Goal: Task Accomplishment & Management: Complete application form

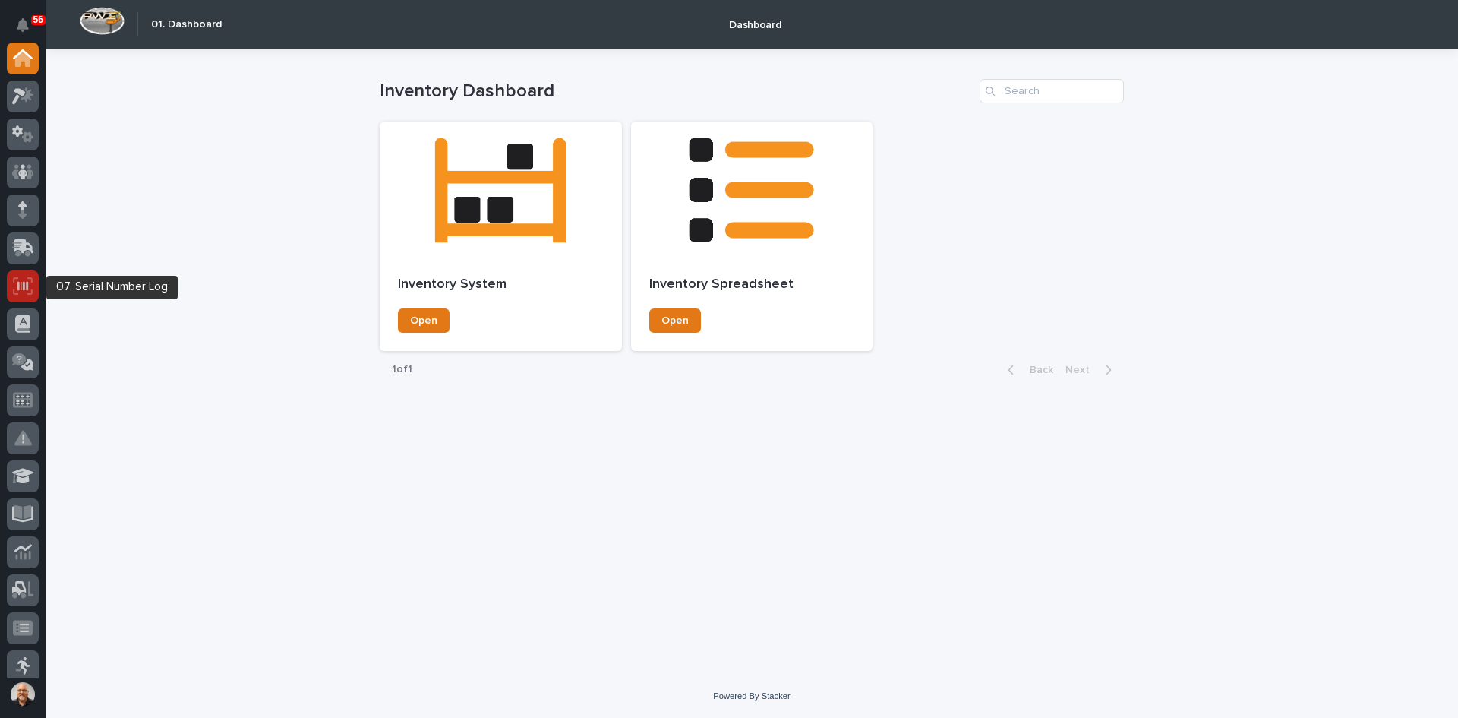
click at [11, 281] on div at bounding box center [23, 286] width 32 height 32
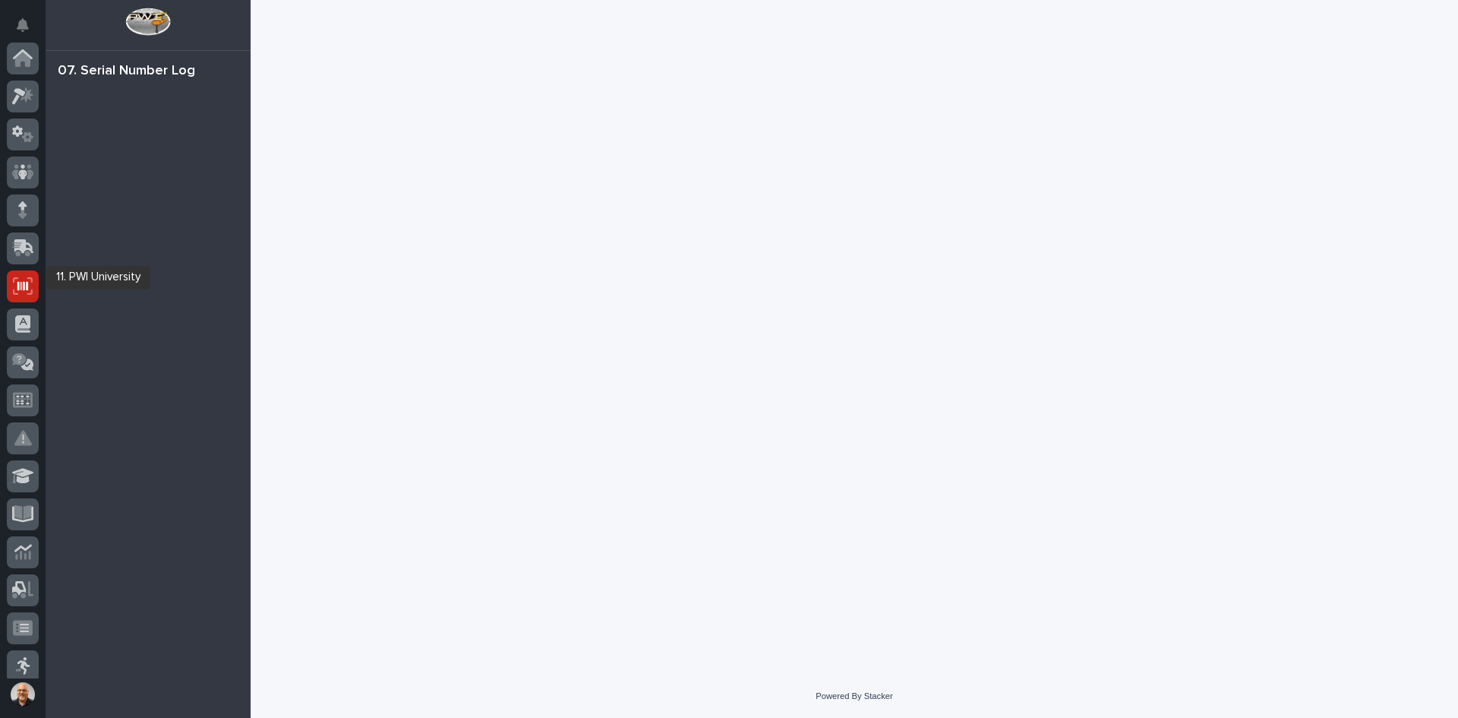
scroll to position [200, 0]
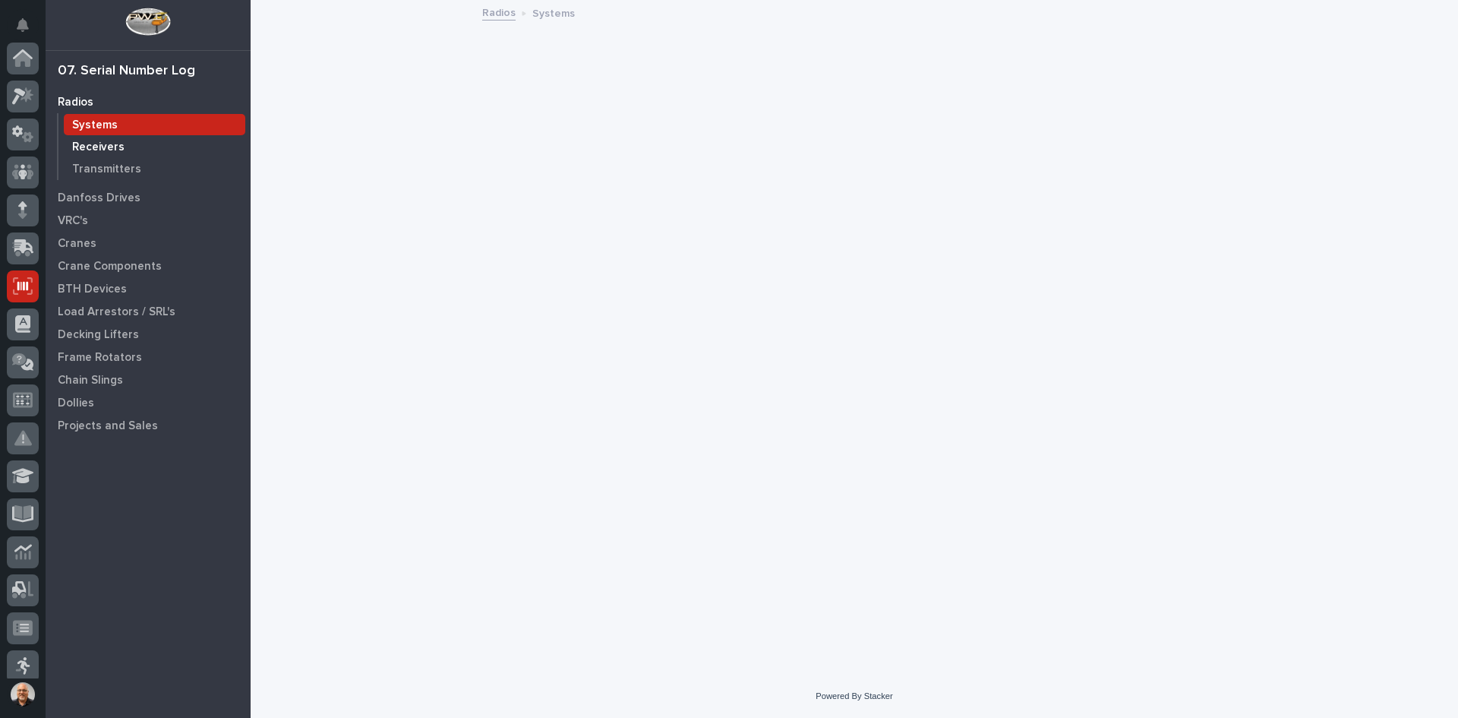
scroll to position [200, 0]
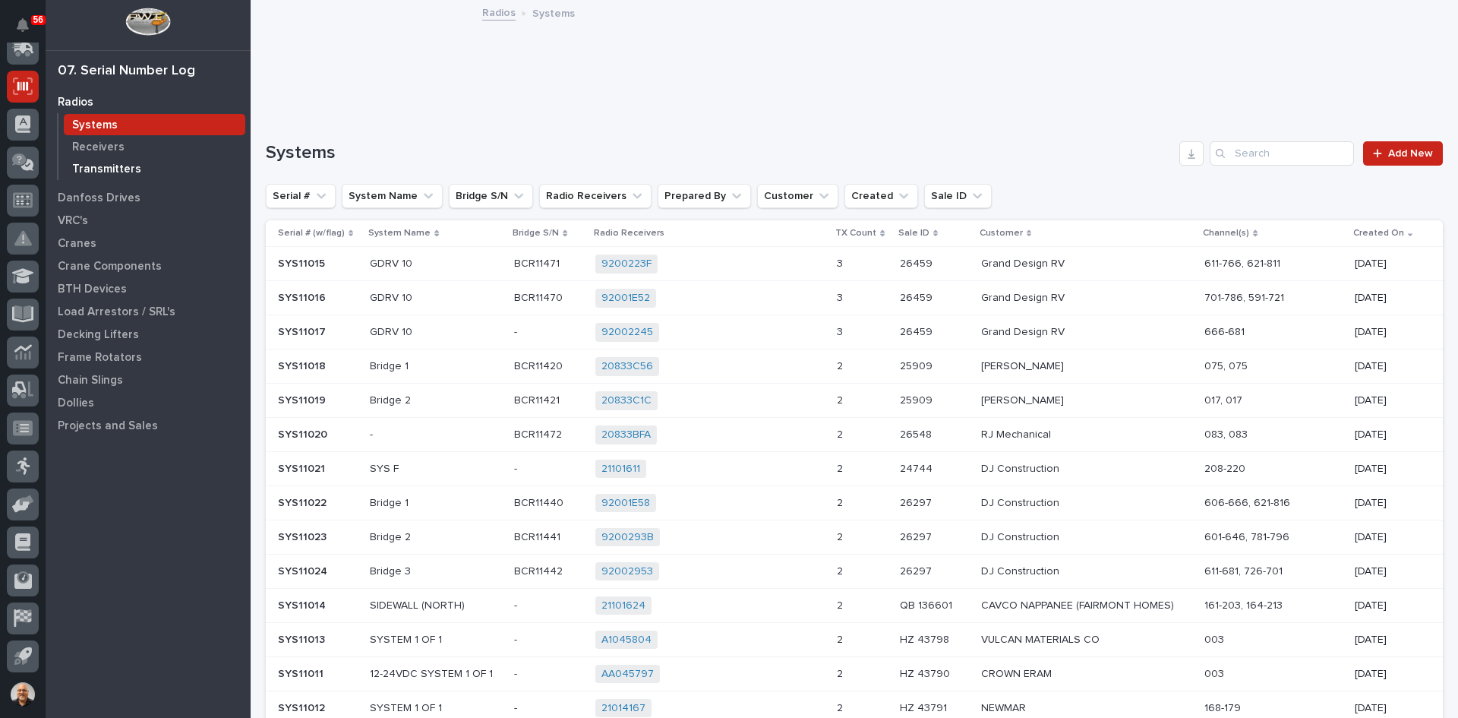
click at [105, 163] on p "Transmitters" at bounding box center [106, 170] width 69 height 14
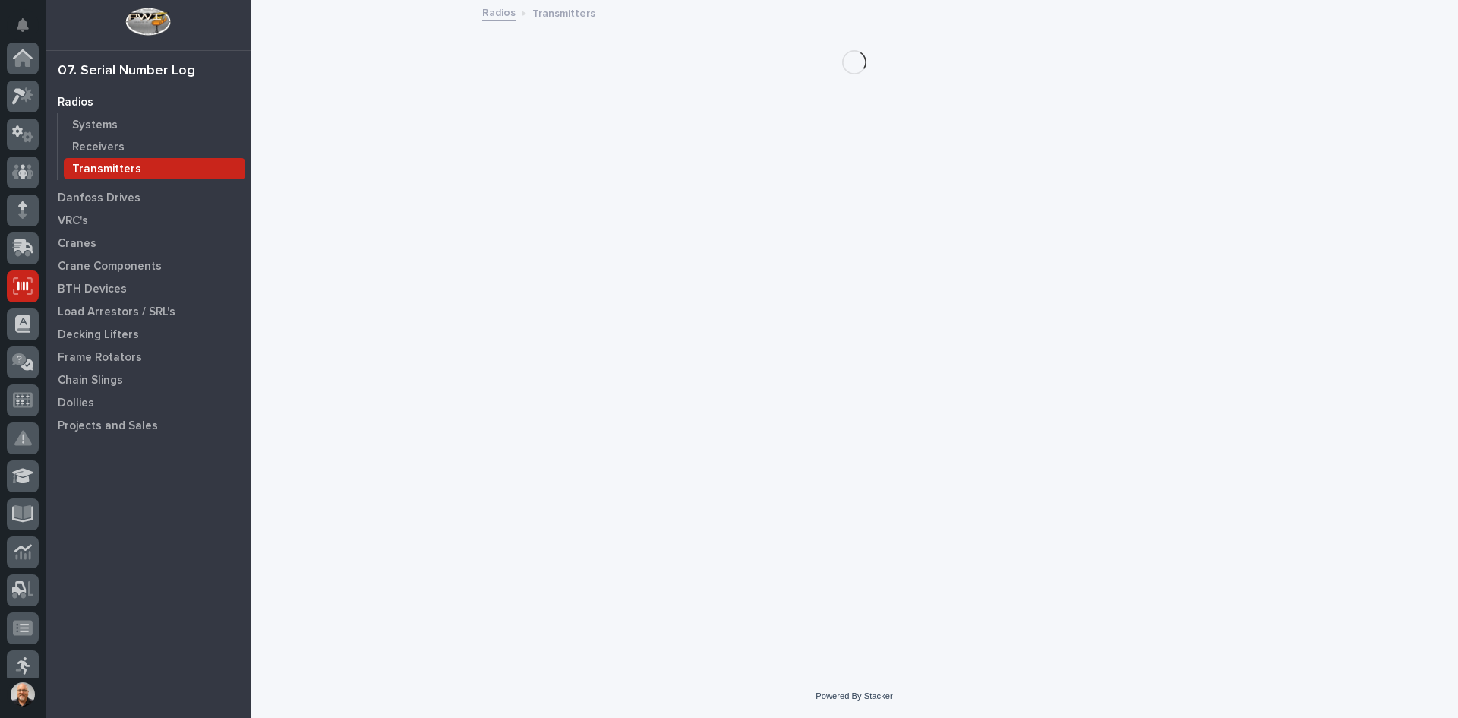
scroll to position [200, 0]
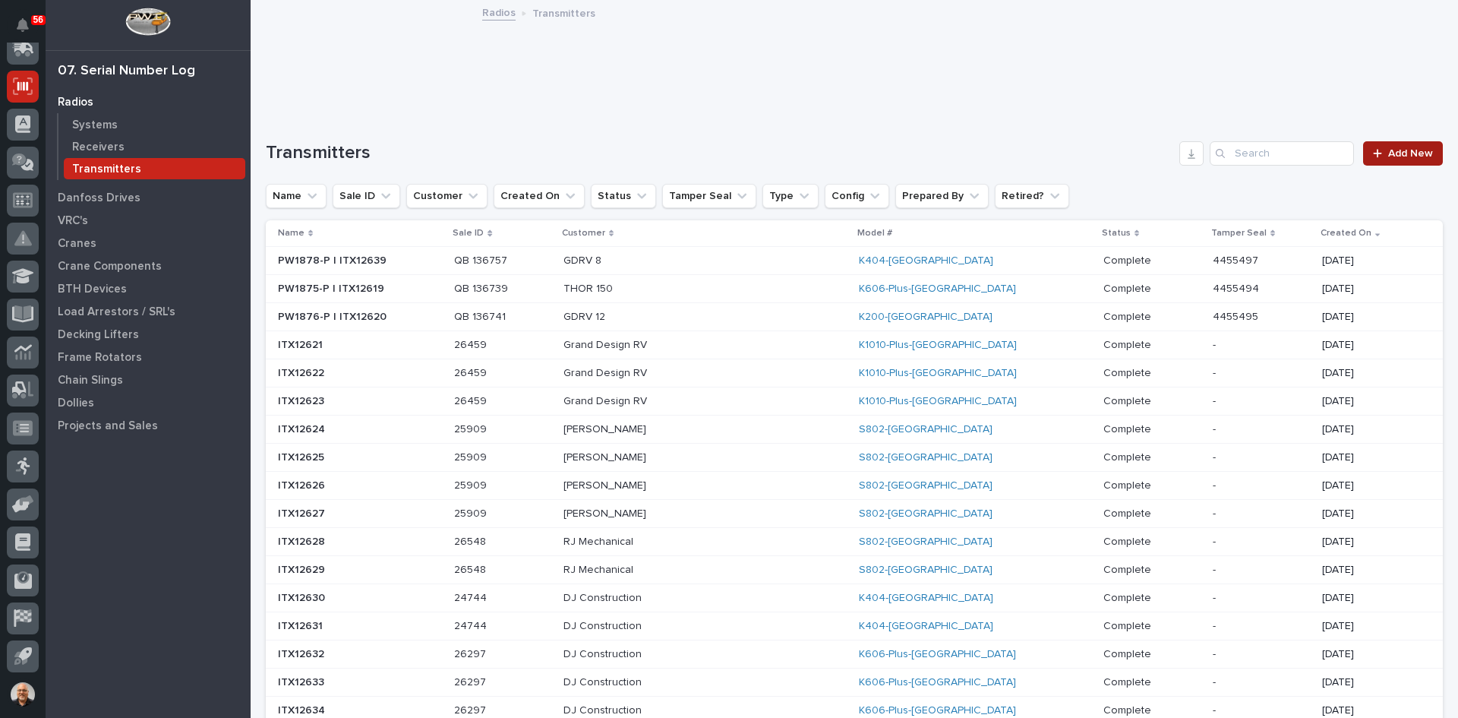
click at [1401, 149] on span "Add New" at bounding box center [1410, 153] width 45 height 11
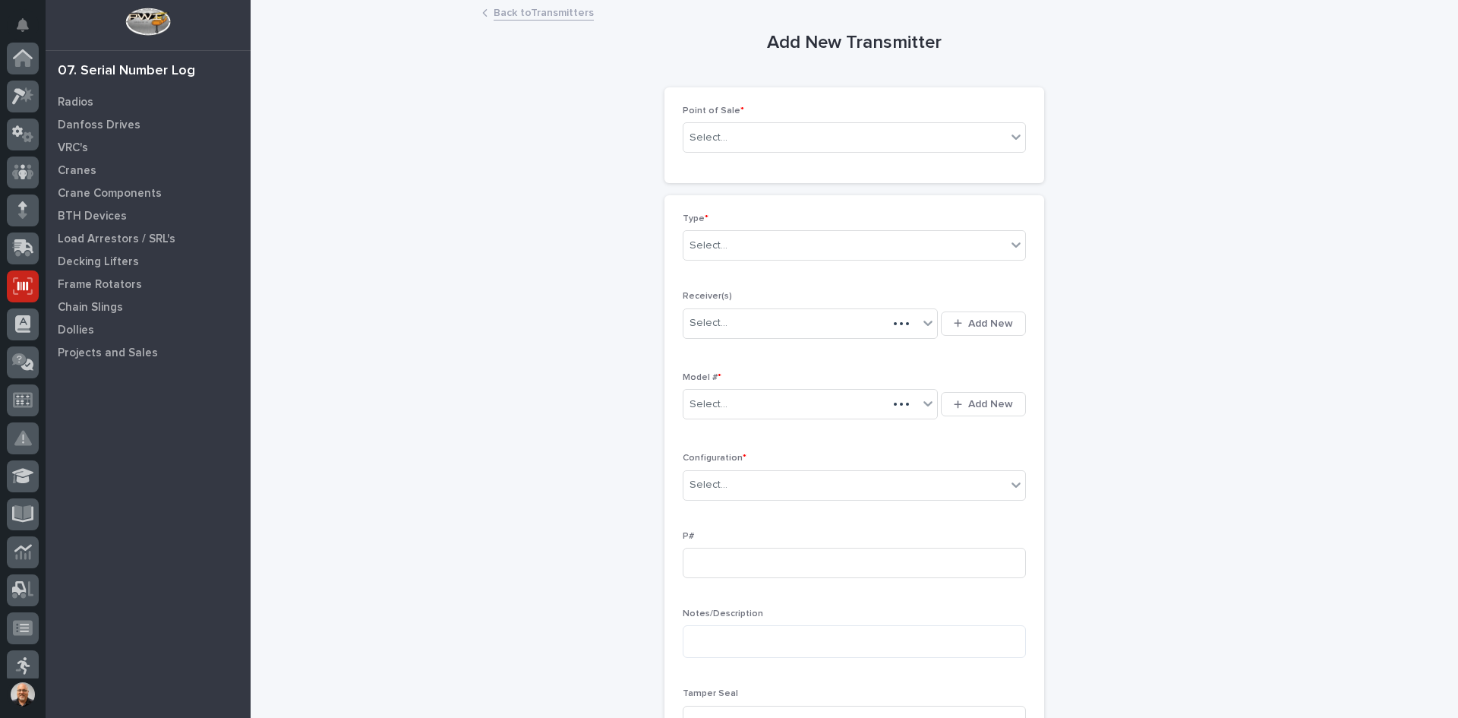
scroll to position [200, 0]
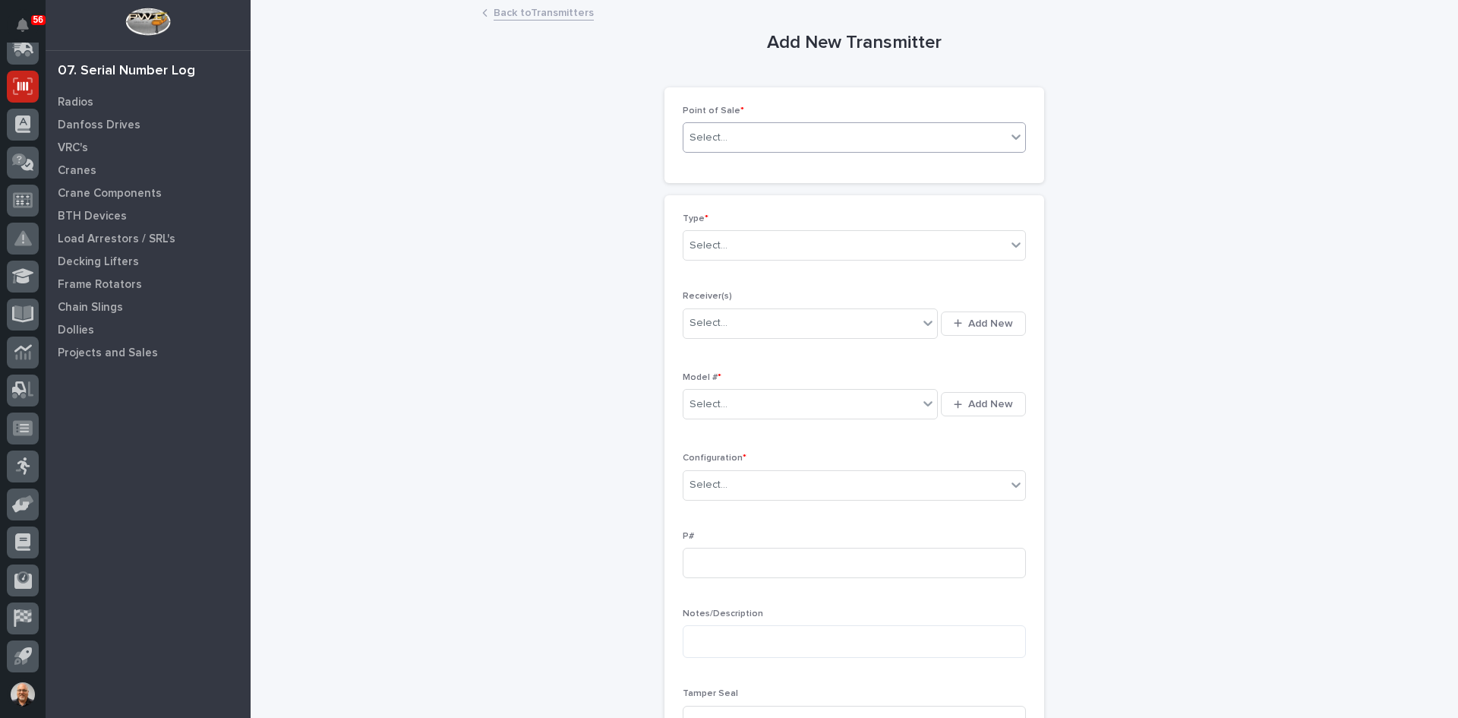
click at [750, 139] on div "Select..." at bounding box center [845, 137] width 323 height 25
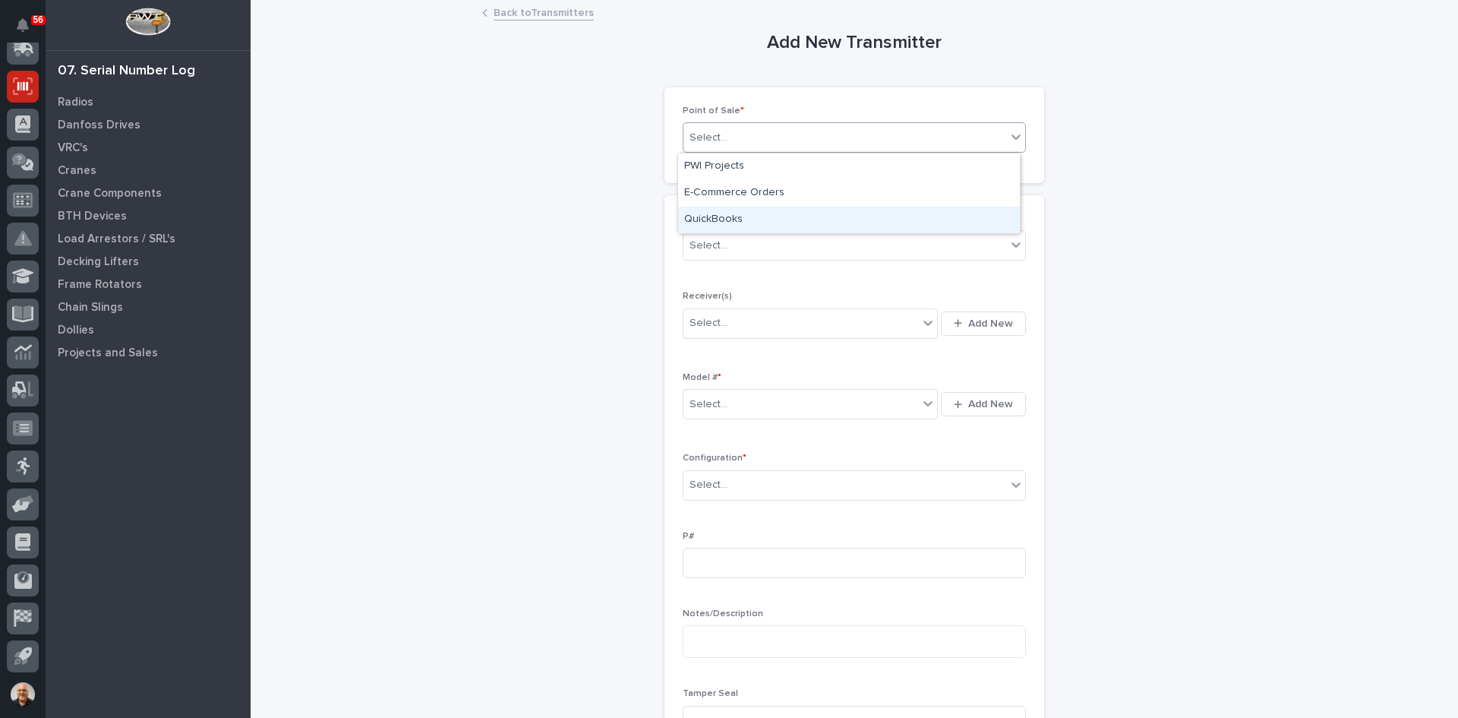
click at [727, 215] on div "QuickBooks" at bounding box center [849, 220] width 342 height 27
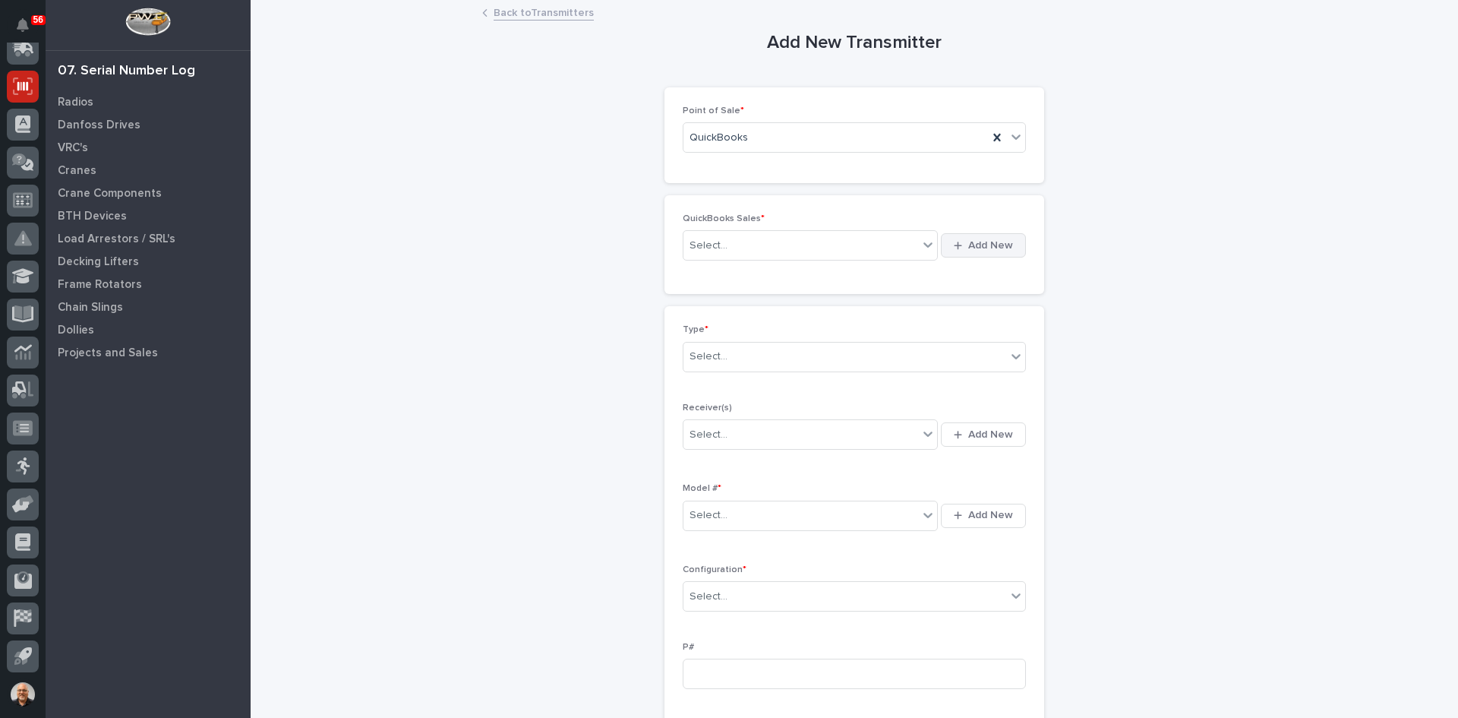
click at [983, 245] on span "Add New" at bounding box center [990, 245] width 45 height 14
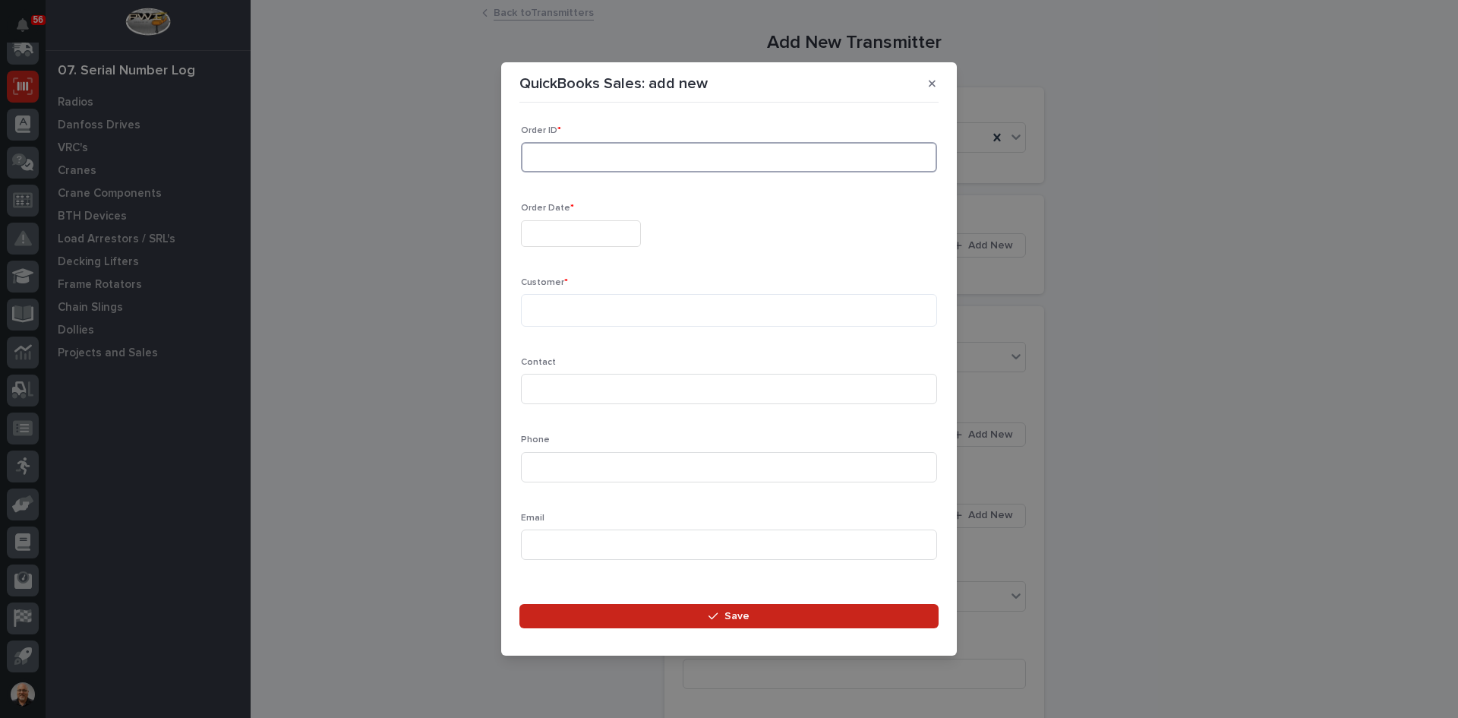
click at [574, 159] on input at bounding box center [729, 157] width 416 height 30
type input "136765"
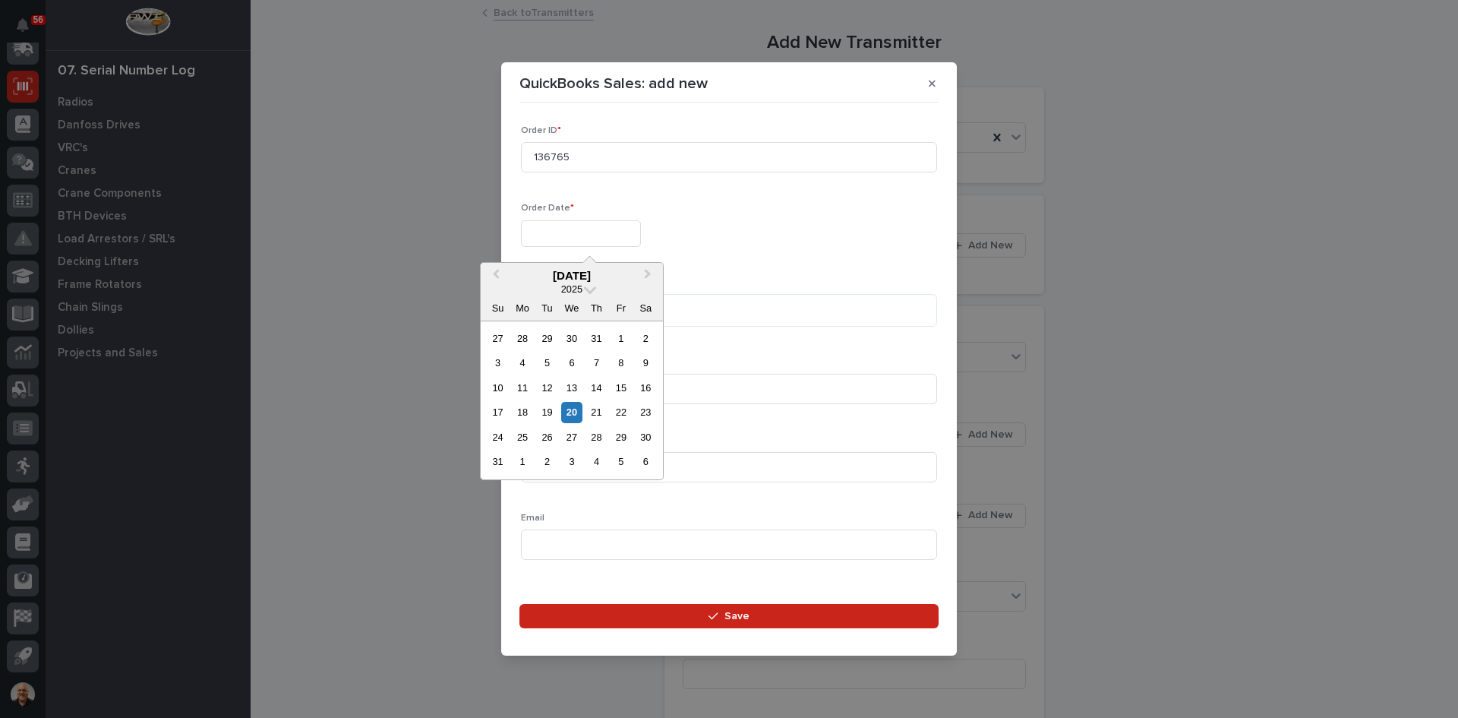
click at [546, 233] on input "text" at bounding box center [581, 233] width 120 height 27
click at [576, 412] on div "20" at bounding box center [571, 412] width 21 height 21
type input "**********"
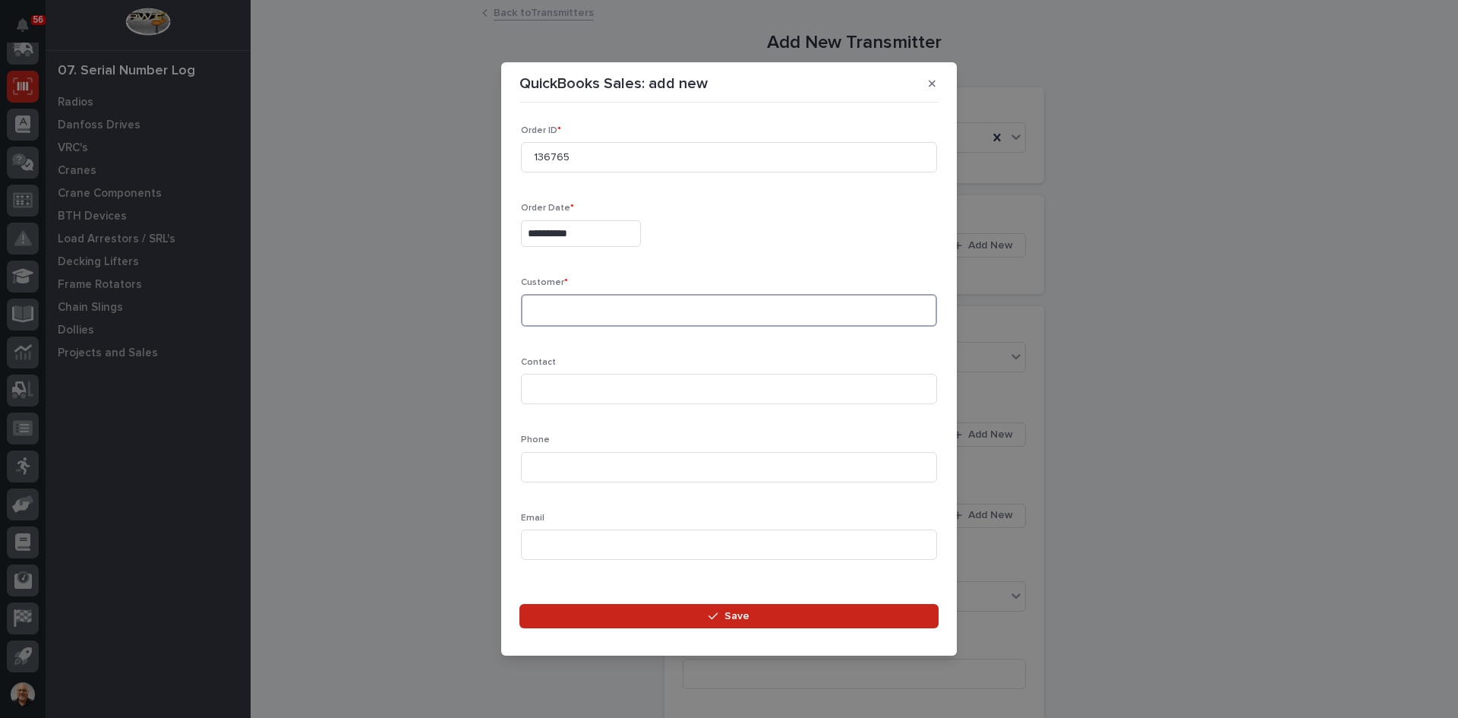
click at [537, 314] on textarea at bounding box center [729, 310] width 416 height 33
type textarea "**********"
click at [547, 390] on input at bounding box center [729, 389] width 416 height 30
type input "[PERSON_NAME]"
click at [542, 462] on input at bounding box center [729, 467] width 416 height 30
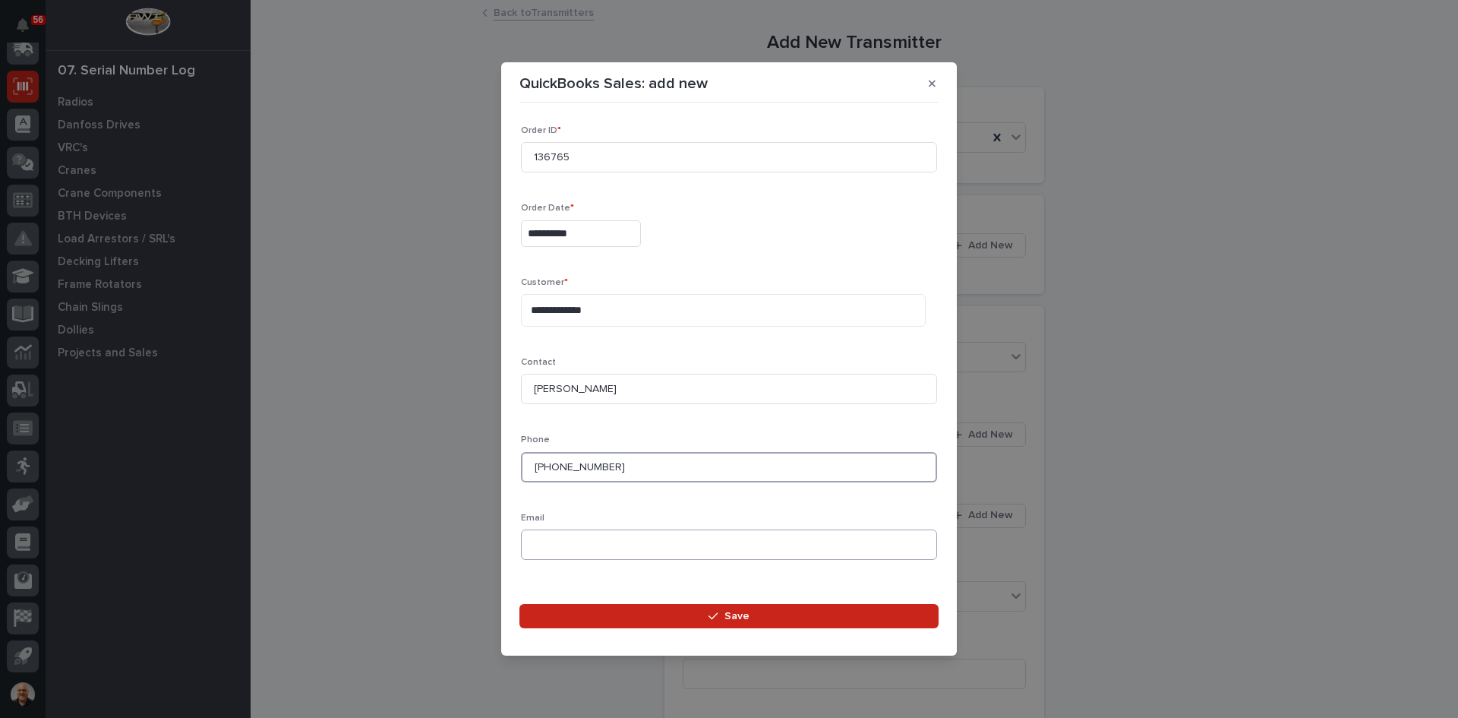
type input "574-529-2369"
click at [536, 544] on input at bounding box center [729, 544] width 416 height 30
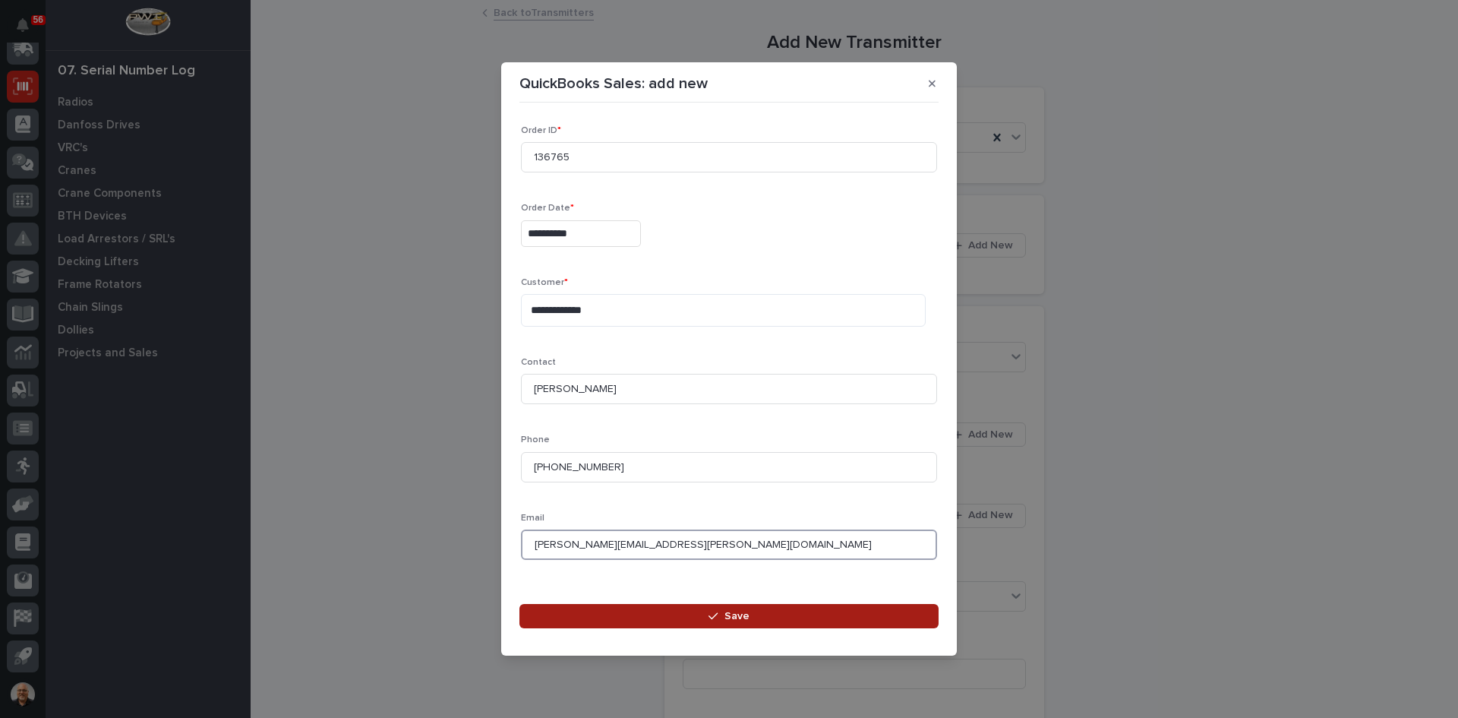
type input "ANTHONY.CANNON@ALLIANCERV.COM"
click at [718, 614] on icon "button" at bounding box center [713, 616] width 9 height 11
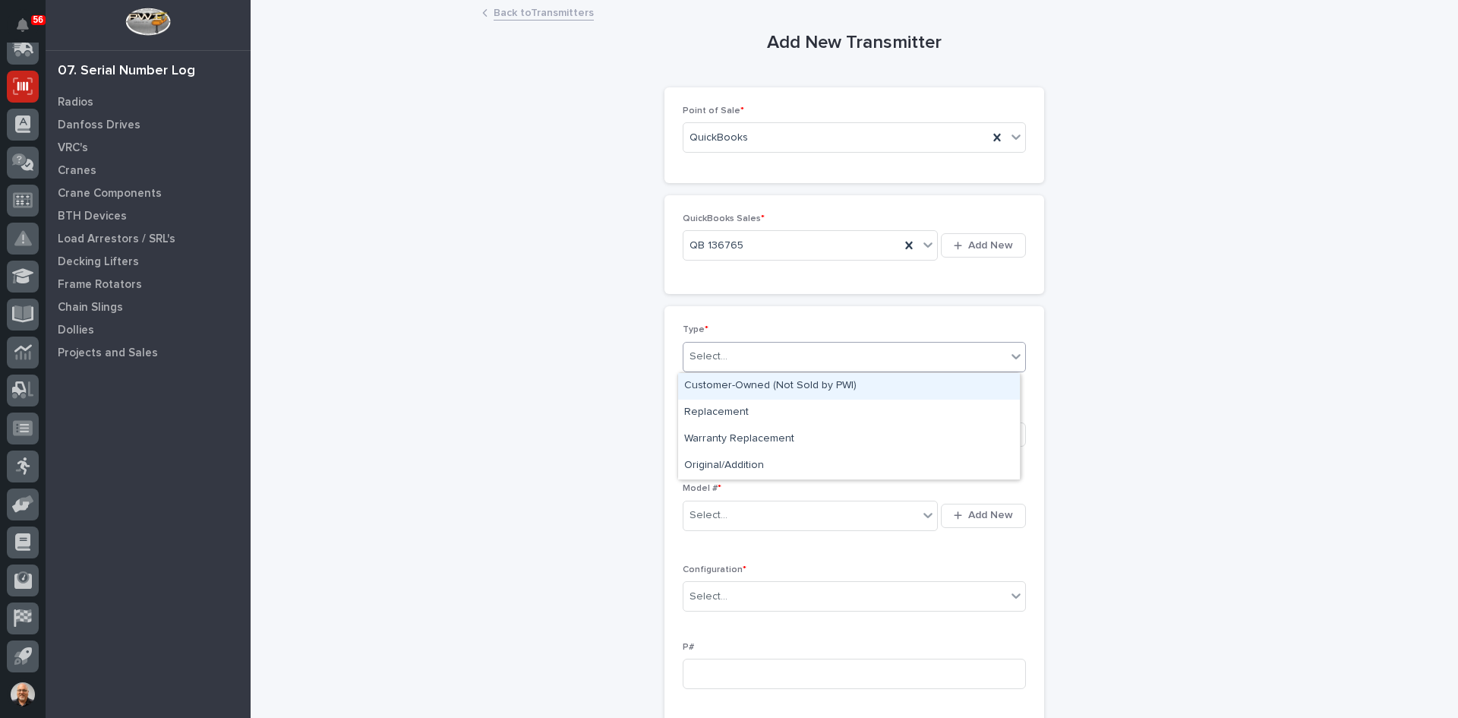
click at [729, 353] on div "Select..." at bounding box center [845, 356] width 323 height 25
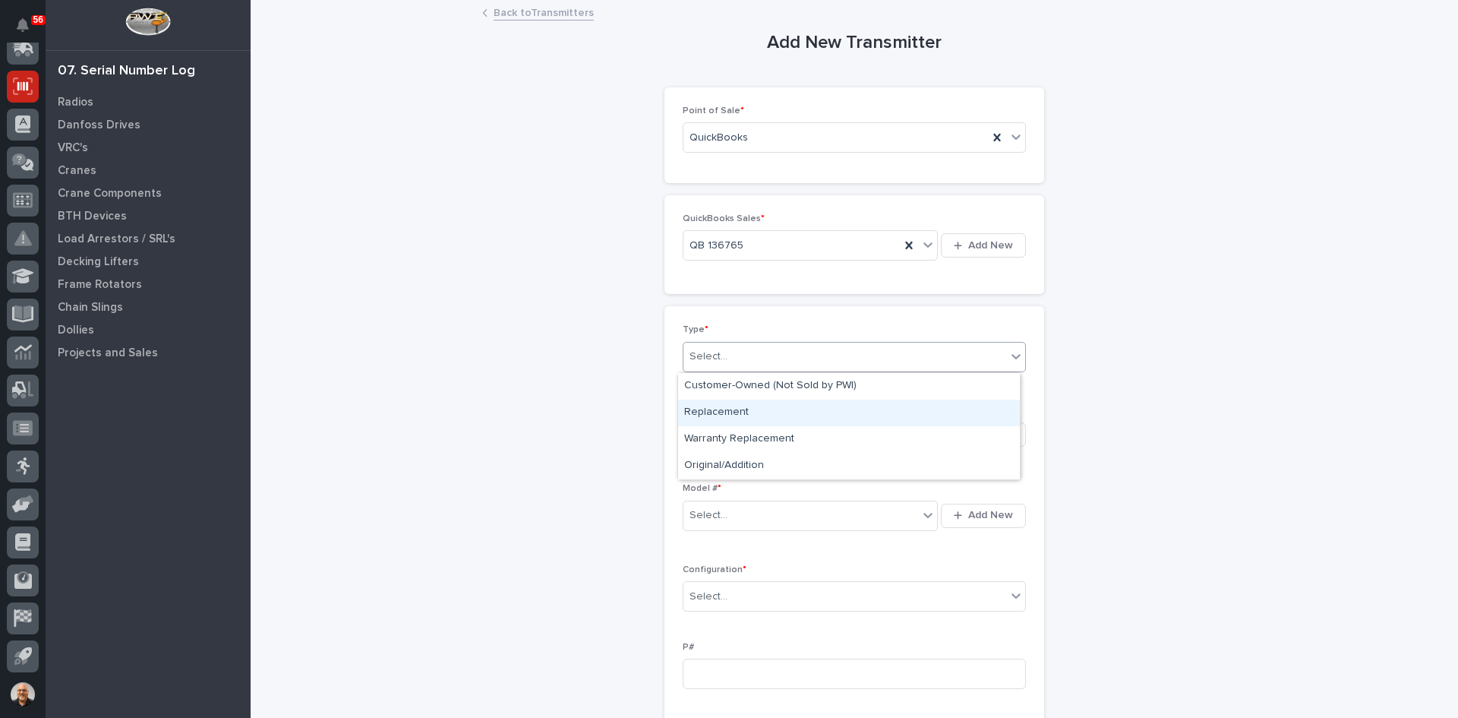
click at [721, 411] on div "Replacement" at bounding box center [849, 412] width 342 height 27
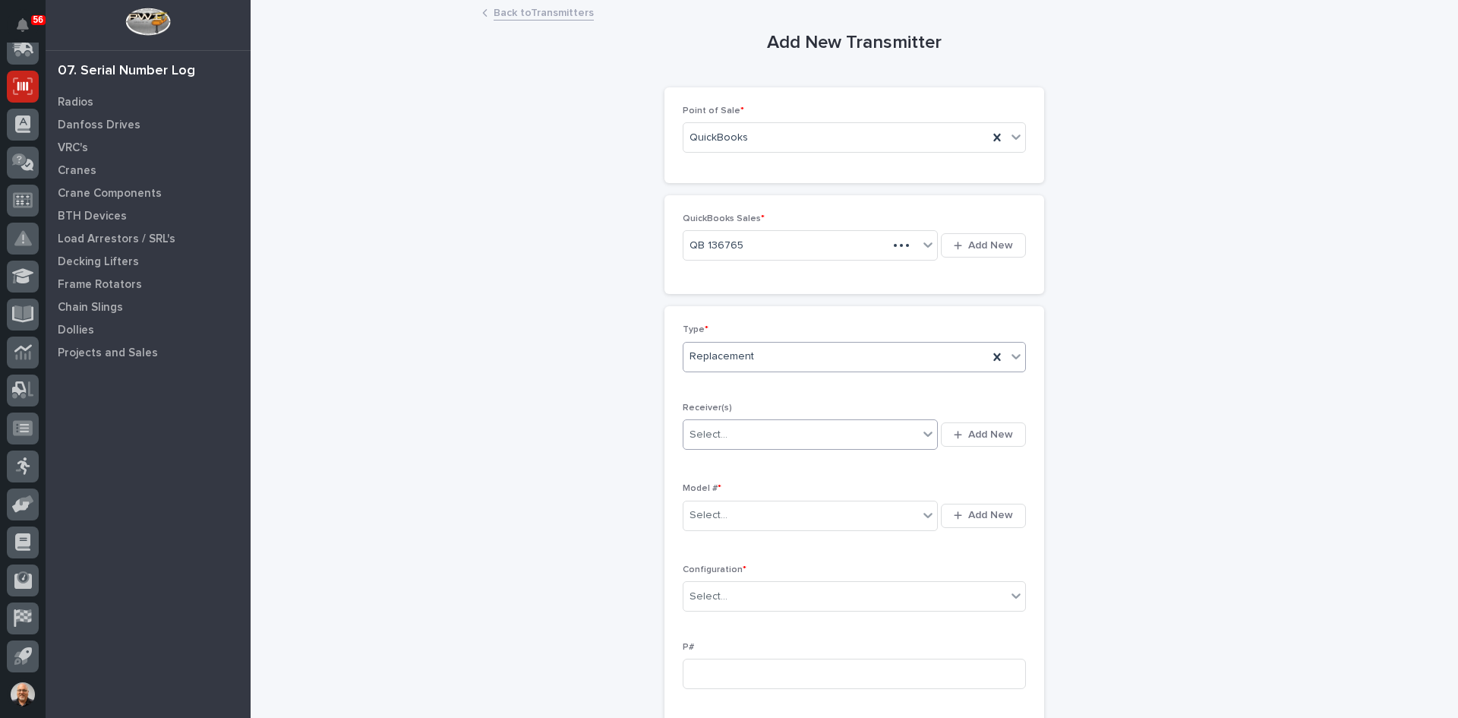
click at [727, 434] on div "Select..." at bounding box center [801, 434] width 235 height 25
type input "********"
click at [713, 461] on div "9010100A" at bounding box center [805, 463] width 254 height 27
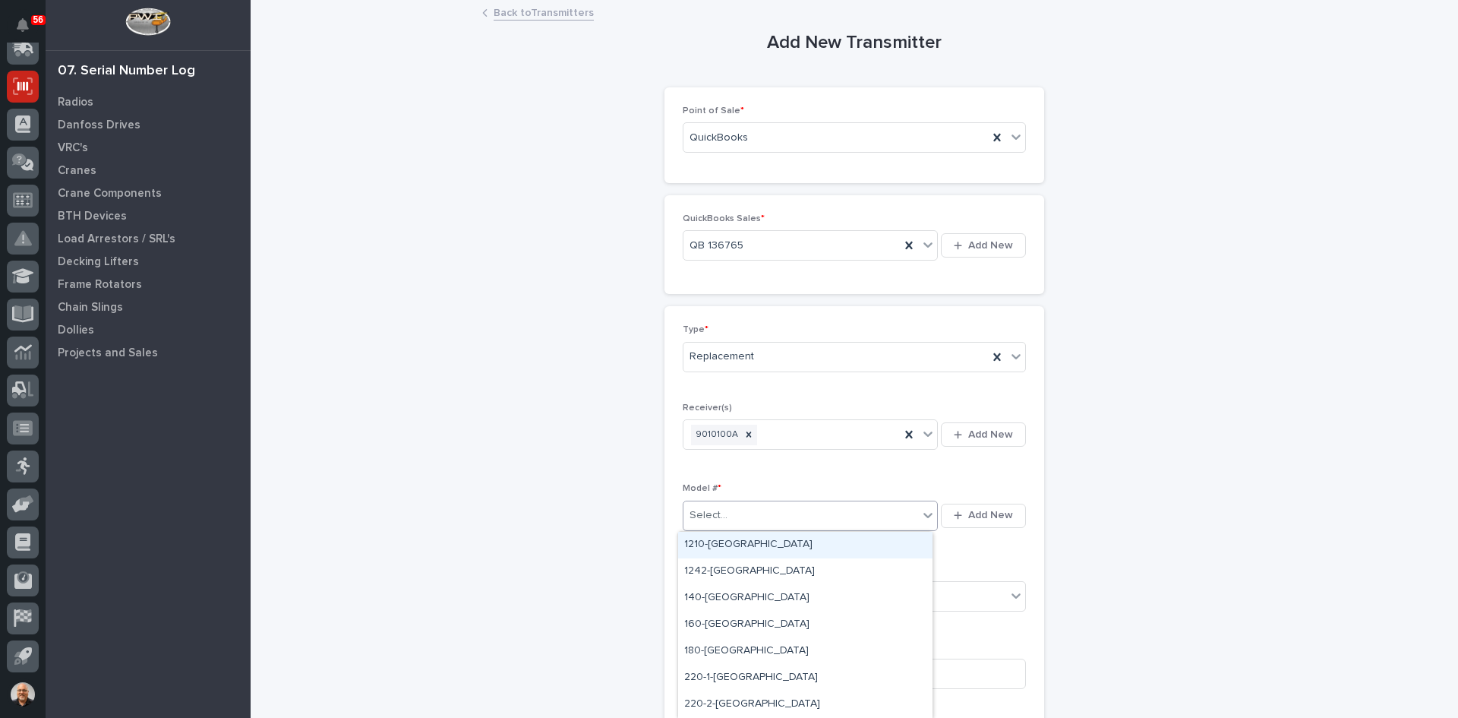
click at [753, 510] on div "Select..." at bounding box center [801, 515] width 235 height 25
type input "***"
click at [737, 543] on div "K200-Plus-TX" at bounding box center [805, 545] width 254 height 27
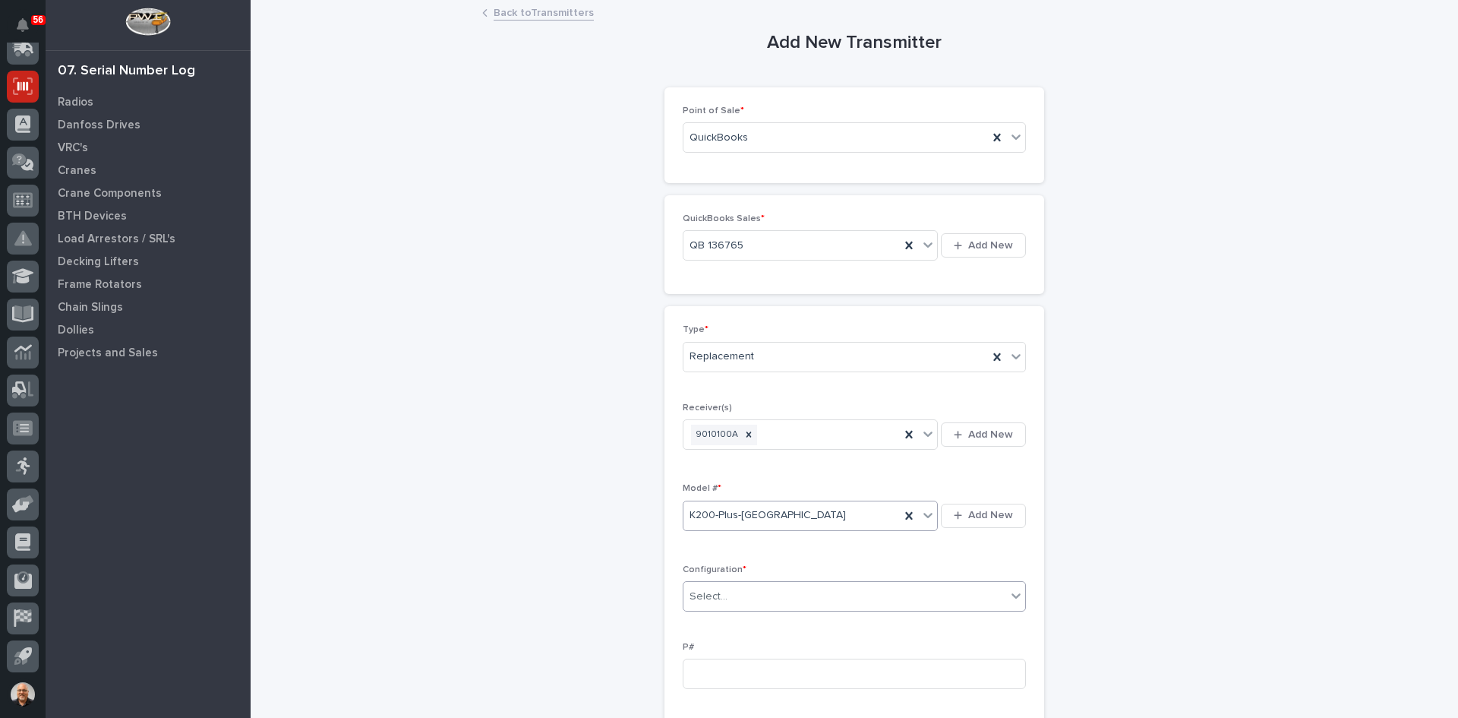
click at [732, 598] on div "Select..." at bounding box center [845, 596] width 323 height 25
click at [729, 623] on div "Standard" at bounding box center [849, 625] width 342 height 27
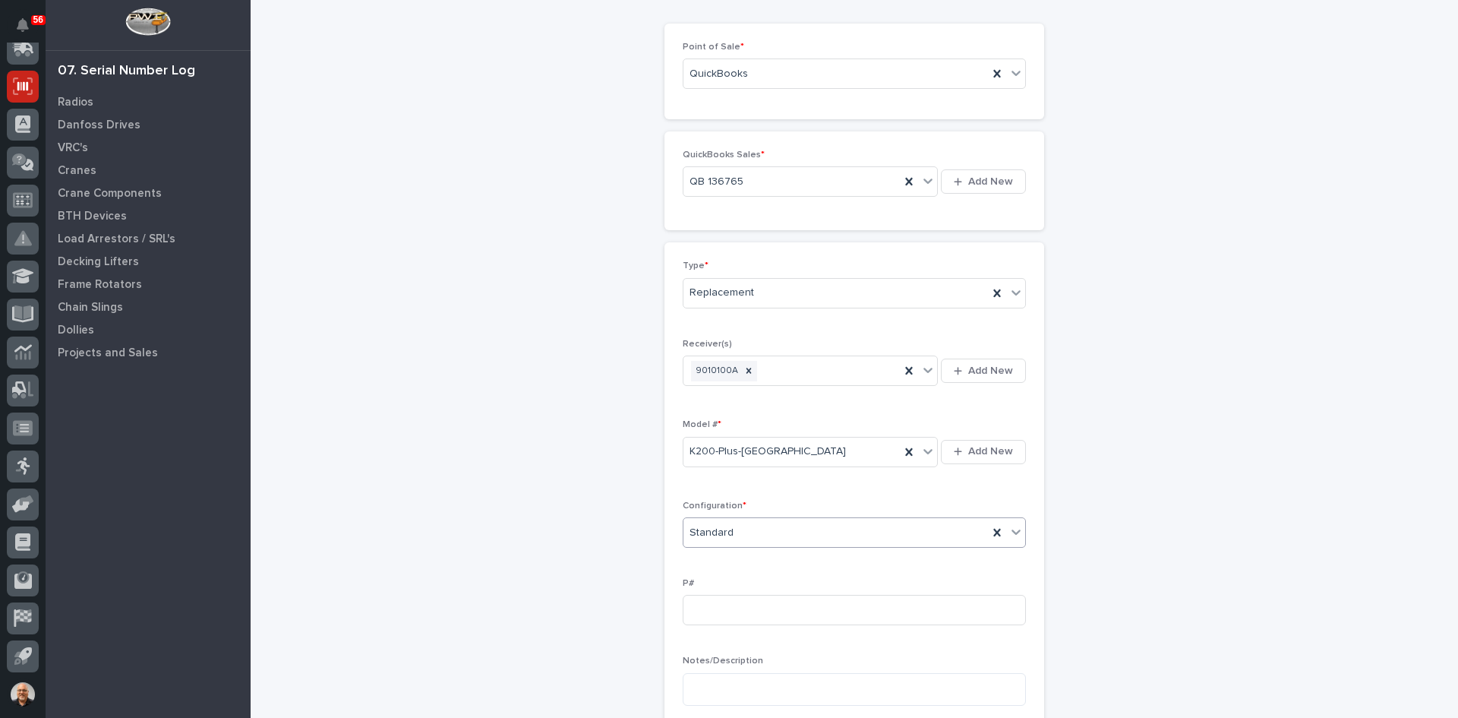
scroll to position [152, 0]
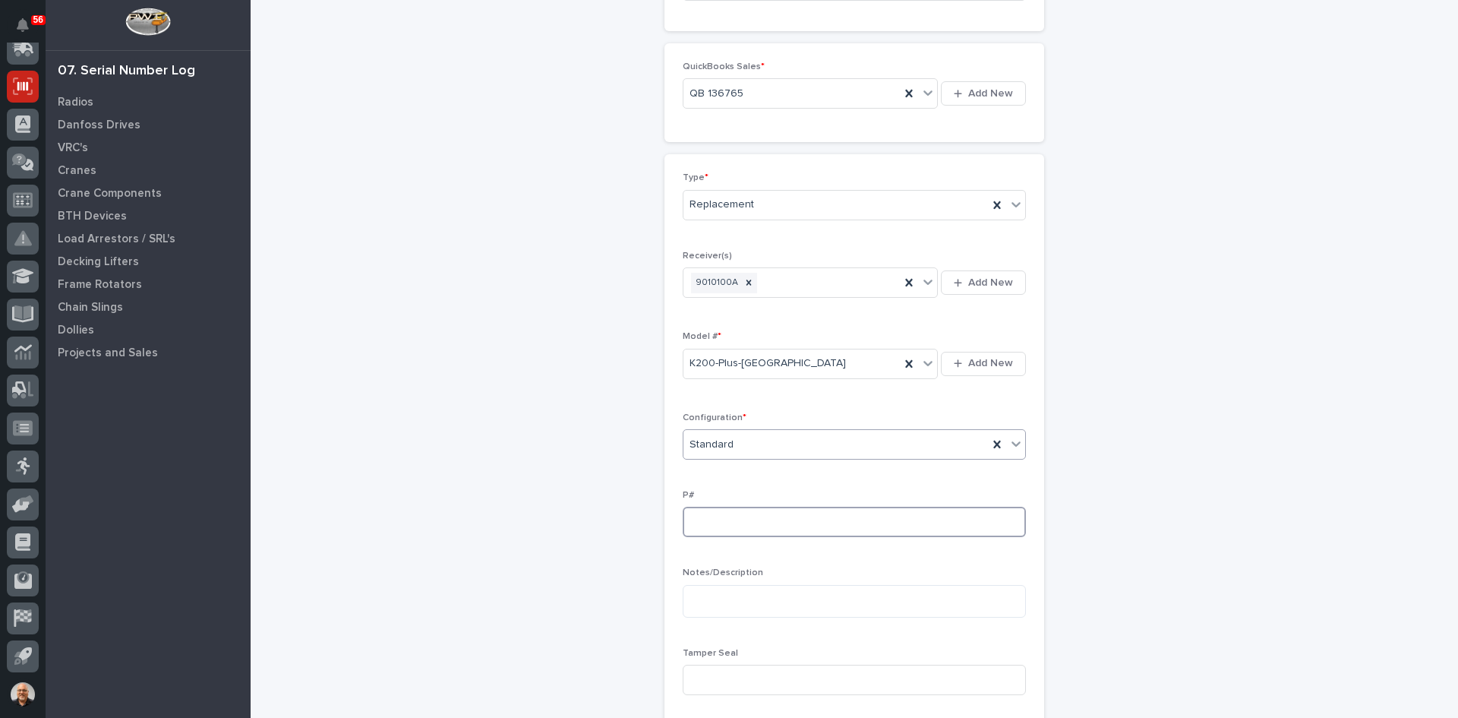
click at [696, 523] on input at bounding box center [854, 522] width 343 height 30
type input "PW1881-P"
click at [703, 672] on input at bounding box center [854, 680] width 343 height 30
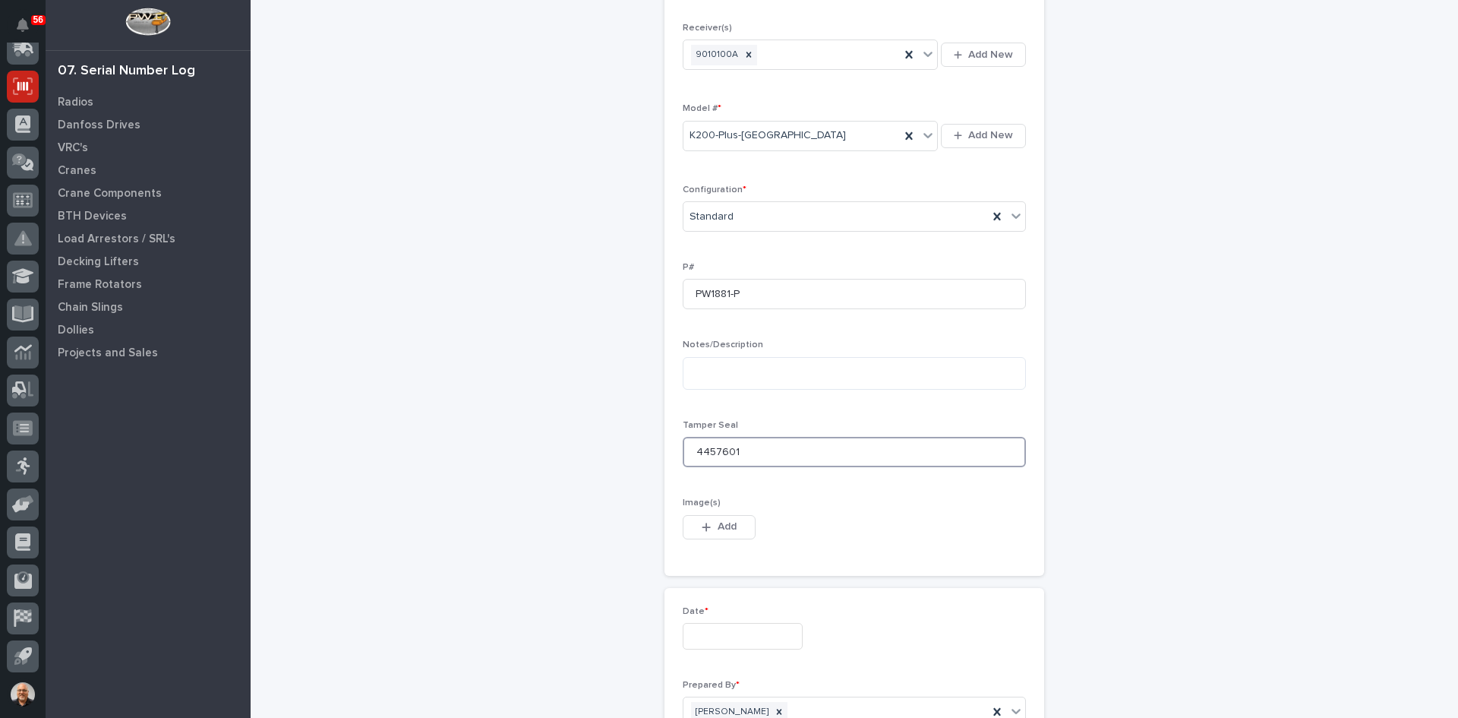
scroll to position [456, 0]
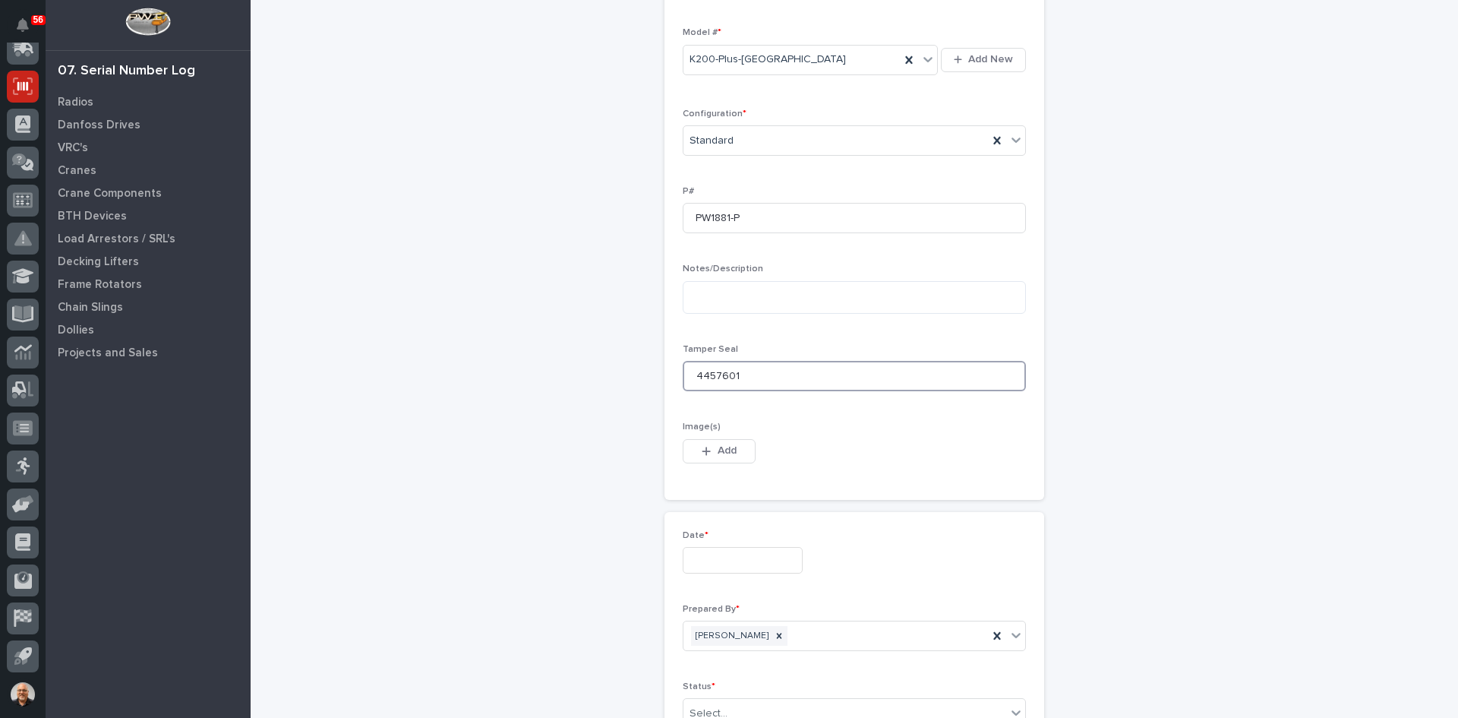
type input "4457601"
click at [728, 555] on input "text" at bounding box center [743, 560] width 120 height 27
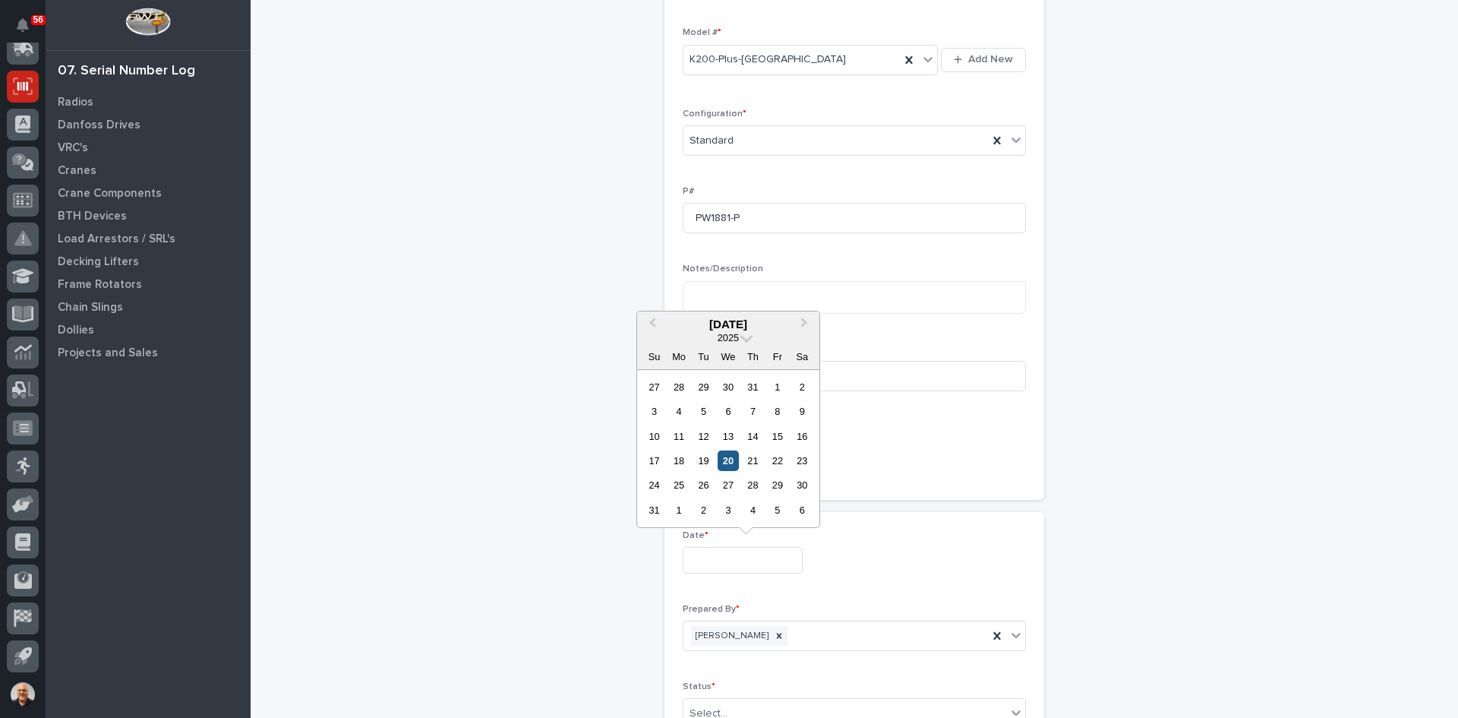
click at [726, 460] on div "20" at bounding box center [728, 460] width 21 height 21
type input "**********"
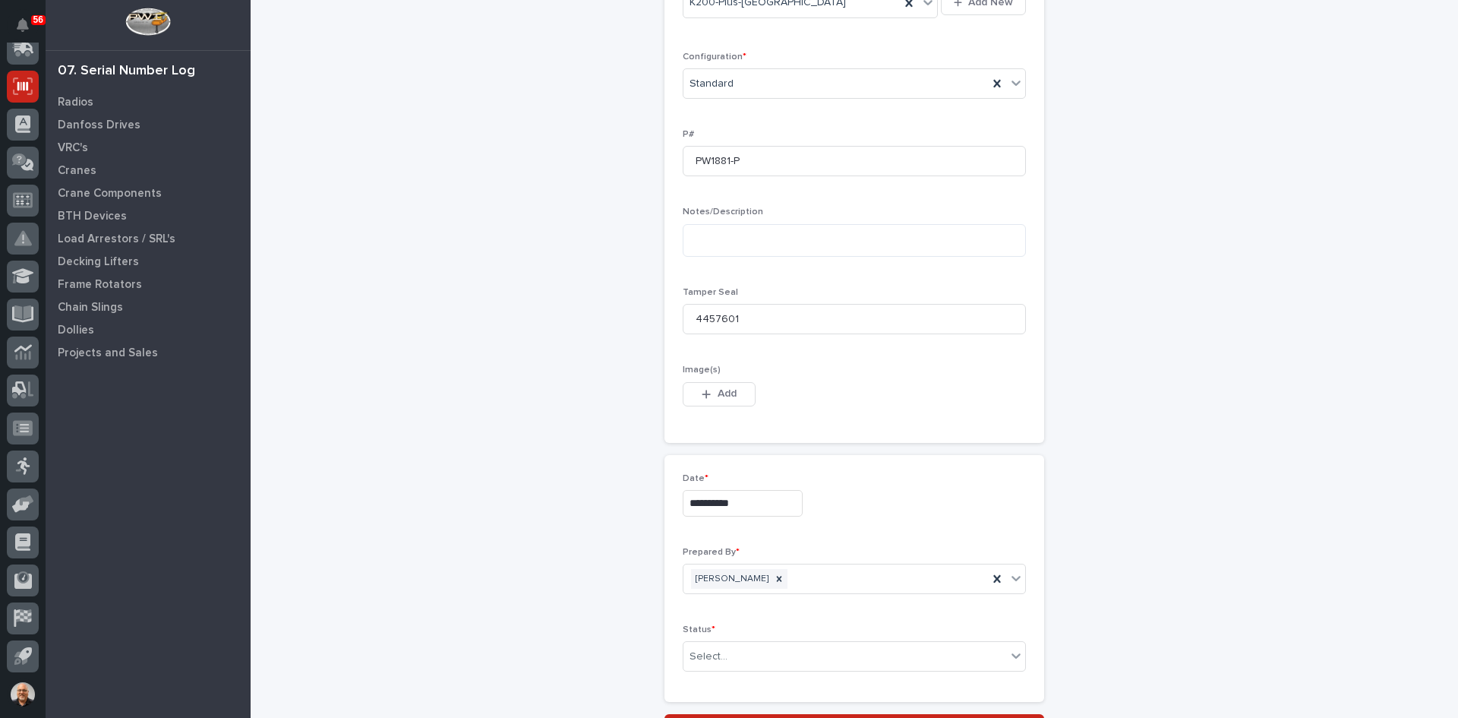
scroll to position [652, 0]
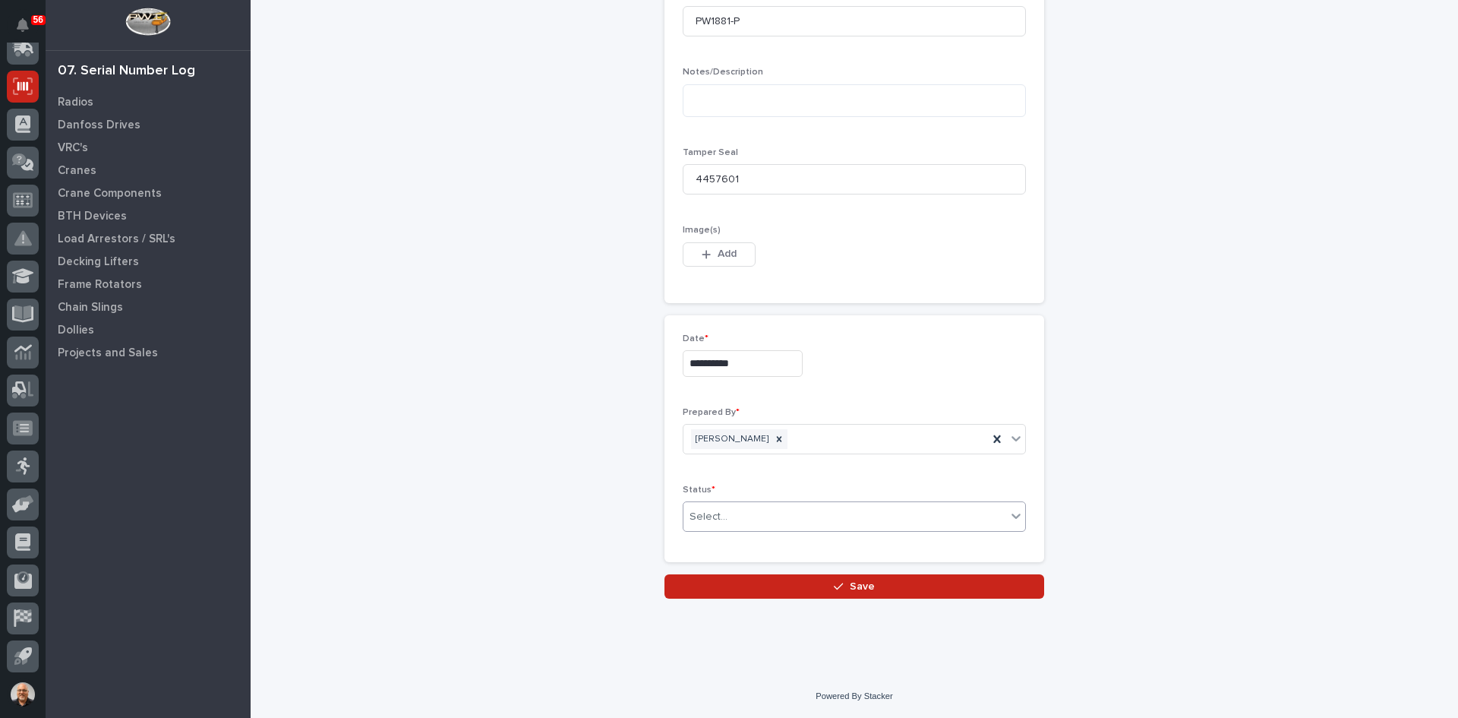
click at [744, 508] on div "Select..." at bounding box center [845, 516] width 323 height 25
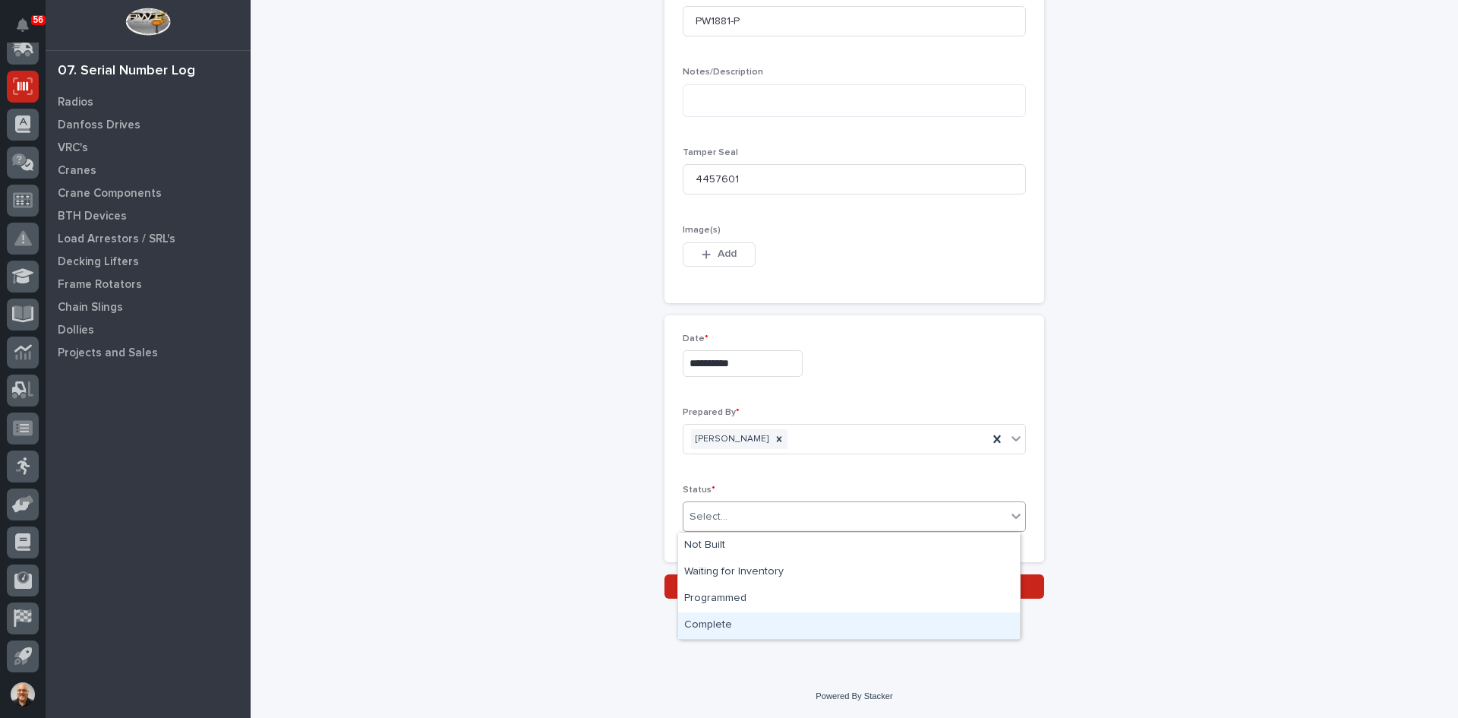
click at [731, 622] on div "Complete" at bounding box center [849, 625] width 342 height 27
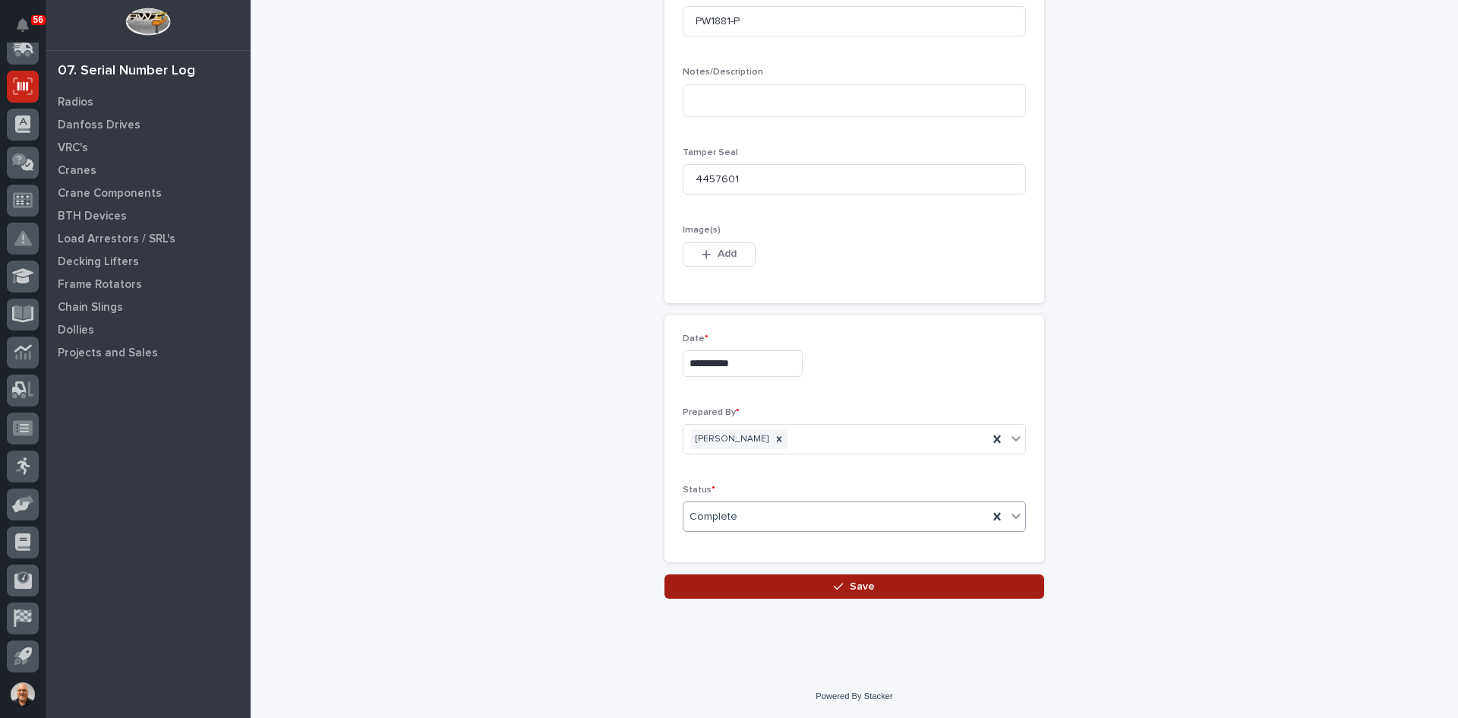
click at [850, 590] on span "Save" at bounding box center [862, 586] width 25 height 14
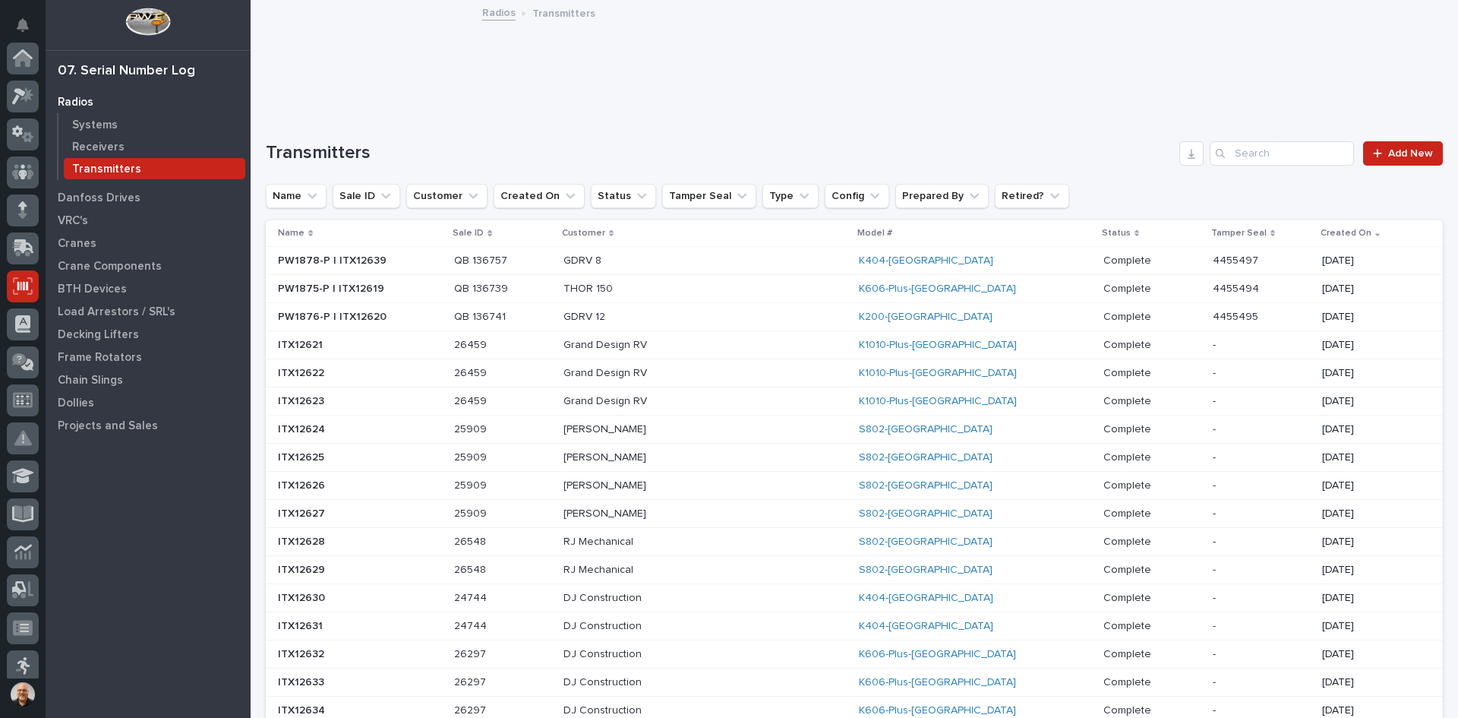
scroll to position [200, 0]
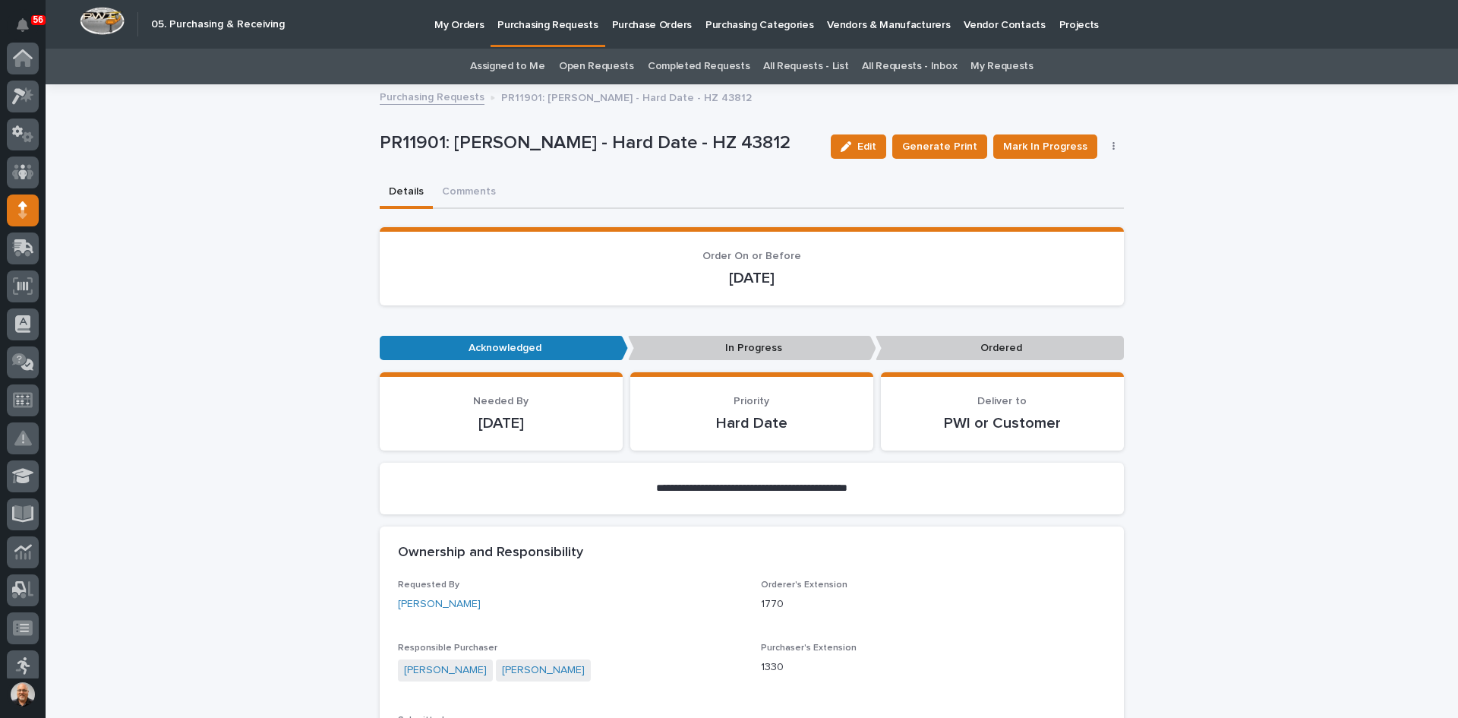
scroll to position [152, 0]
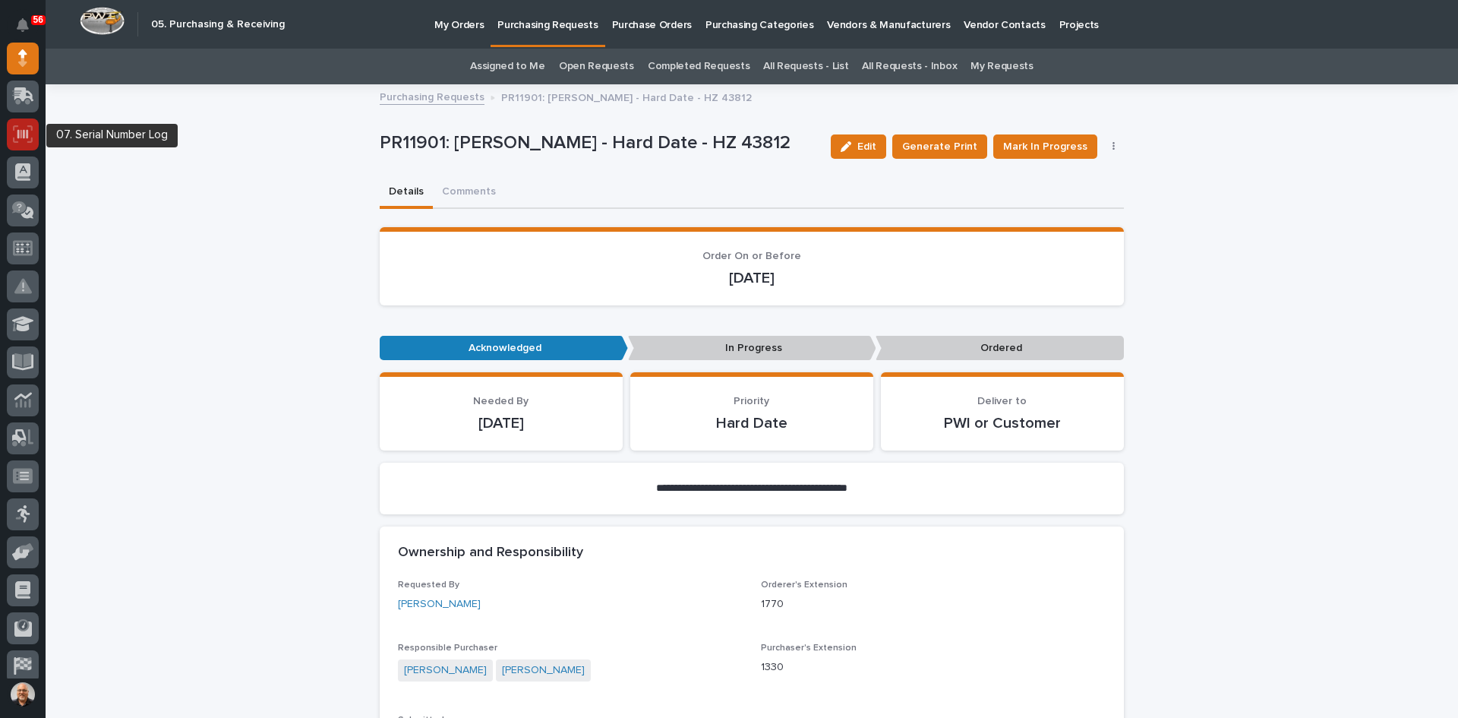
click at [22, 132] on icon at bounding box center [23, 133] width 20 height 17
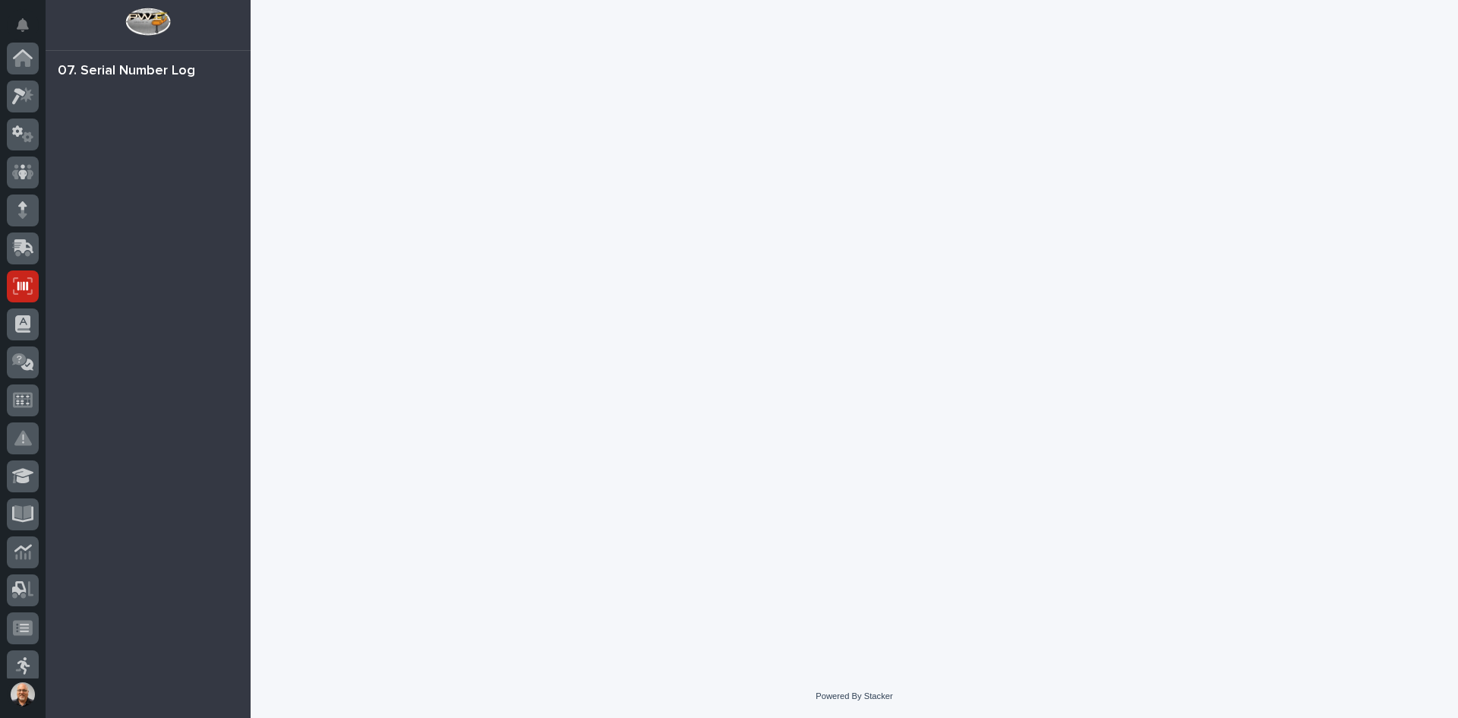
scroll to position [200, 0]
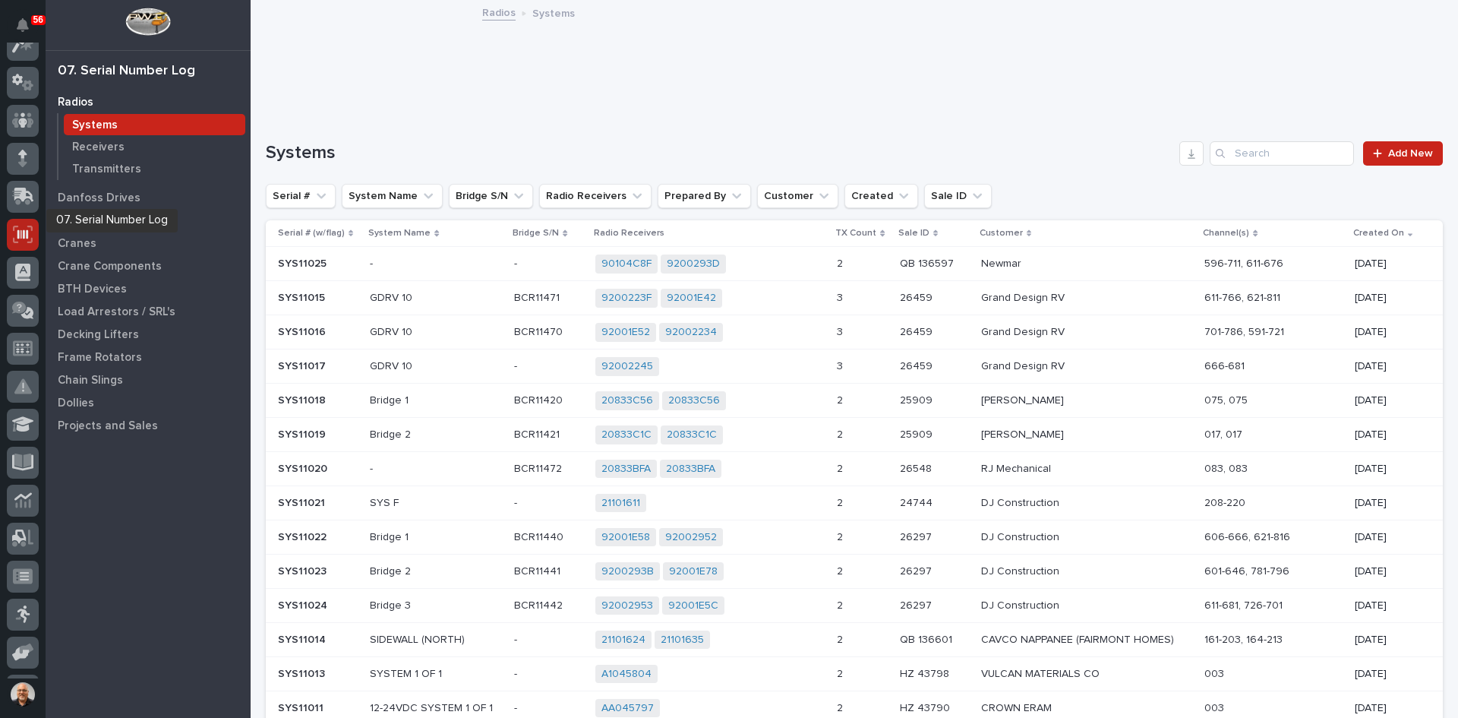
scroll to position [48, 0]
click at [24, 196] on icon at bounding box center [24, 198] width 20 height 14
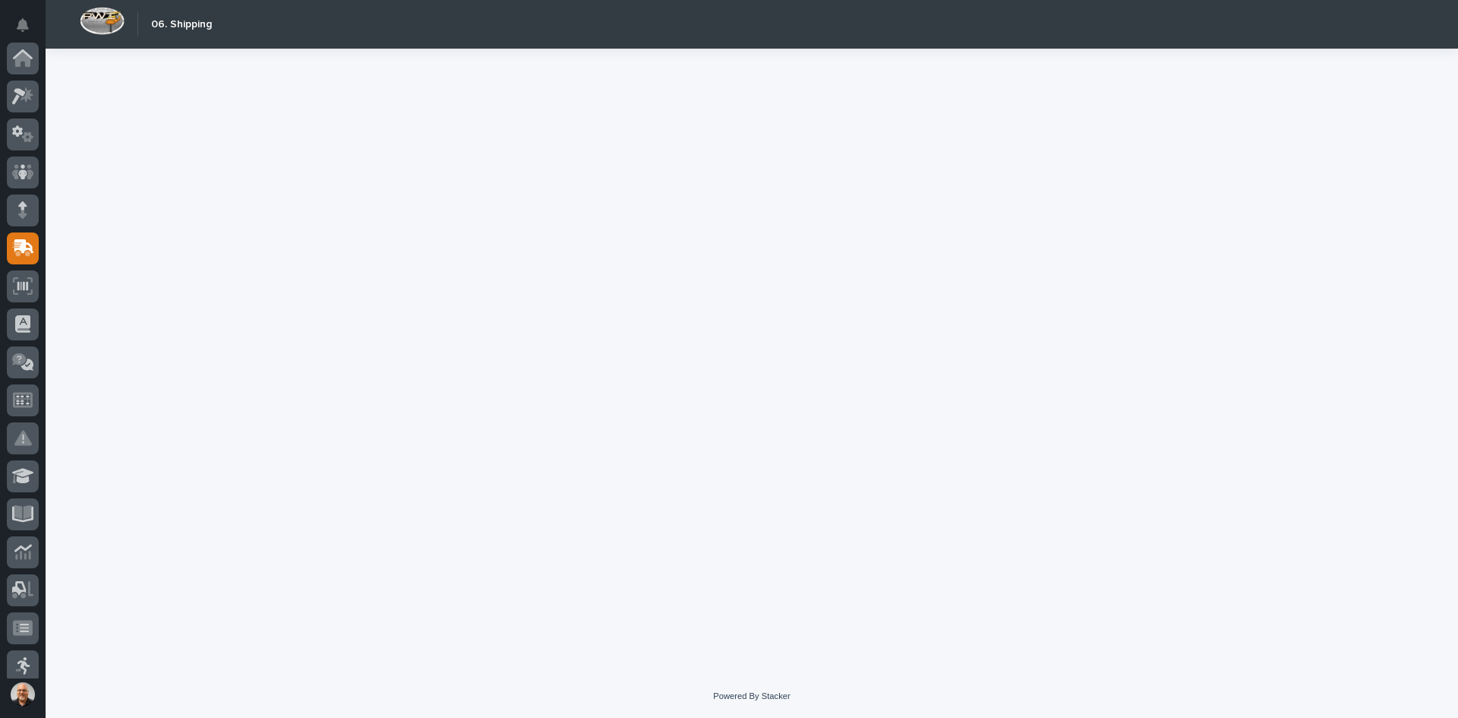
scroll to position [190, 0]
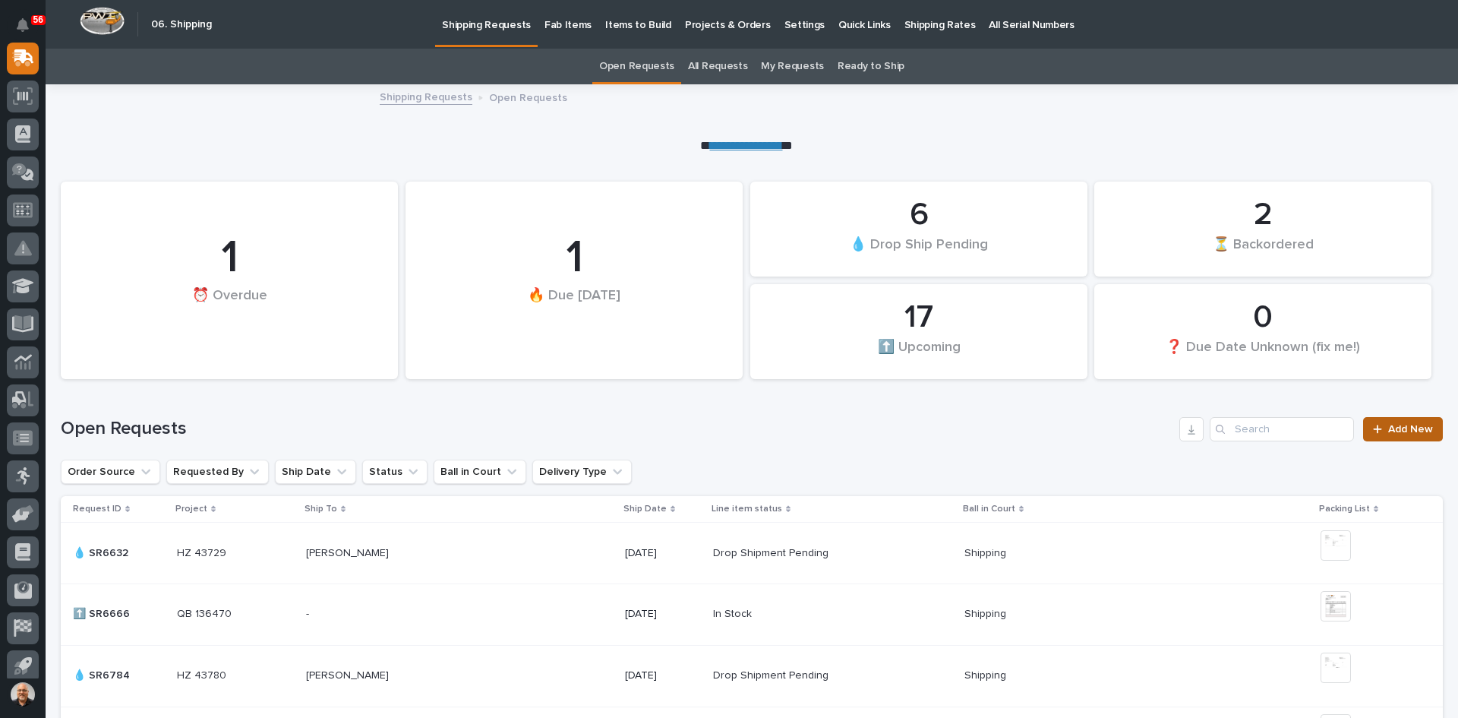
click at [1402, 430] on span "Add New" at bounding box center [1410, 429] width 45 height 11
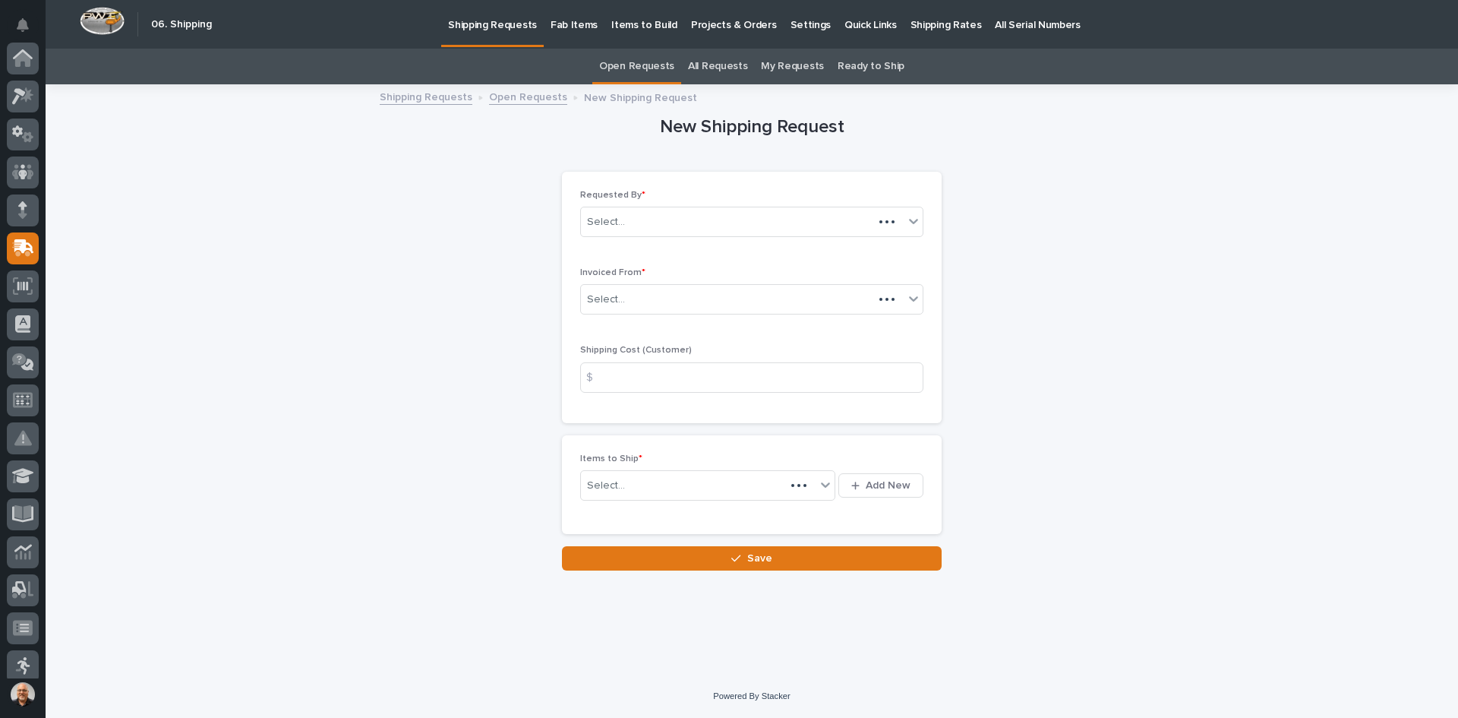
scroll to position [190, 0]
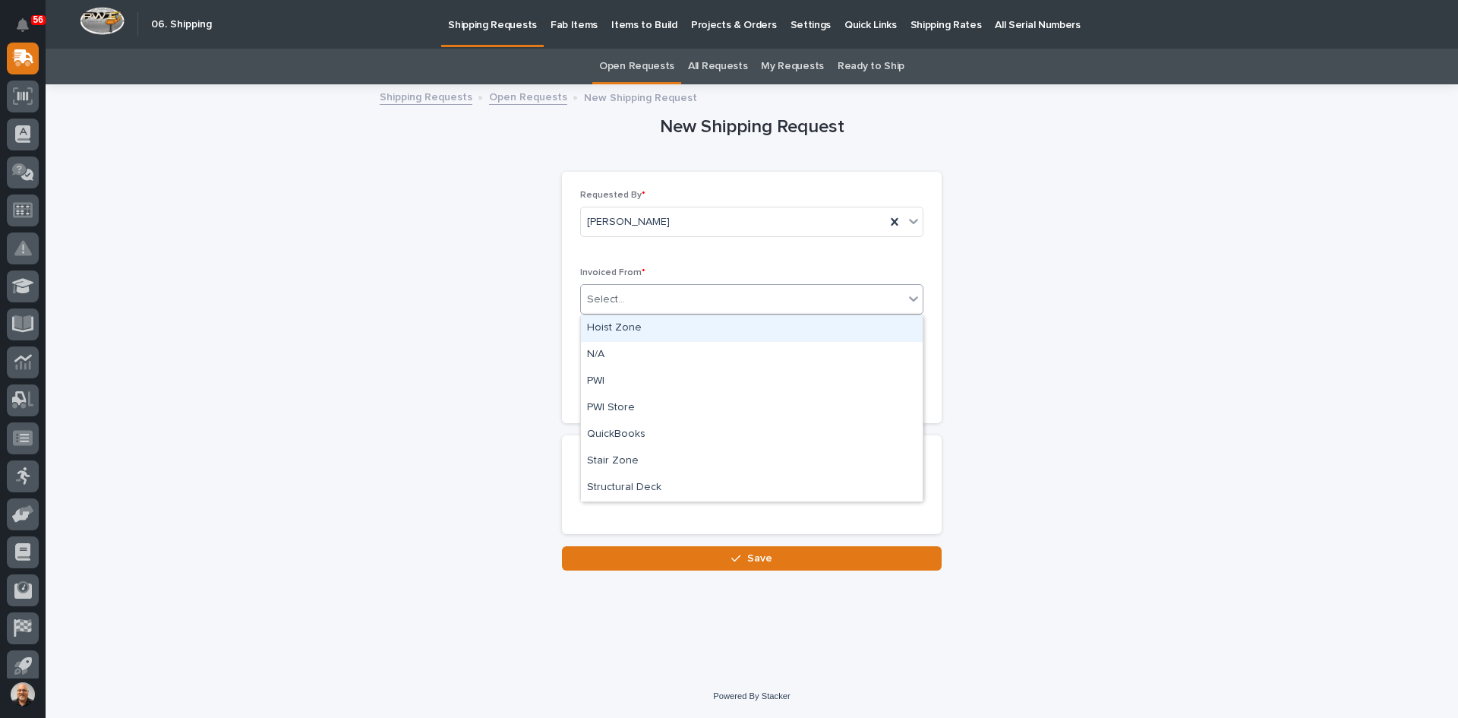
click at [649, 303] on div "Select..." at bounding box center [742, 299] width 323 height 25
click at [620, 434] on div "QuickBooks" at bounding box center [752, 434] width 342 height 27
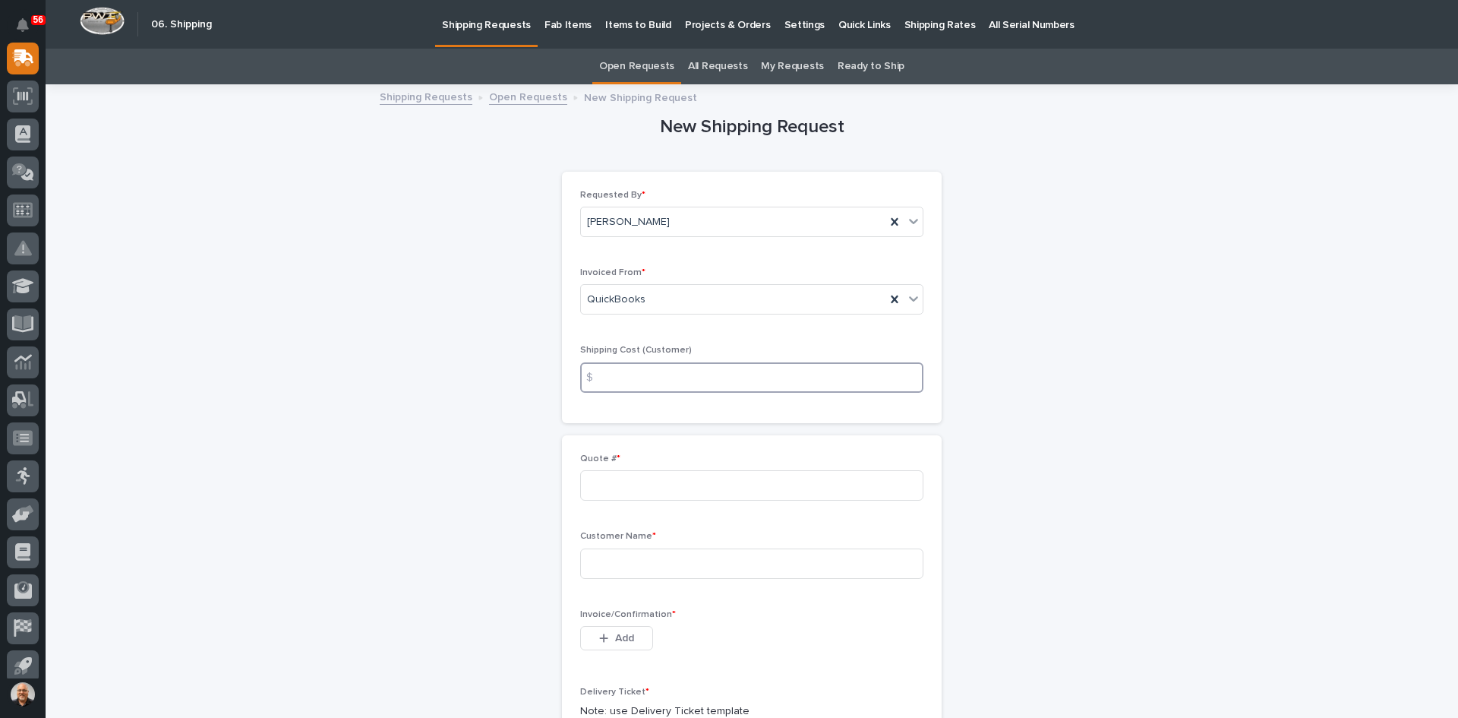
click at [614, 372] on input at bounding box center [751, 377] width 343 height 30
type input "22.00"
click at [593, 478] on input at bounding box center [751, 485] width 343 height 30
type input "136765"
click at [601, 569] on input at bounding box center [751, 563] width 343 height 30
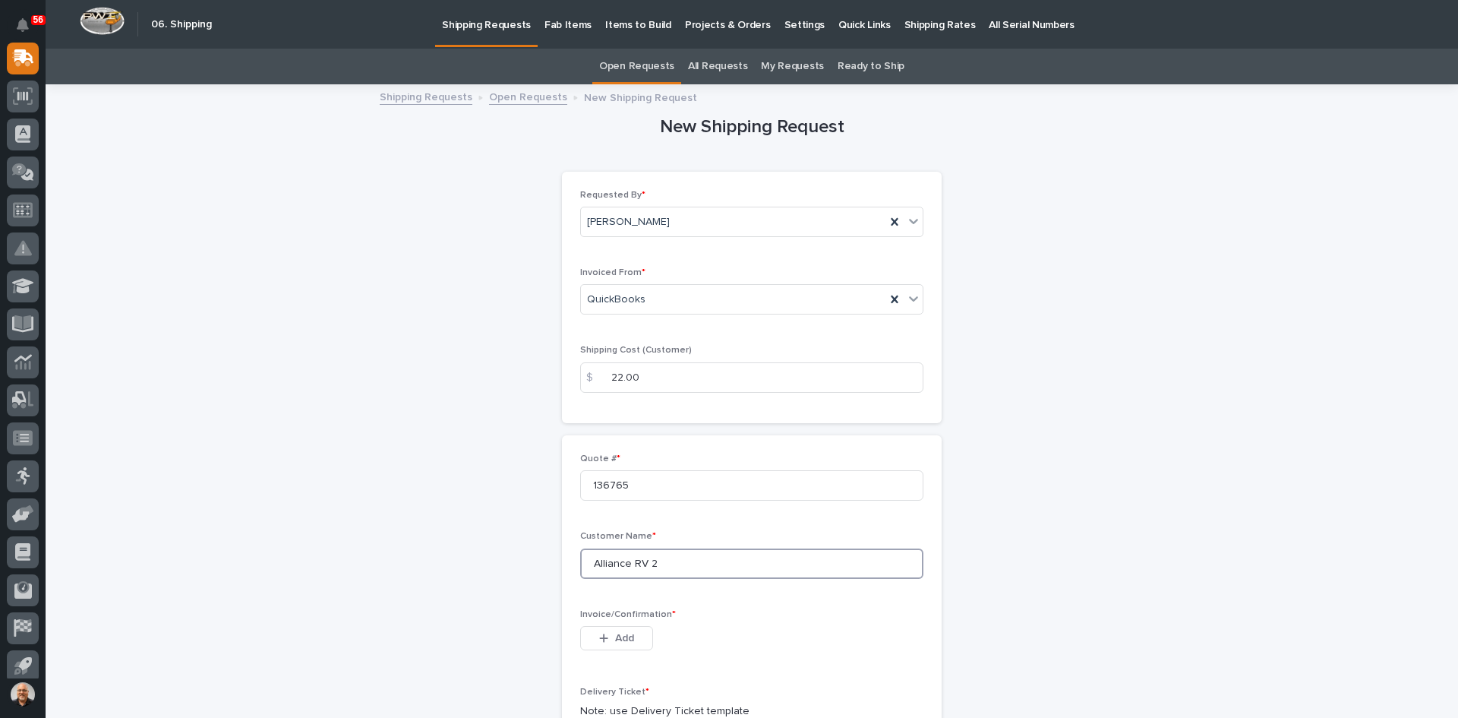
type input "Alliance RV 2"
click at [628, 635] on span "Add" at bounding box center [624, 638] width 19 height 14
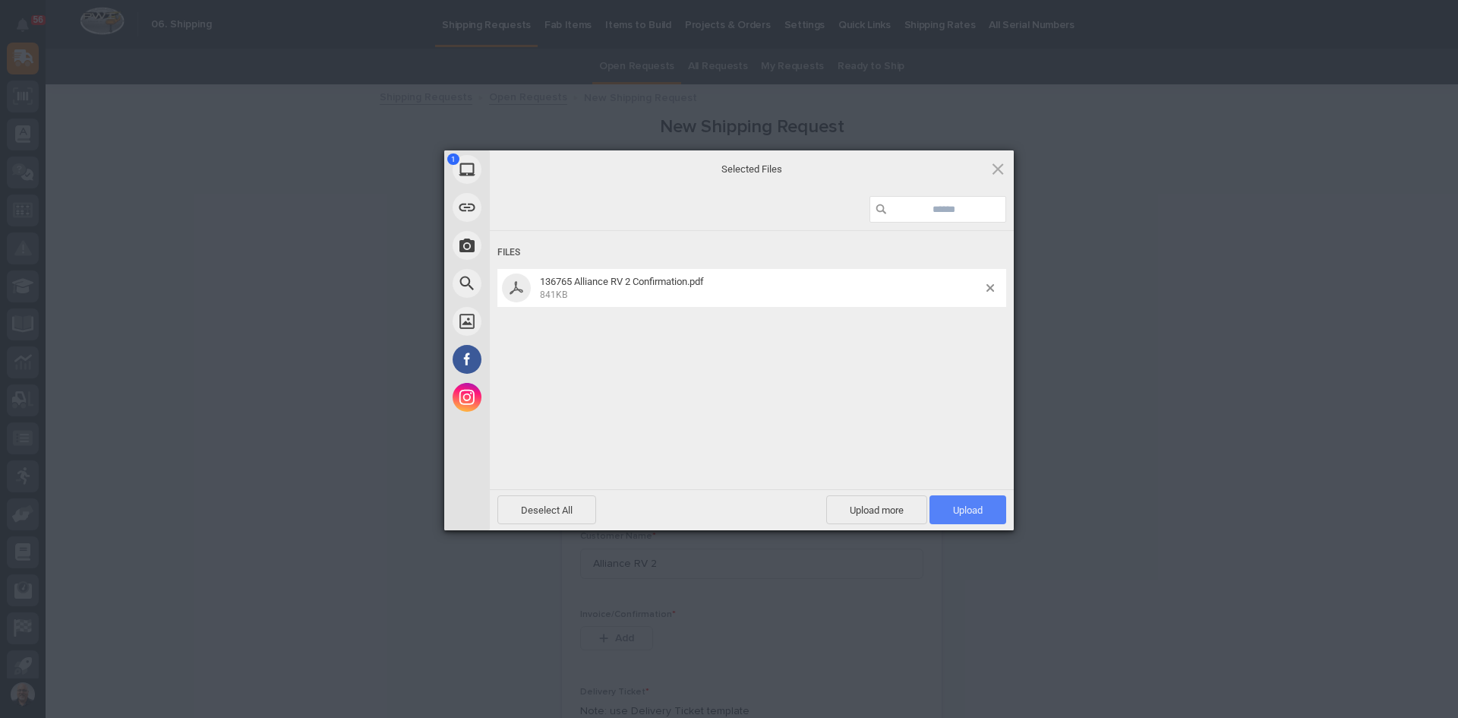
click at [972, 510] on span "Upload 1" at bounding box center [968, 509] width 30 height 11
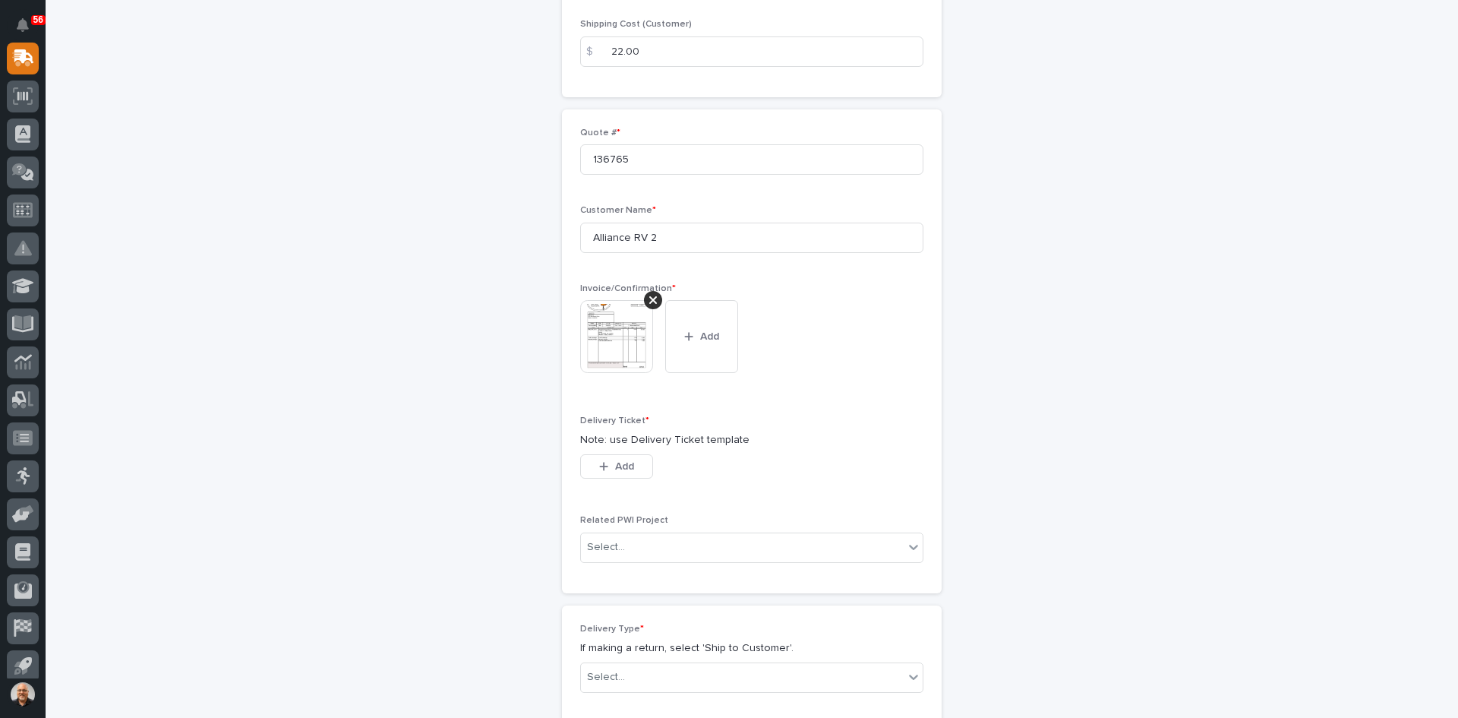
scroll to position [380, 0]
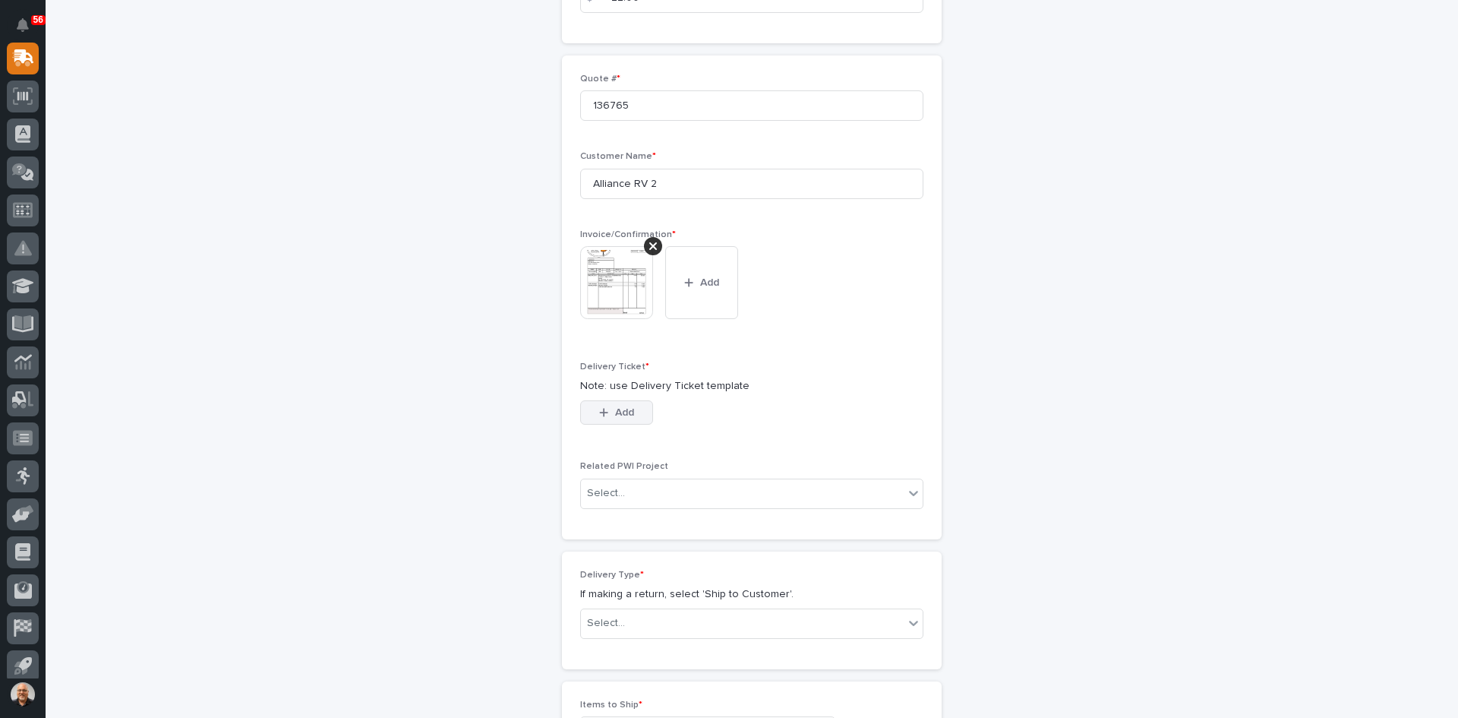
click at [616, 404] on button "Add" at bounding box center [616, 412] width 73 height 24
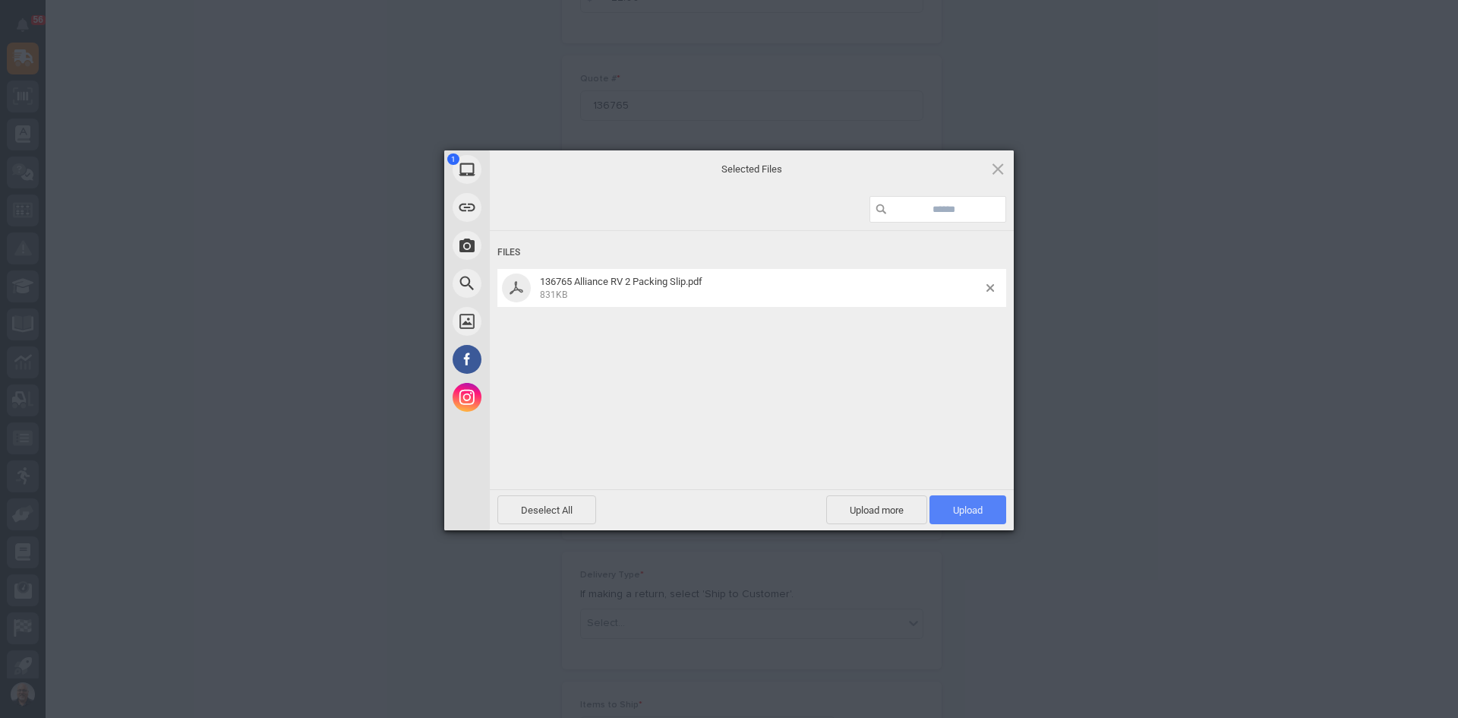
click at [966, 507] on span "Upload 1" at bounding box center [968, 509] width 30 height 11
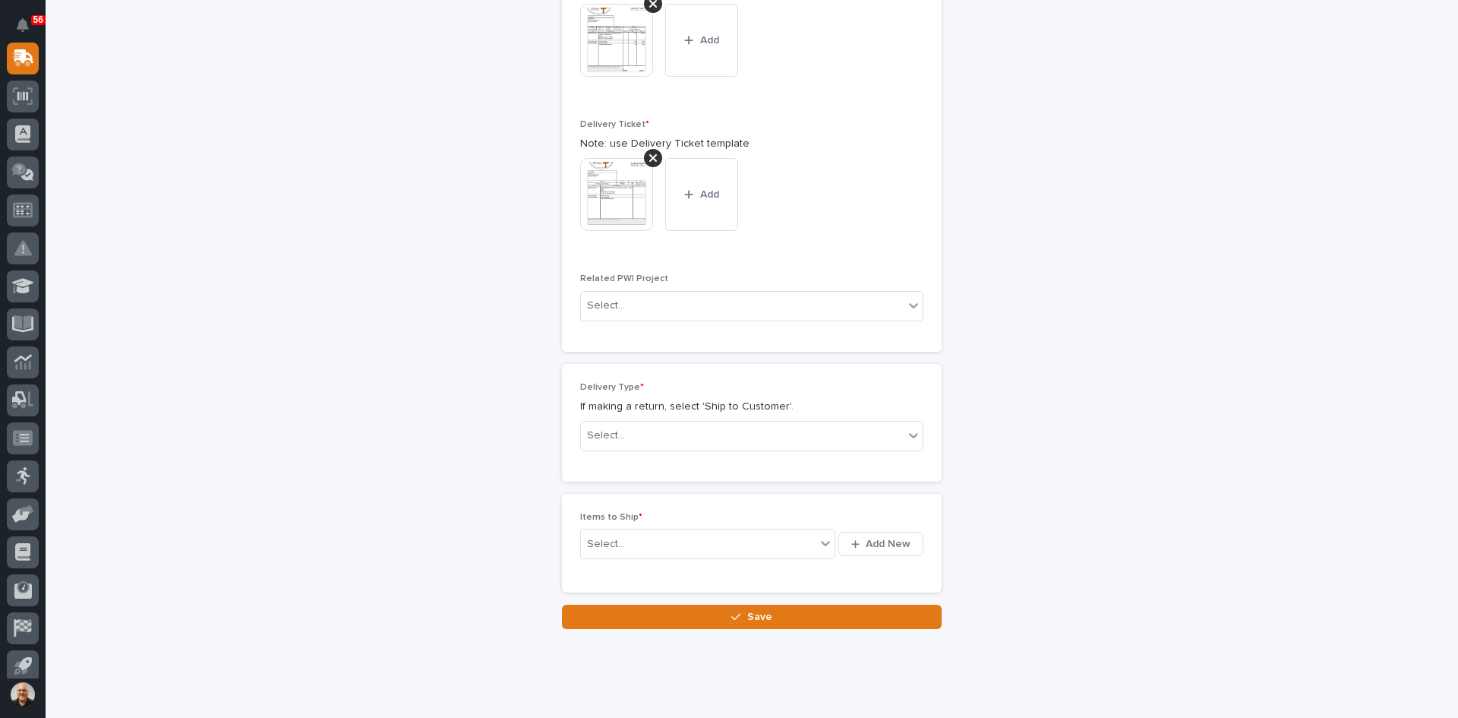
scroll to position [635, 0]
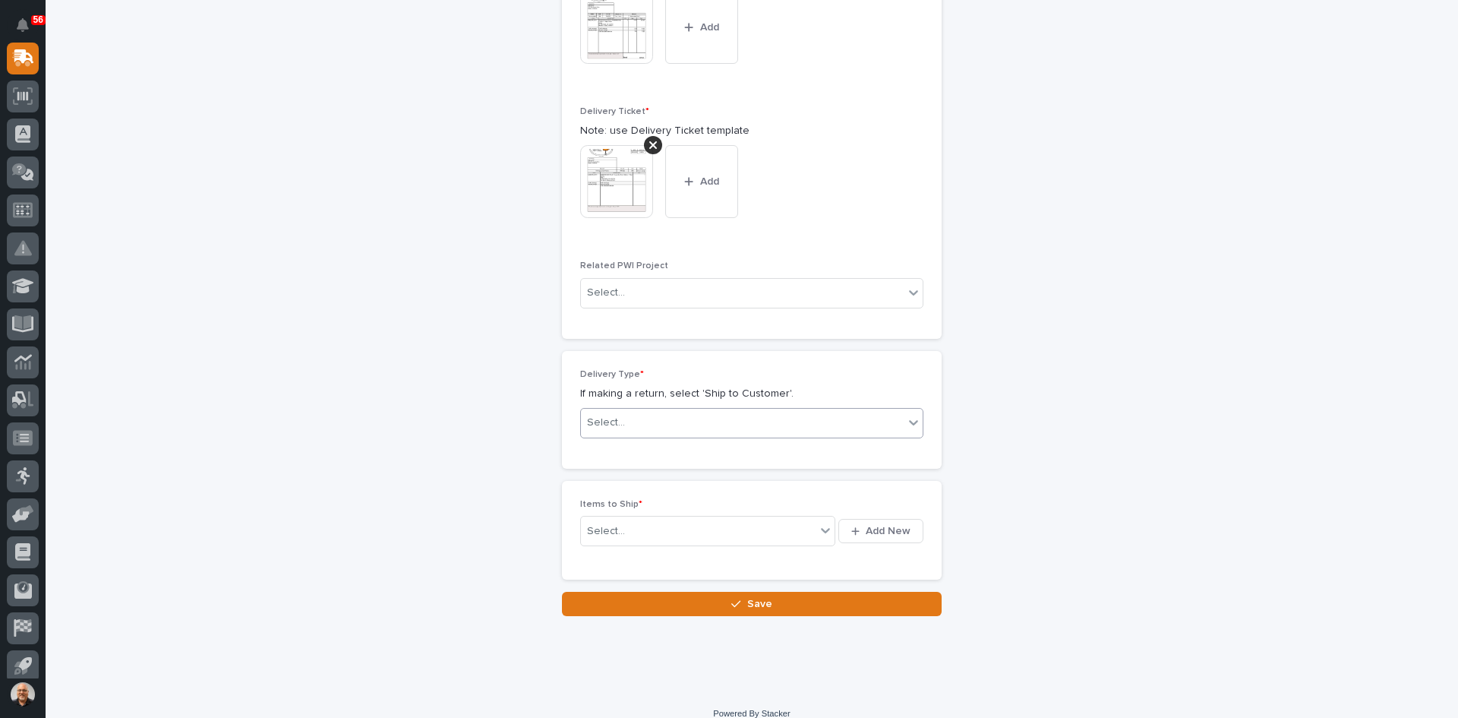
click at [638, 418] on div "Select..." at bounding box center [742, 422] width 323 height 25
click at [624, 450] on div "Ship to Customer" at bounding box center [747, 452] width 342 height 27
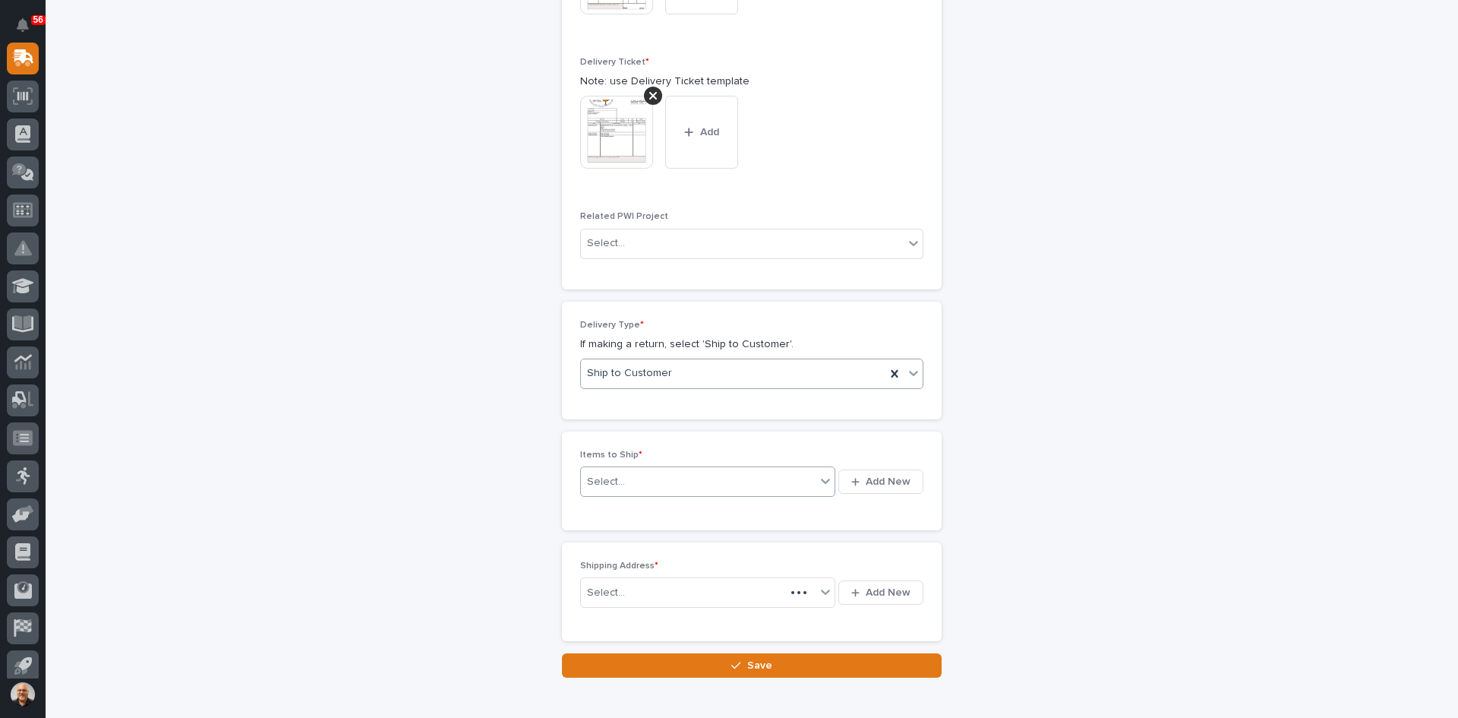
scroll to position [690, 0]
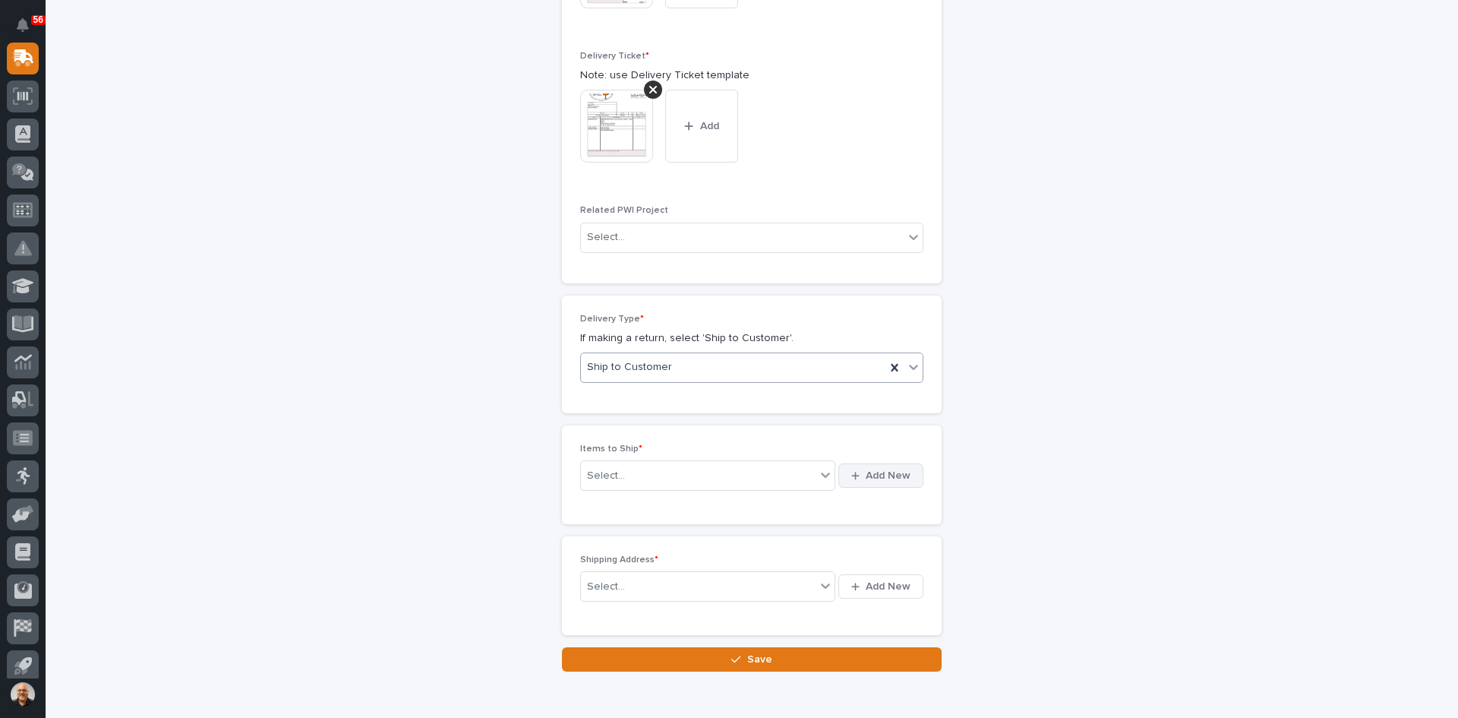
click at [892, 476] on span "Add New" at bounding box center [888, 476] width 45 height 14
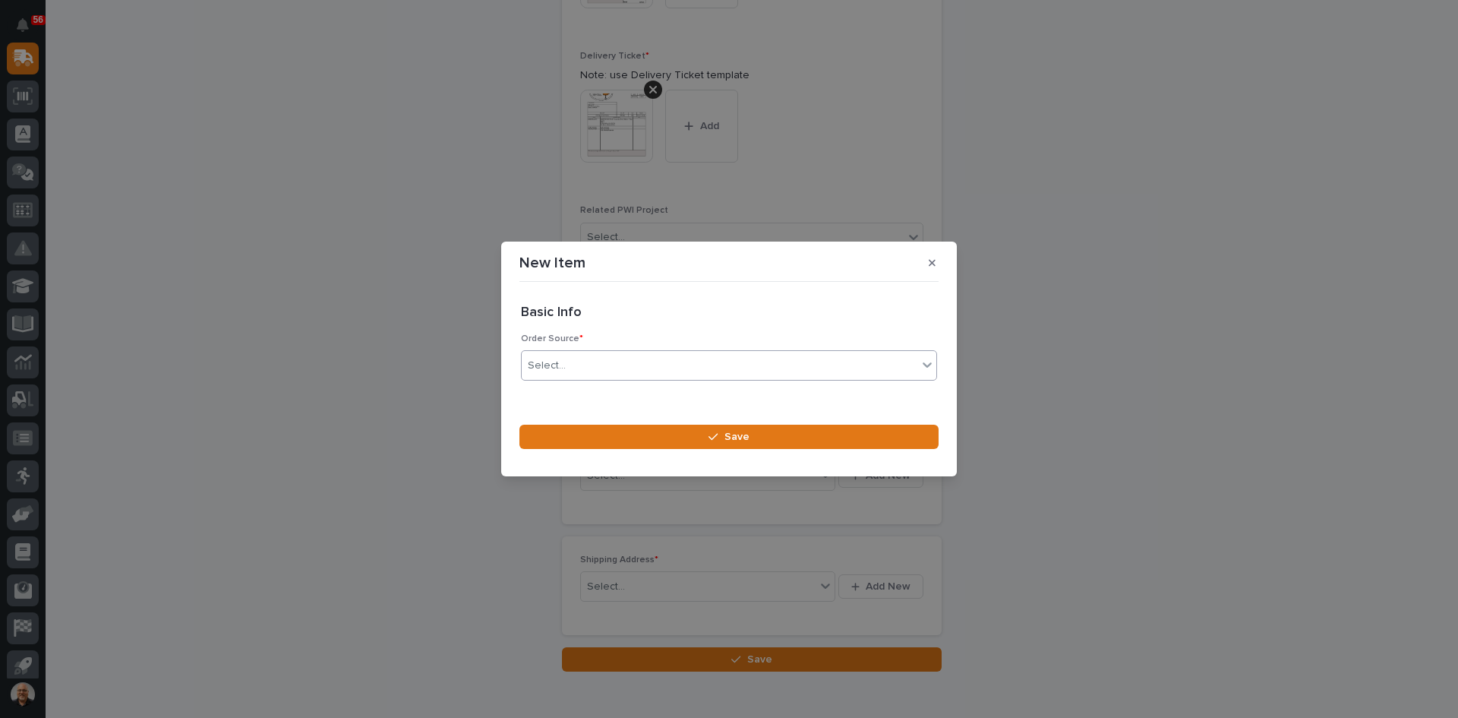
click at [568, 365] on div "Select..." at bounding box center [720, 365] width 396 height 25
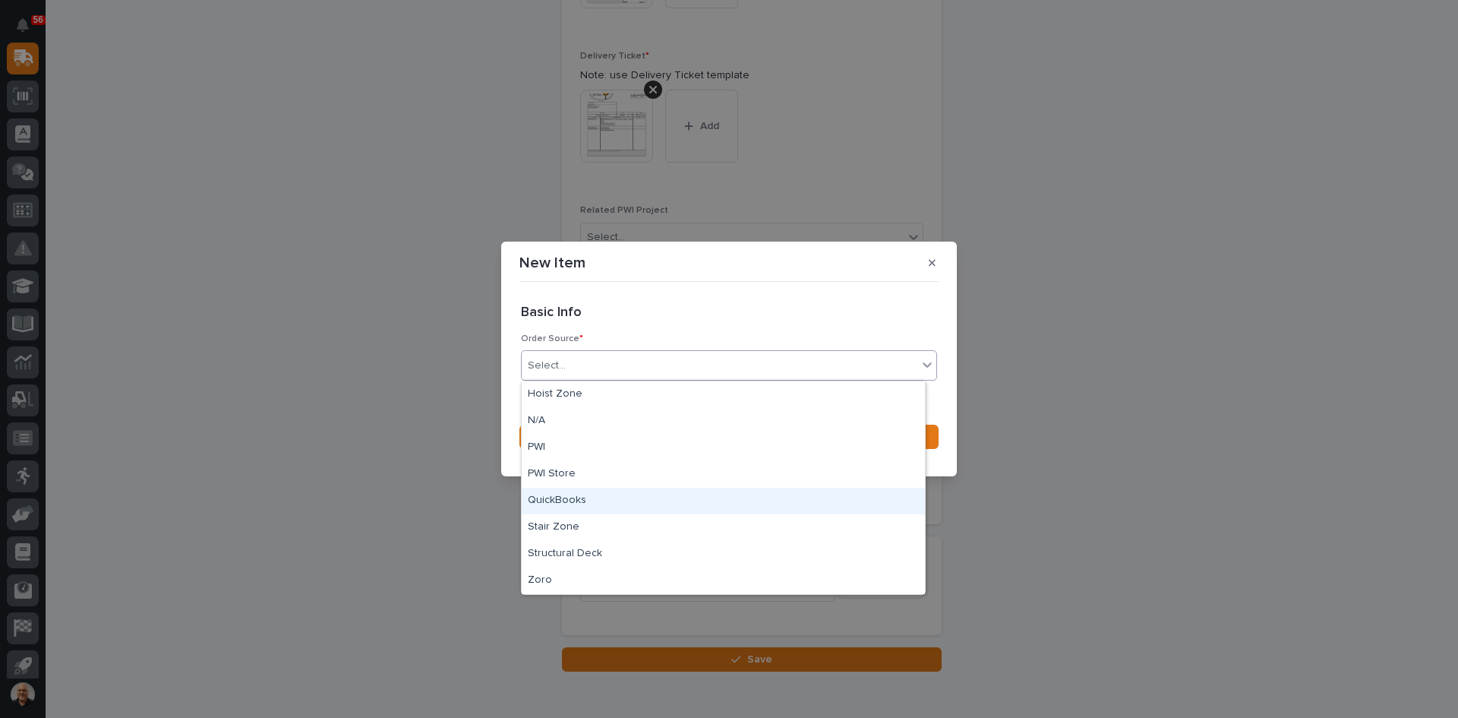
click at [560, 500] on div "QuickBooks" at bounding box center [723, 501] width 403 height 27
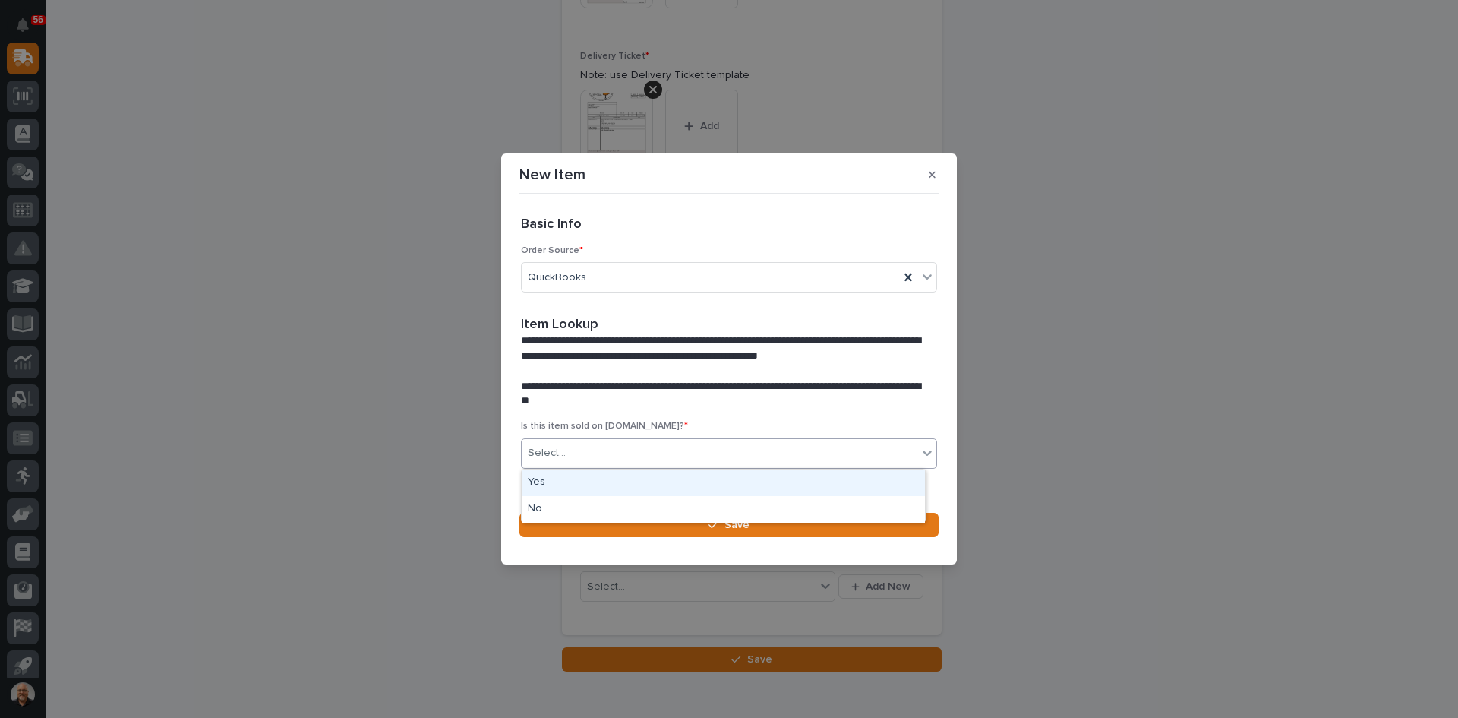
click at [567, 453] on input "text" at bounding box center [568, 453] width 2 height 13
click at [554, 515] on div "No" at bounding box center [723, 509] width 403 height 27
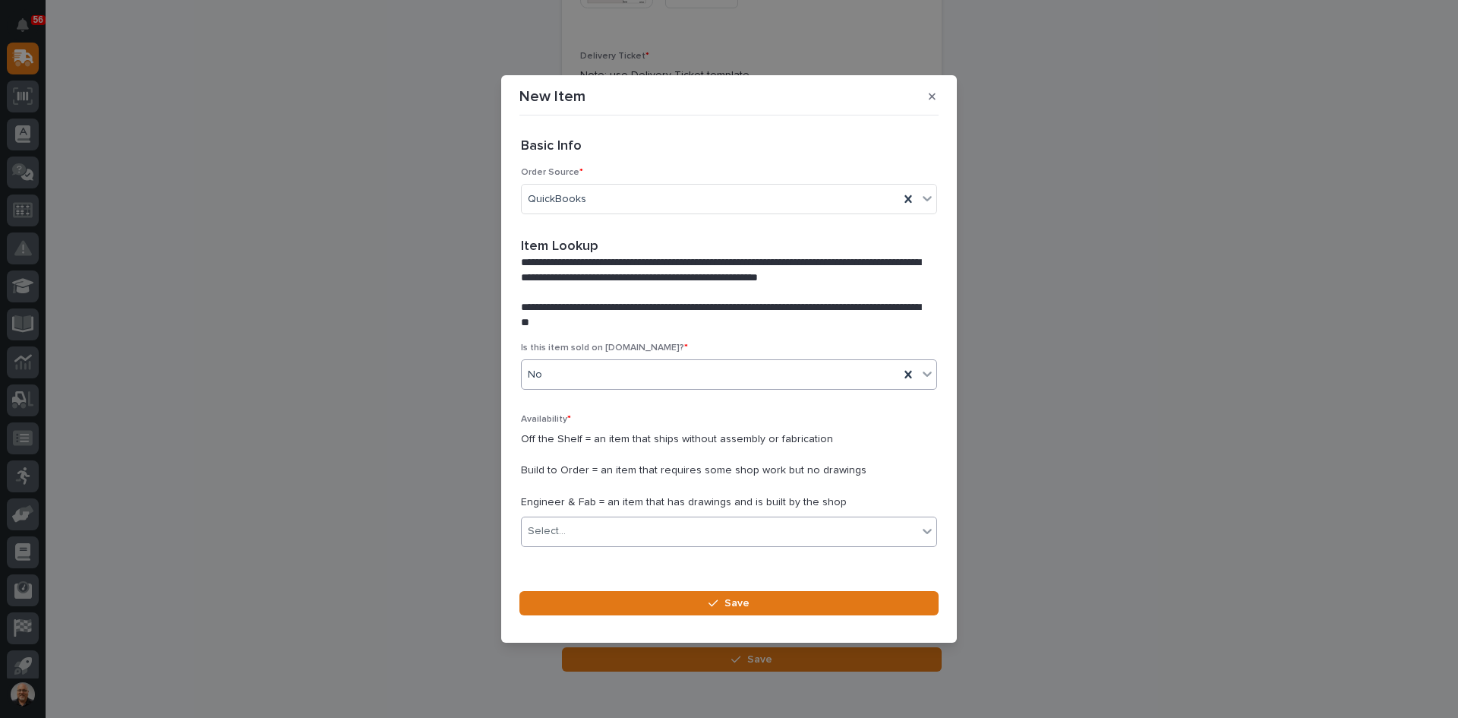
click at [575, 530] on div "Select..." at bounding box center [720, 531] width 396 height 25
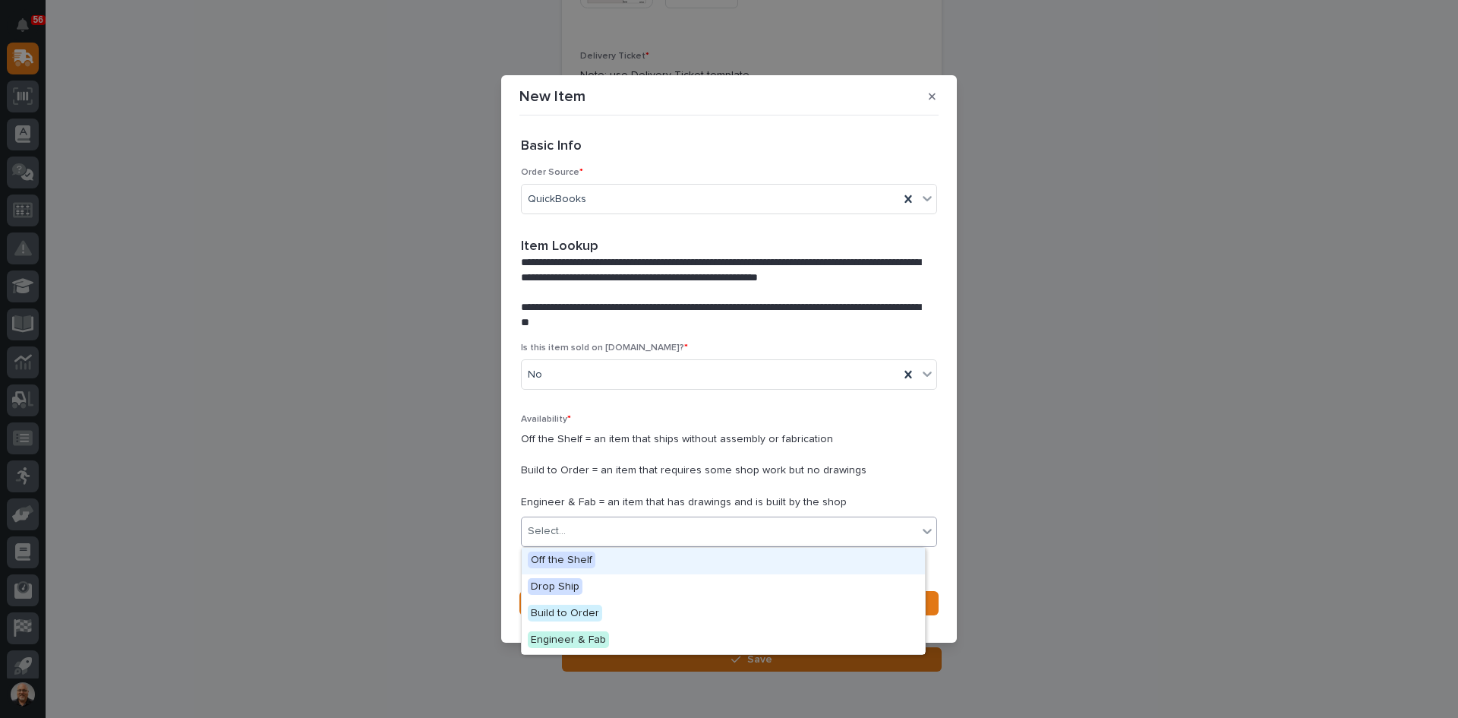
click at [565, 559] on span "Off the Shelf" at bounding box center [562, 559] width 68 height 17
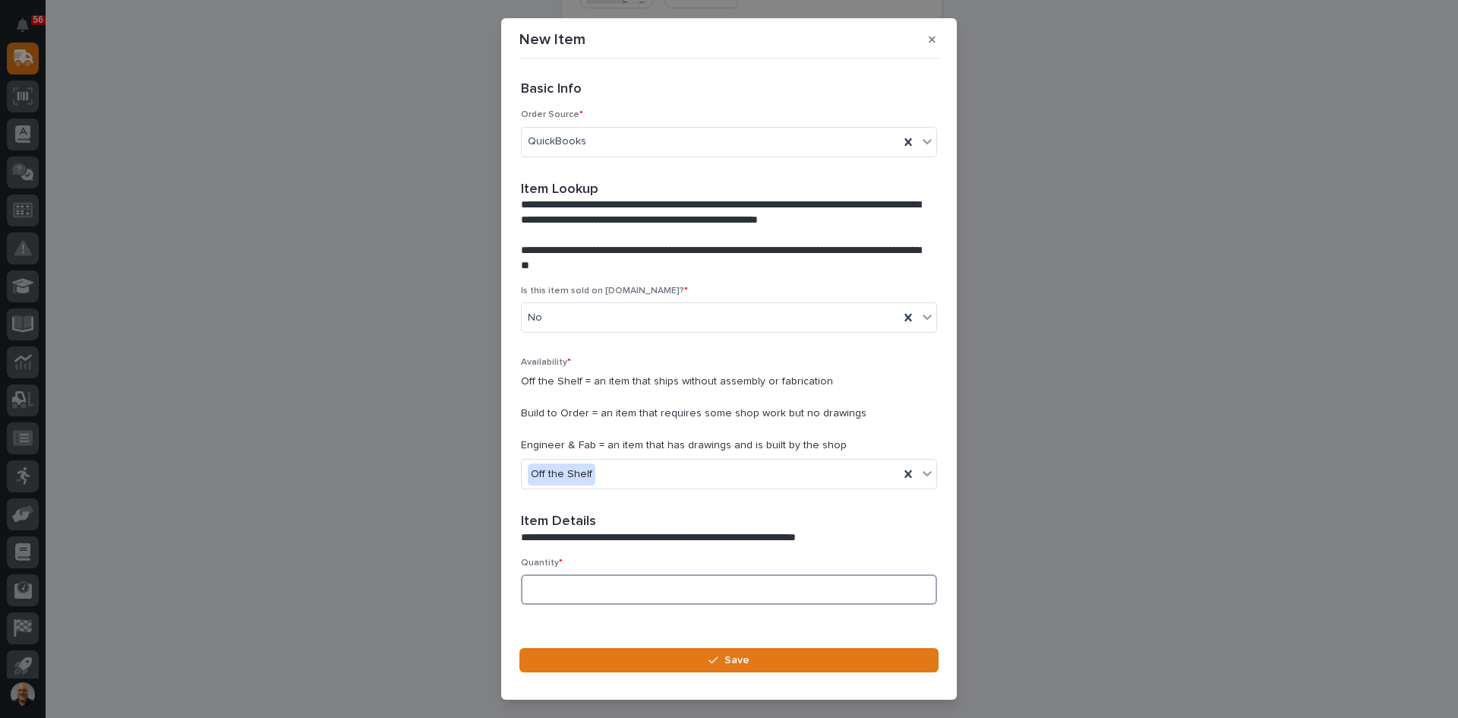
click at [561, 590] on input at bounding box center [729, 589] width 416 height 30
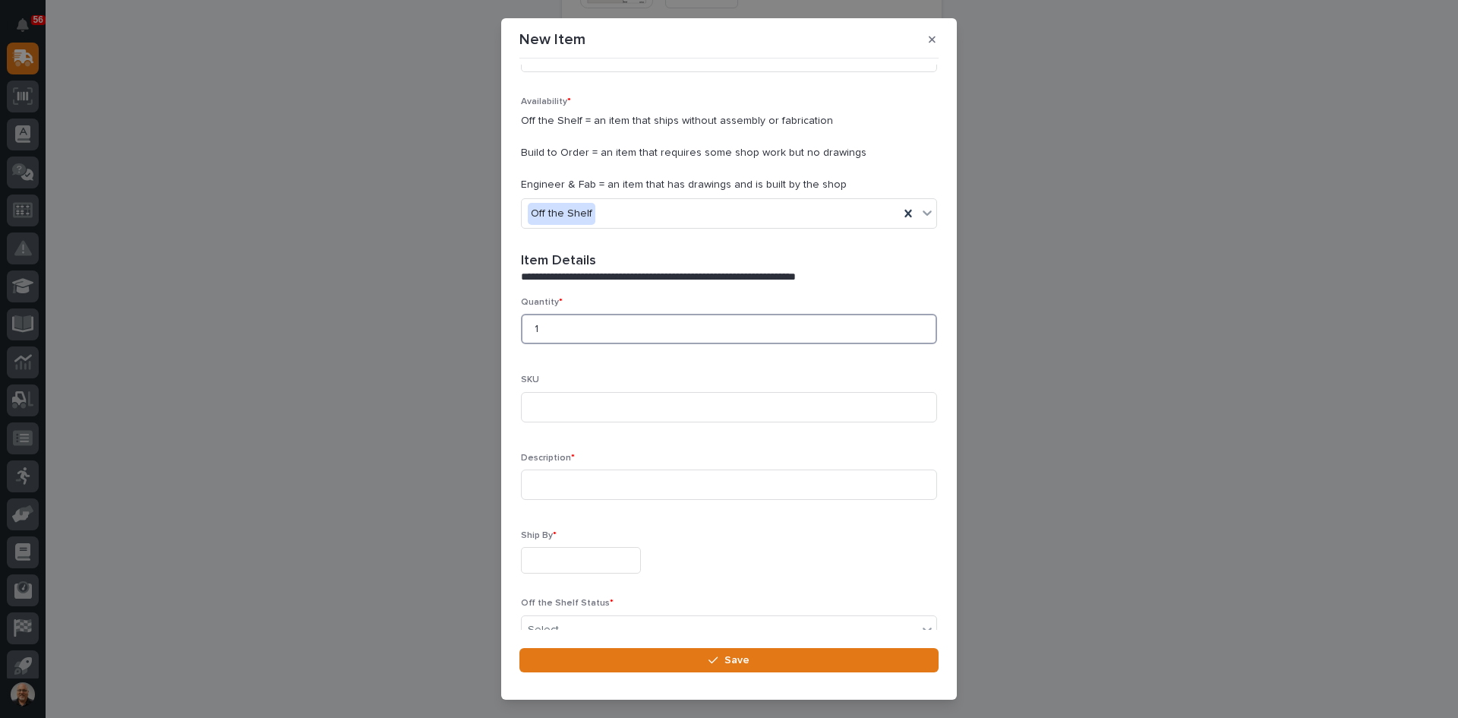
scroll to position [304, 0]
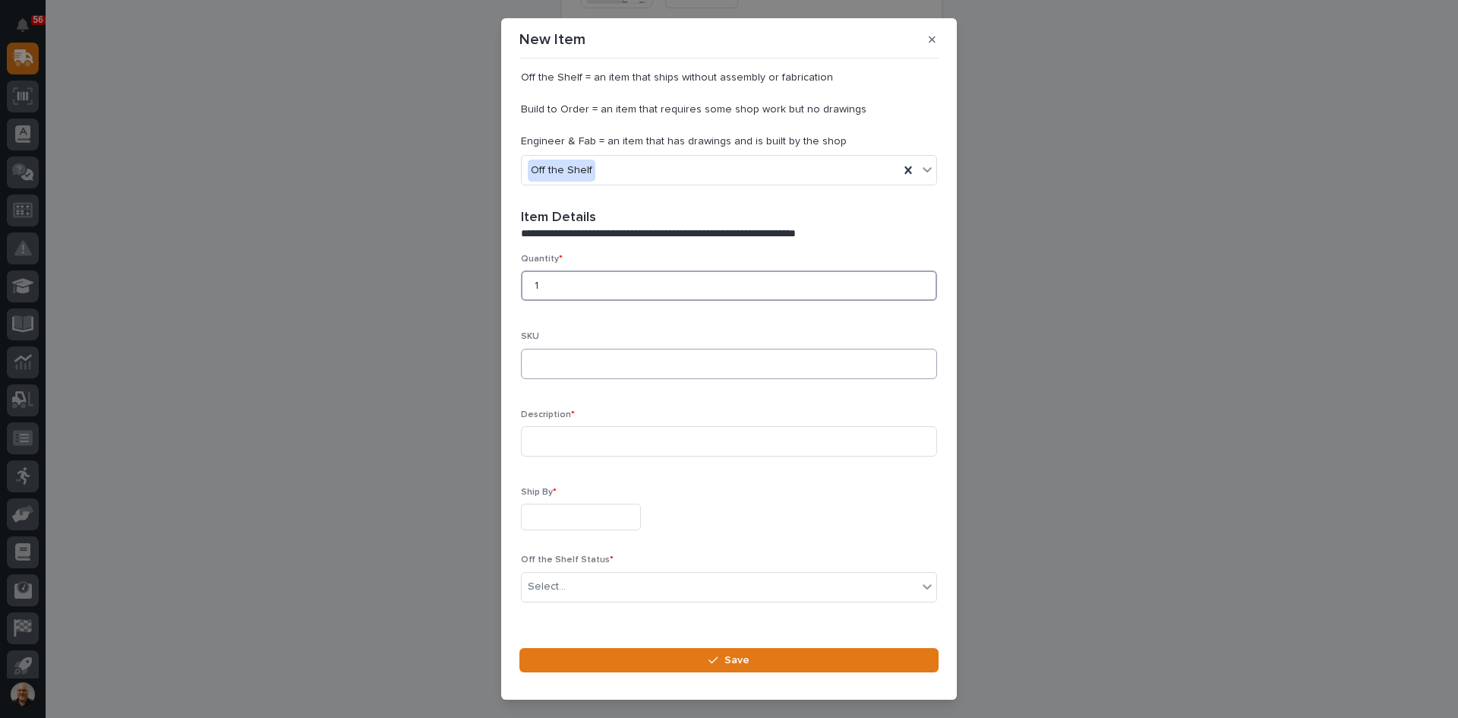
type input "1"
click at [541, 365] on input at bounding box center [729, 364] width 416 height 30
type input "k"
type input "K200PLUS-[GEOGRAPHIC_DATA]"
click at [540, 445] on input at bounding box center [729, 441] width 416 height 30
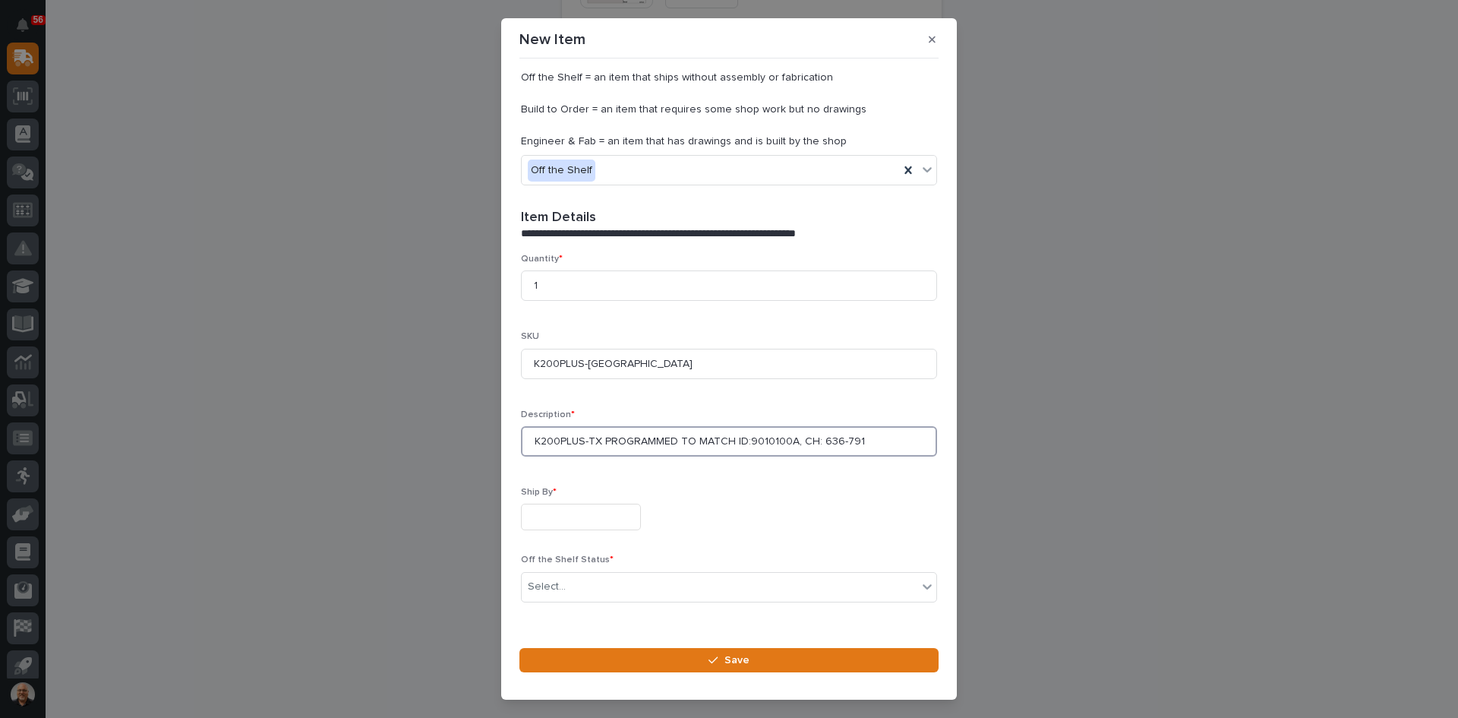
type input "K200PLUS-TX PROGRAMMED TO MATCH ID:9010100A, CH: 636-791"
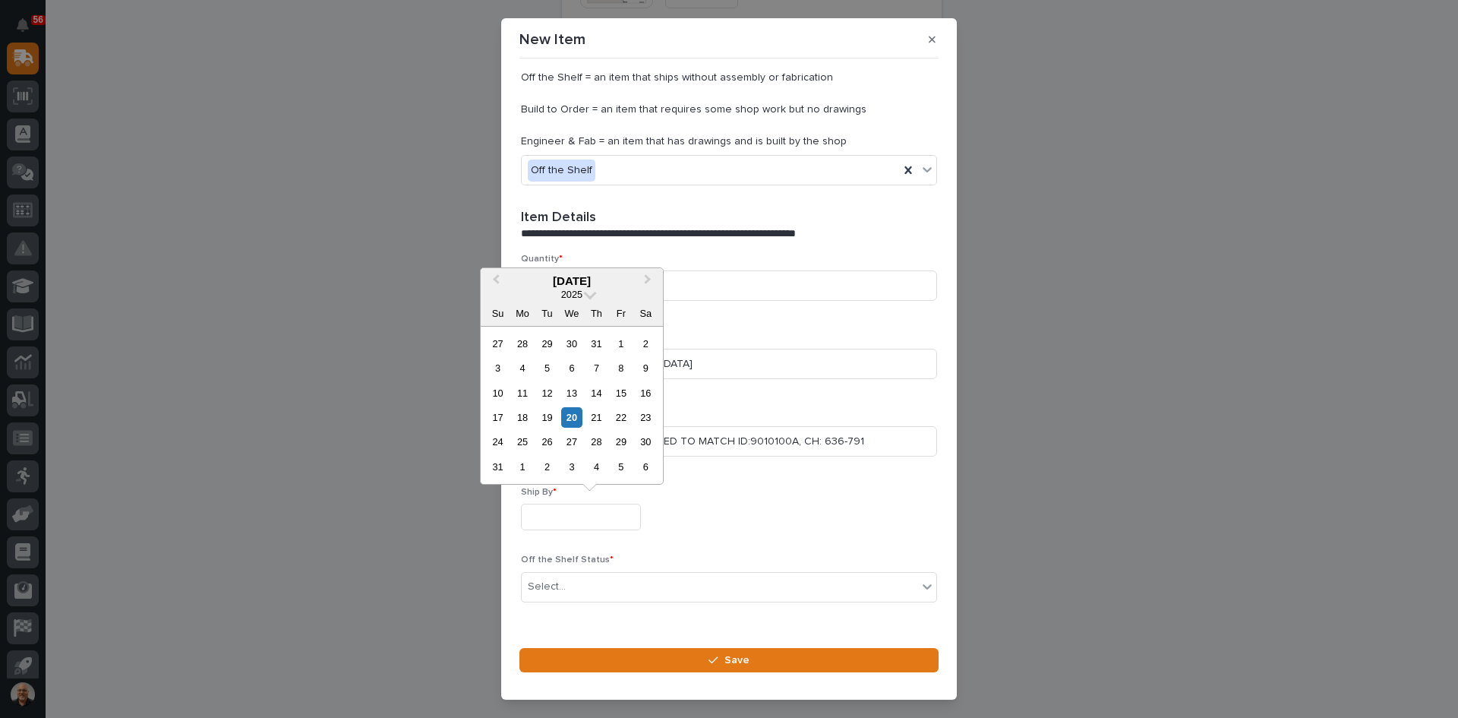
click at [551, 515] on input "text" at bounding box center [581, 517] width 120 height 27
click at [570, 415] on div "20" at bounding box center [571, 417] width 21 height 21
type input "**********"
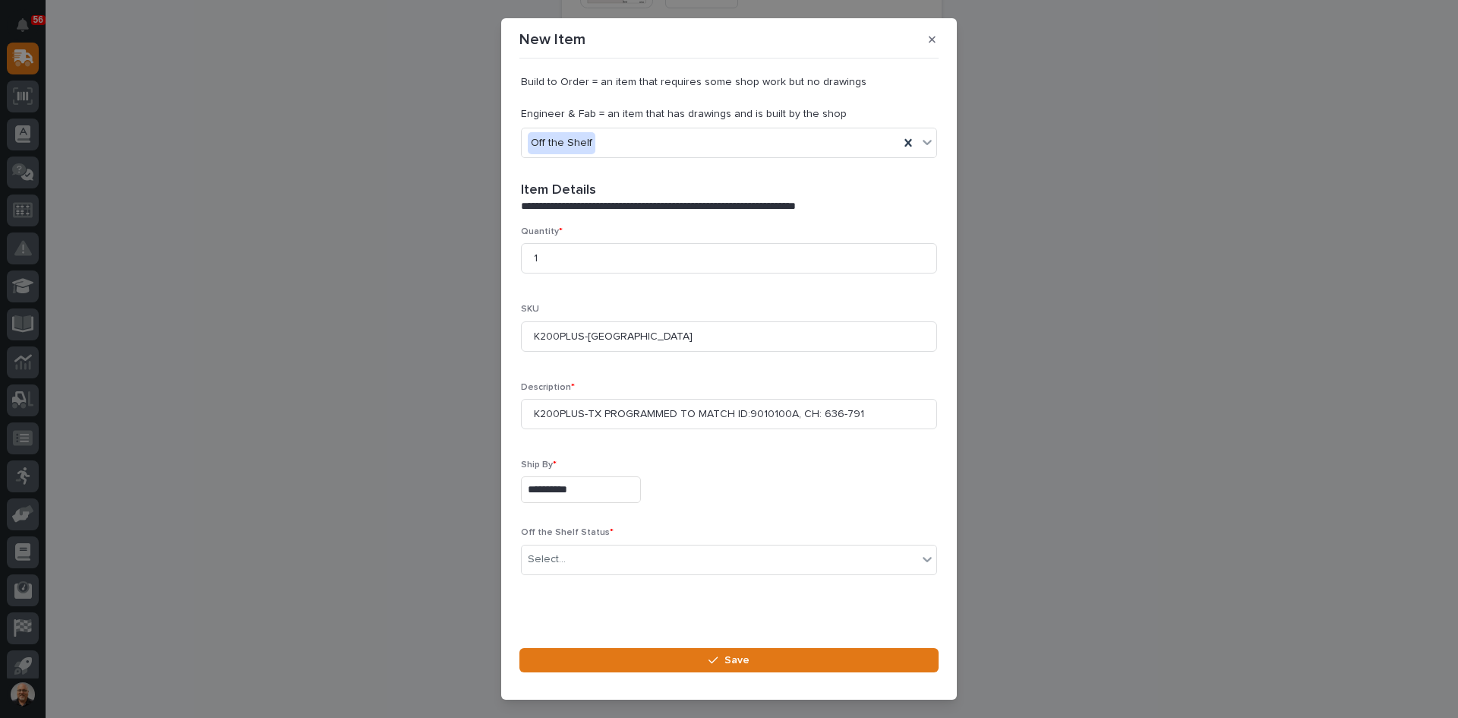
scroll to position [343, 0]
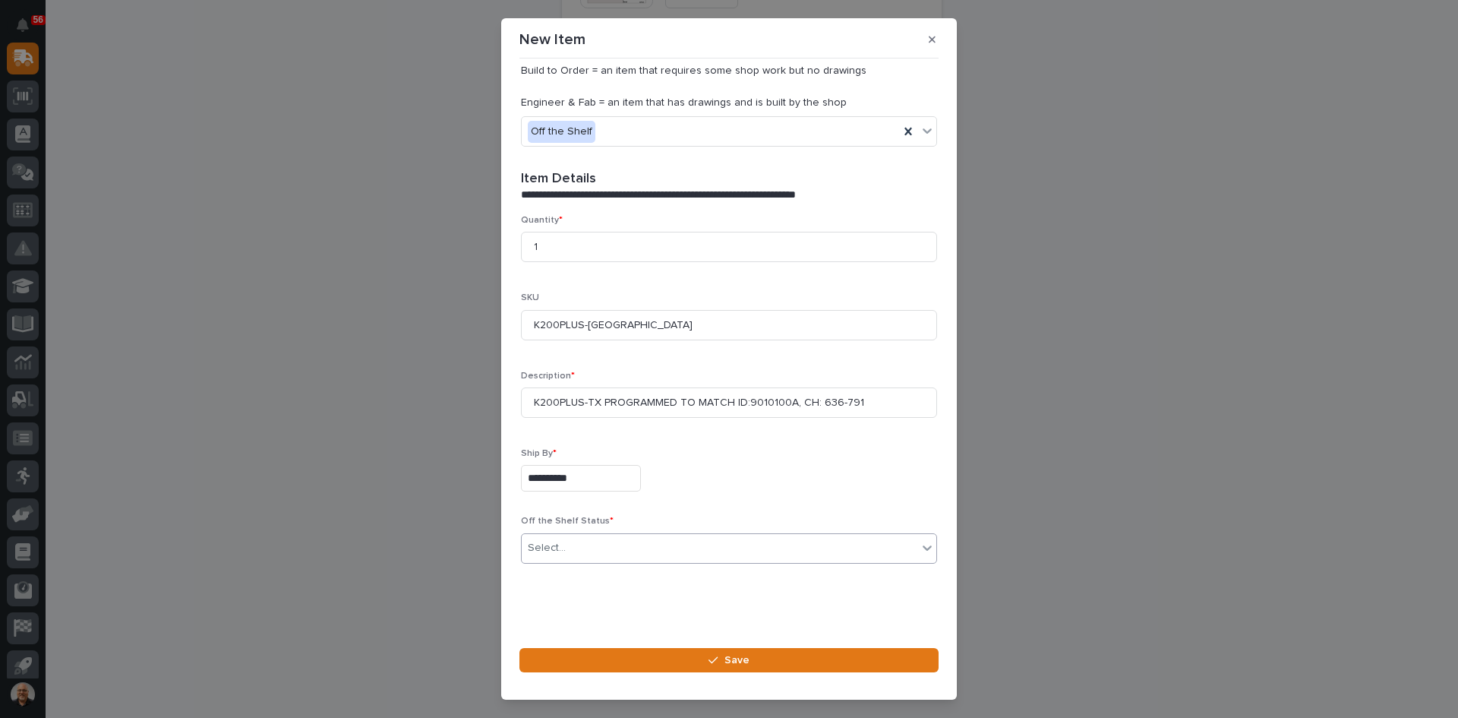
click at [572, 548] on div "Select..." at bounding box center [720, 547] width 396 height 25
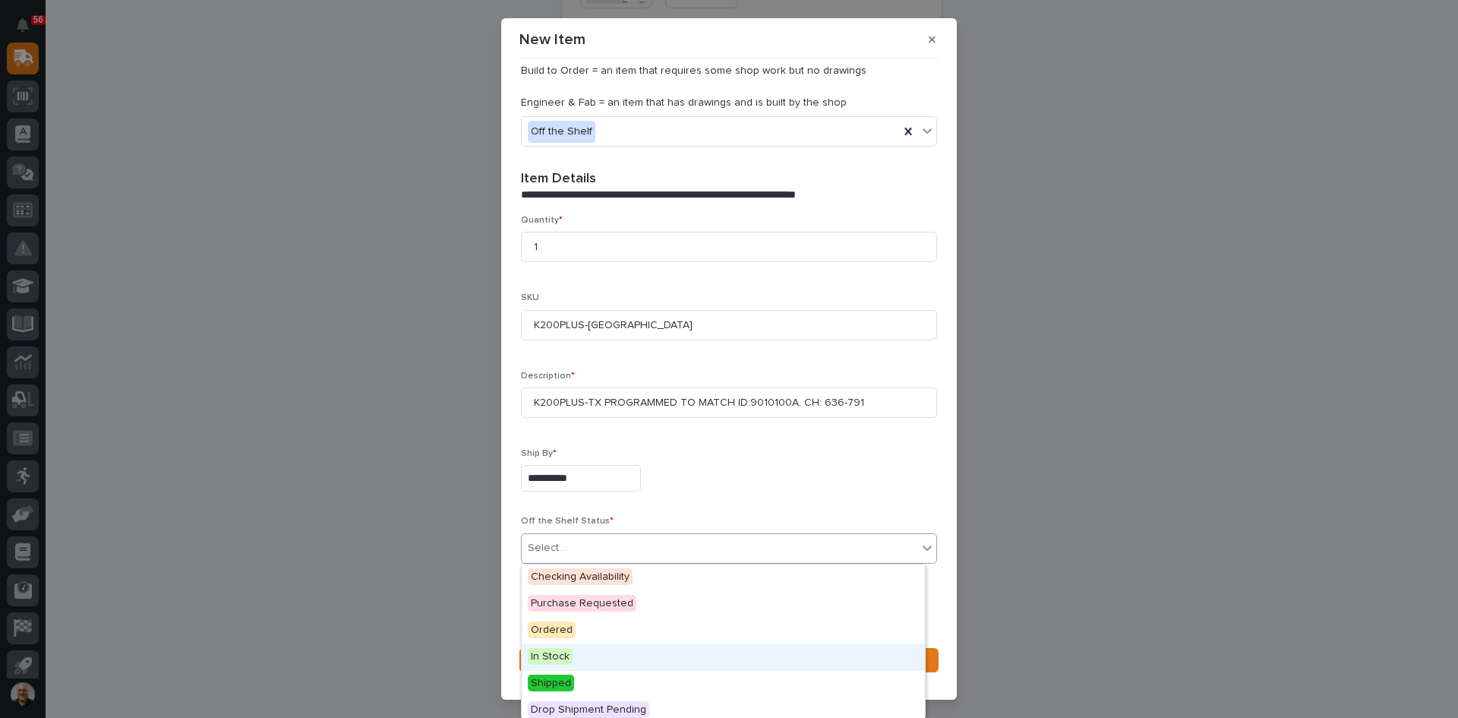
click at [556, 655] on span "In Stock" at bounding box center [550, 656] width 45 height 17
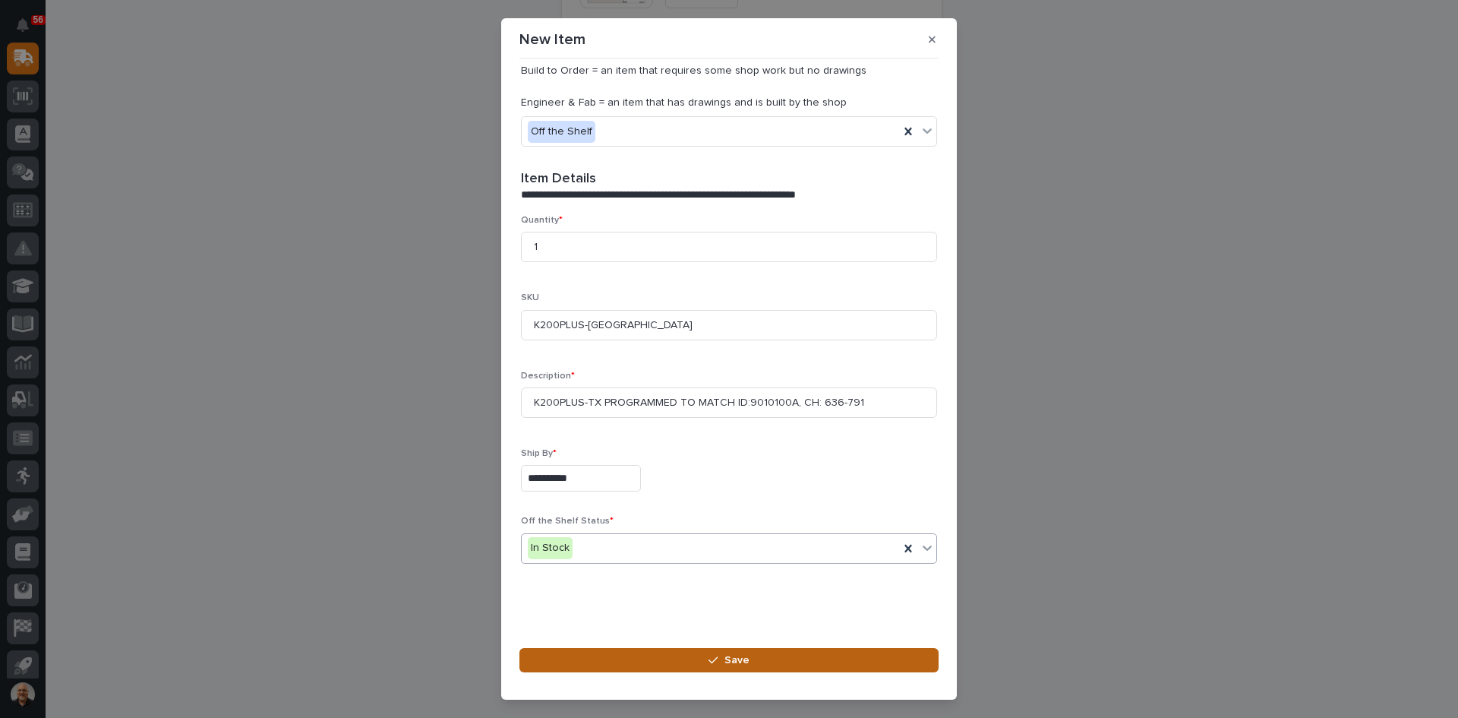
click at [748, 663] on span "Save" at bounding box center [737, 660] width 25 height 14
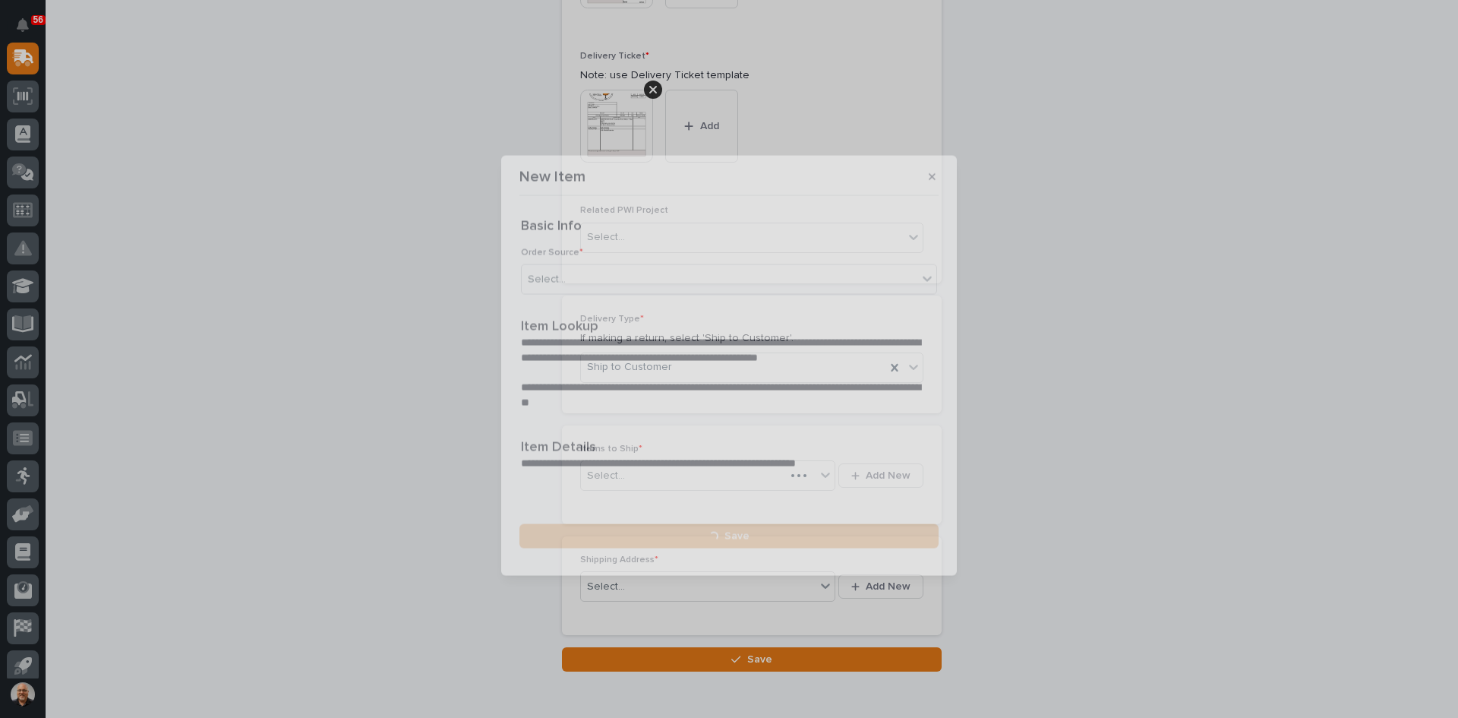
scroll to position [708, 0]
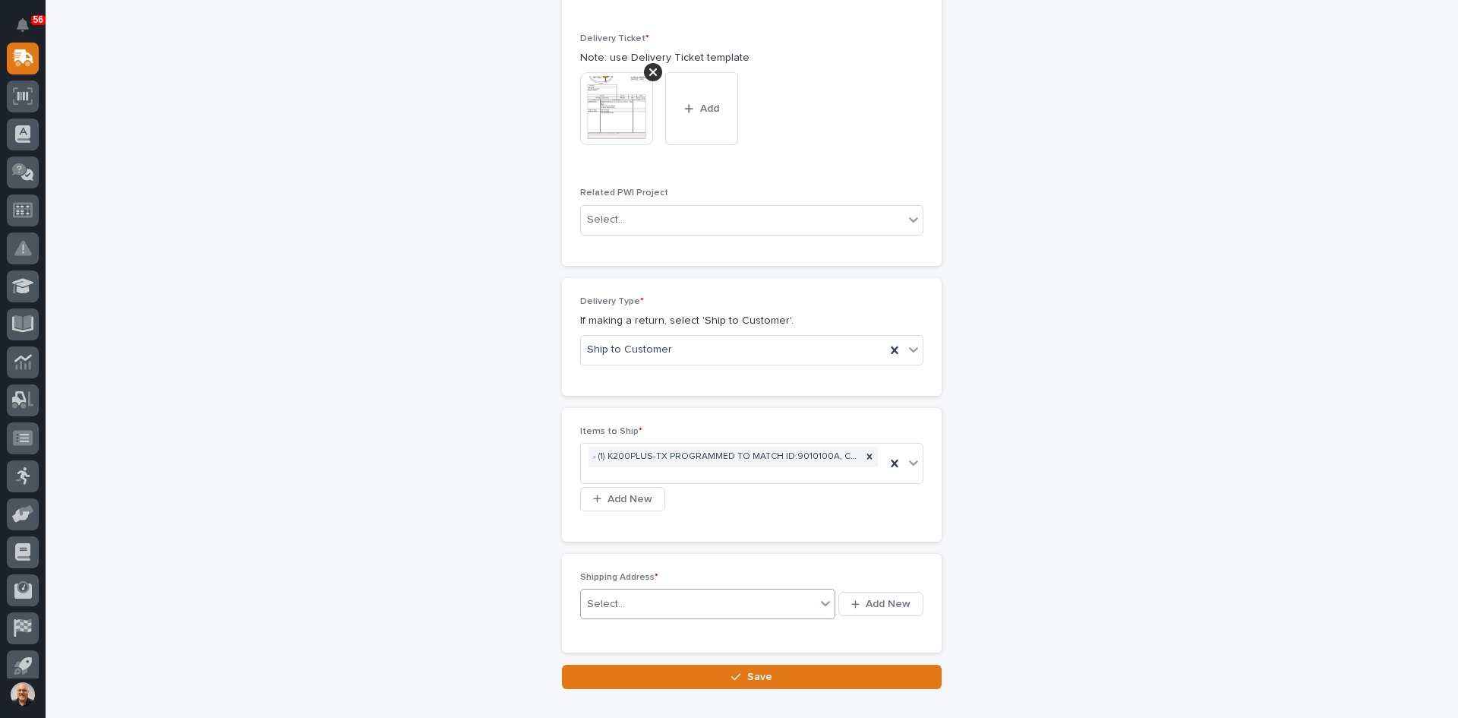
click at [643, 605] on div "Select..." at bounding box center [698, 604] width 235 height 25
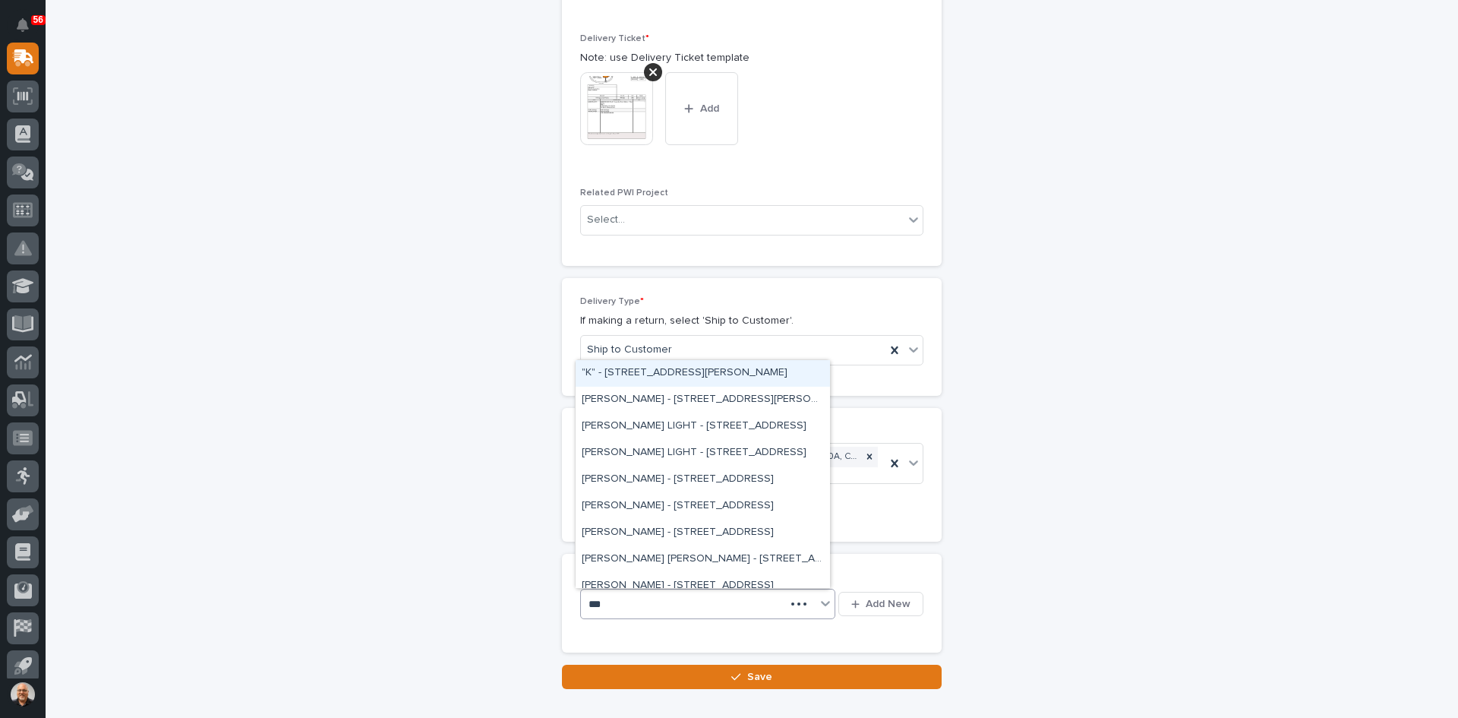
type input "****"
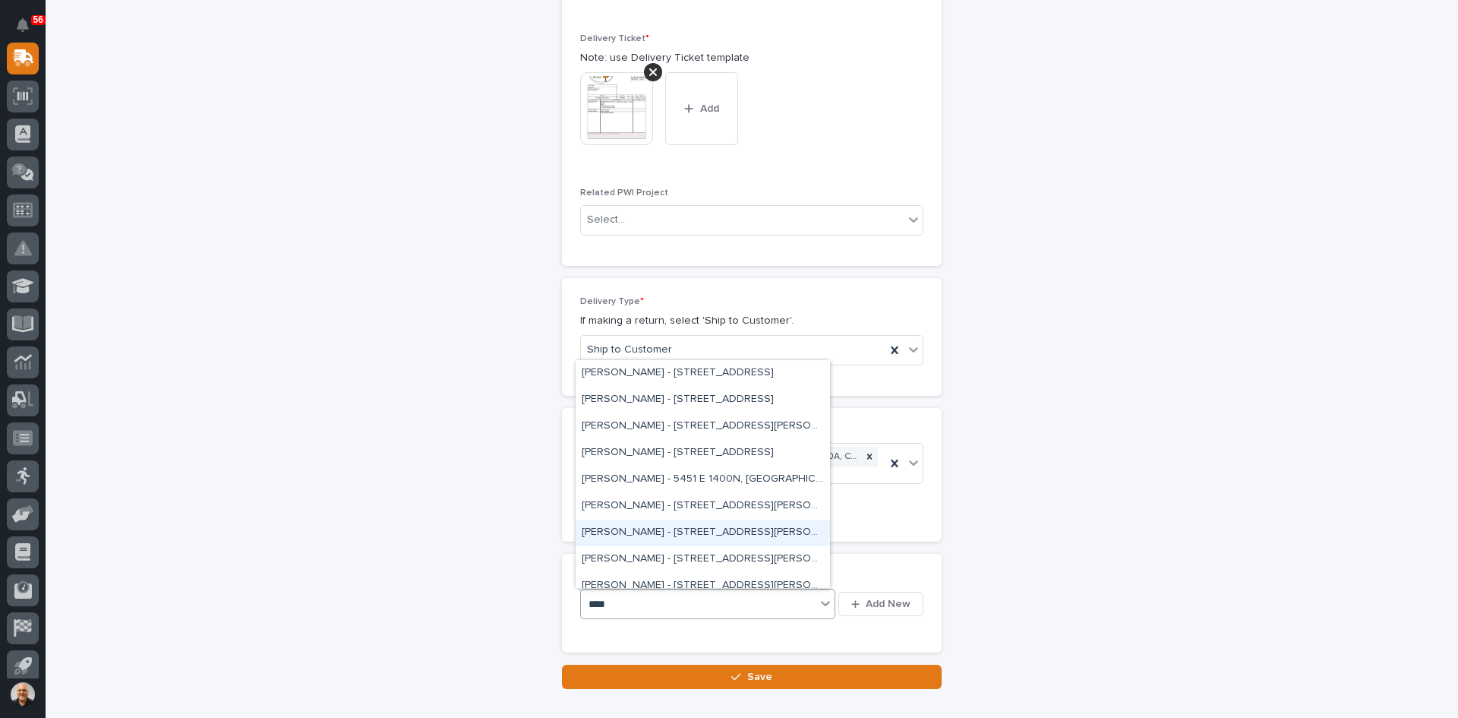
click at [655, 532] on div "[PERSON_NAME] - [STREET_ADDRESS][PERSON_NAME]" at bounding box center [703, 532] width 254 height 27
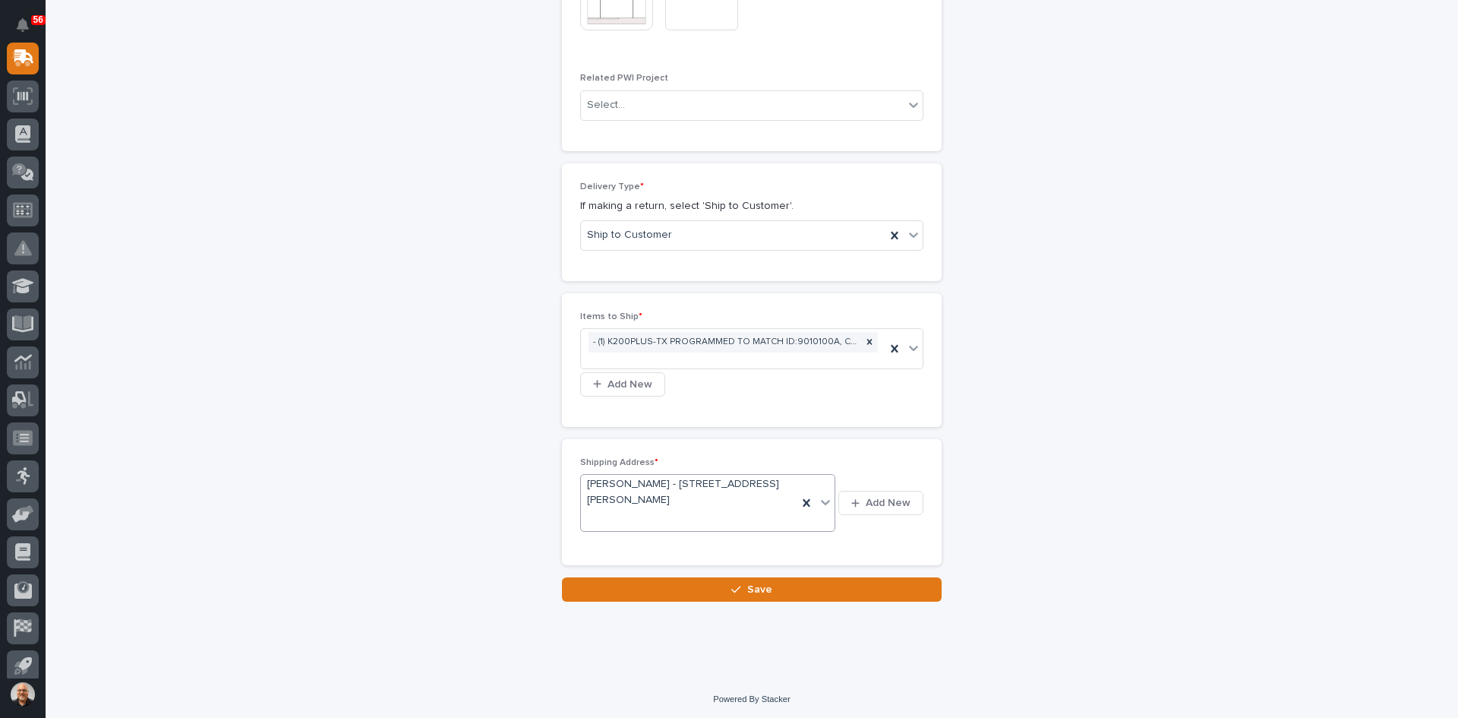
scroll to position [826, 0]
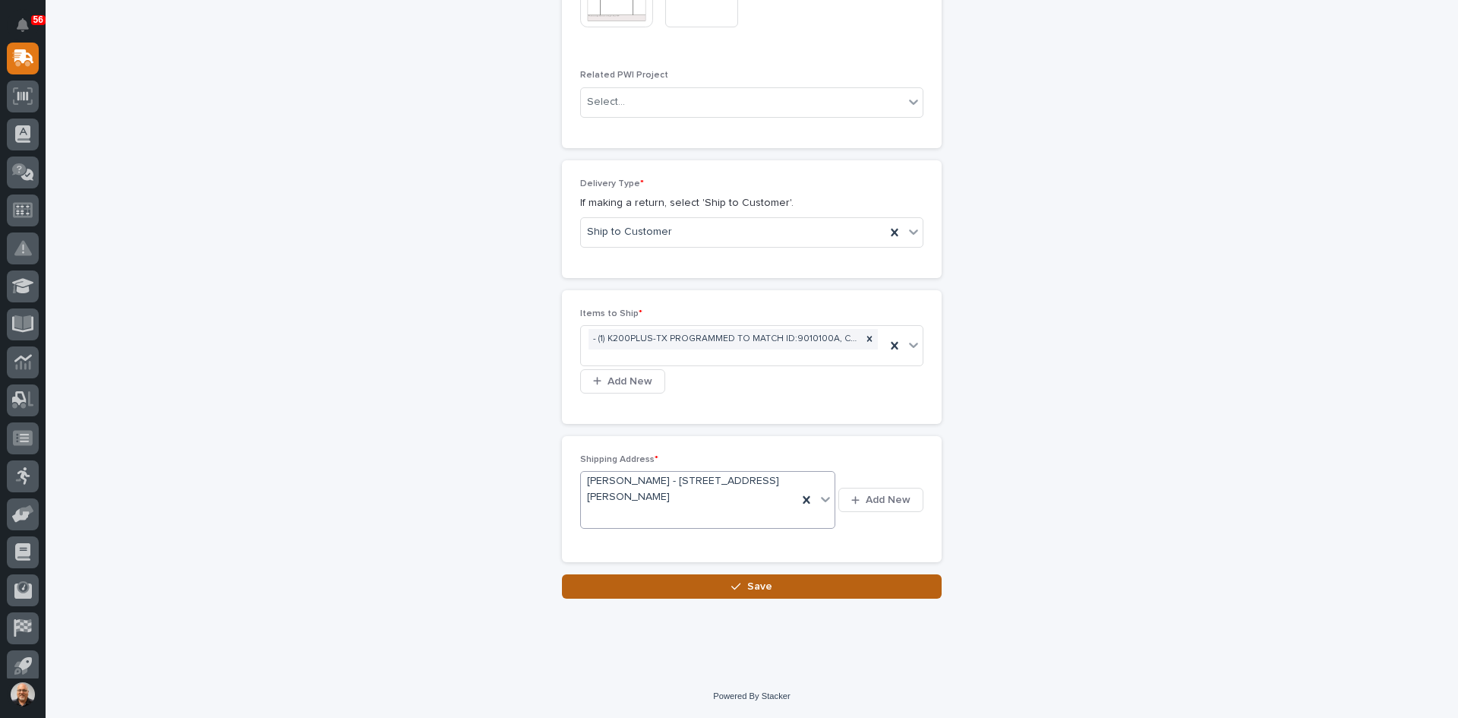
click at [753, 586] on span "Save" at bounding box center [759, 586] width 25 height 14
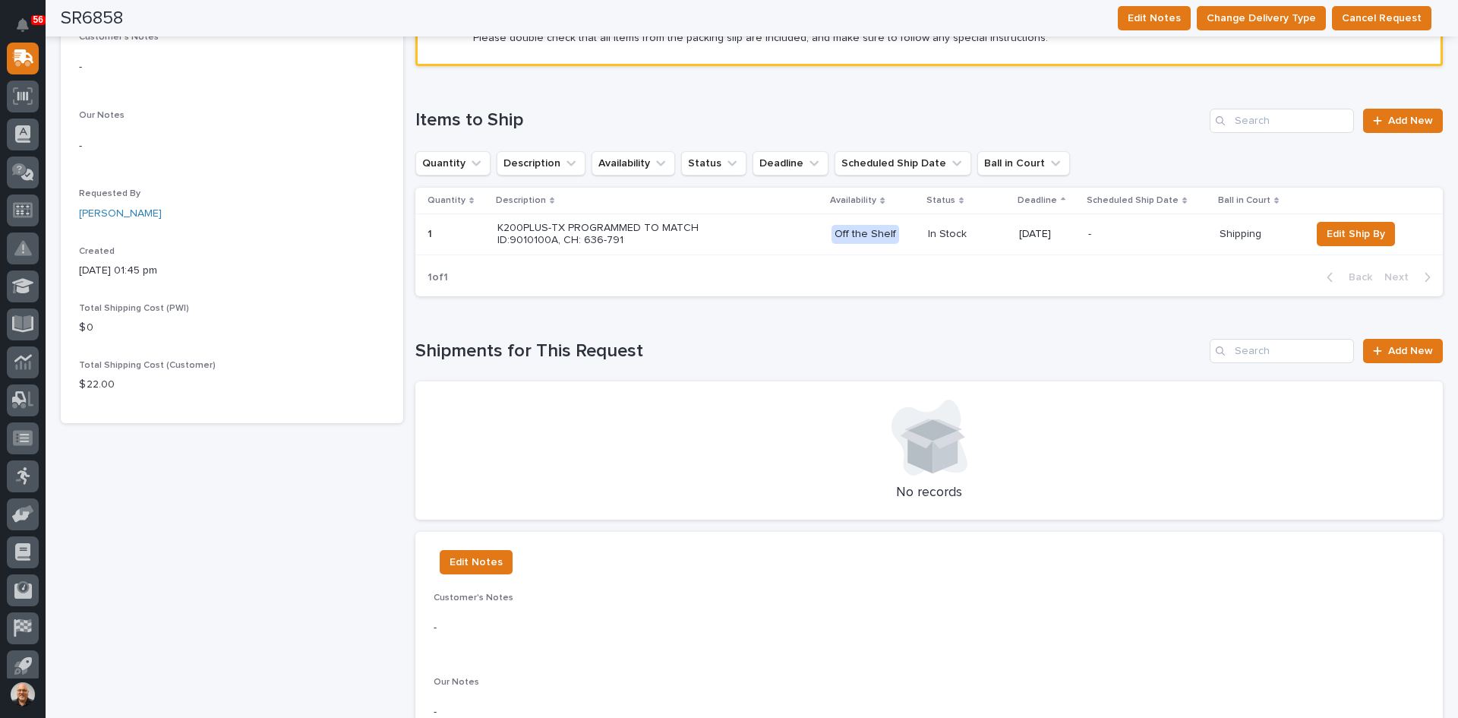
scroll to position [380, 0]
click at [1401, 351] on span "Add New" at bounding box center [1410, 350] width 45 height 11
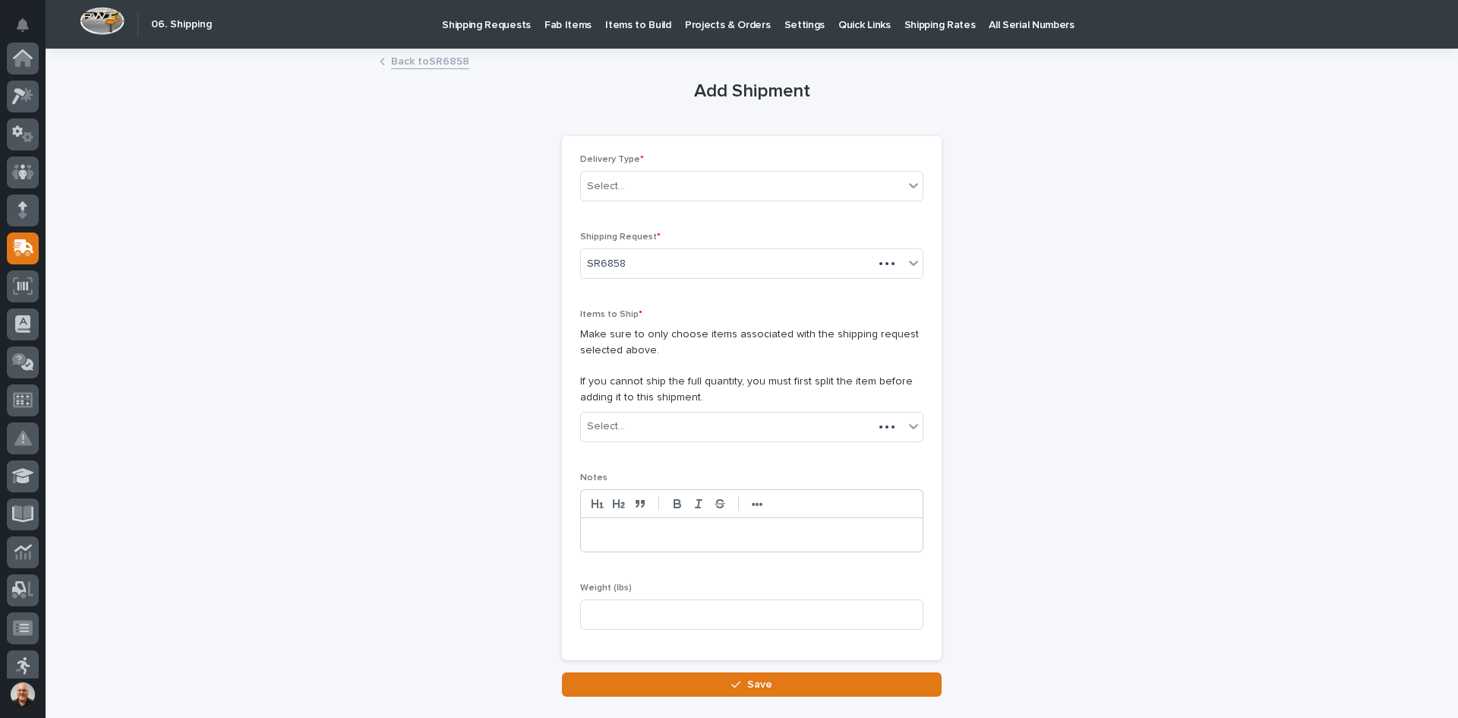
scroll to position [190, 0]
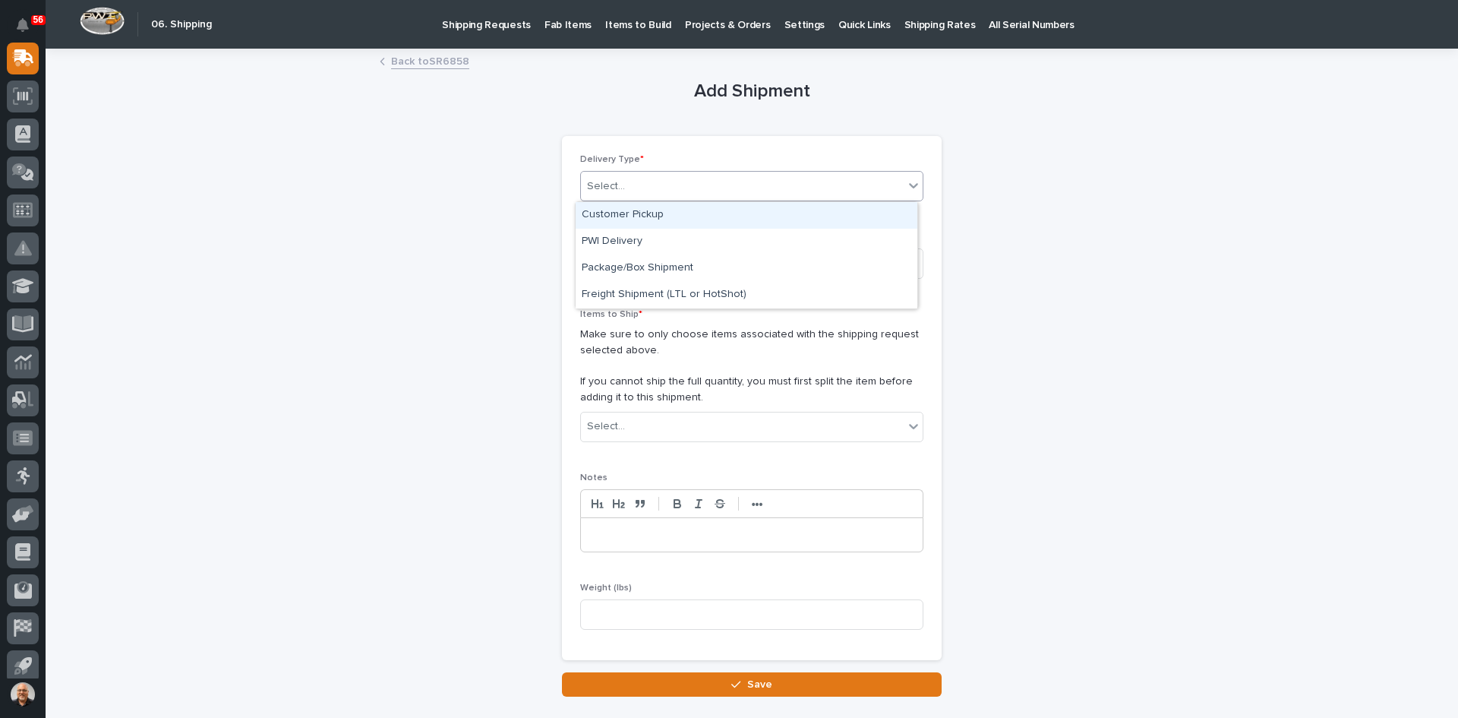
click at [646, 184] on div "Select..." at bounding box center [742, 186] width 323 height 25
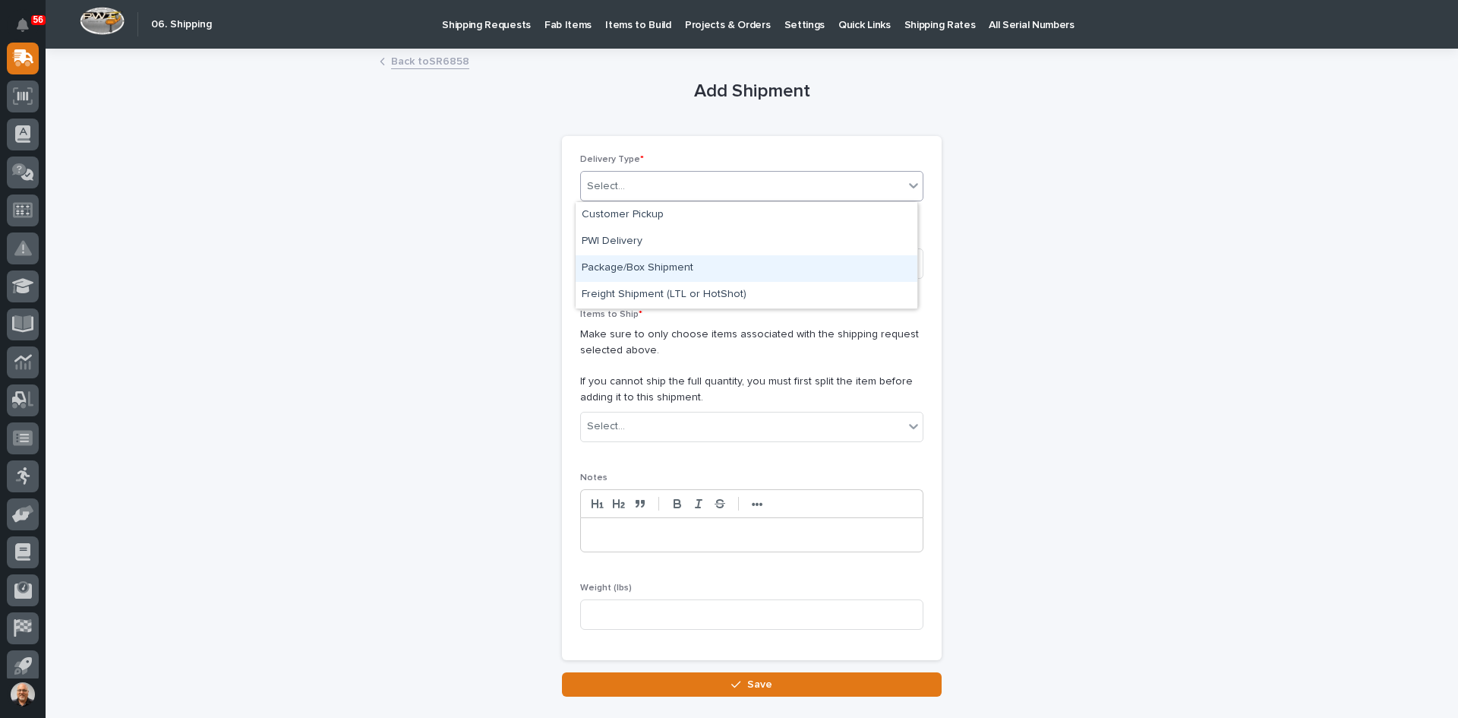
click at [653, 271] on div "Package/Box Shipment" at bounding box center [747, 268] width 342 height 27
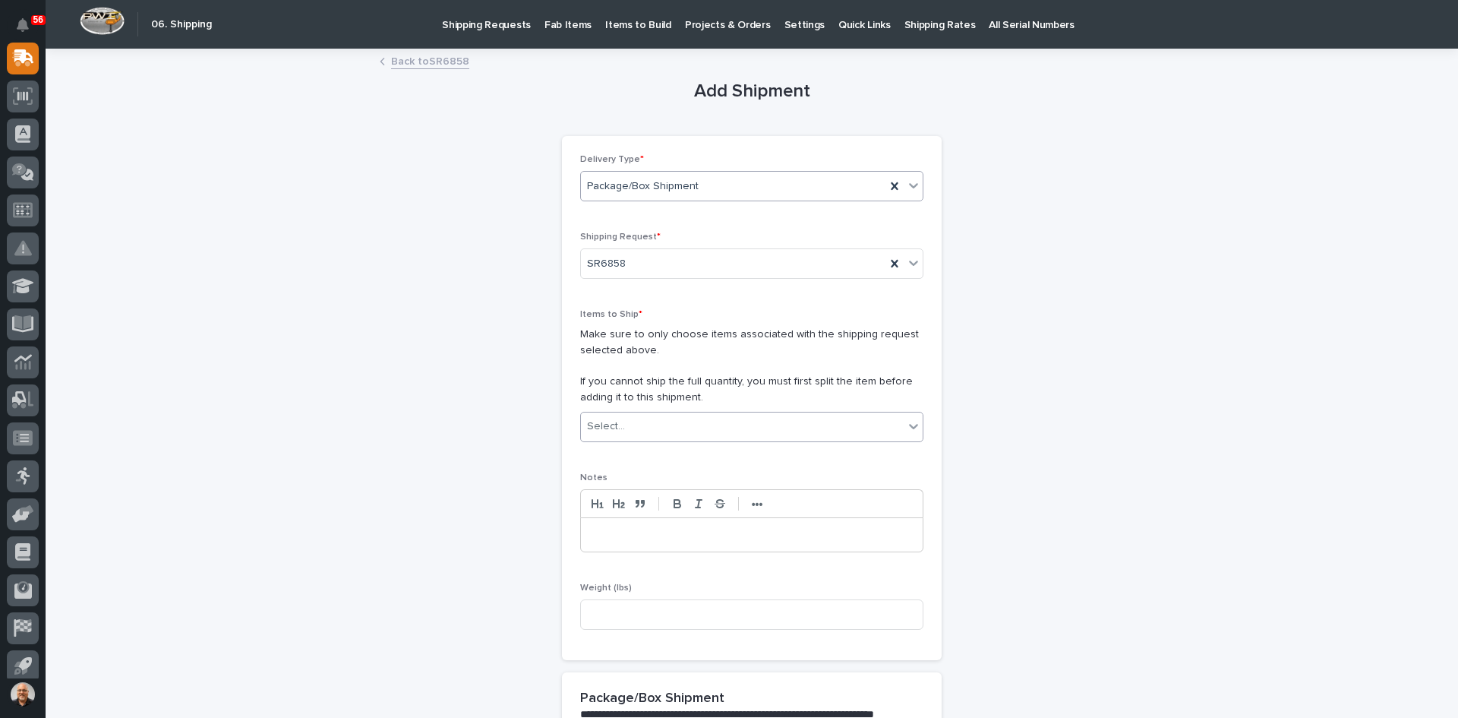
click at [634, 429] on div "Select..." at bounding box center [742, 426] width 323 height 25
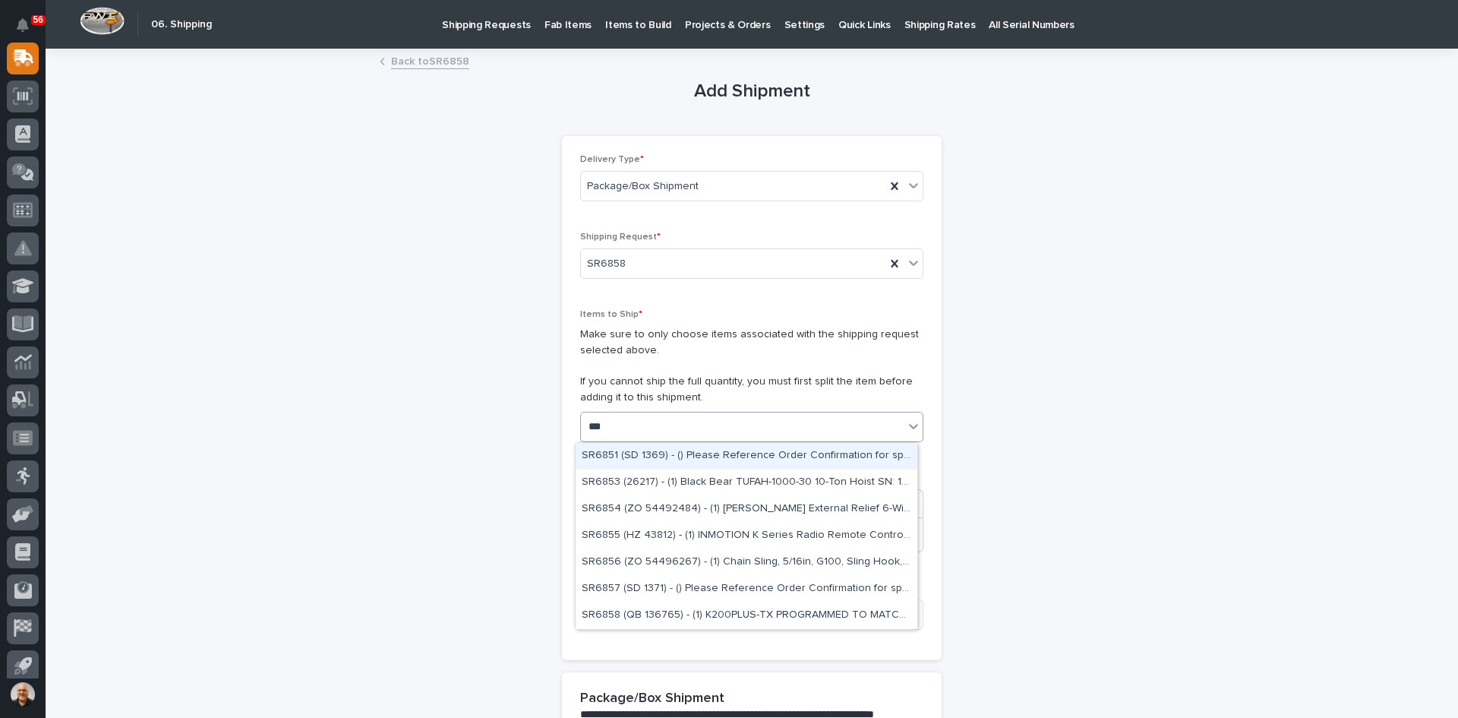
type input "****"
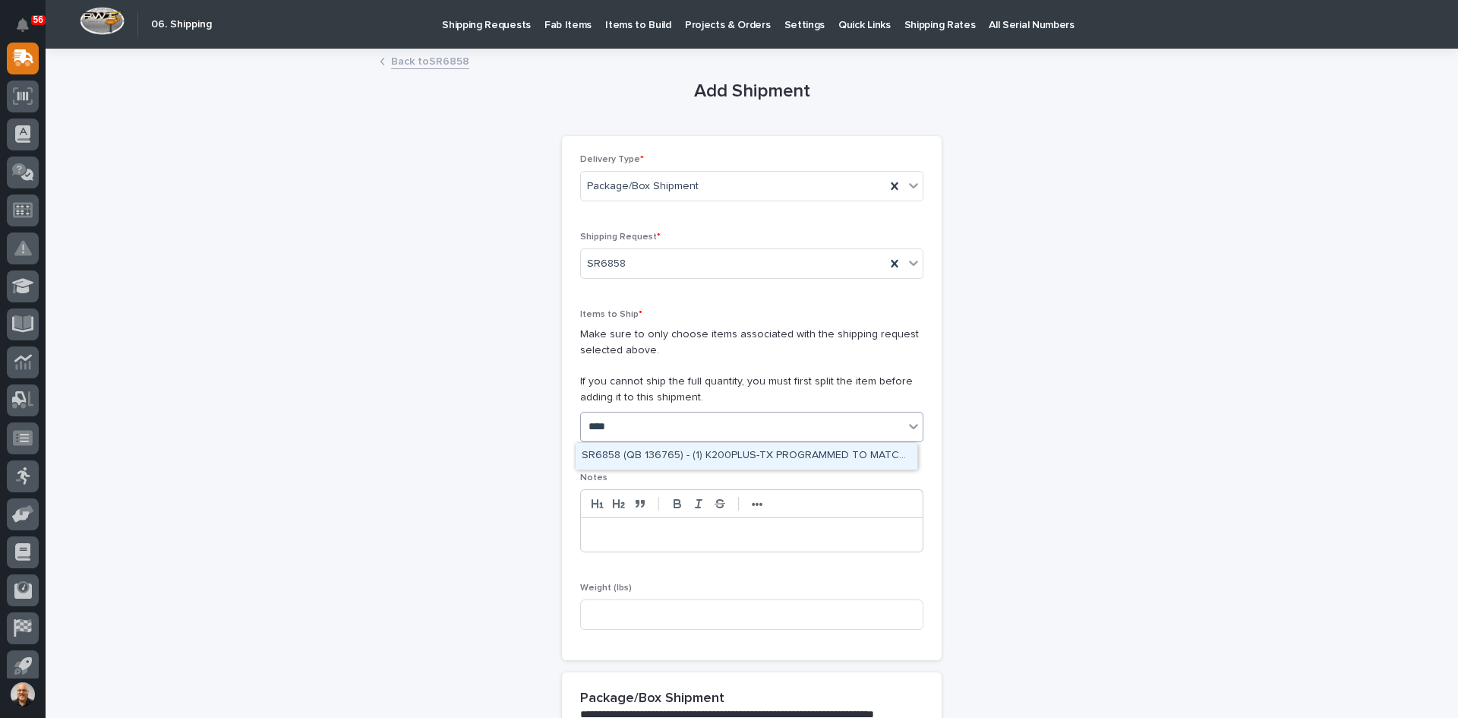
click at [661, 450] on div "SR6858 (QB 136765) - (1) K200PLUS-TX PROGRAMMED TO MATCH ID:9010100A, CH: 636-7…" at bounding box center [747, 456] width 342 height 27
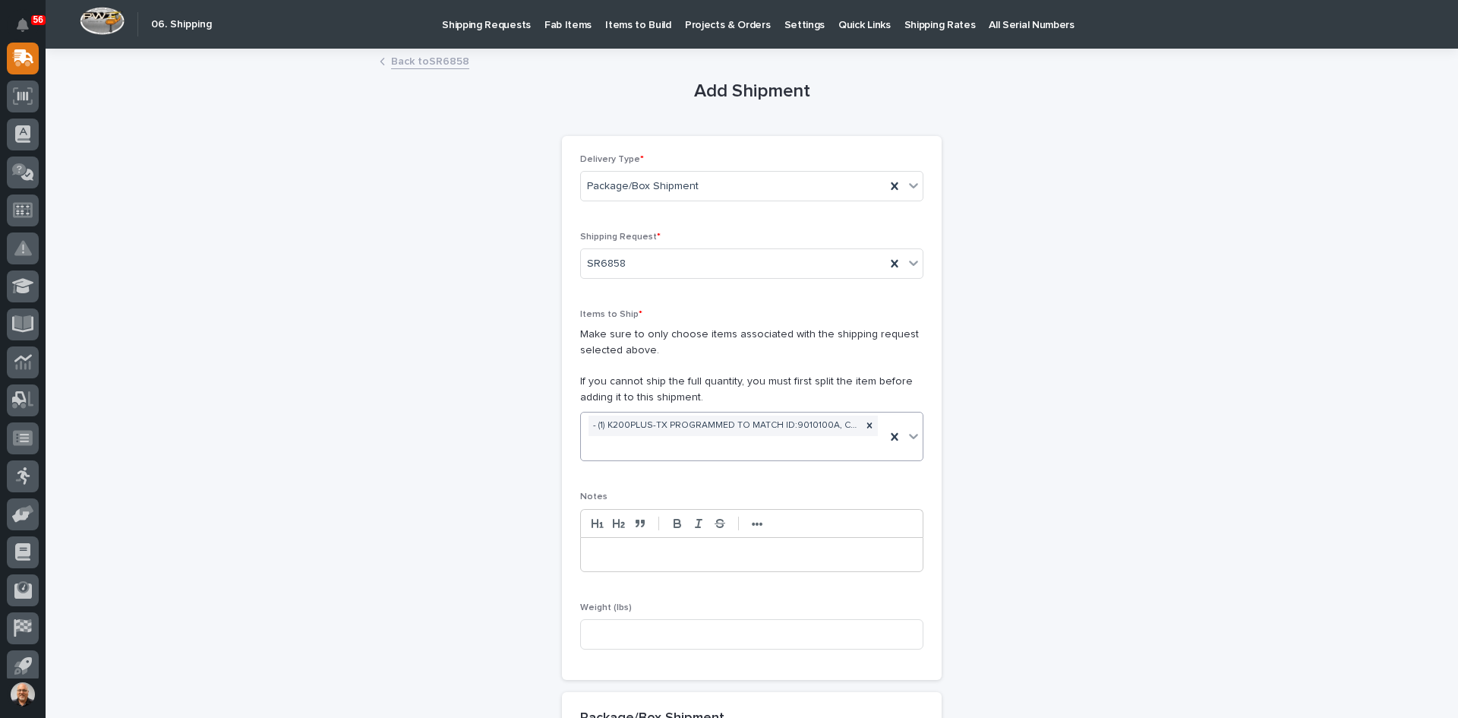
scroll to position [76, 0]
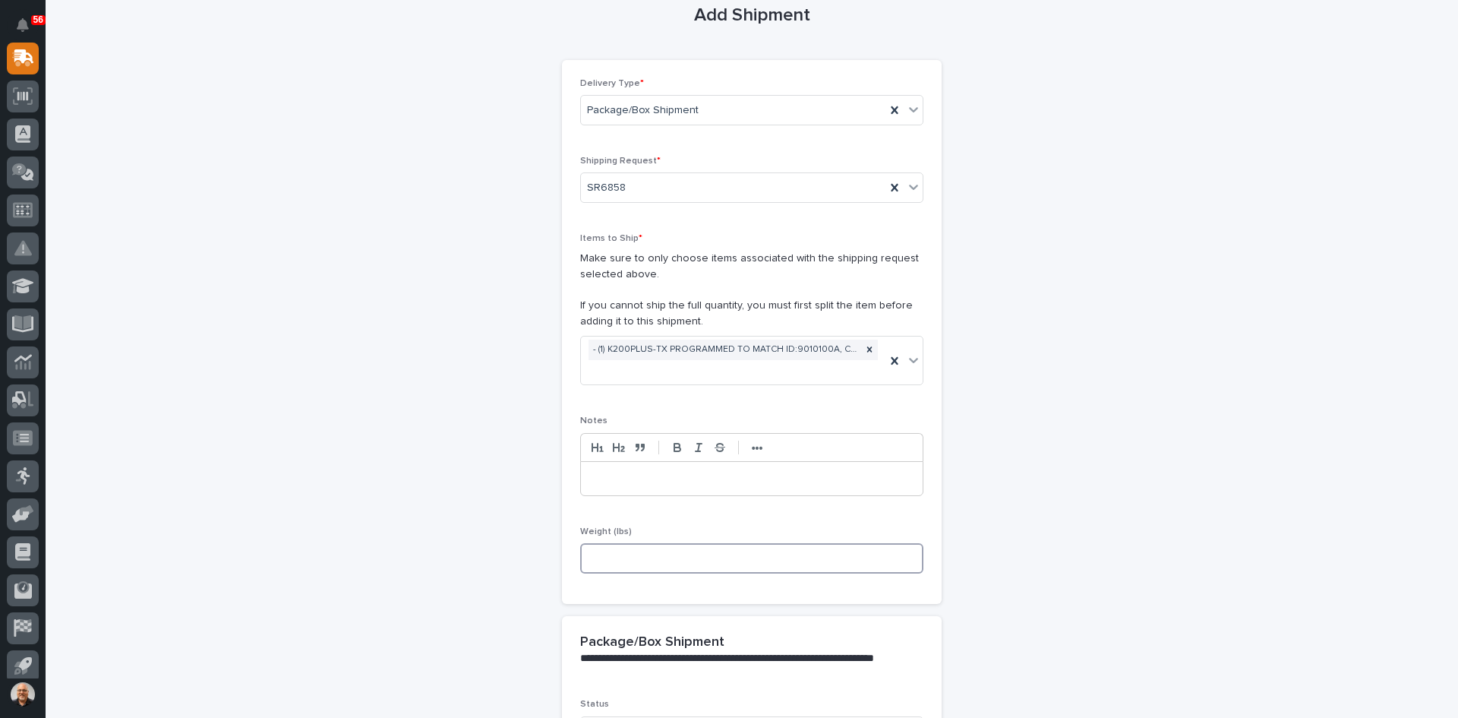
click at [605, 556] on input at bounding box center [751, 558] width 343 height 30
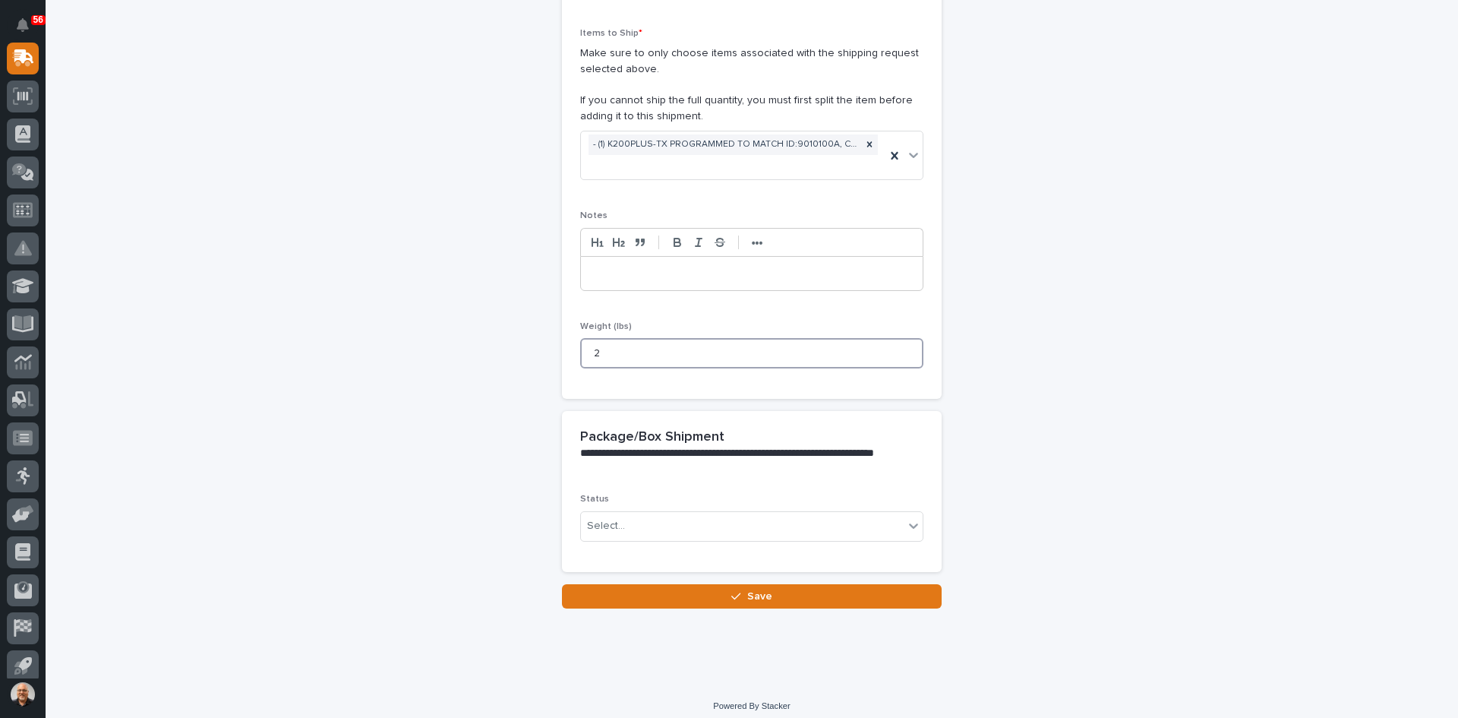
scroll to position [291, 0]
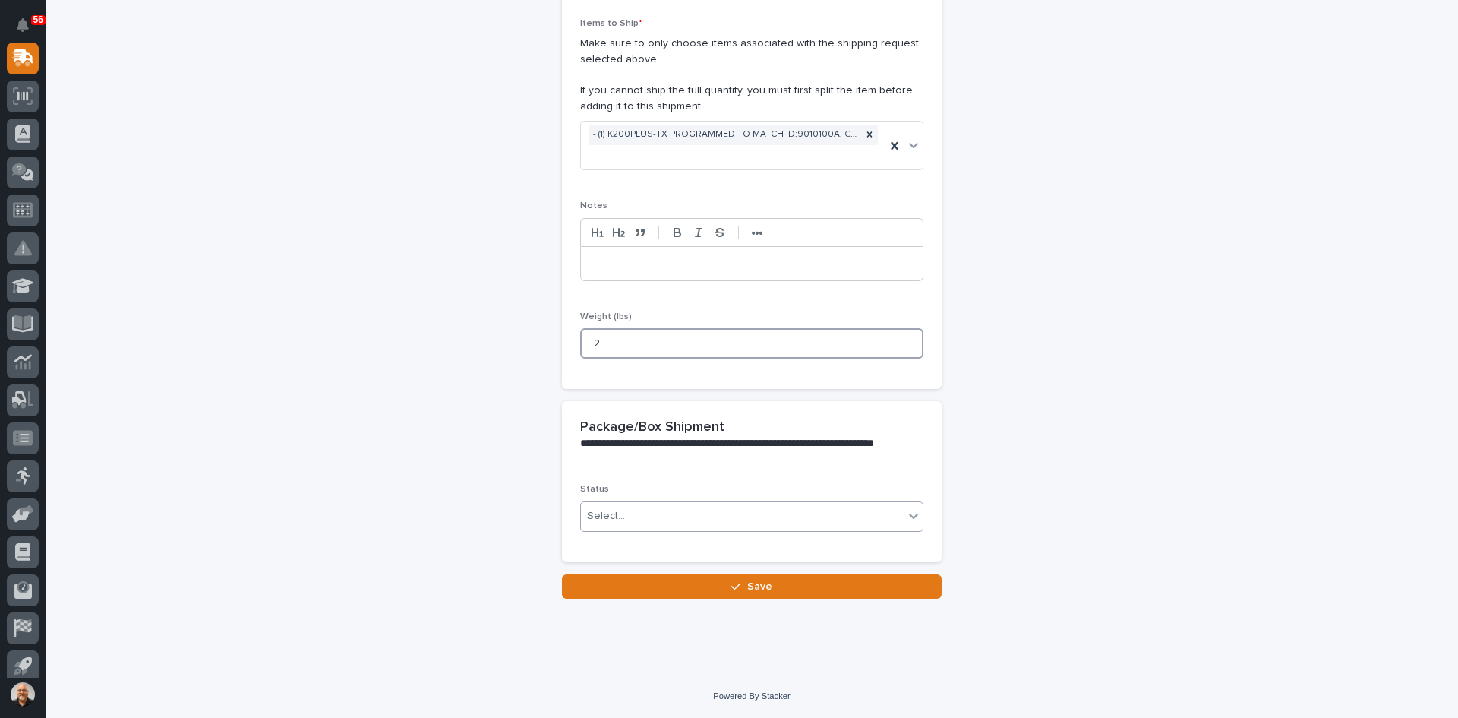
type input "2"
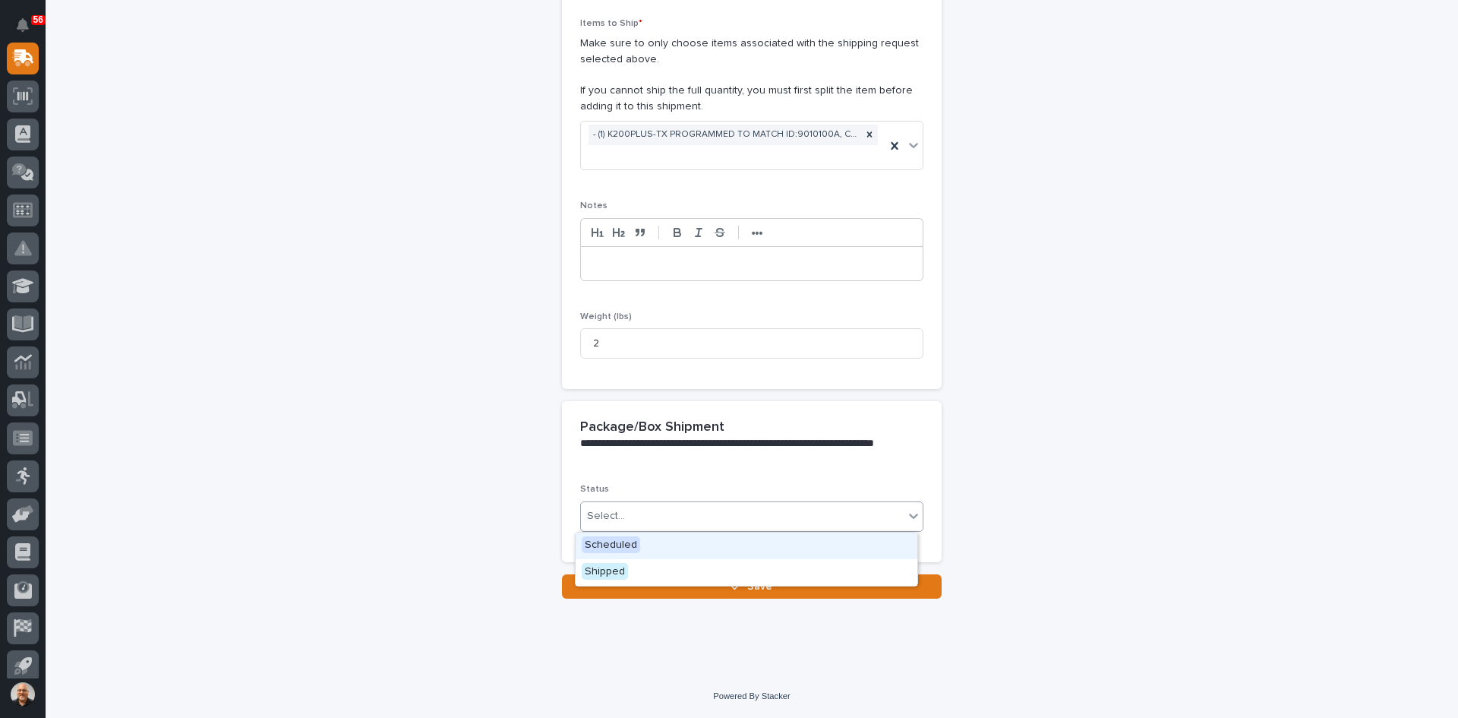
click at [623, 510] on div "Select..." at bounding box center [742, 516] width 323 height 25
click at [614, 573] on span "Shipped" at bounding box center [605, 571] width 46 height 17
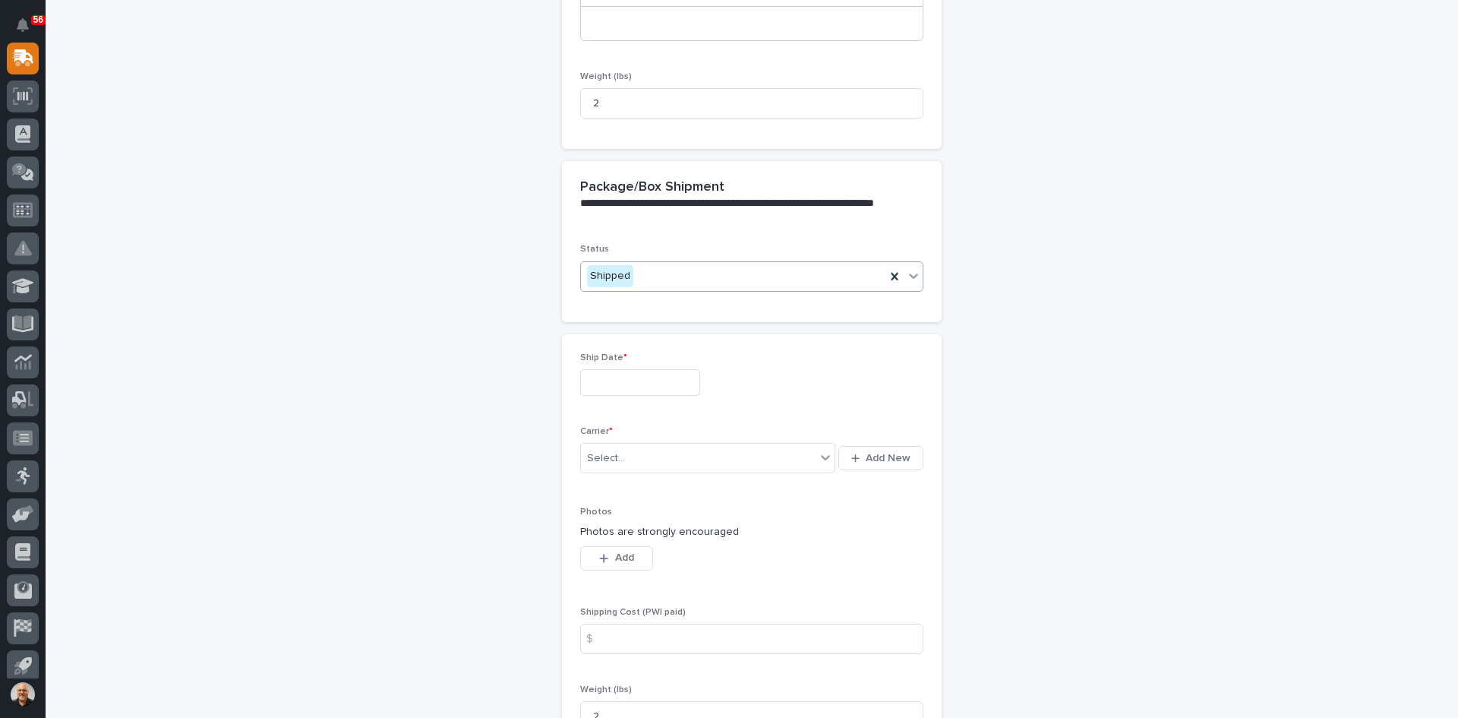
scroll to position [550, 0]
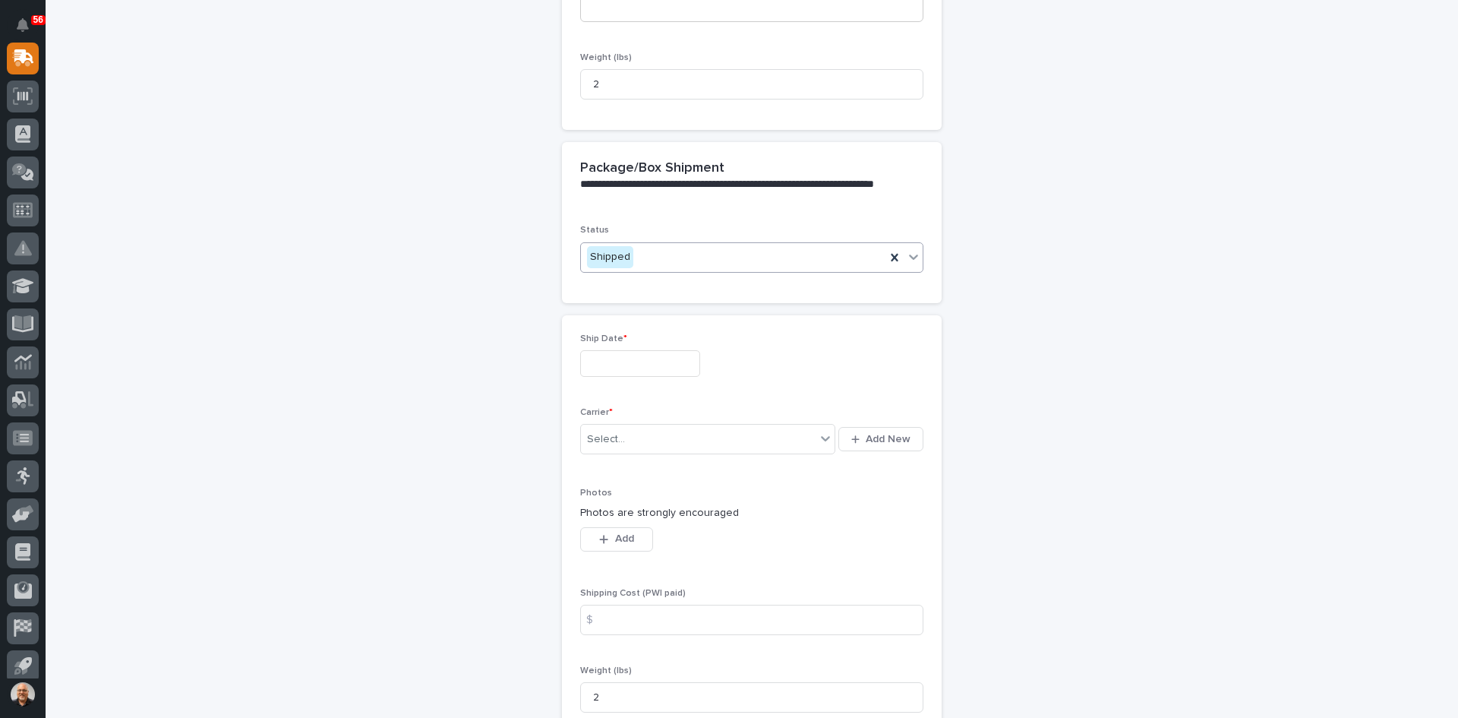
click at [606, 365] on input "text" at bounding box center [640, 363] width 120 height 27
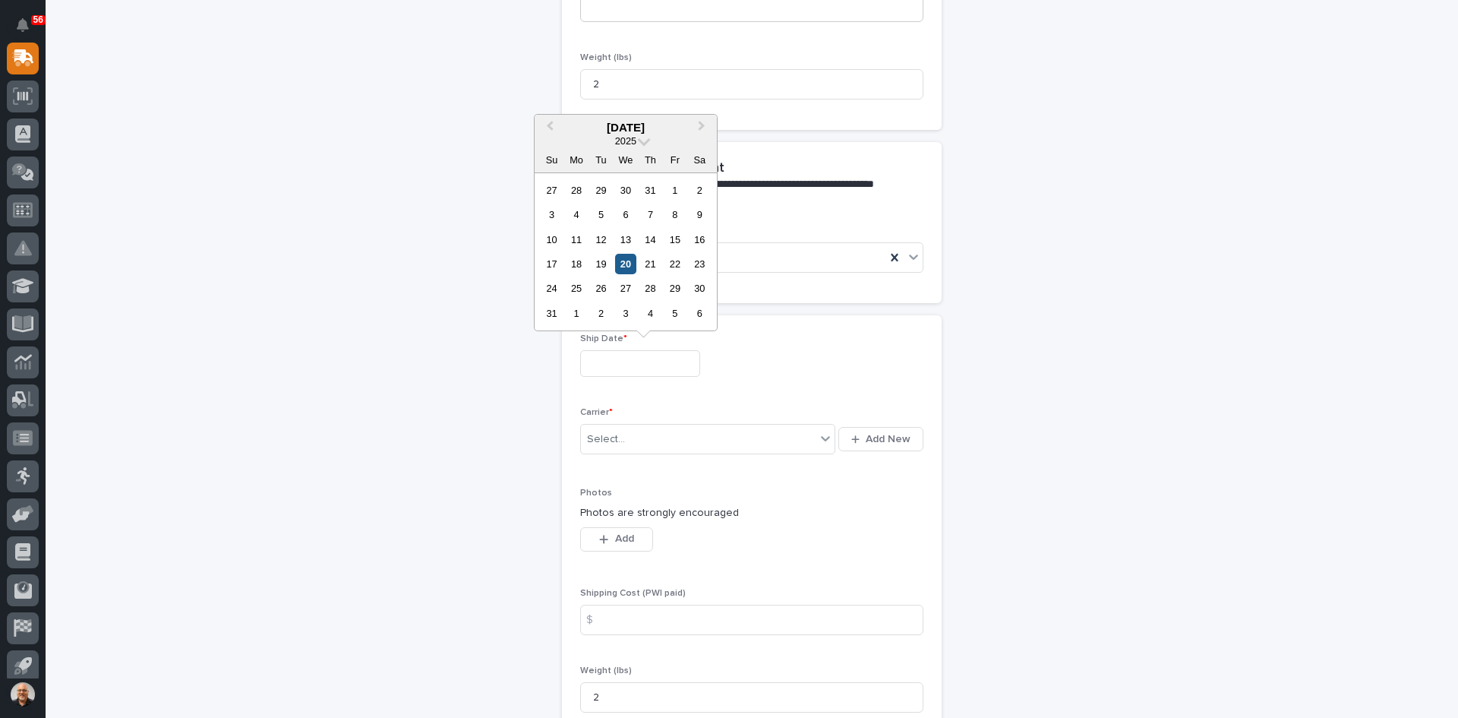
click at [624, 258] on div "20" at bounding box center [625, 264] width 21 height 21
type input "**********"
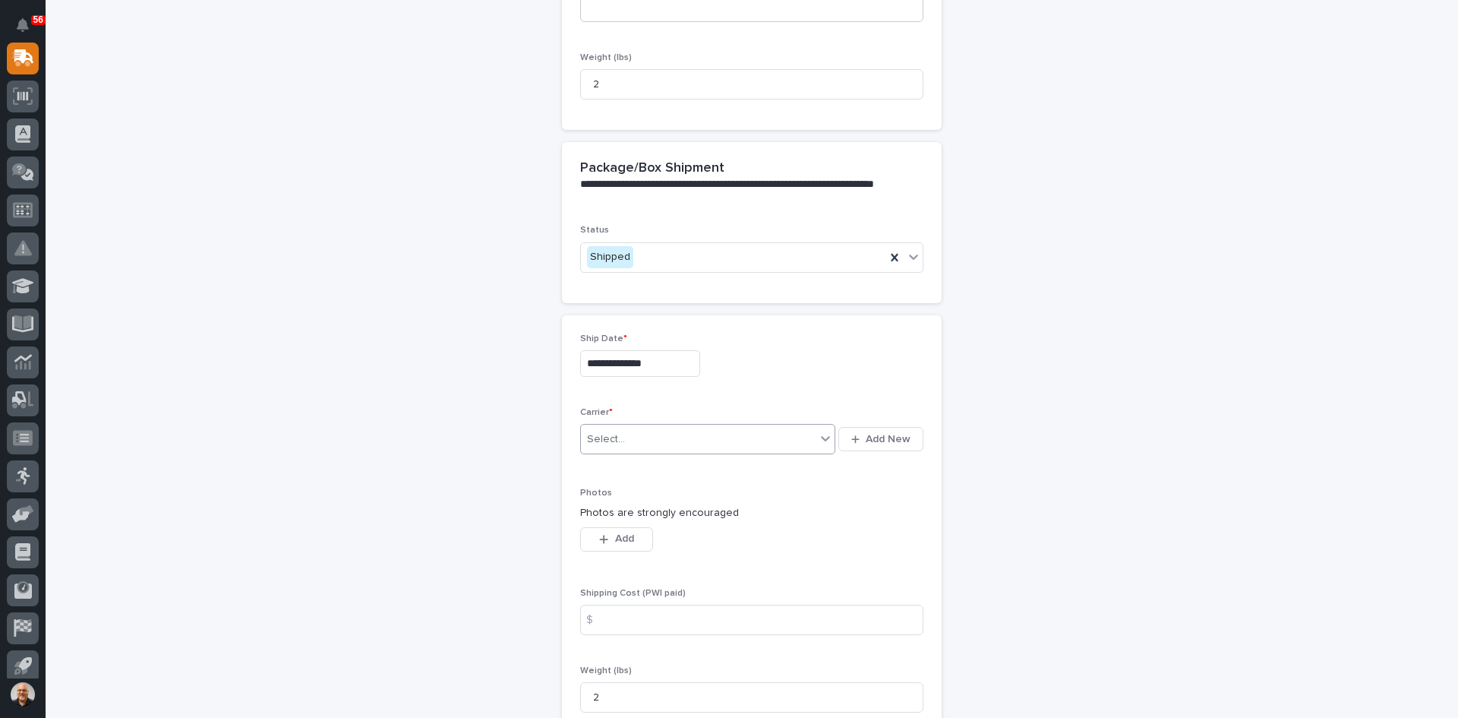
click at [630, 440] on div "Select..." at bounding box center [698, 439] width 235 height 25
type input "***"
click at [630, 463] on div "UPS" at bounding box center [703, 468] width 254 height 27
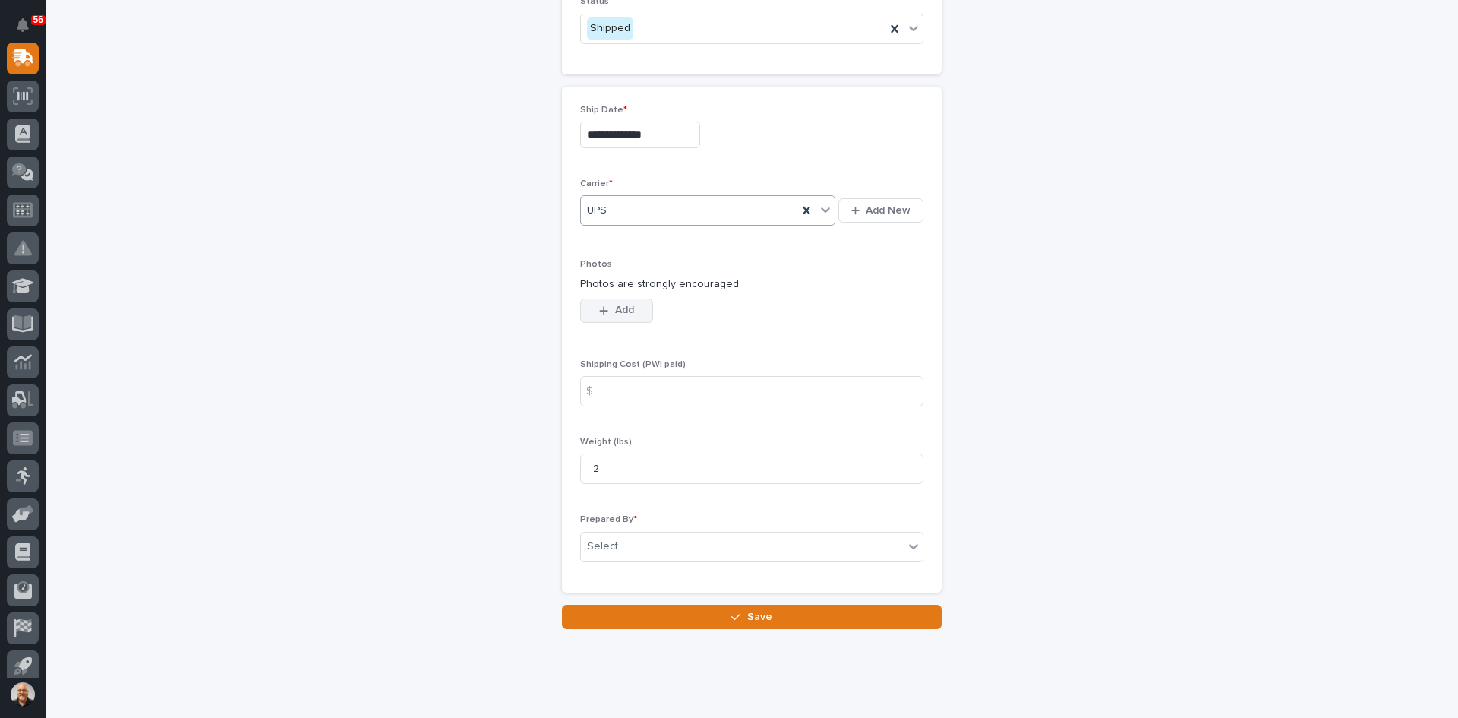
scroll to position [808, 0]
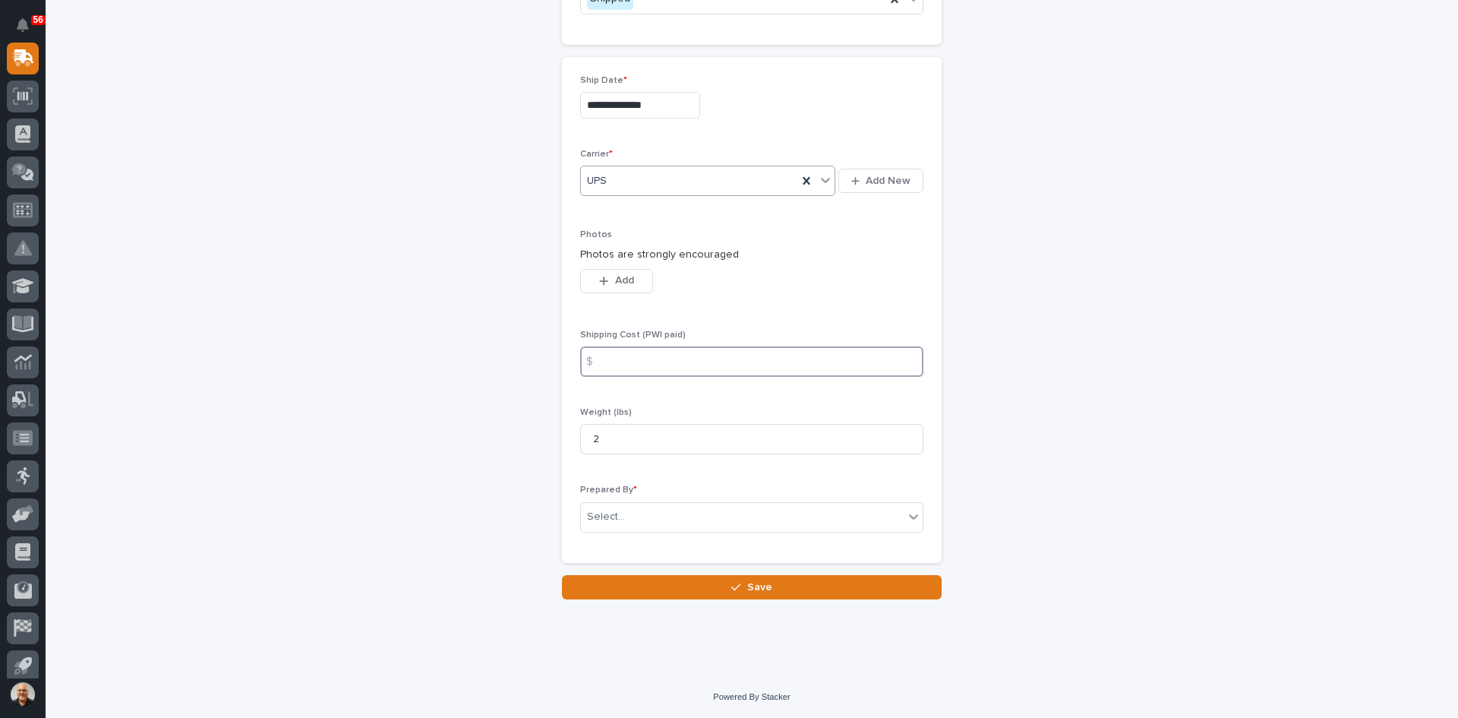
click at [608, 364] on input at bounding box center [751, 361] width 343 height 30
type input "10.06"
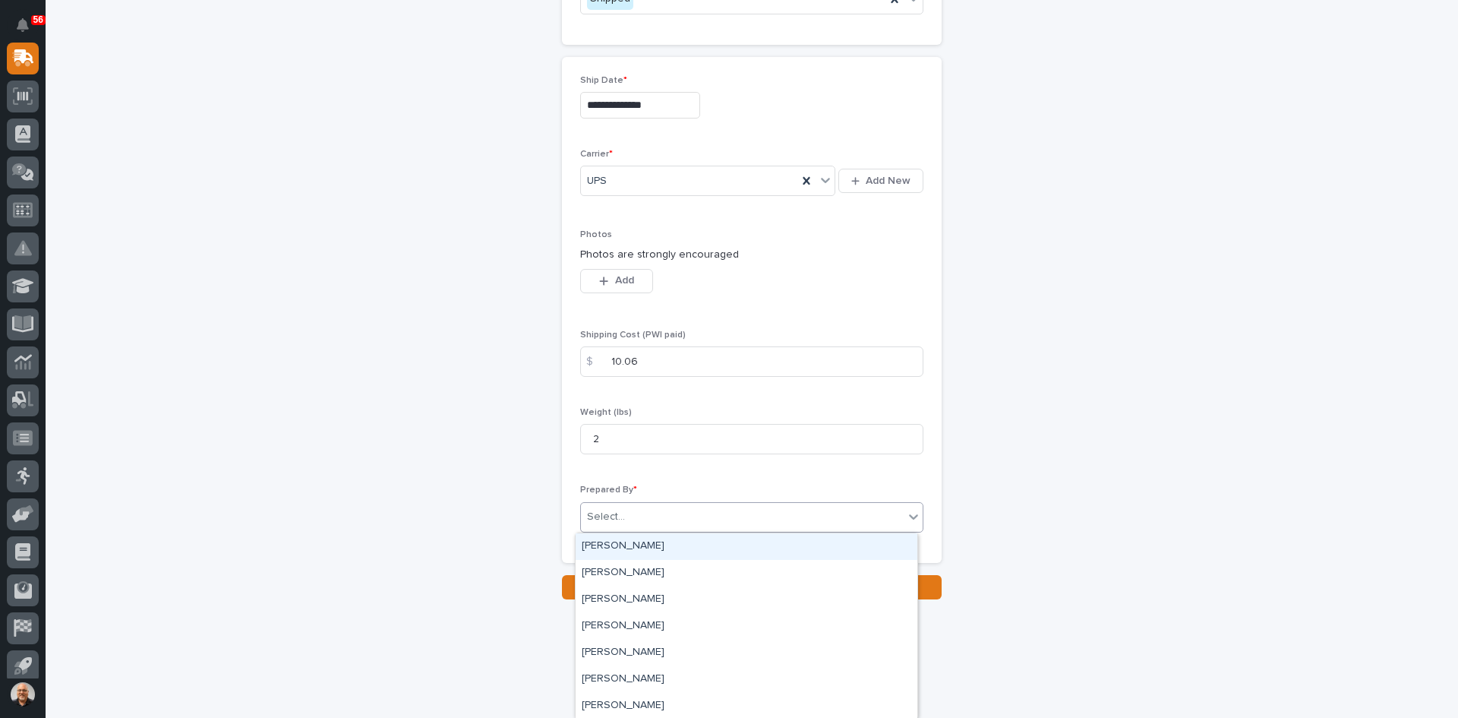
click at [630, 513] on div "Select..." at bounding box center [742, 516] width 323 height 25
type input "***"
click at [628, 548] on div "[PERSON_NAME]" at bounding box center [747, 546] width 342 height 27
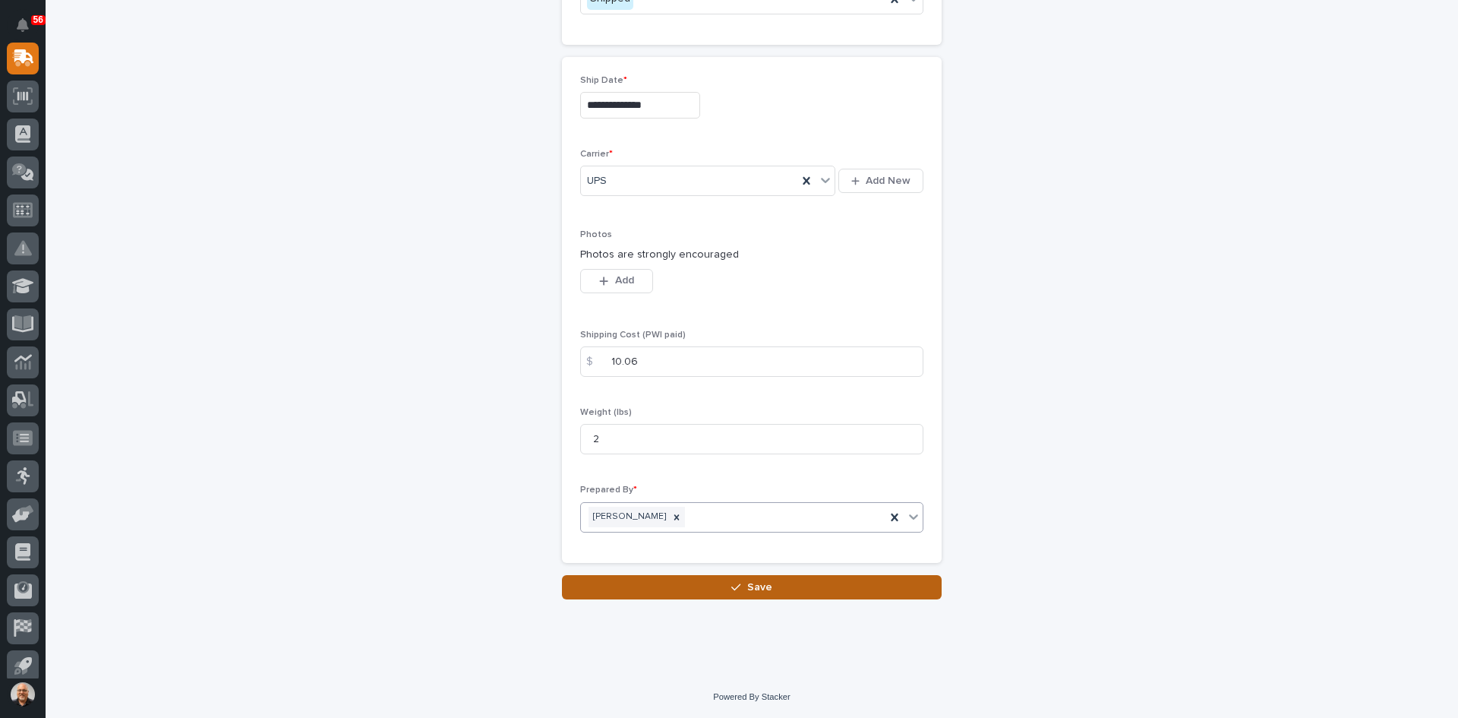
click at [758, 583] on span "Save" at bounding box center [759, 587] width 25 height 14
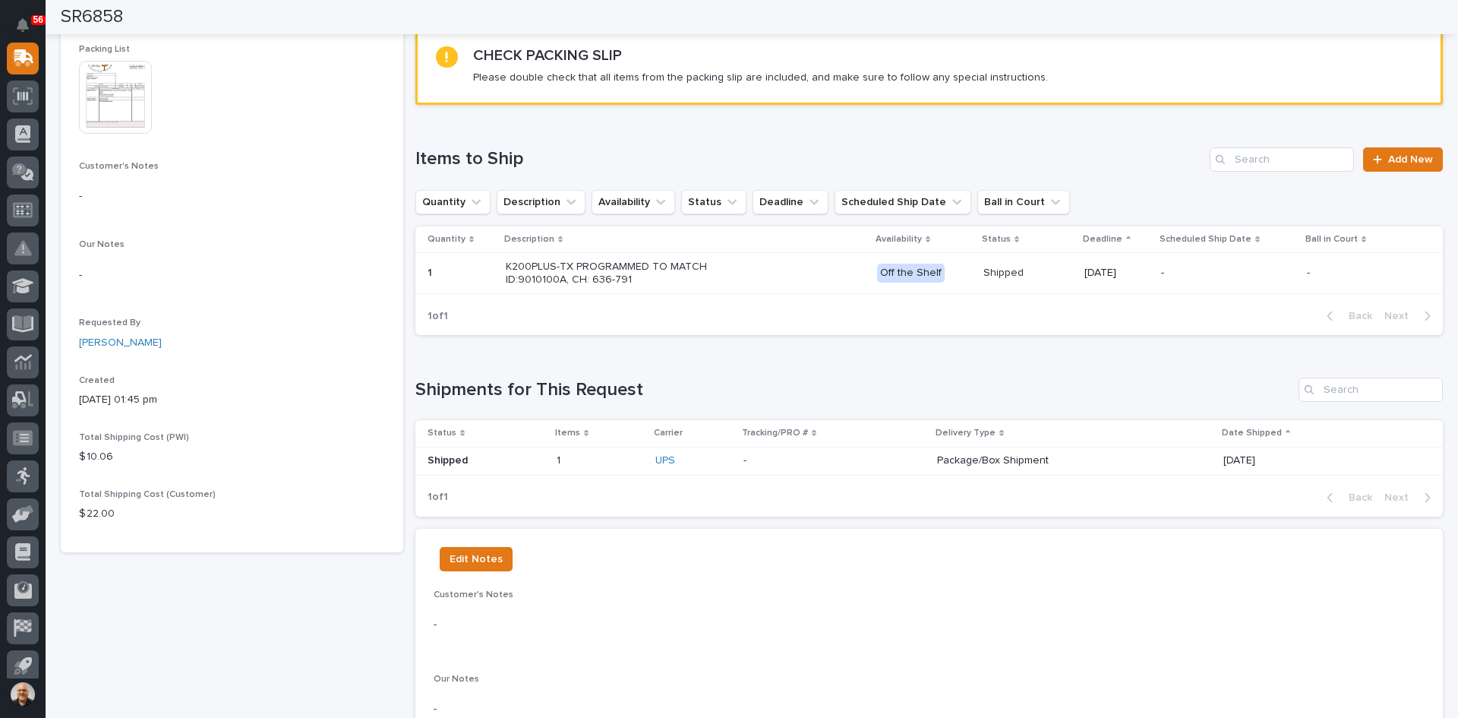
scroll to position [150, 0]
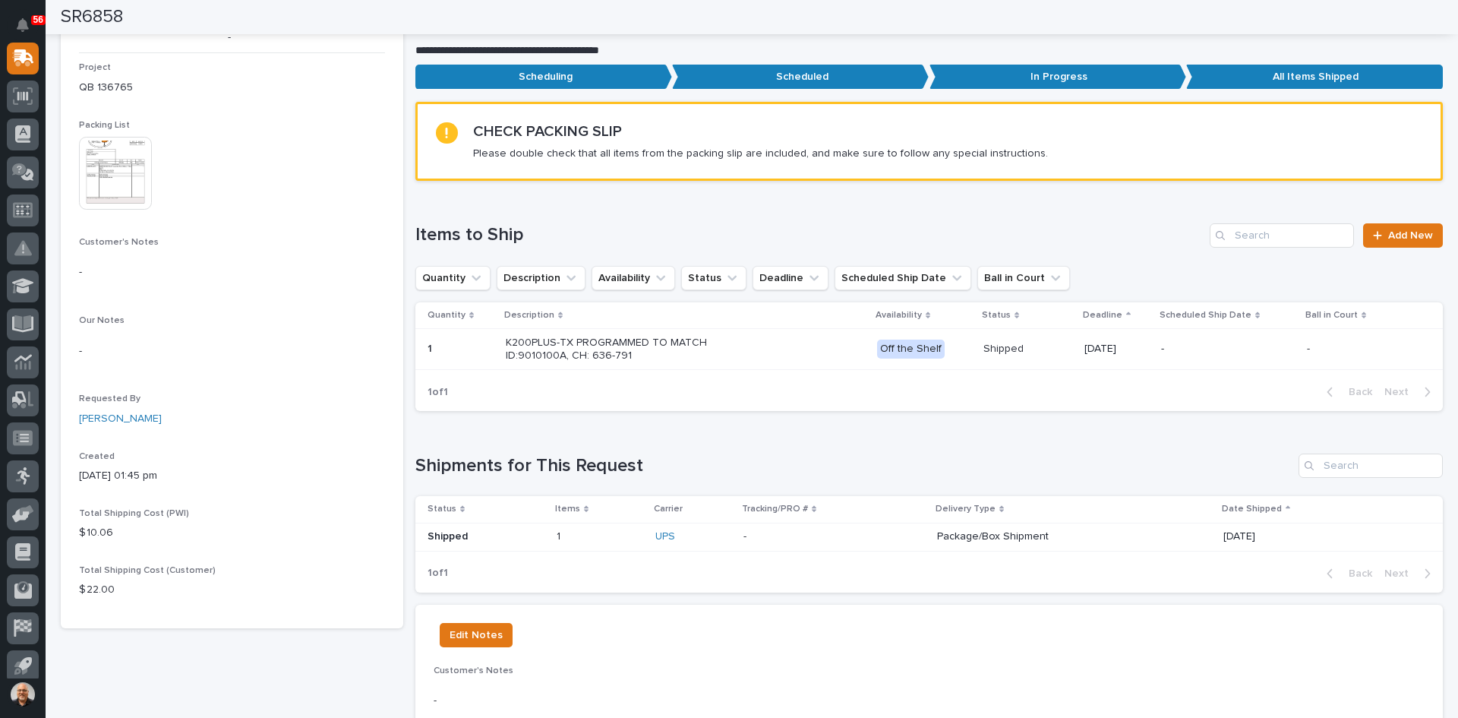
click at [937, 531] on p "Package/Box Shipment" at bounding box center [1070, 536] width 266 height 13
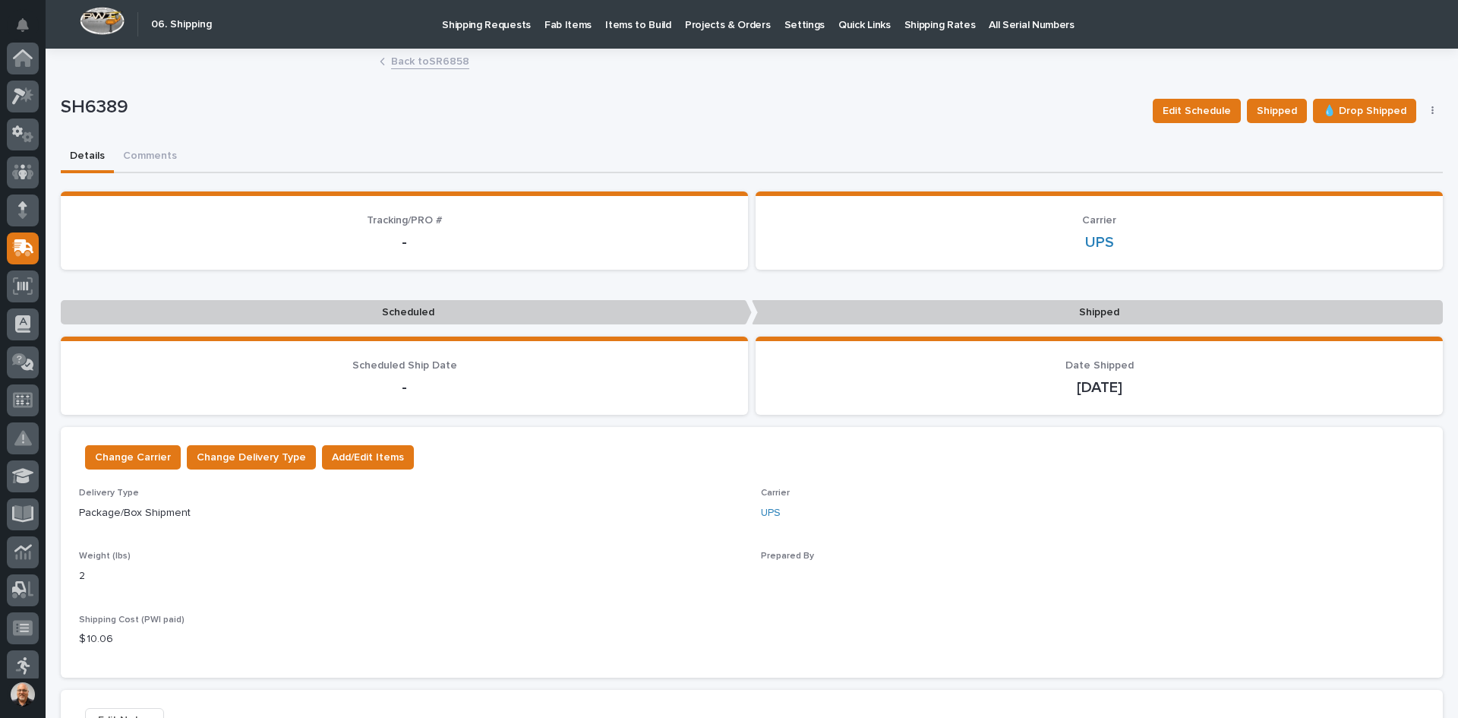
scroll to position [190, 0]
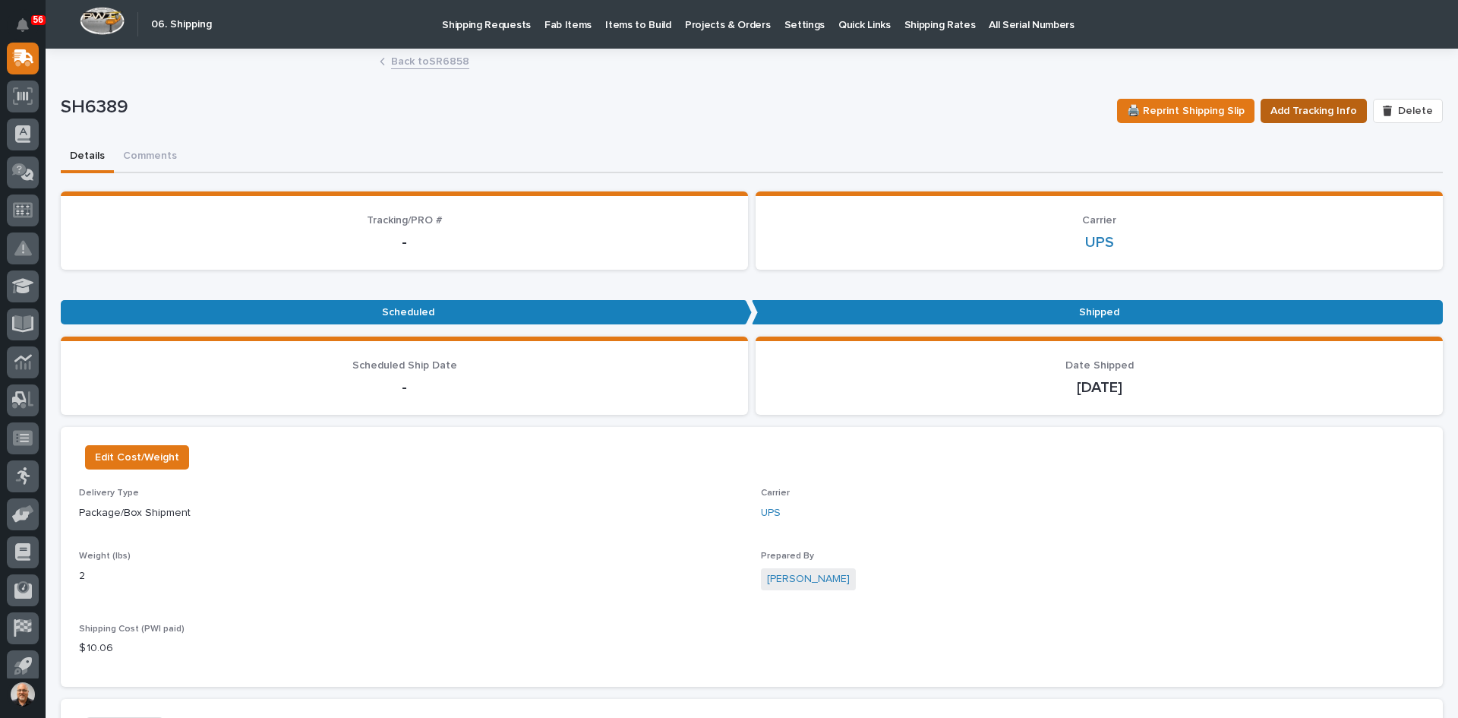
click at [1299, 109] on span "Add Tracking Info" at bounding box center [1314, 111] width 87 height 18
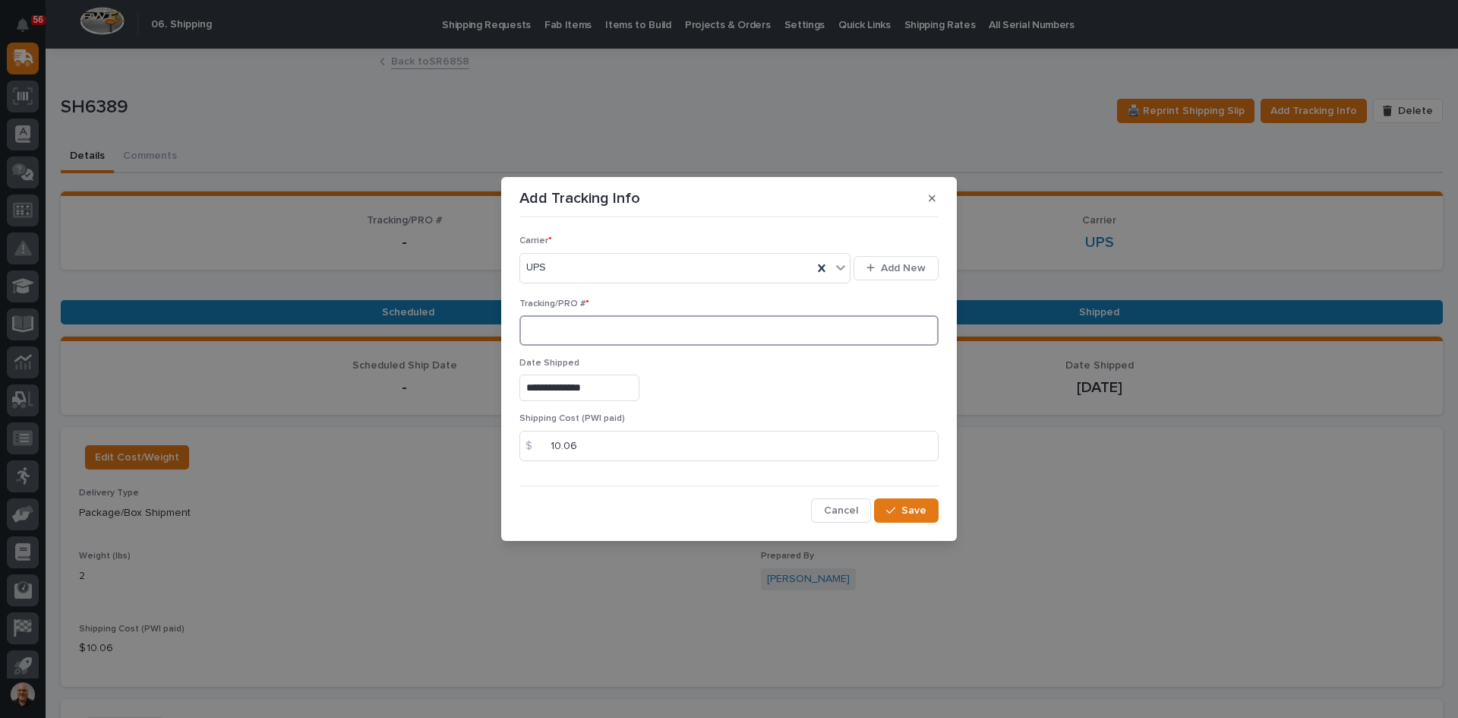
paste input "1Z831R2E0395169855"
type input "1Z831R2E0395169855"
click at [916, 512] on span "Save" at bounding box center [913, 511] width 25 height 14
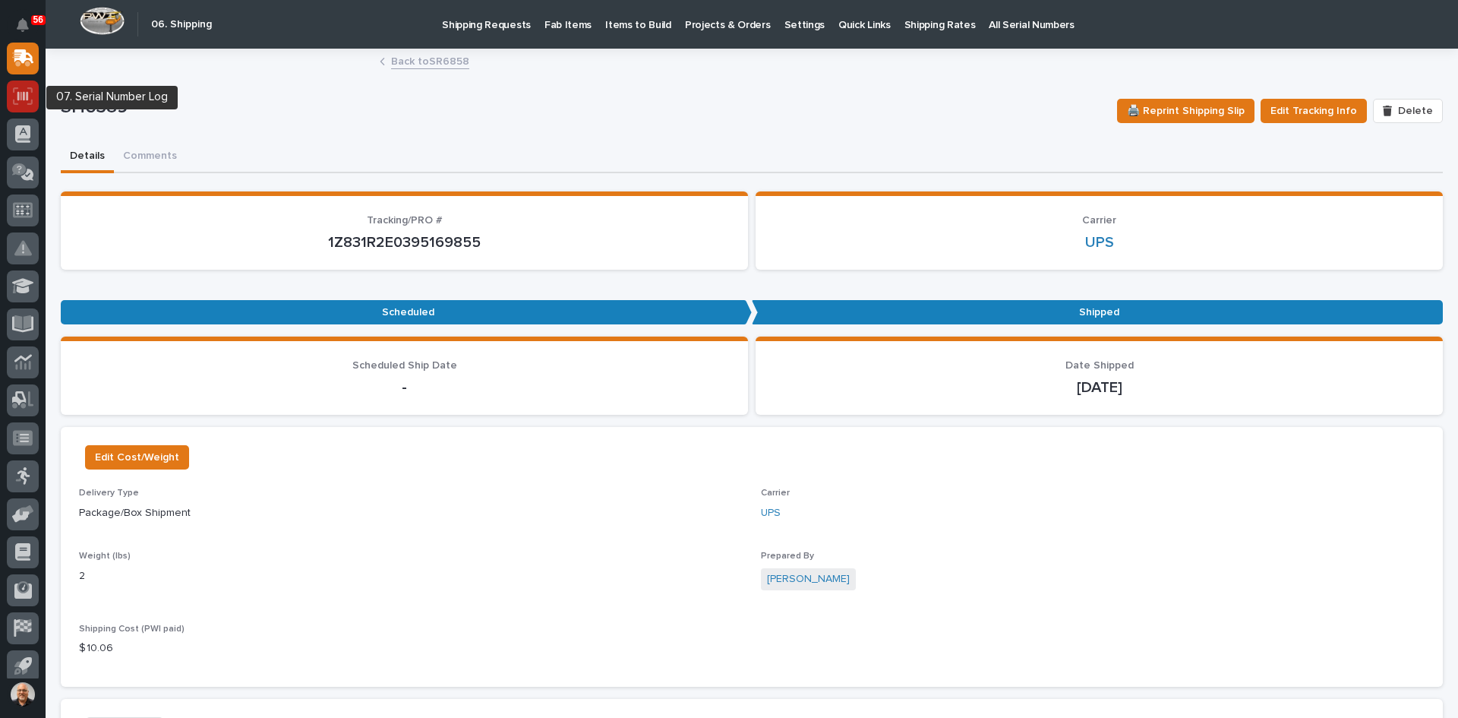
click at [17, 94] on icon at bounding box center [22, 95] width 11 height 9
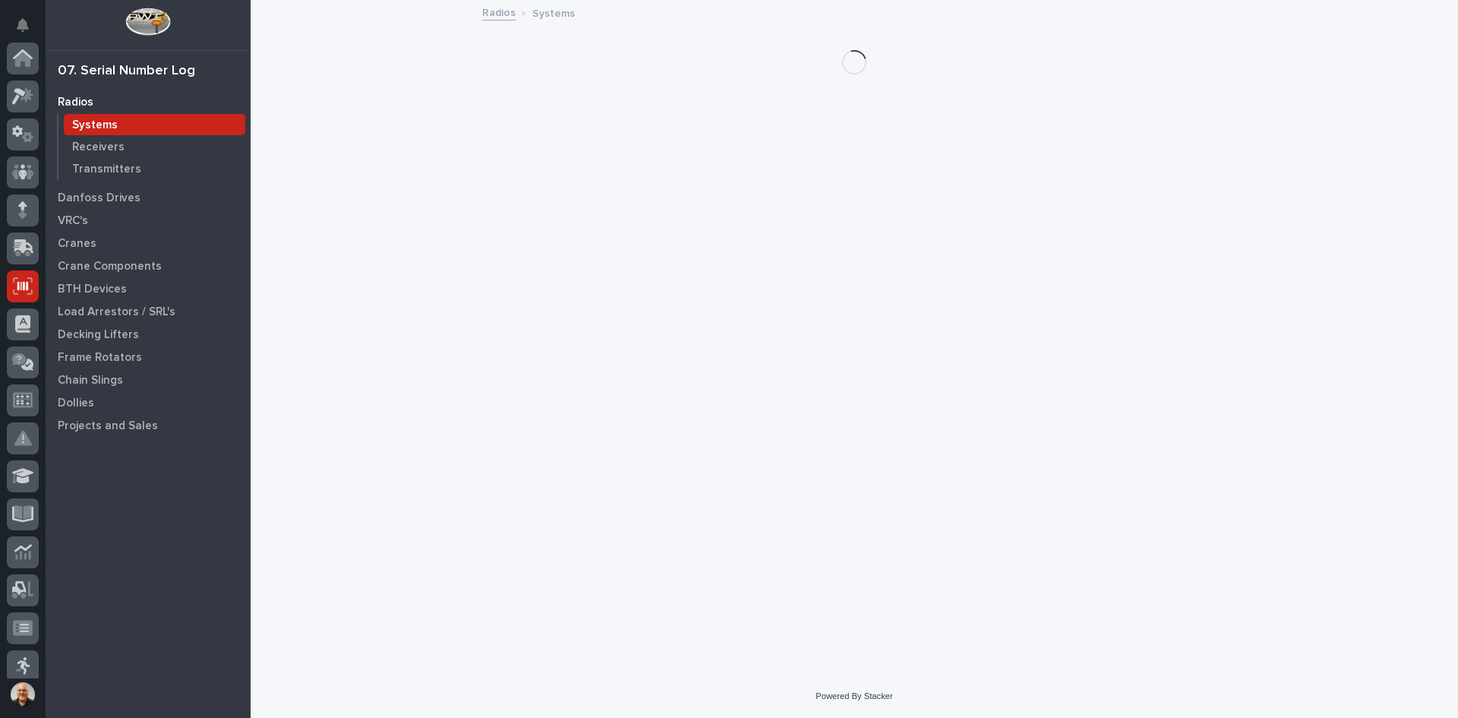
scroll to position [200, 0]
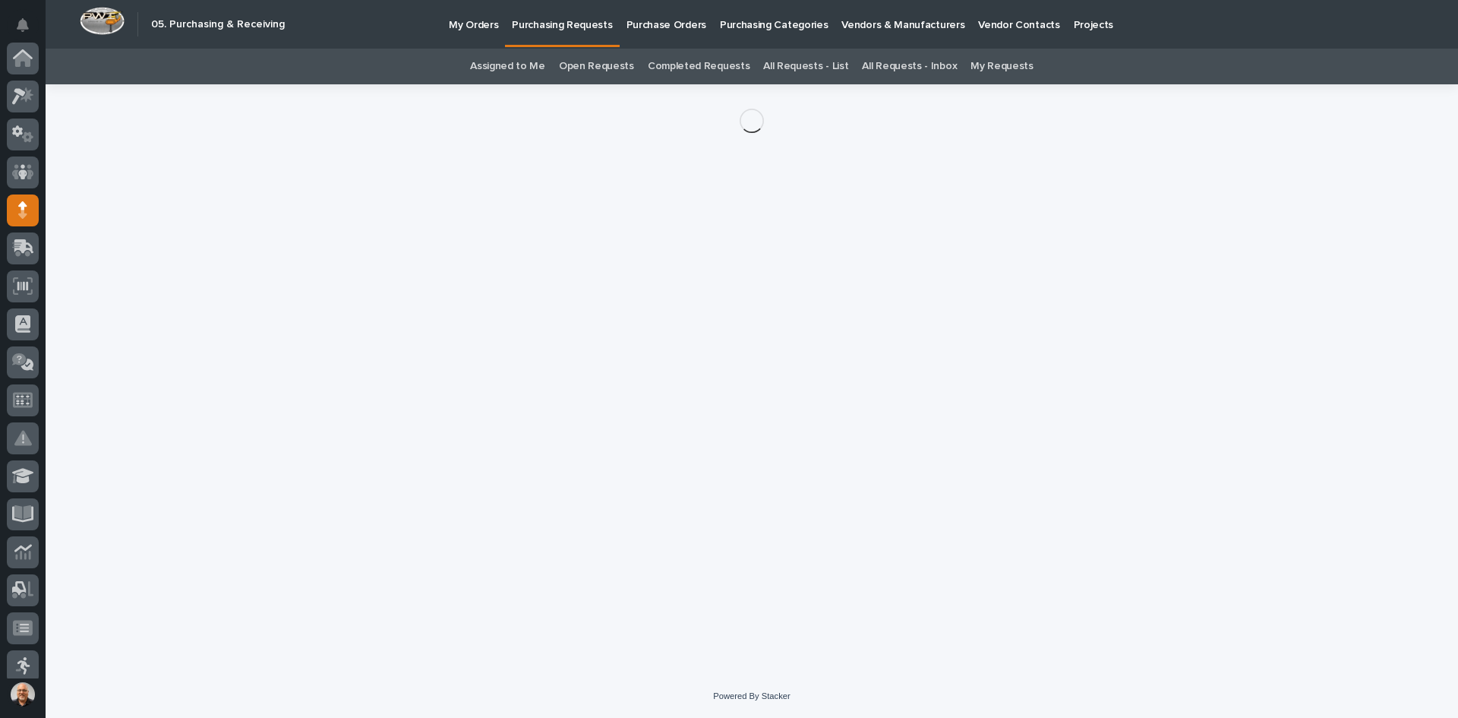
scroll to position [152, 0]
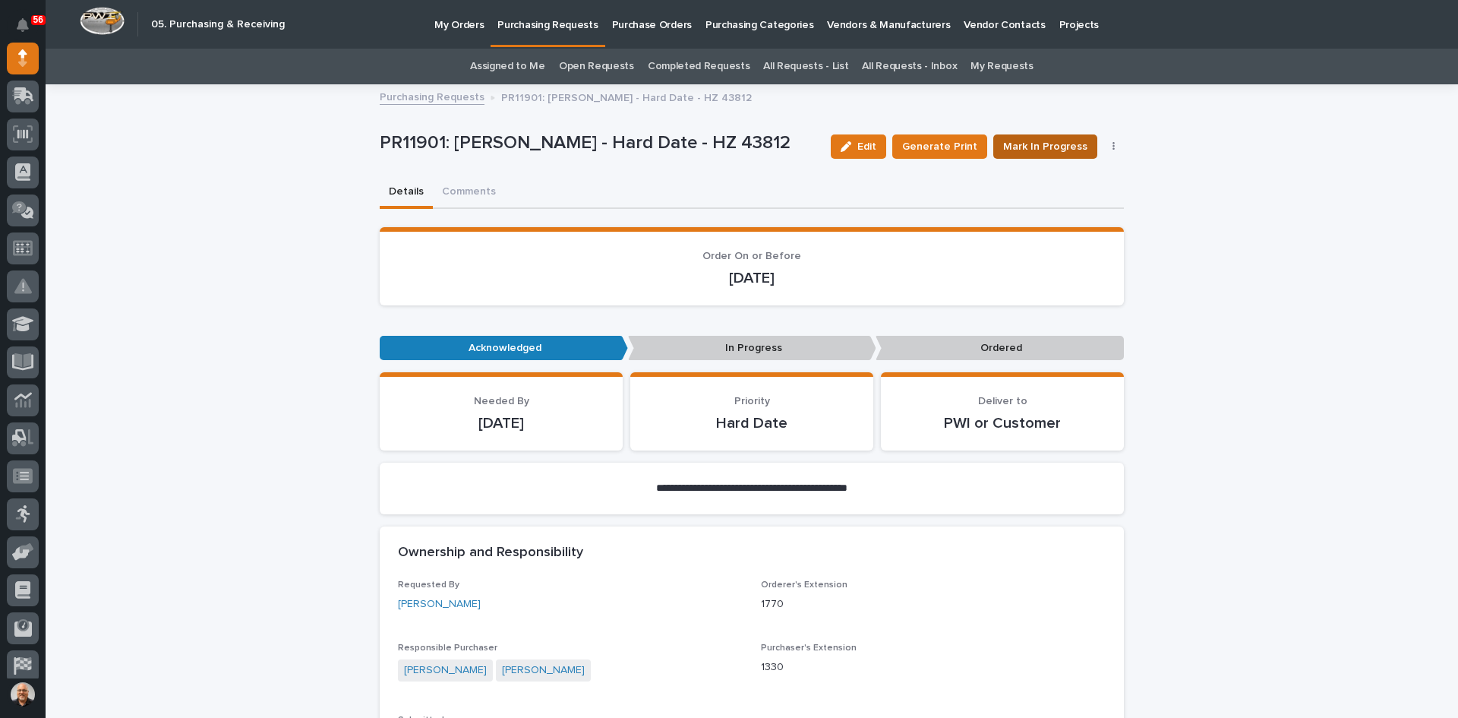
click at [1025, 146] on span "Mark In Progress" at bounding box center [1045, 146] width 84 height 15
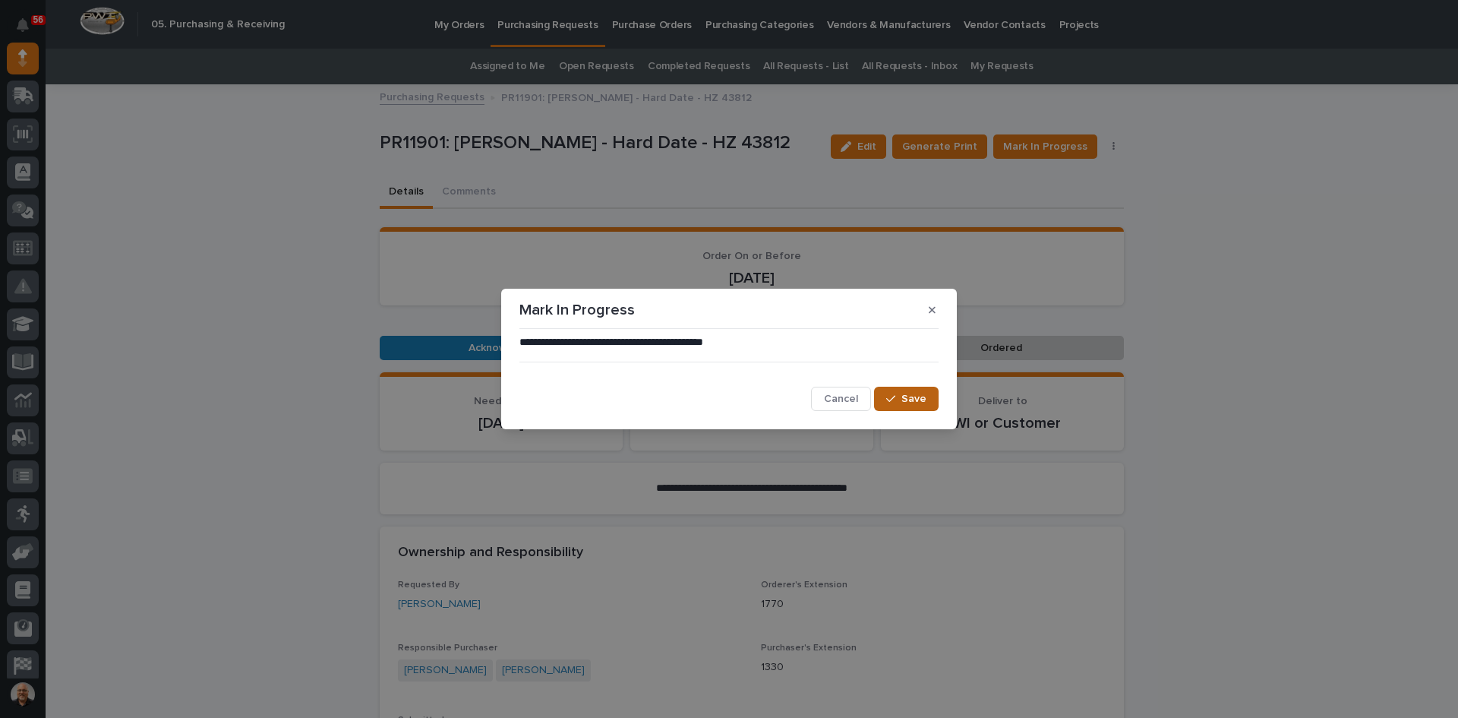
click at [908, 396] on span "Save" at bounding box center [913, 398] width 25 height 11
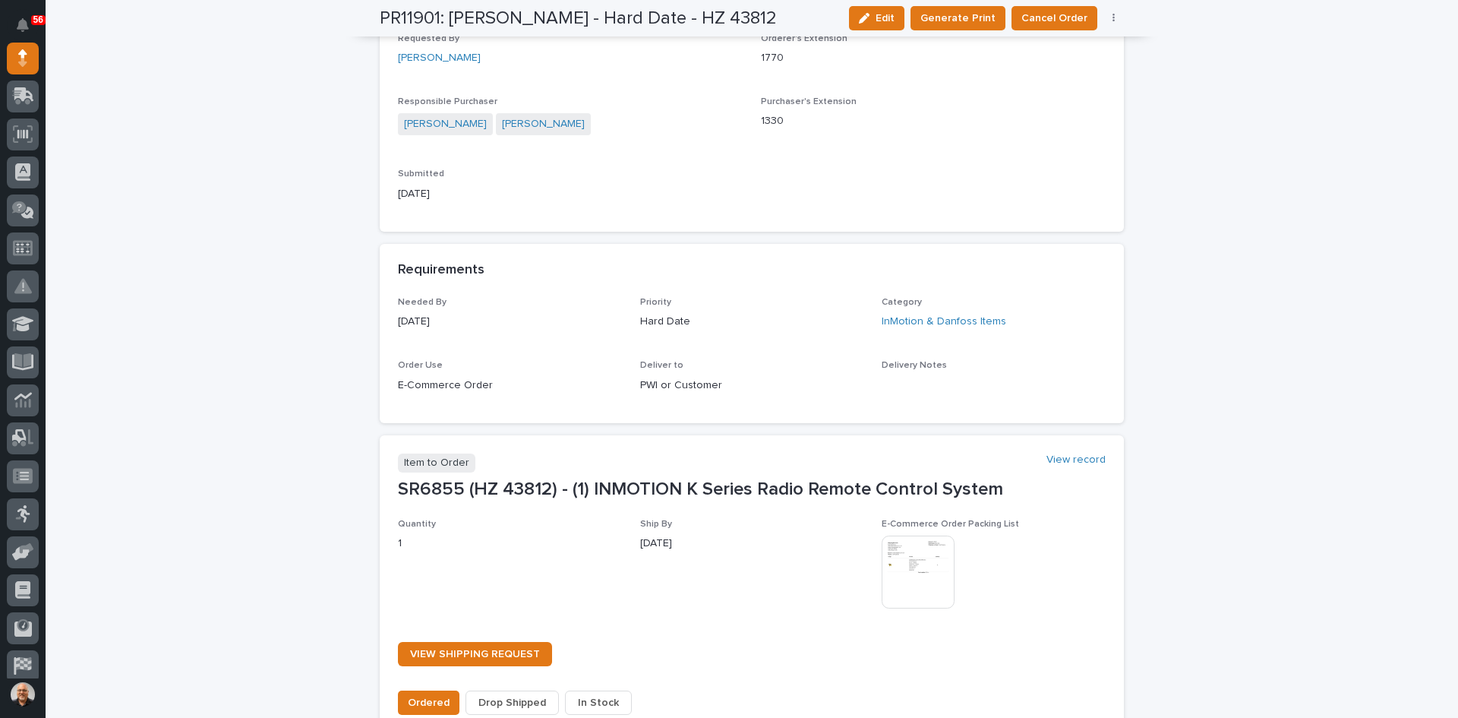
scroll to position [835, 0]
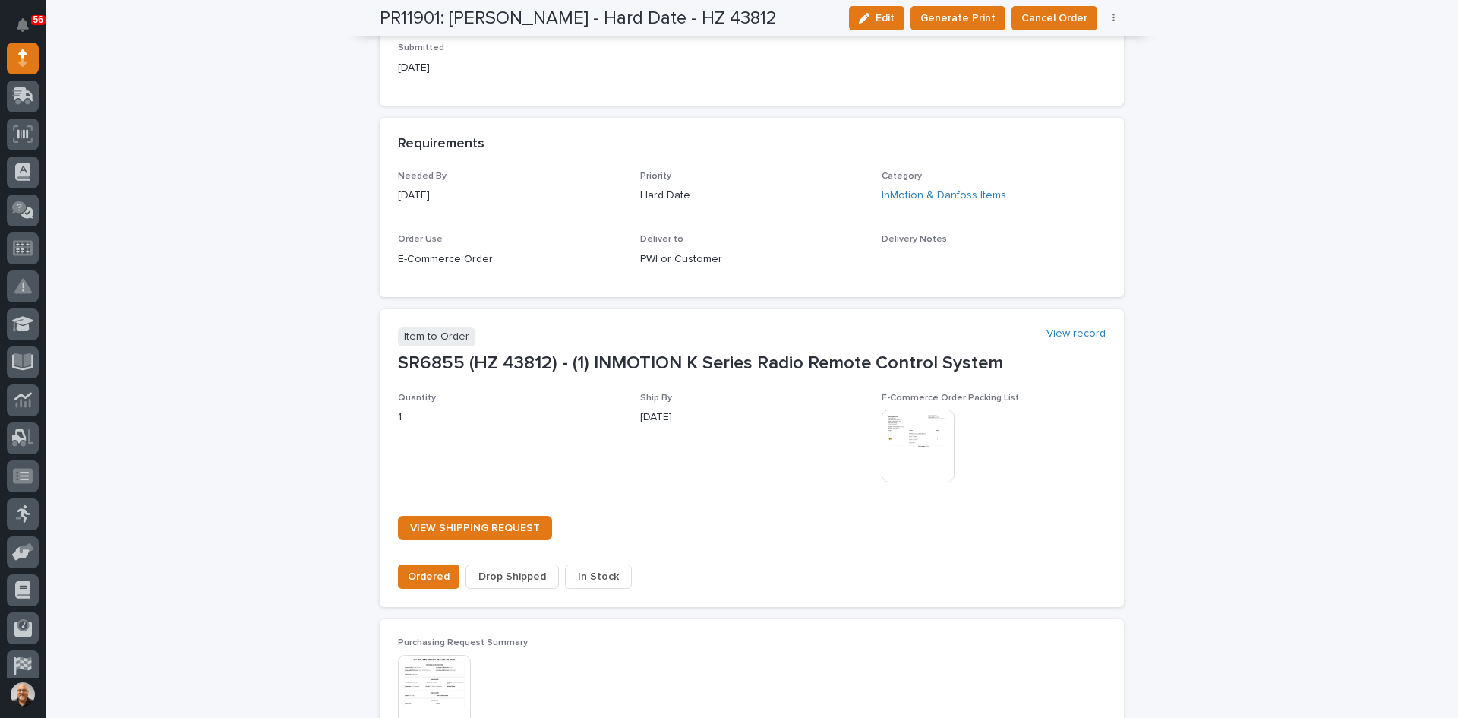
click at [511, 576] on span "Drop Shipped" at bounding box center [512, 576] width 68 height 15
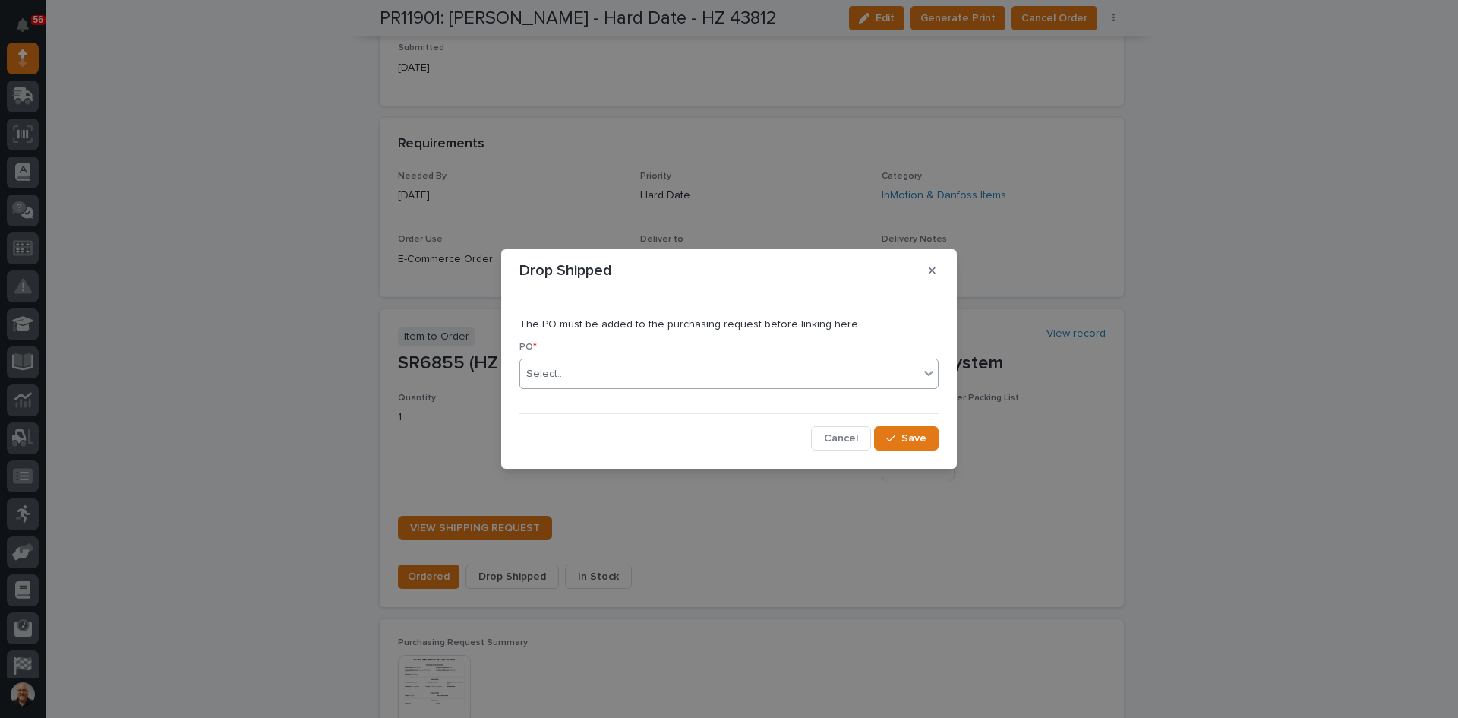
click at [573, 366] on div "Select..." at bounding box center [719, 374] width 399 height 25
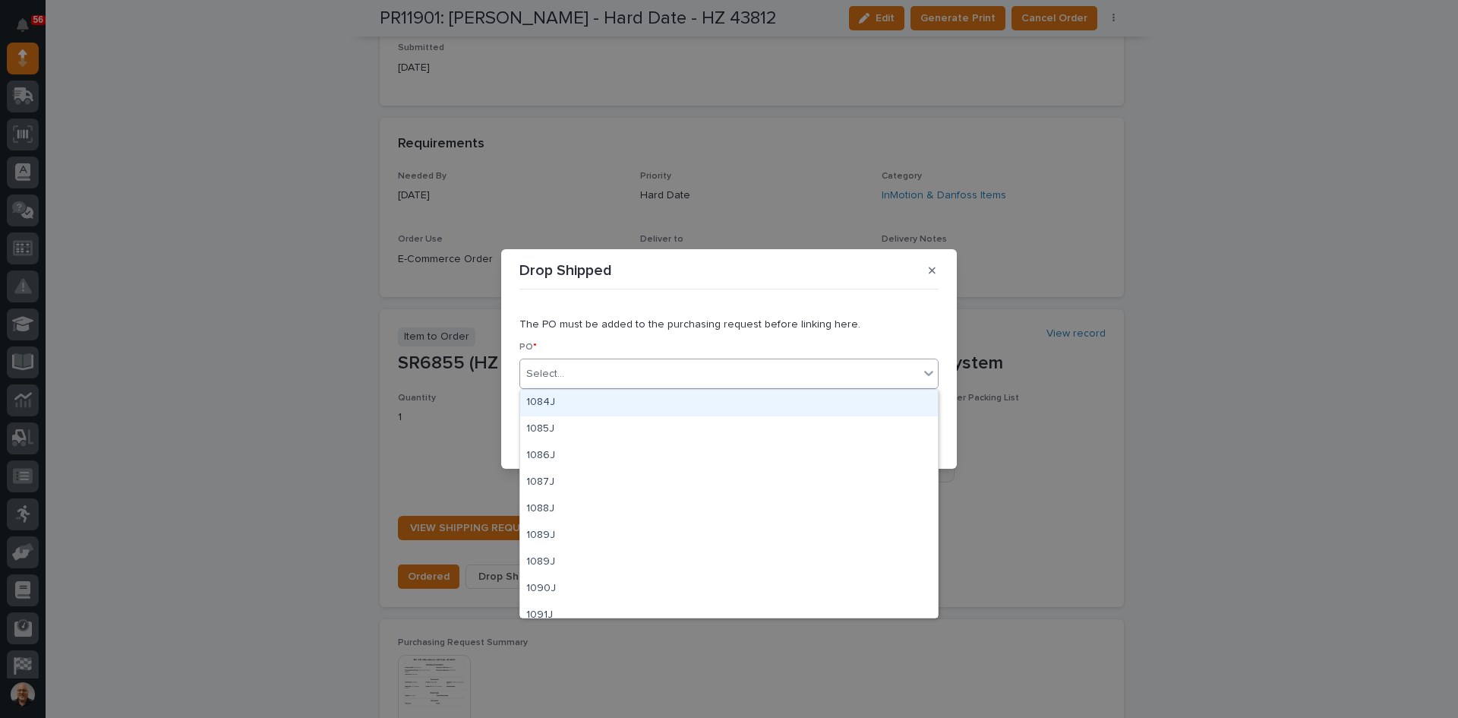
click at [574, 369] on div "Select..." at bounding box center [719, 374] width 399 height 25
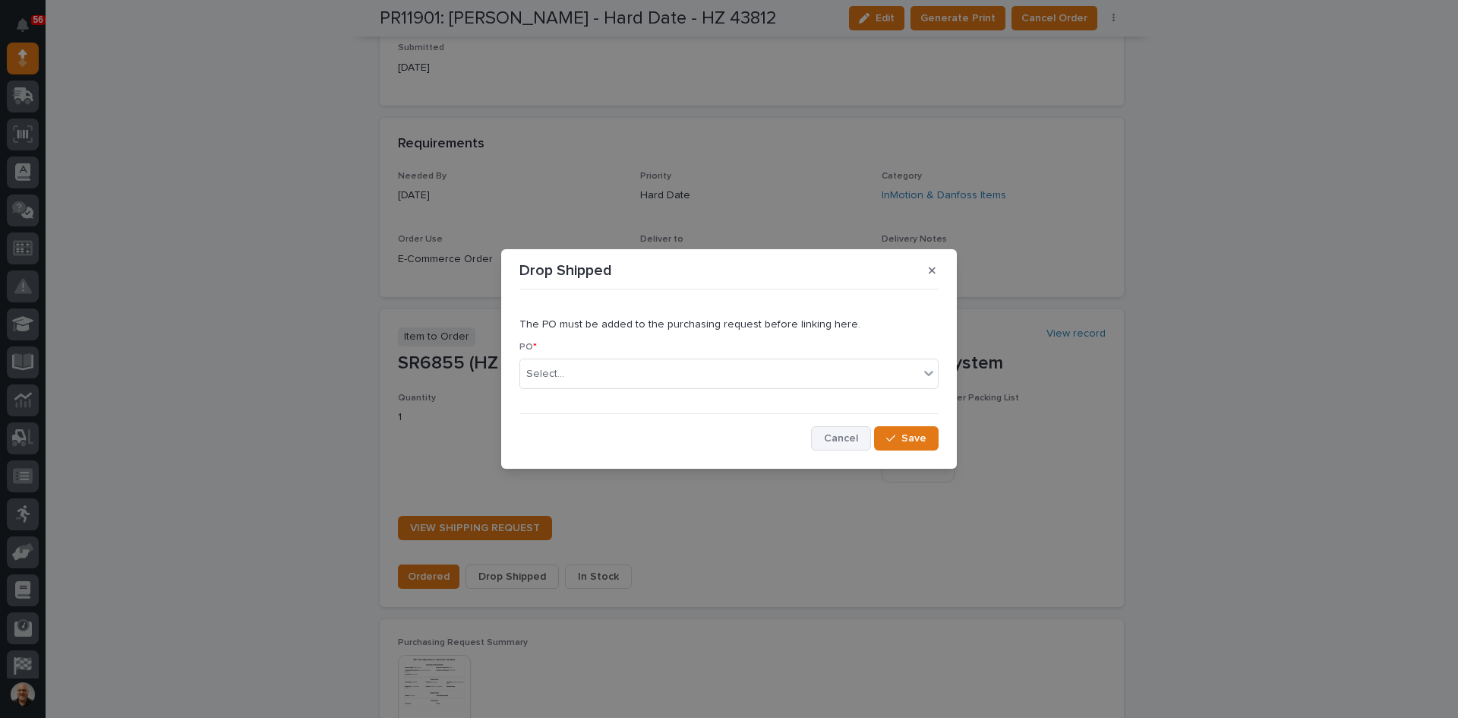
click at [841, 437] on span "Cancel" at bounding box center [841, 438] width 34 height 11
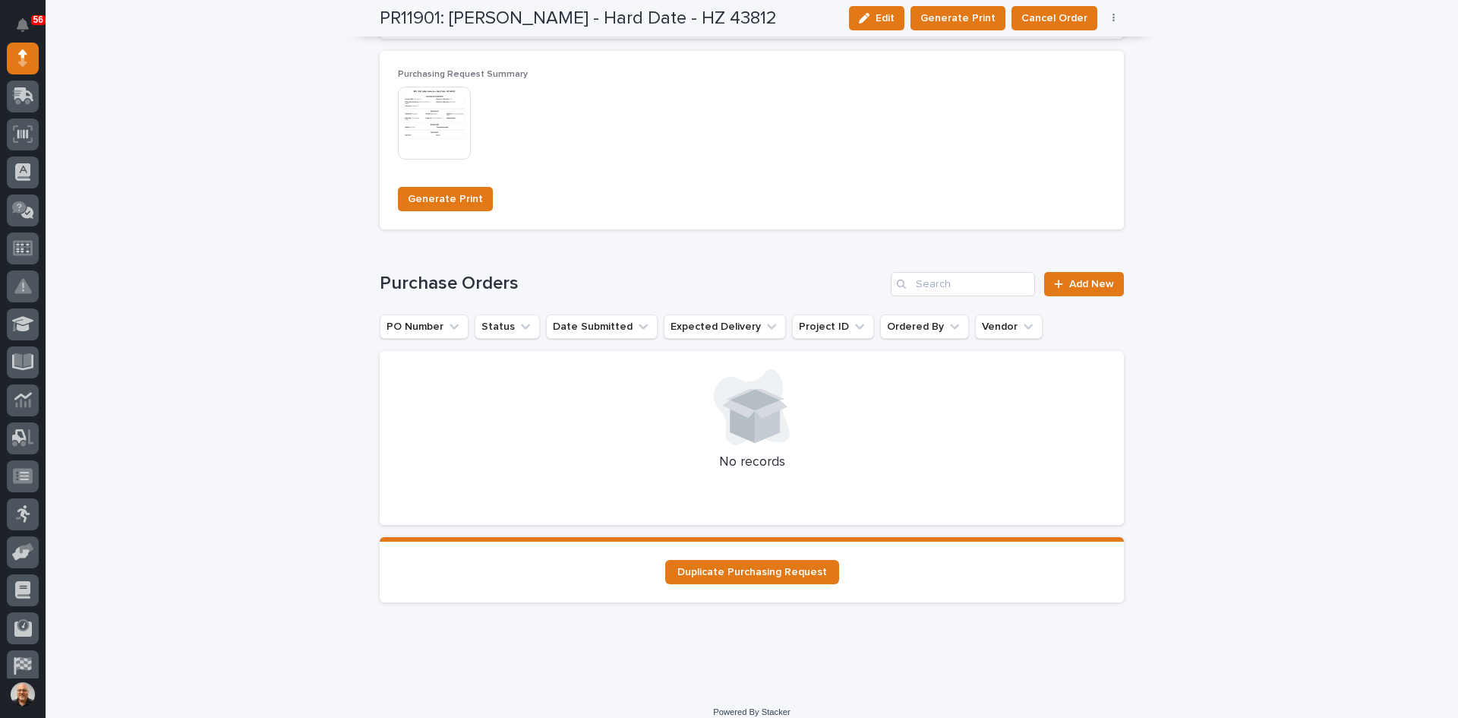
scroll to position [1419, 0]
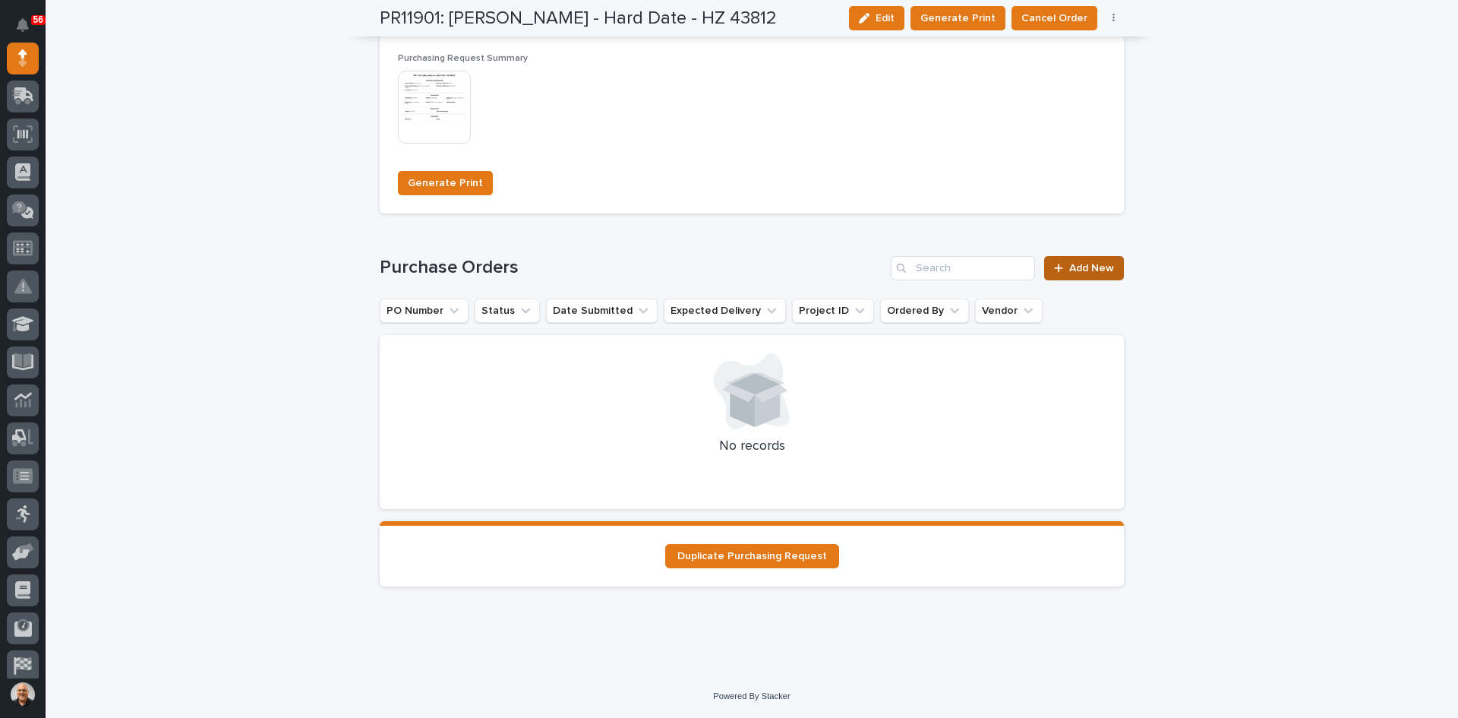
click at [1091, 259] on link "Add New" at bounding box center [1084, 268] width 80 height 24
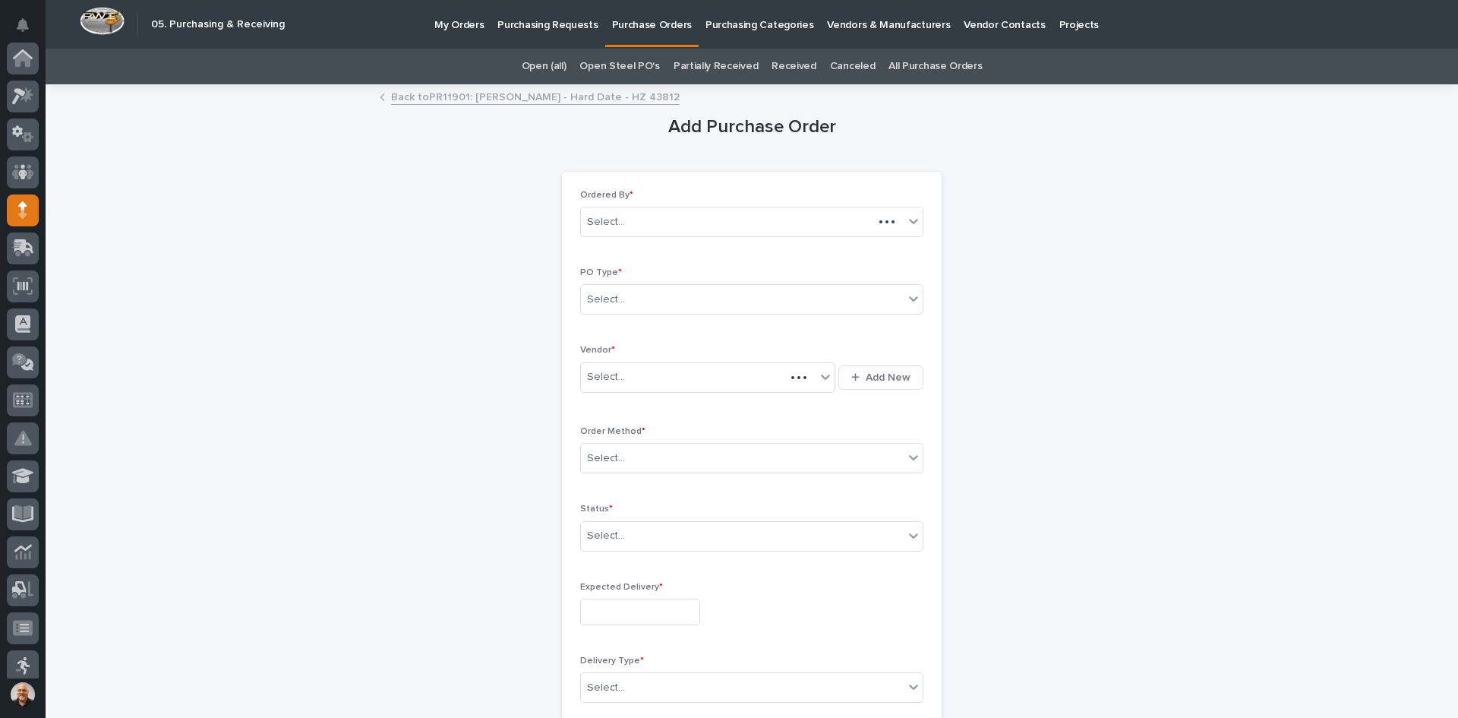
scroll to position [152, 0]
click at [524, 95] on link "Back to PR11901: Mike Johnson - Hard Date - HZ 43812" at bounding box center [535, 95] width 289 height 17
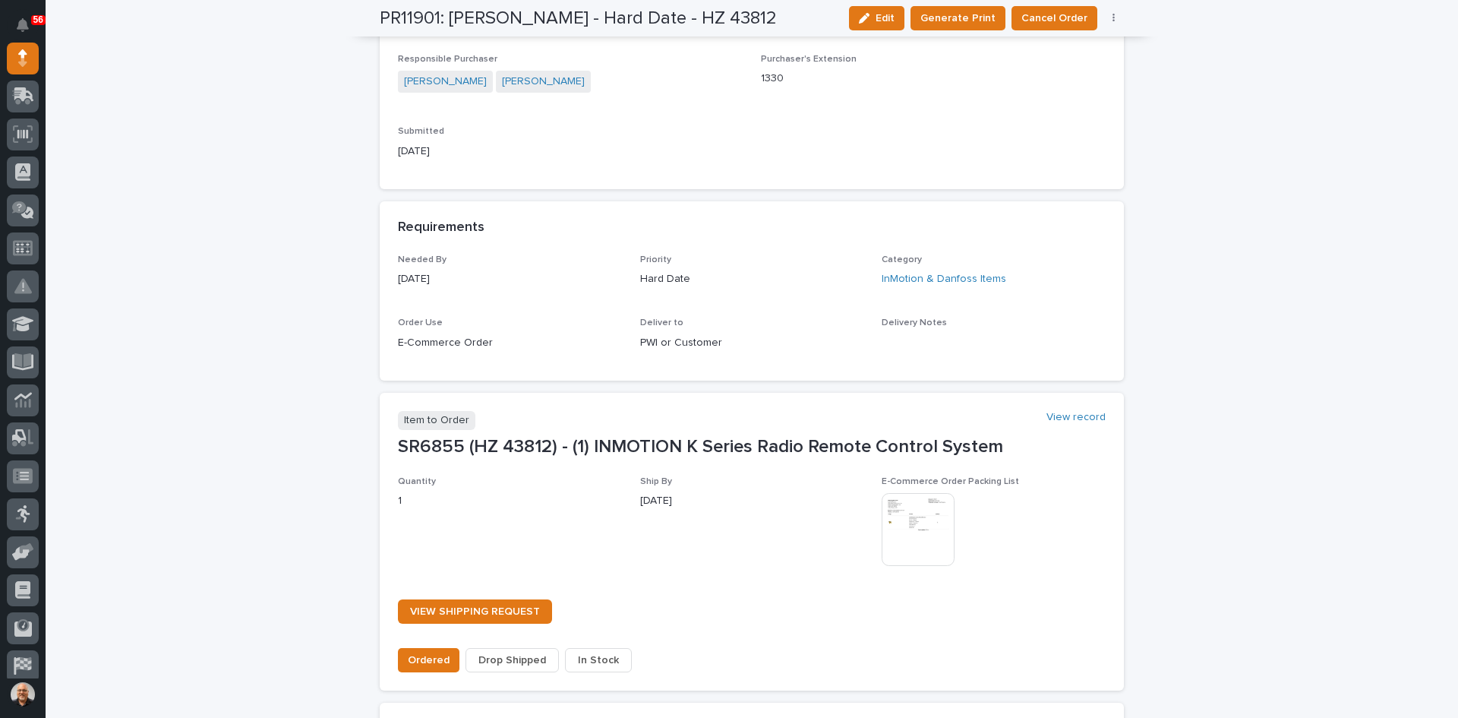
scroll to position [759, 0]
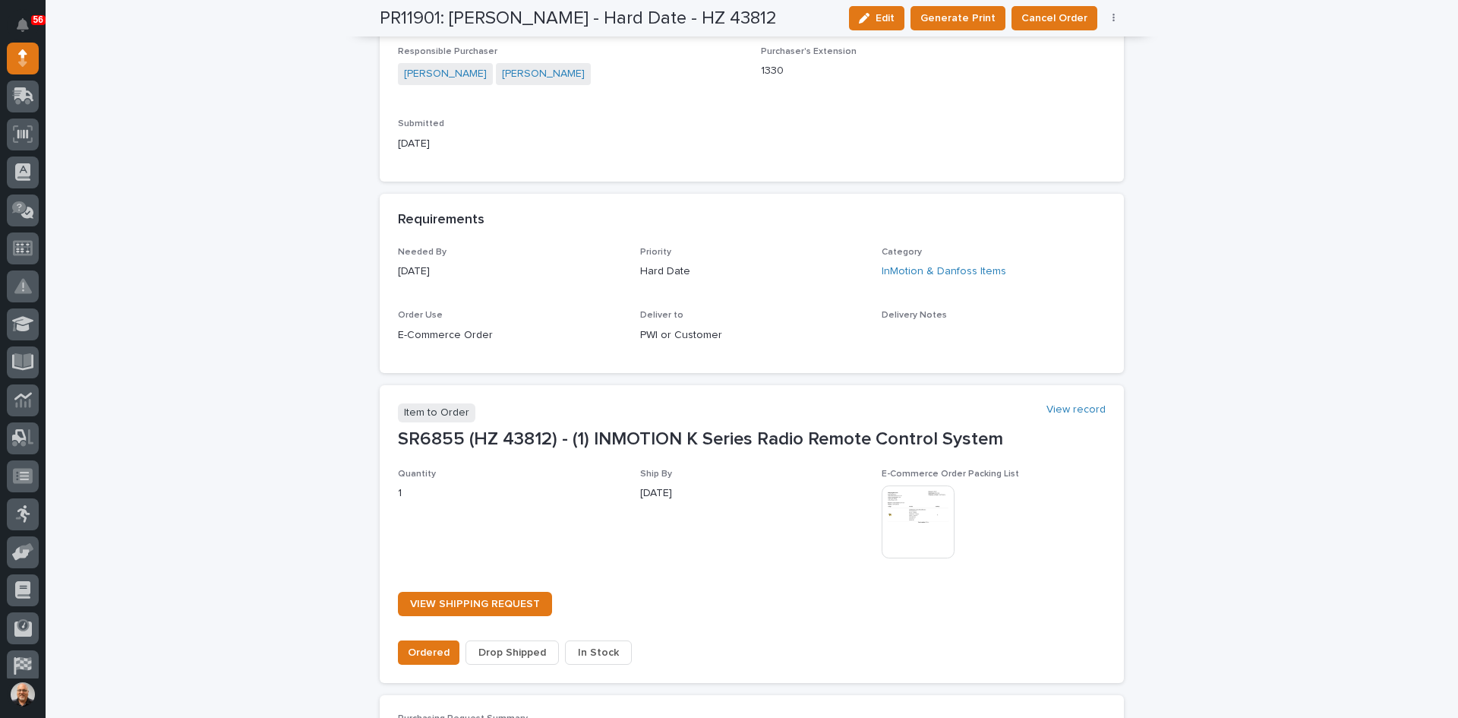
click at [914, 520] on img at bounding box center [918, 521] width 73 height 73
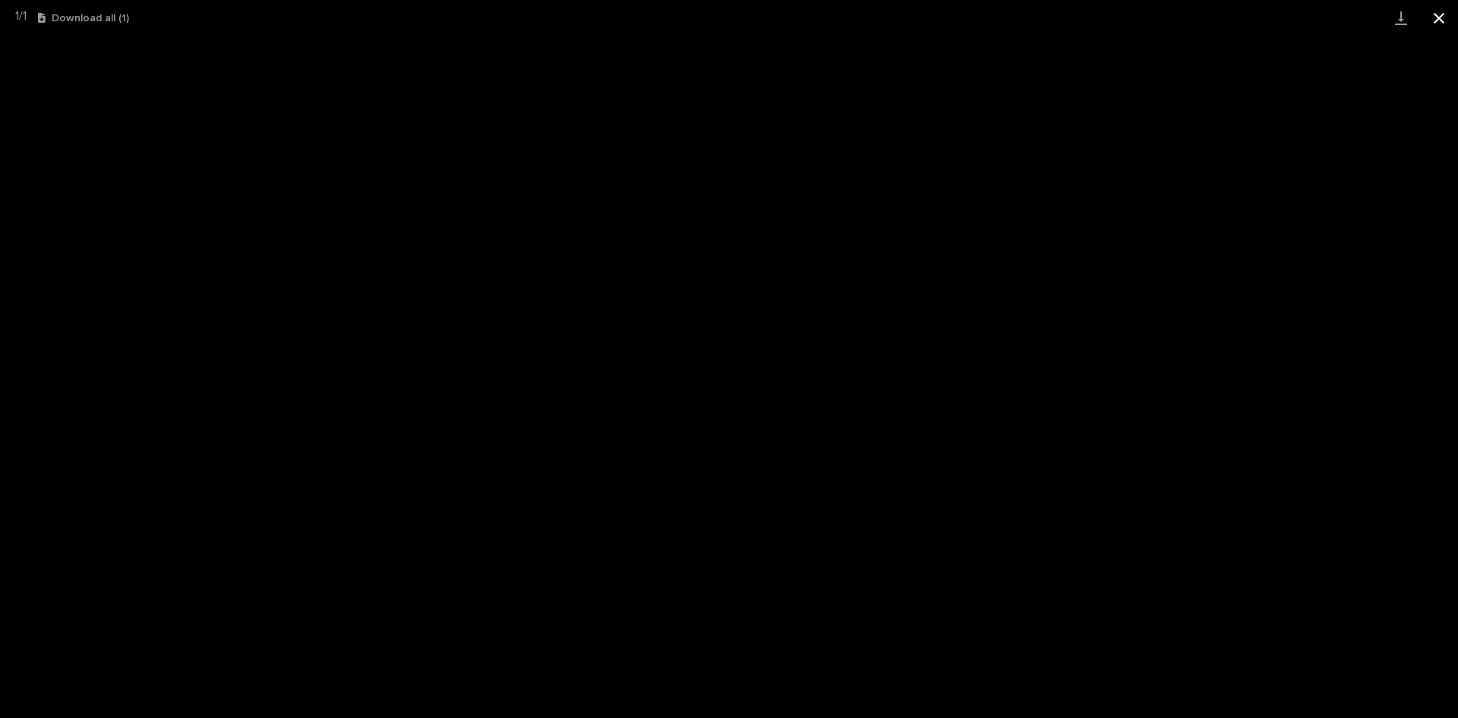
click at [1438, 16] on button "Close gallery" at bounding box center [1439, 18] width 38 height 36
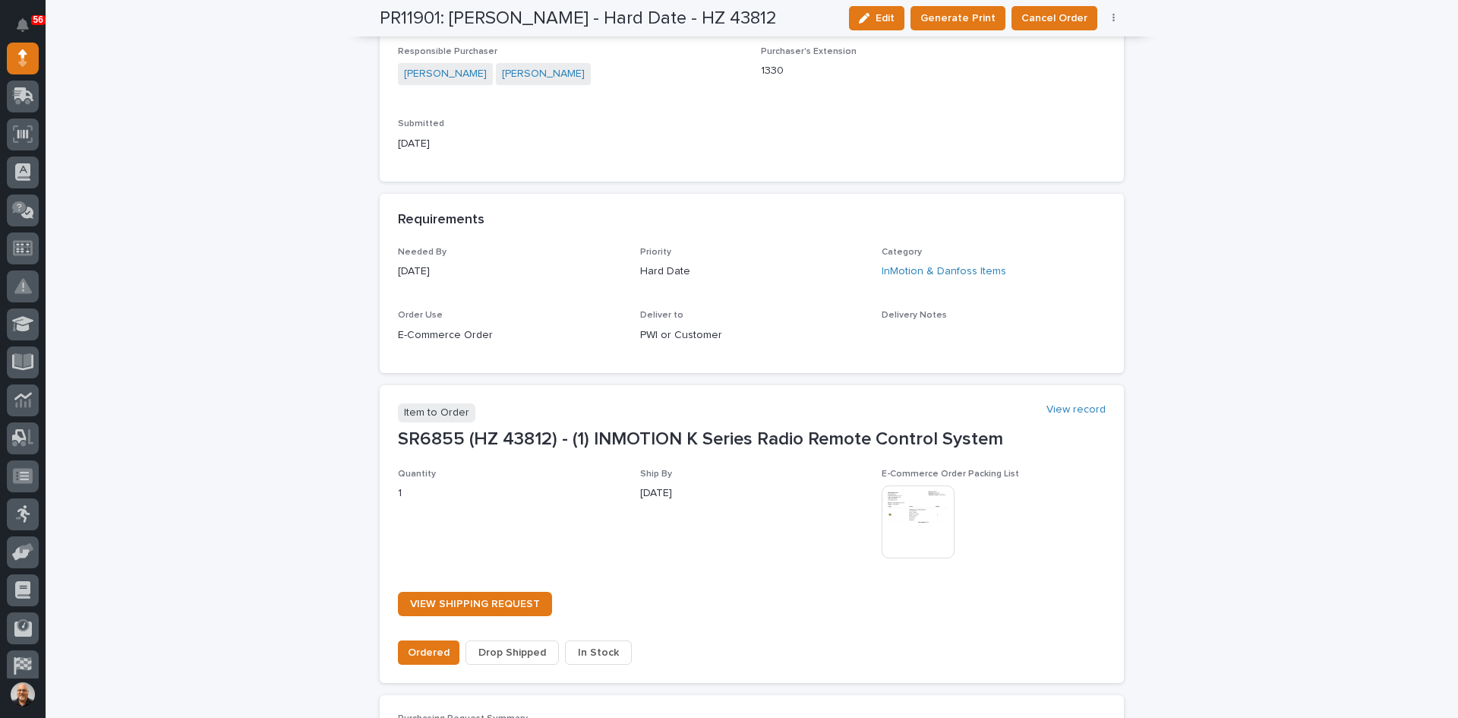
click at [502, 651] on span "Drop Shipped" at bounding box center [512, 652] width 68 height 15
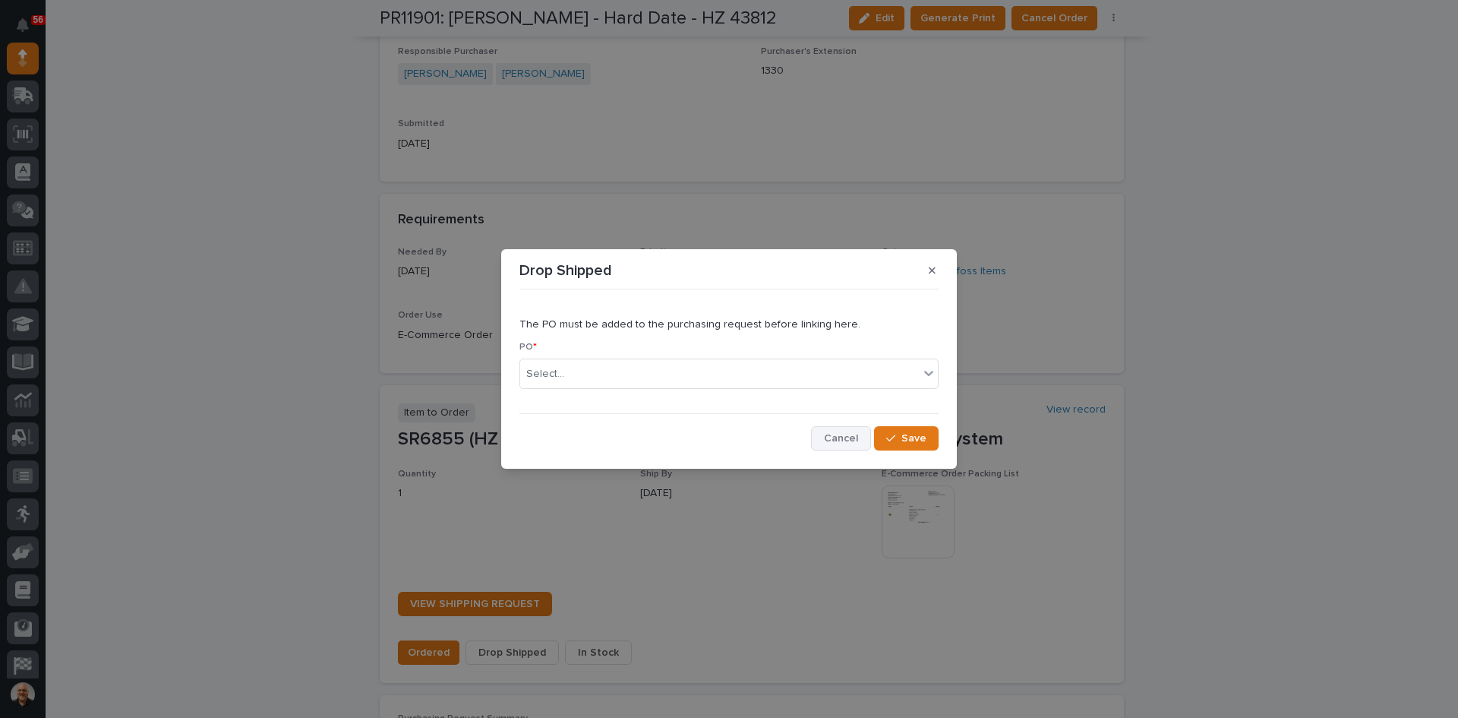
click at [845, 436] on span "Cancel" at bounding box center [841, 438] width 34 height 11
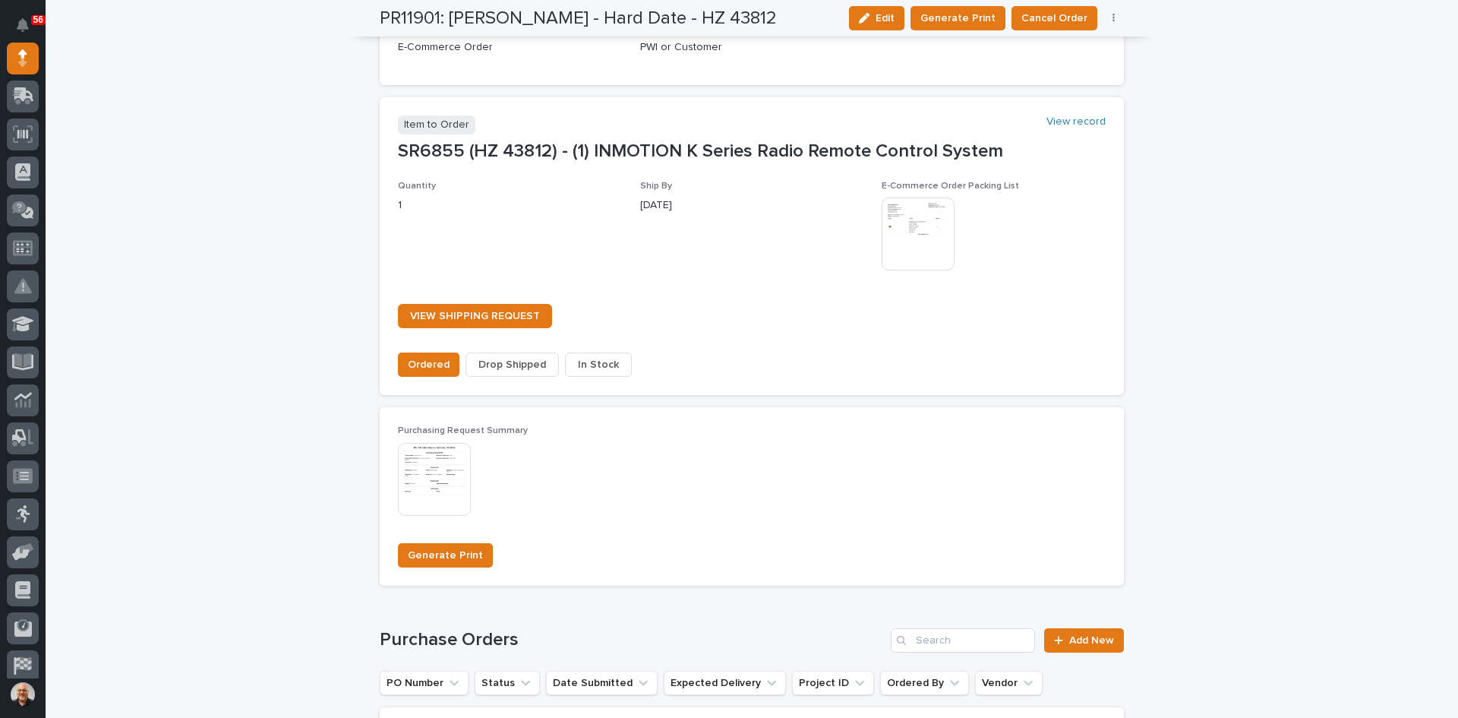
scroll to position [1139, 0]
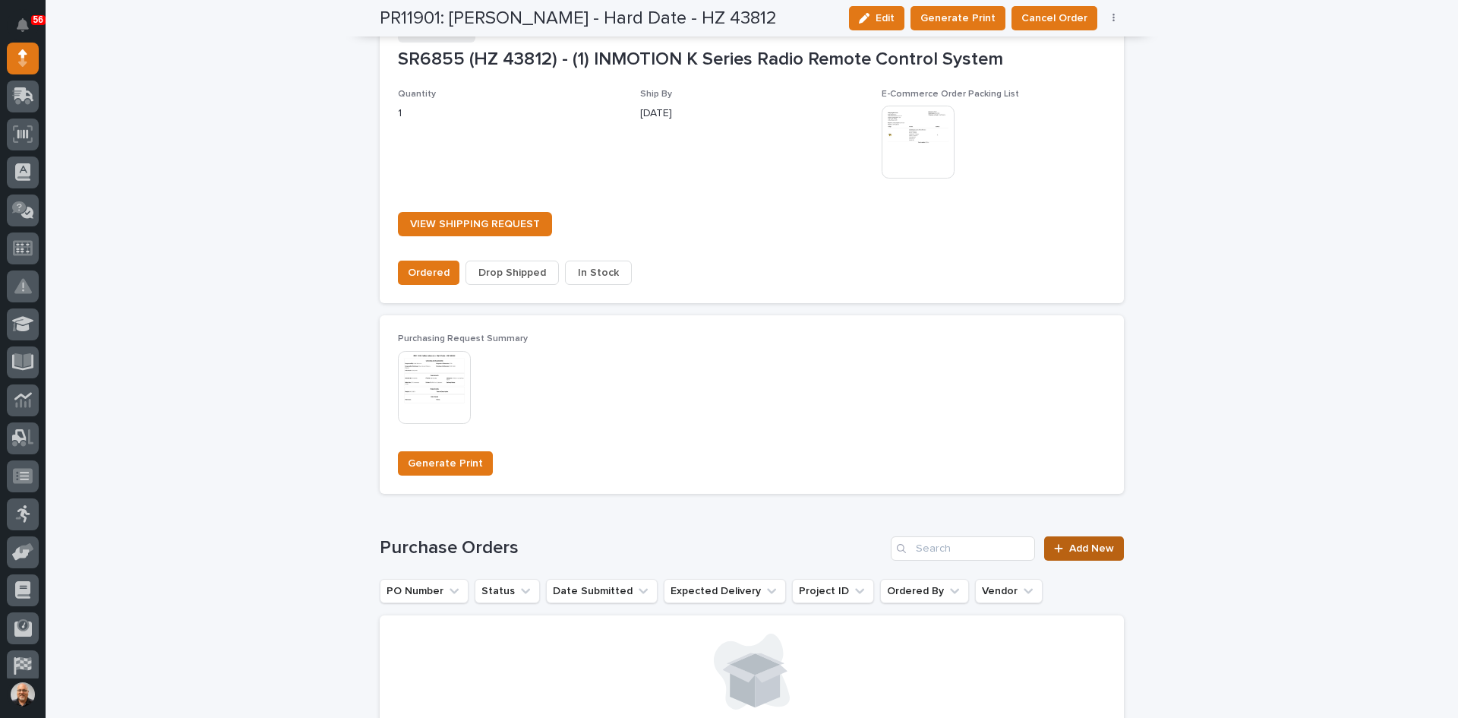
click at [1097, 551] on span "Add New" at bounding box center [1091, 548] width 45 height 11
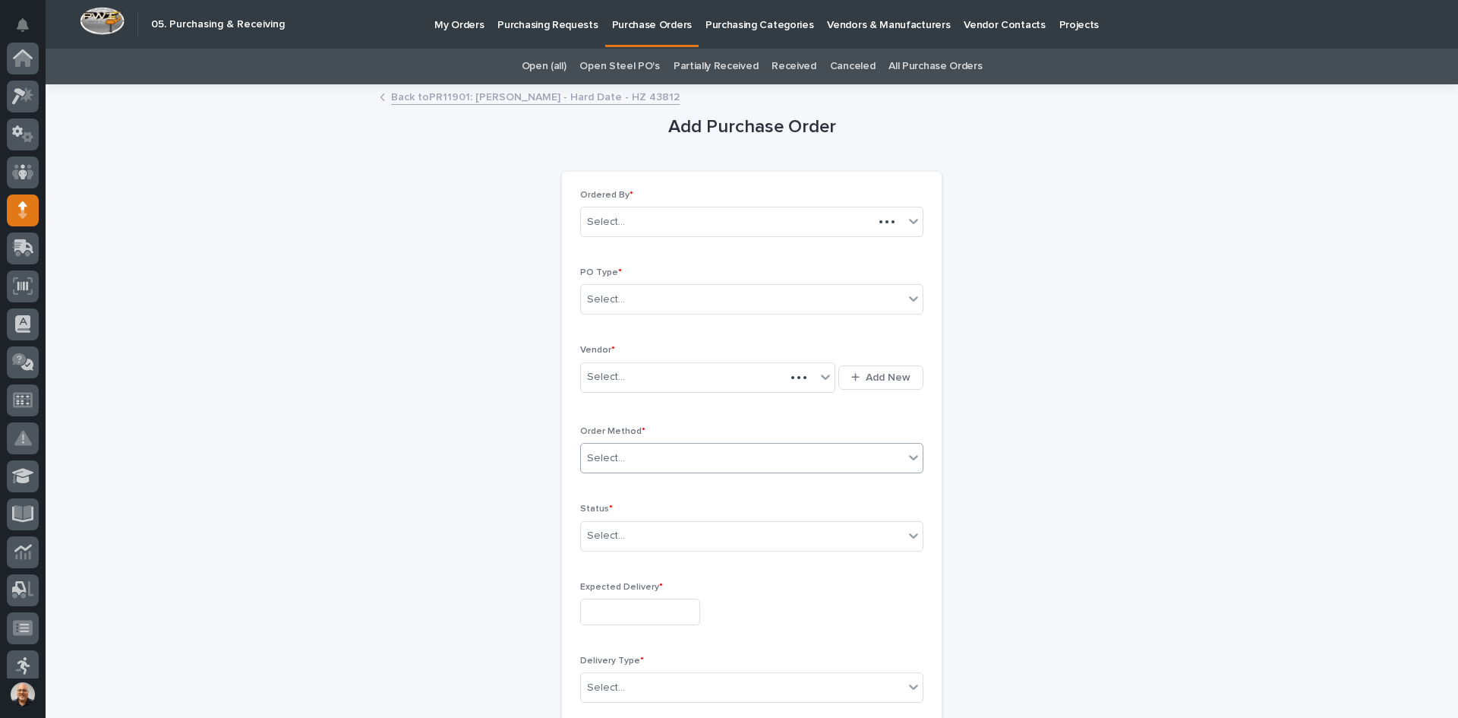
scroll to position [152, 0]
click at [627, 300] on div "Select..." at bounding box center [742, 299] width 323 height 25
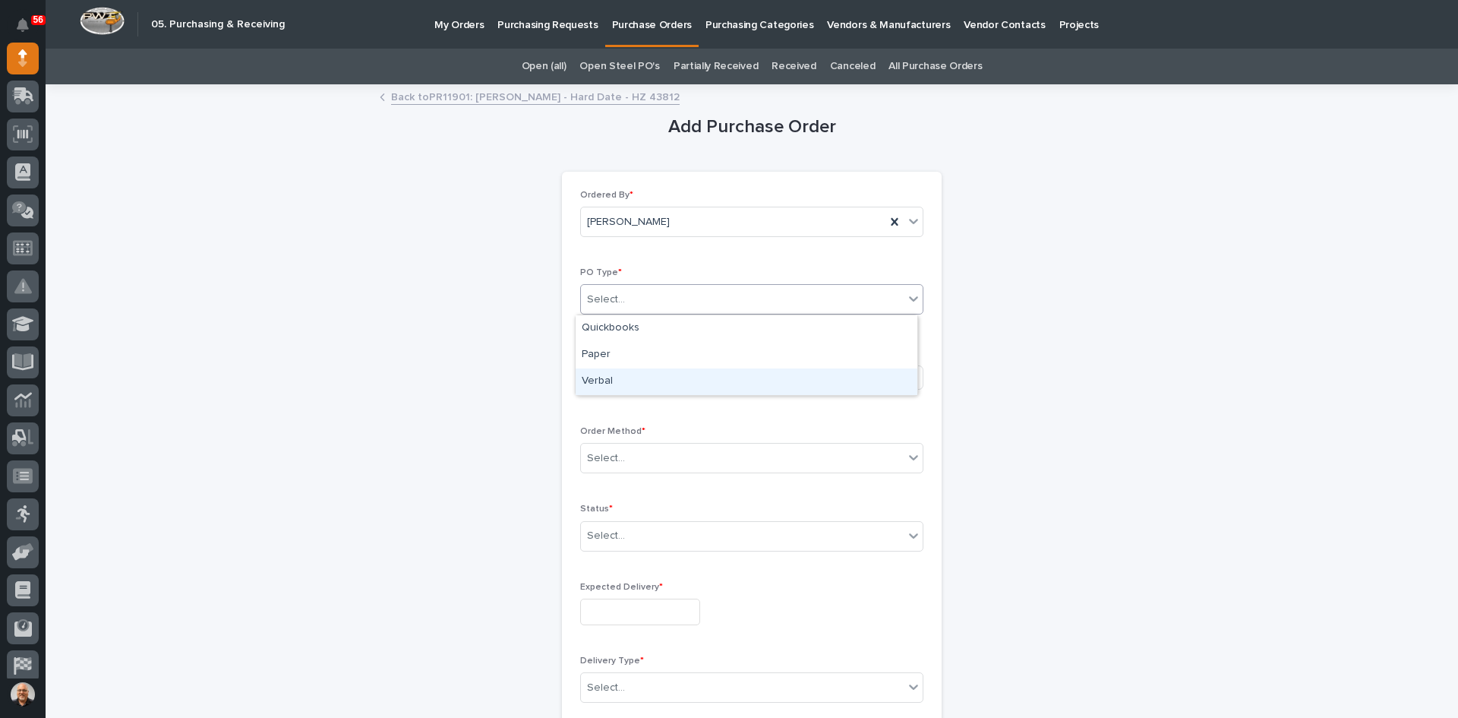
click at [604, 377] on div "Verbal" at bounding box center [747, 381] width 342 height 27
click at [628, 377] on div "Select..." at bounding box center [698, 377] width 235 height 25
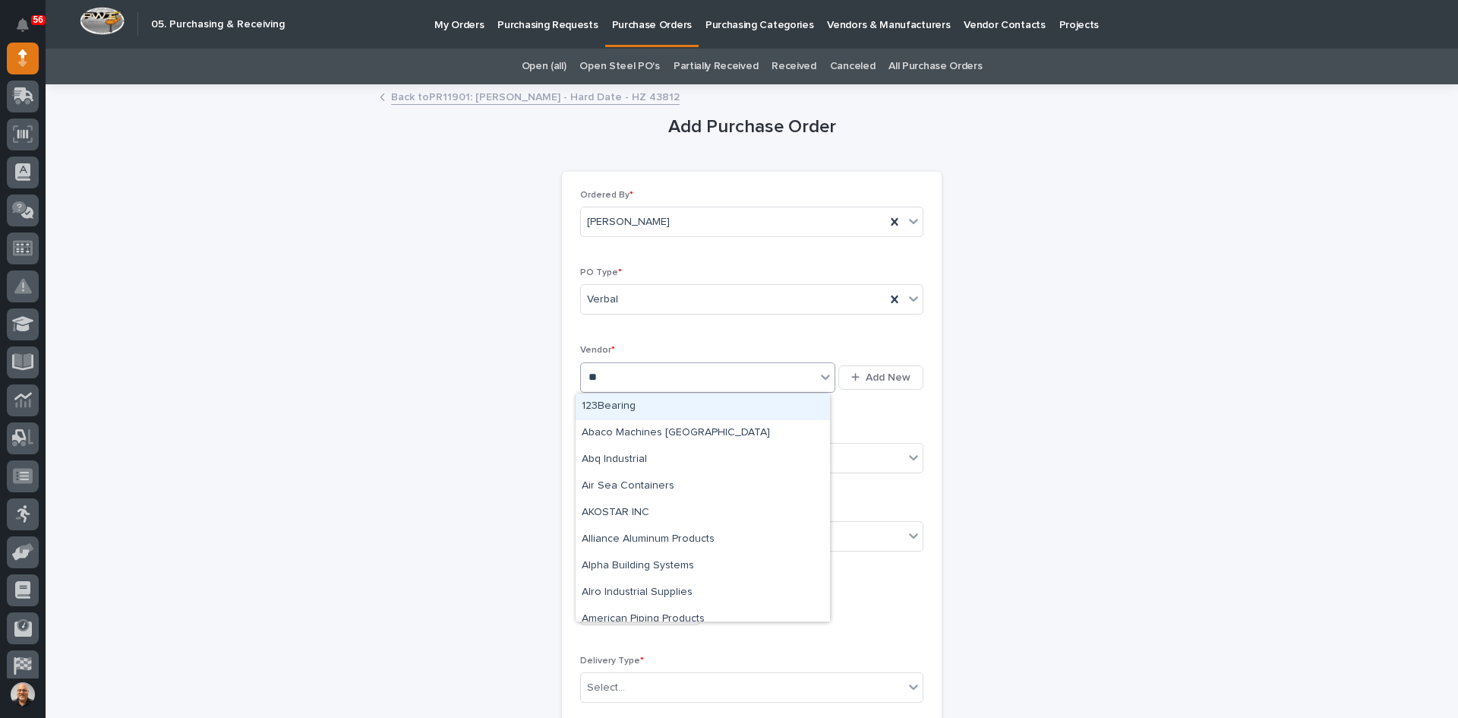
type input "***"
click at [647, 403] on div "InMotion Controls Inc" at bounding box center [703, 406] width 254 height 27
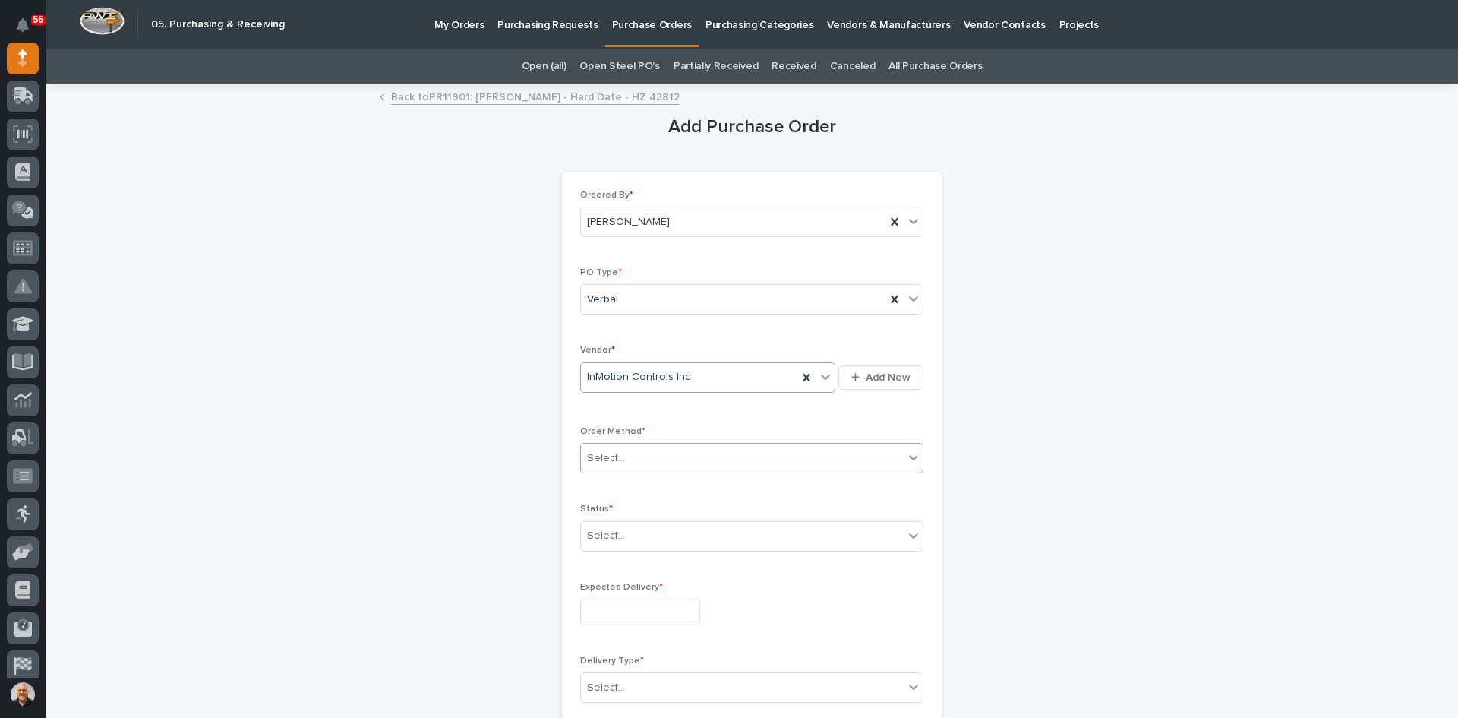
click at [623, 459] on div "Select..." at bounding box center [742, 458] width 323 height 25
click at [607, 509] on div "Email" at bounding box center [747, 513] width 342 height 27
click at [638, 532] on div "Select..." at bounding box center [742, 535] width 323 height 25
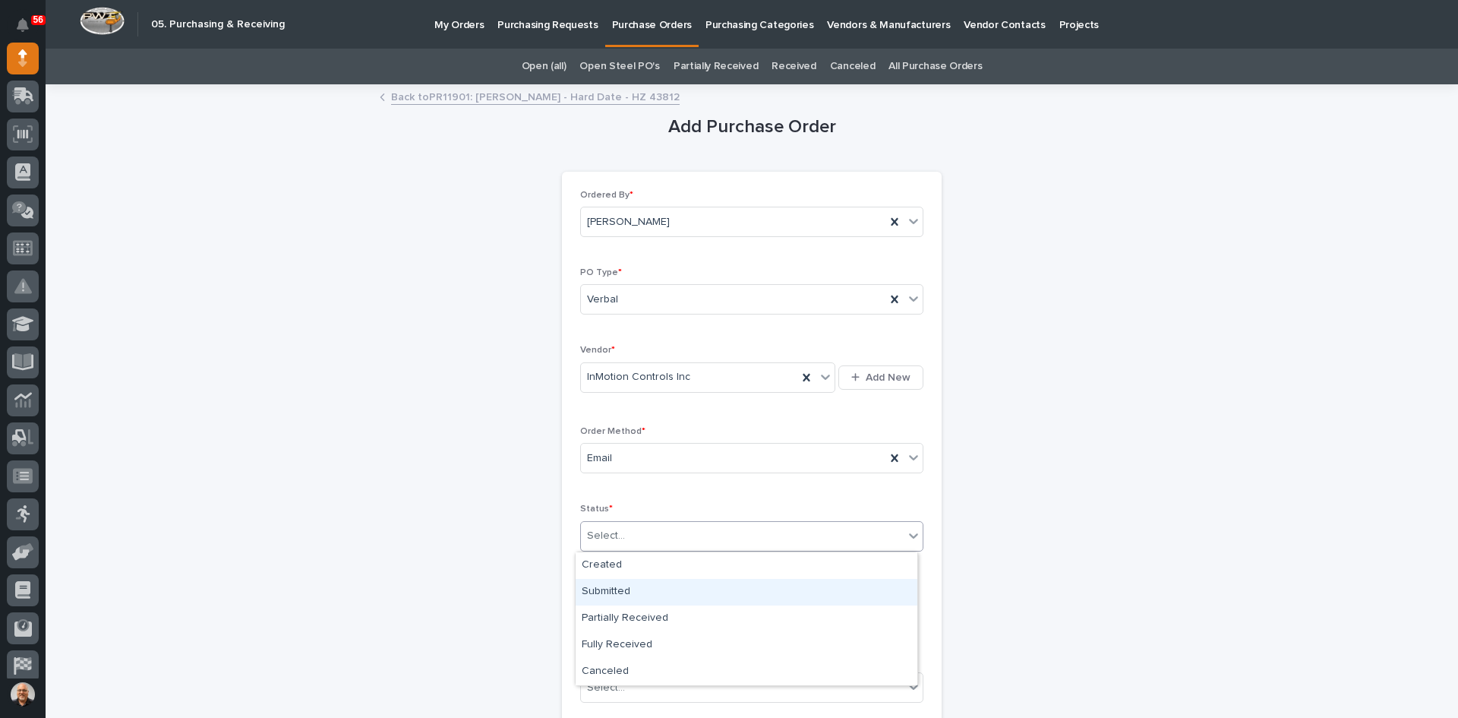
click at [617, 587] on div "Submitted" at bounding box center [747, 592] width 342 height 27
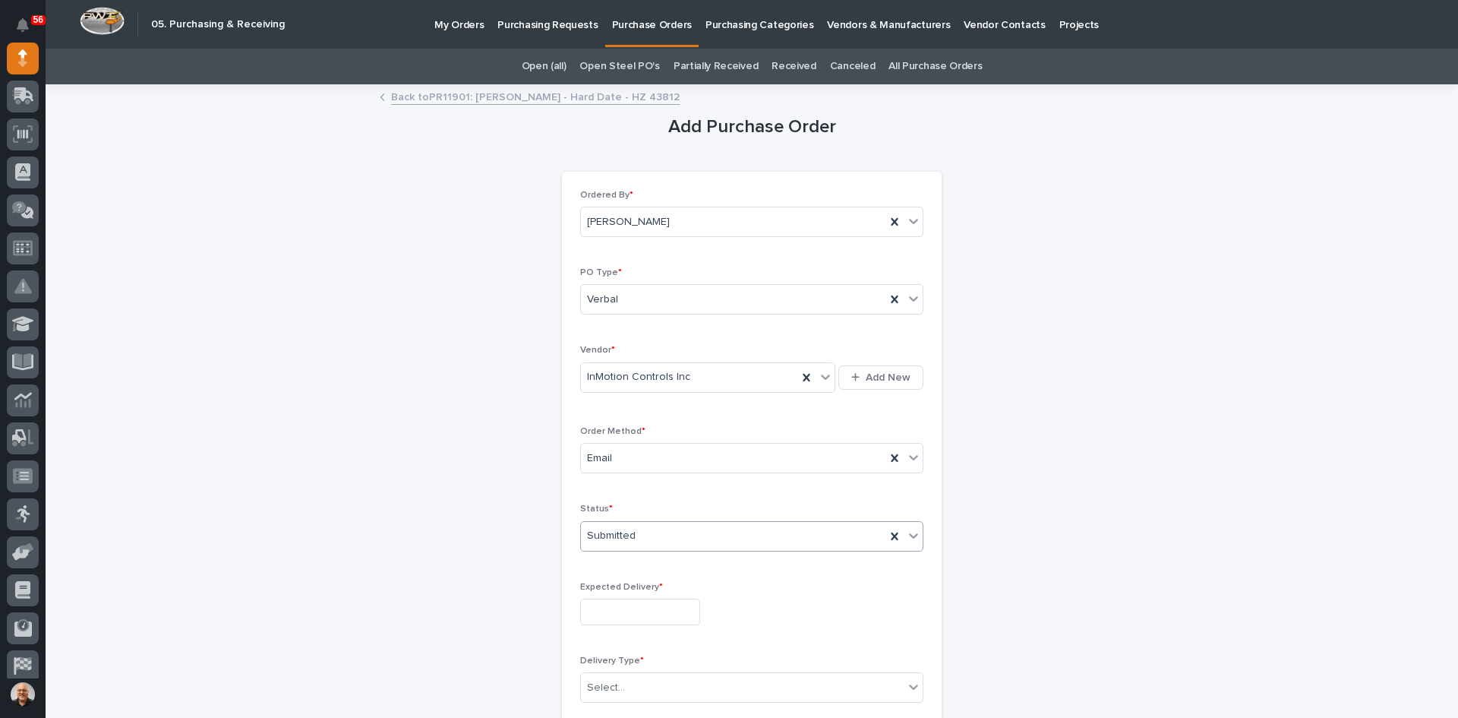
click at [593, 610] on input "text" at bounding box center [640, 611] width 120 height 27
click at [676, 560] on div "5" at bounding box center [675, 561] width 21 height 21
type input "**********"
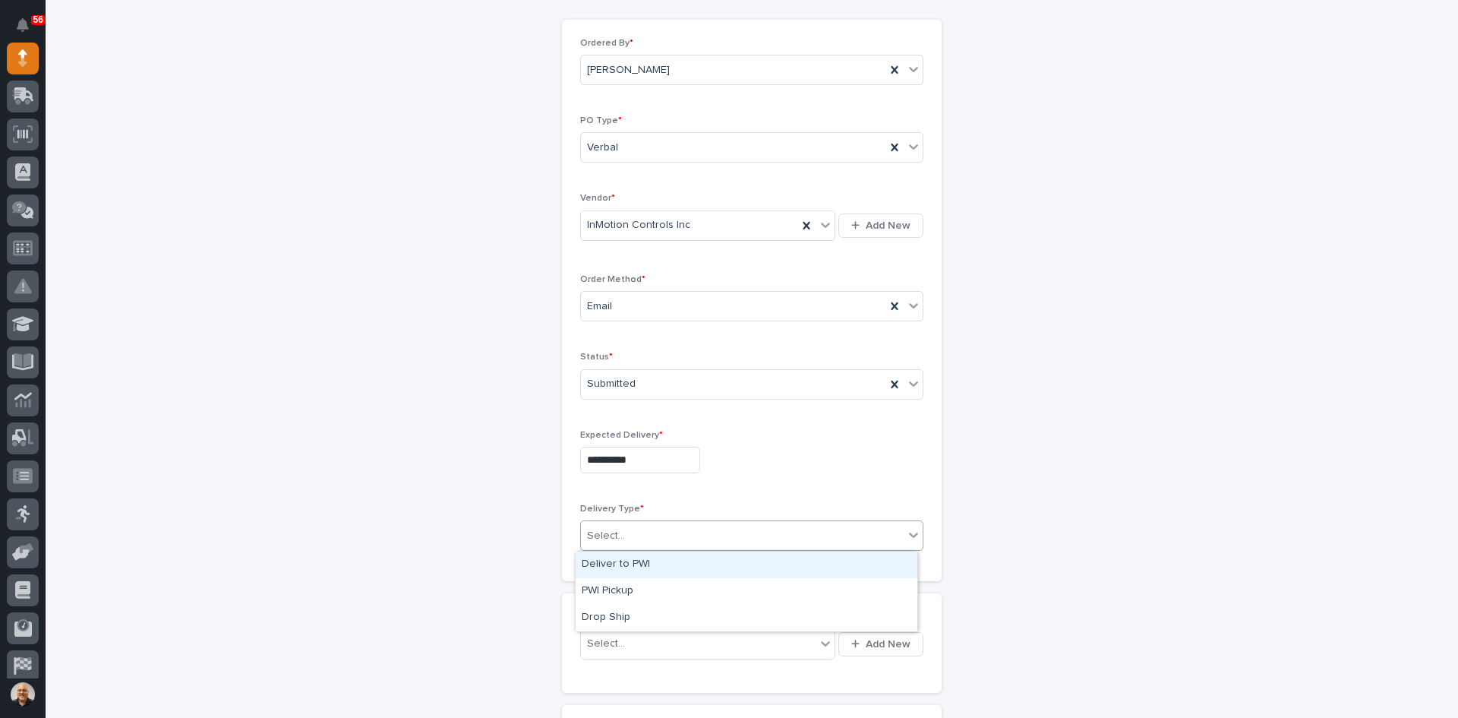
click at [621, 534] on div "Select..." at bounding box center [742, 535] width 323 height 25
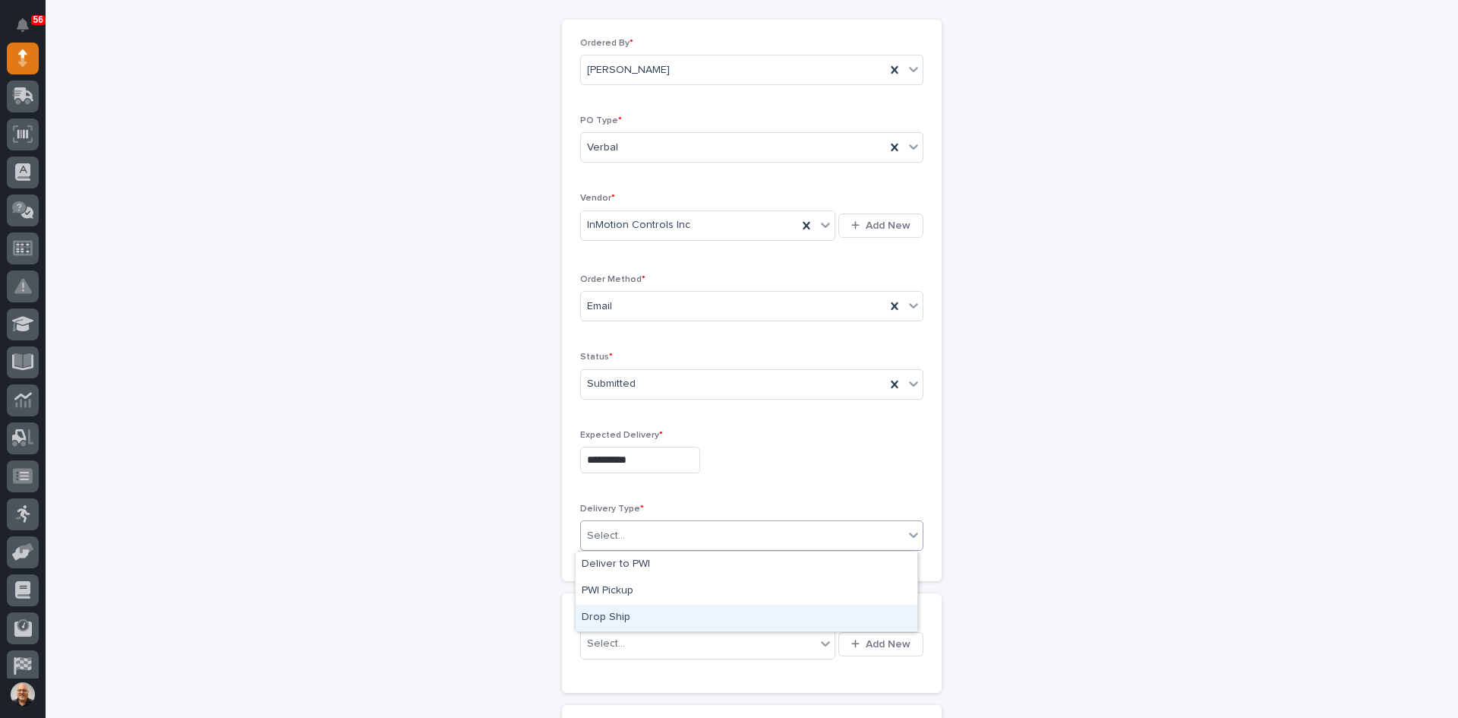
click at [610, 612] on div "Drop Ship" at bounding box center [747, 618] width 342 height 27
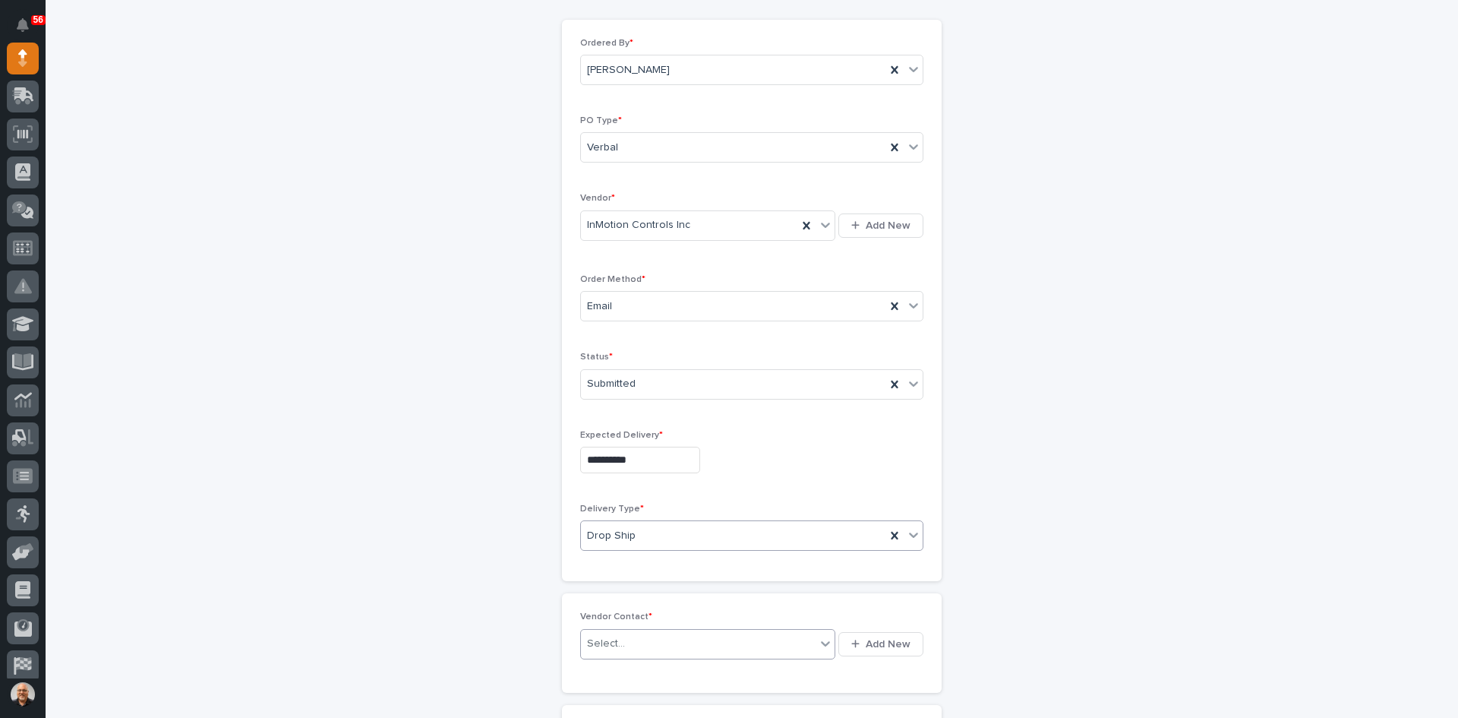
click at [631, 639] on div "Select..." at bounding box center [698, 643] width 235 height 25
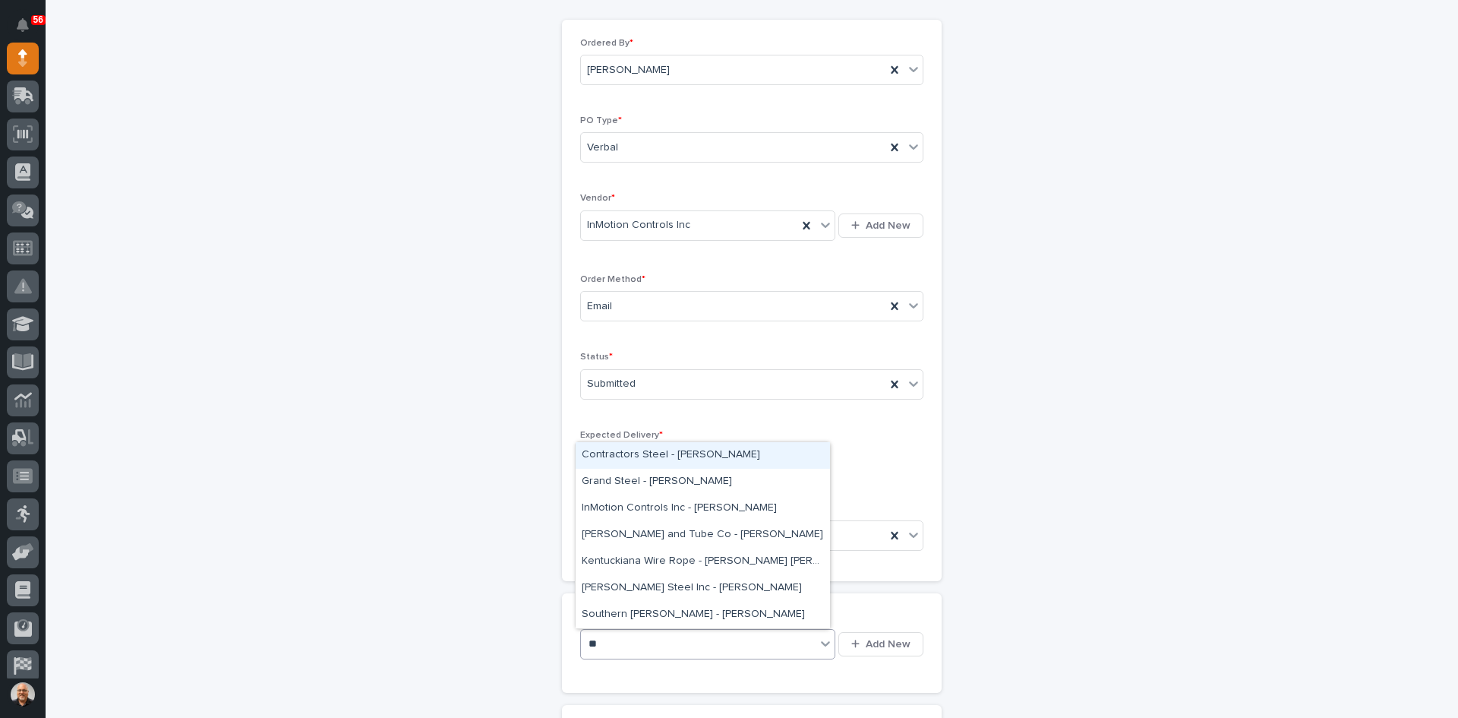
type input "***"
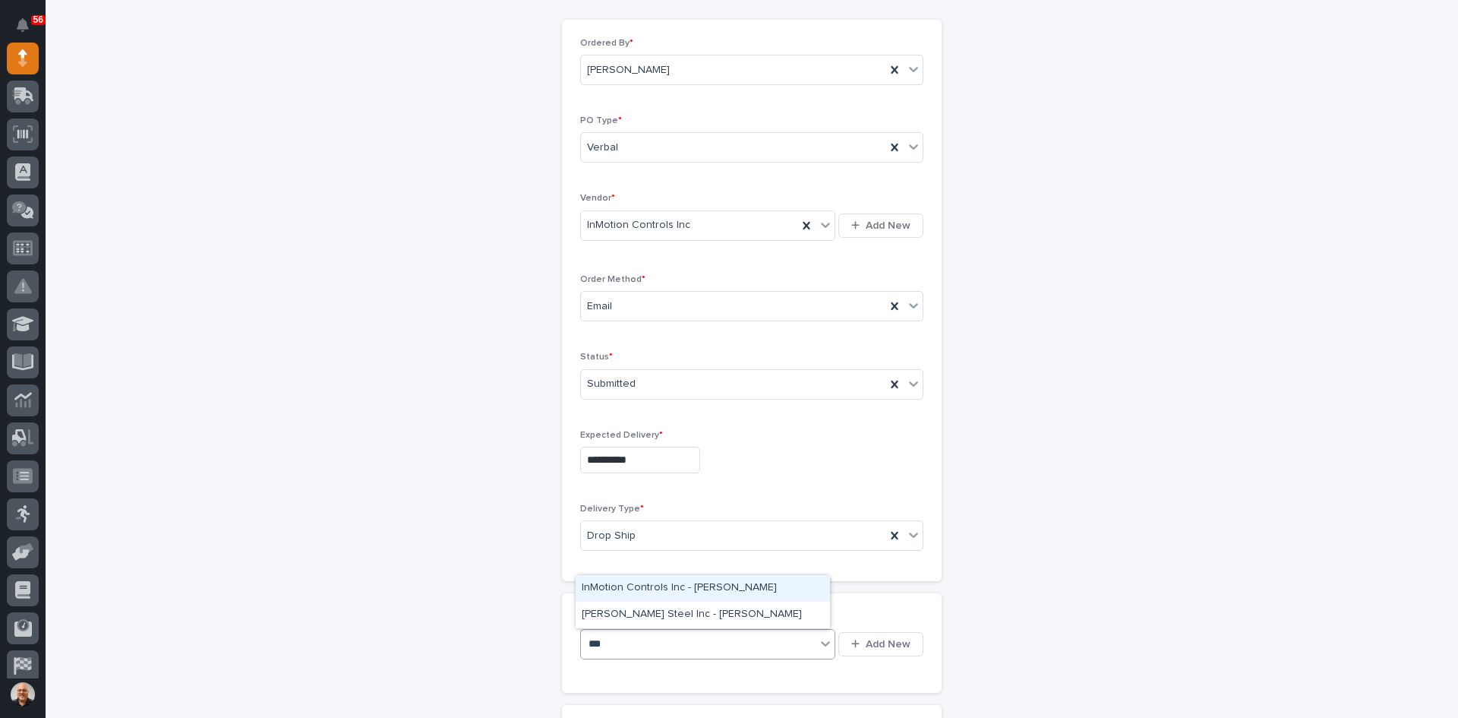
click at [646, 586] on div "InMotion Controls Inc - Jason Lechner" at bounding box center [703, 588] width 254 height 27
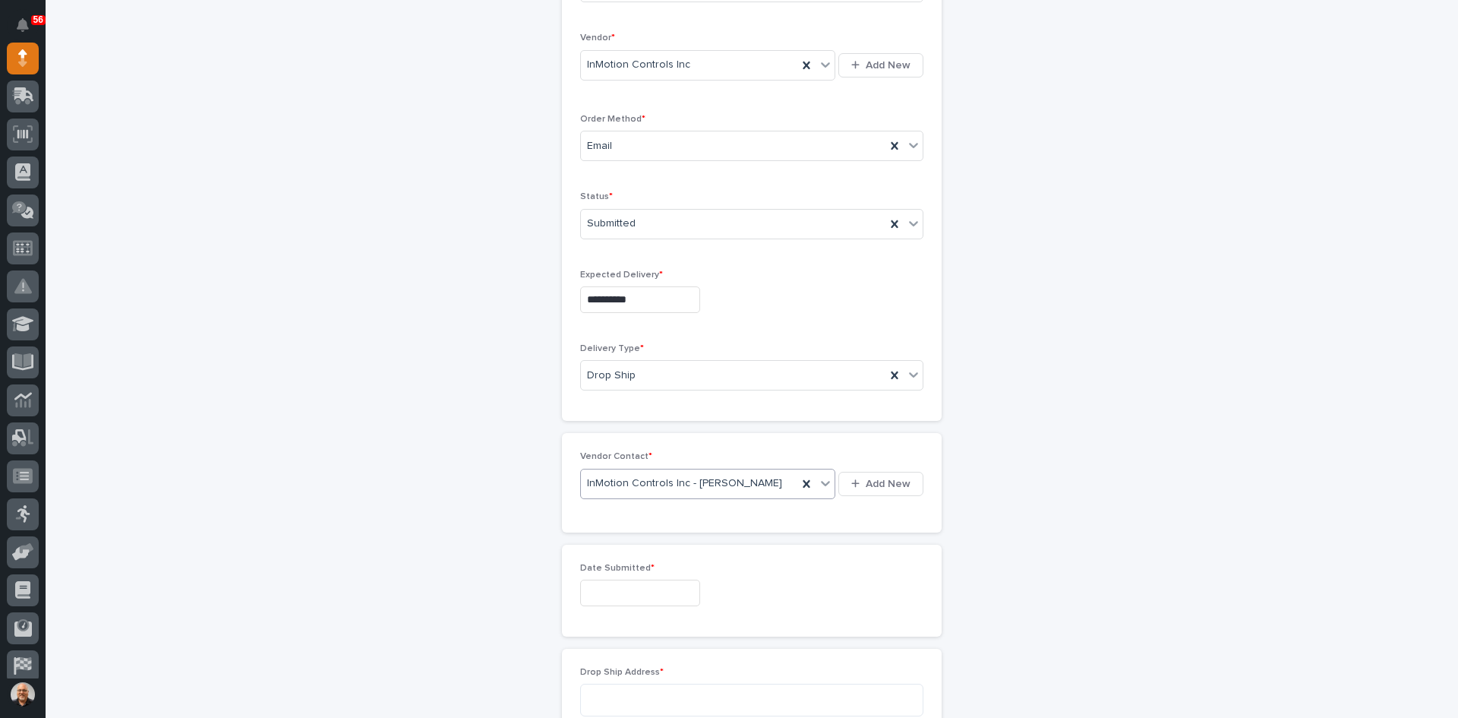
scroll to position [380, 0]
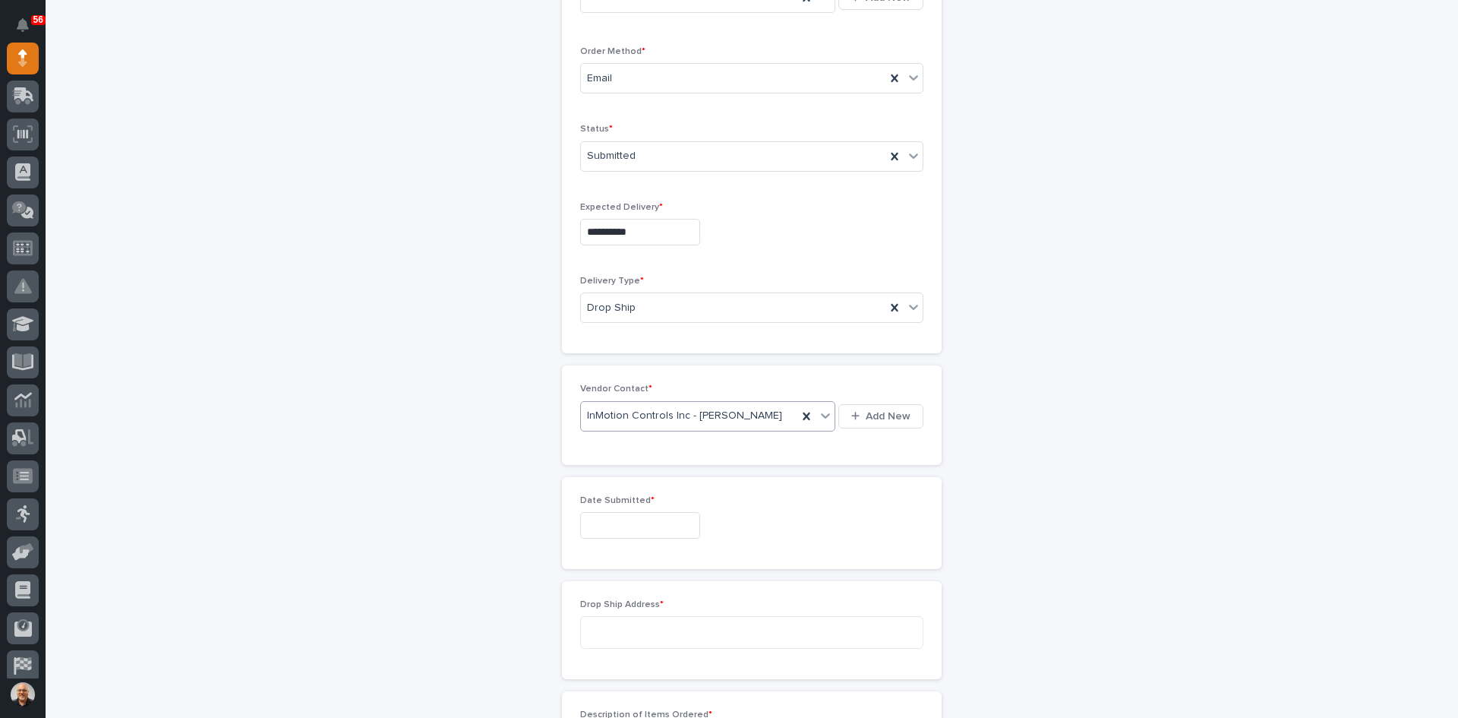
click at [592, 520] on input "text" at bounding box center [640, 525] width 120 height 27
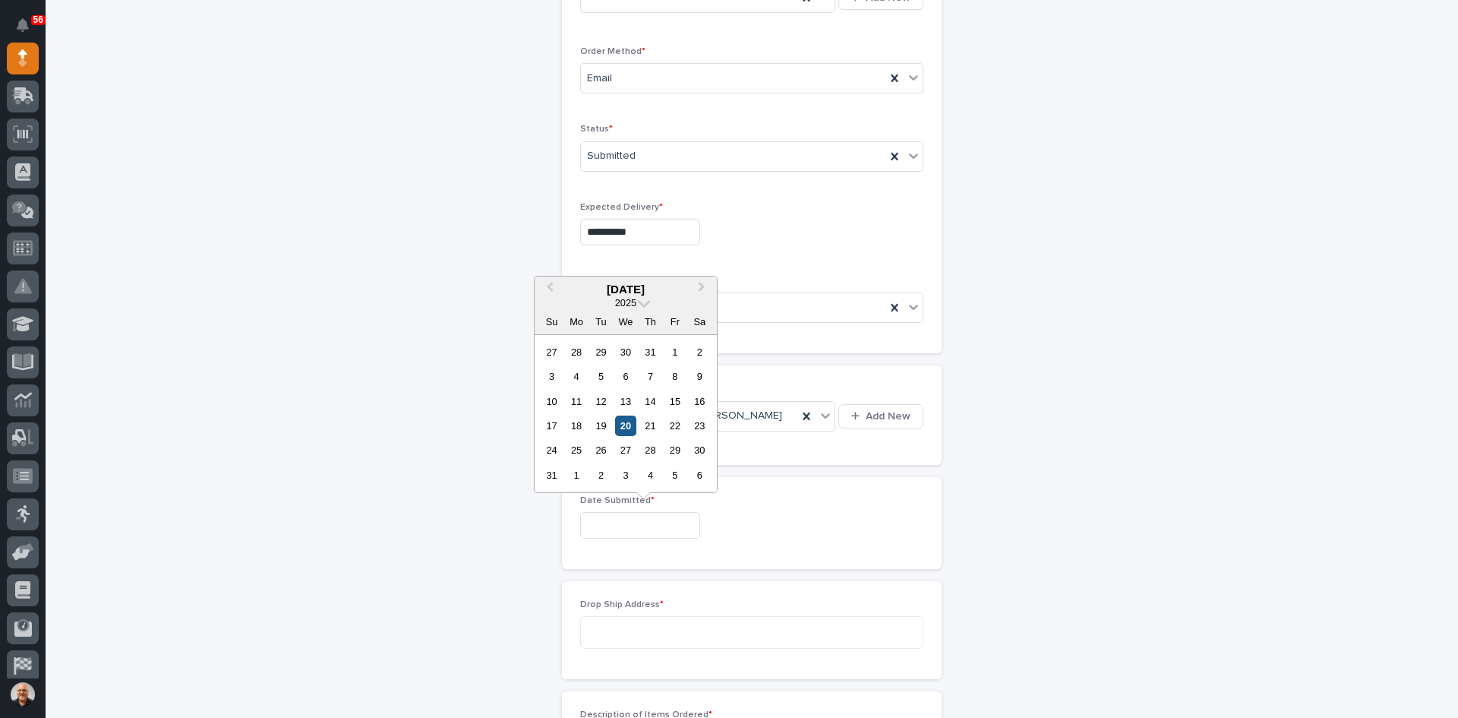
click at [630, 421] on div "20" at bounding box center [625, 425] width 21 height 21
type input "**********"
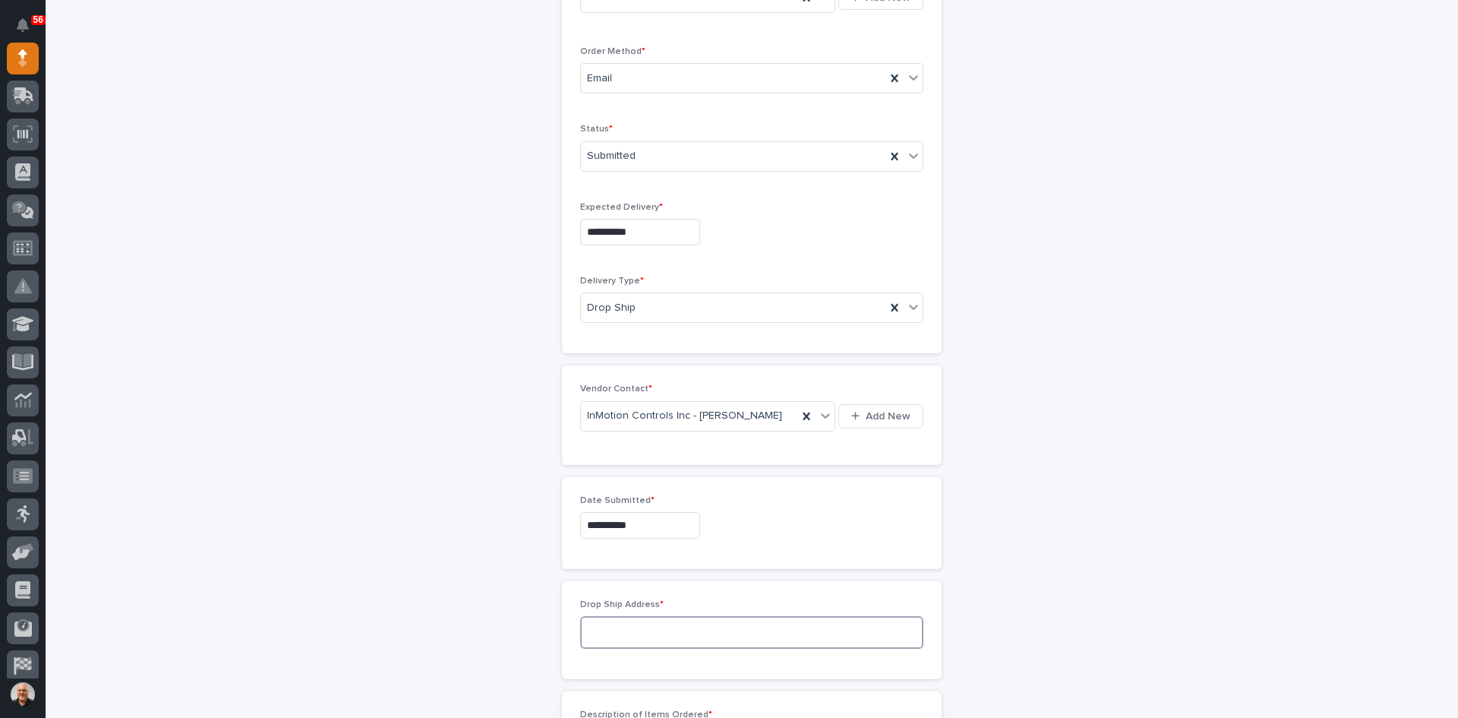
click at [592, 630] on textarea at bounding box center [751, 632] width 343 height 33
click at [591, 624] on textarea at bounding box center [751, 632] width 343 height 33
paste textarea "**********"
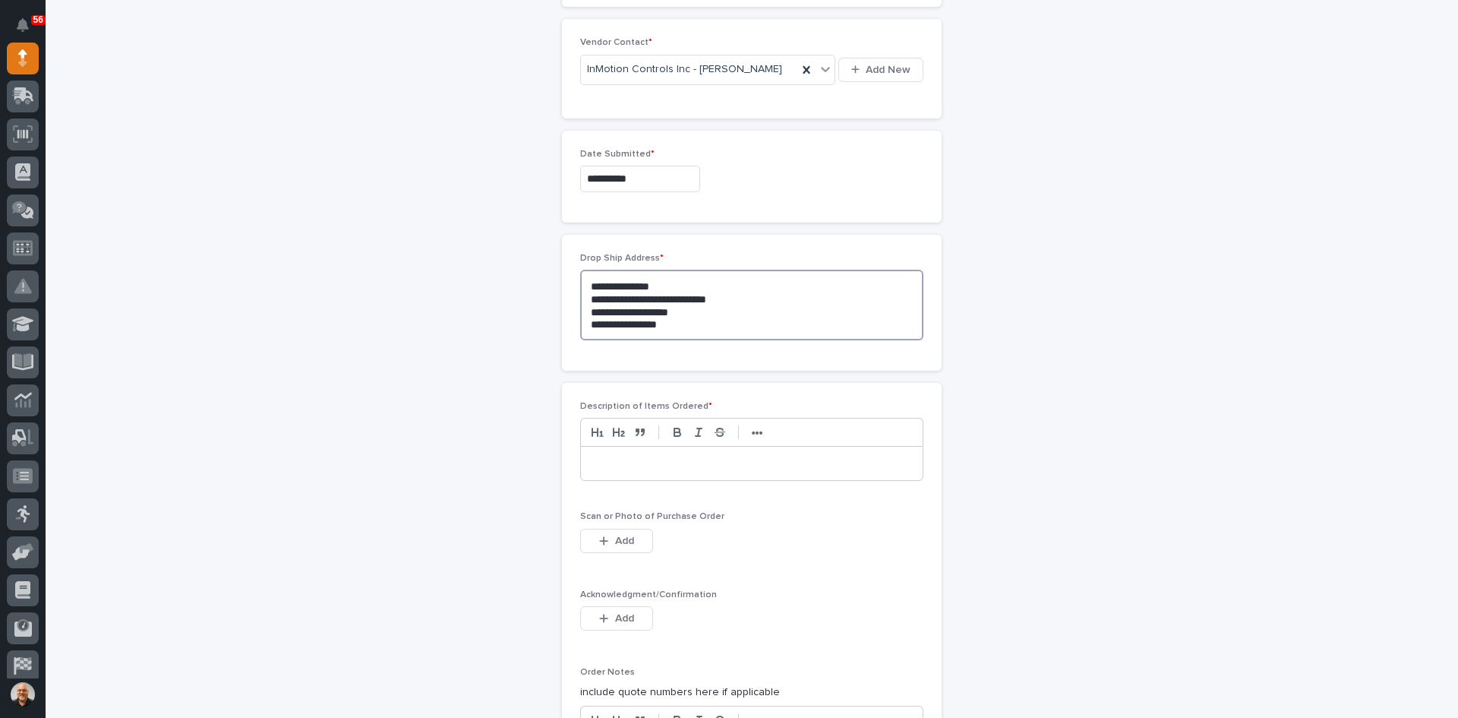
scroll to position [759, 0]
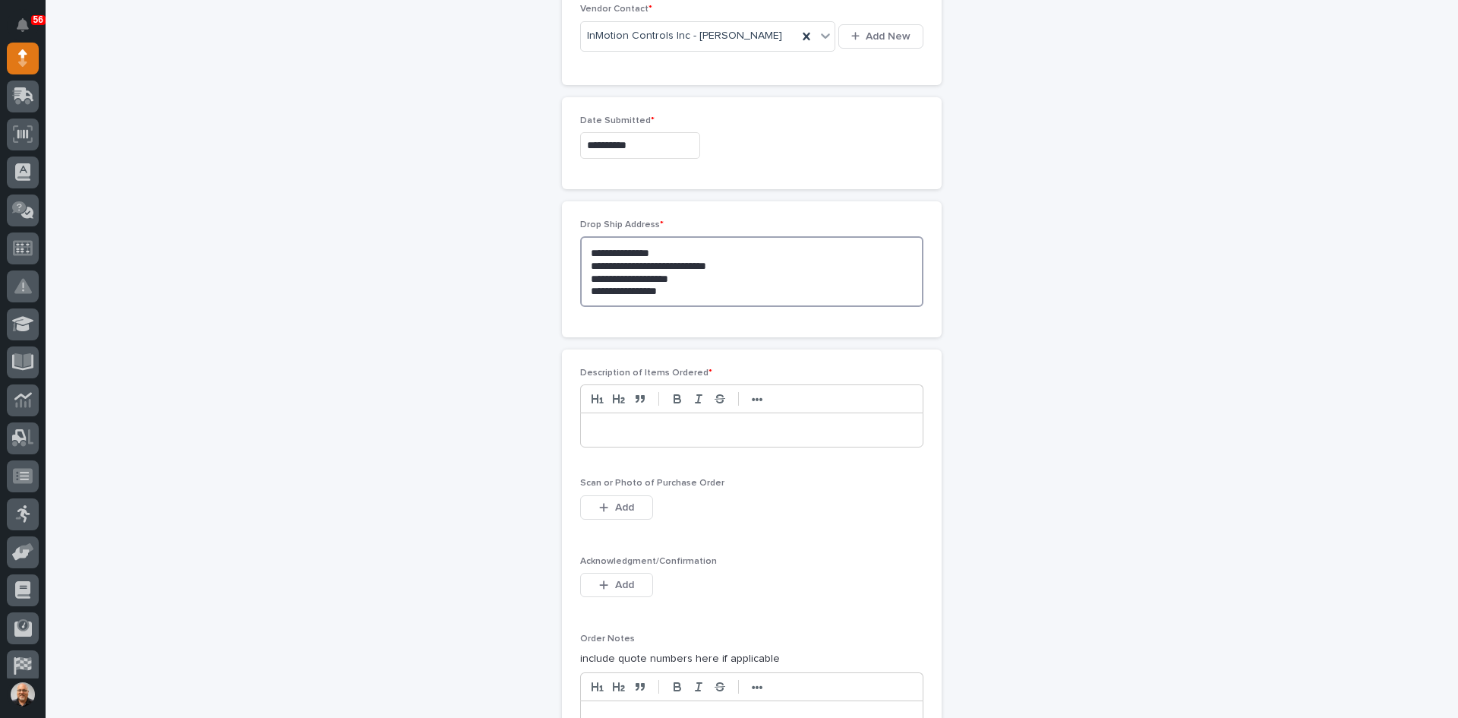
type textarea "**********"
click at [592, 424] on p at bounding box center [751, 429] width 319 height 15
click at [623, 506] on span "Add" at bounding box center [624, 507] width 19 height 11
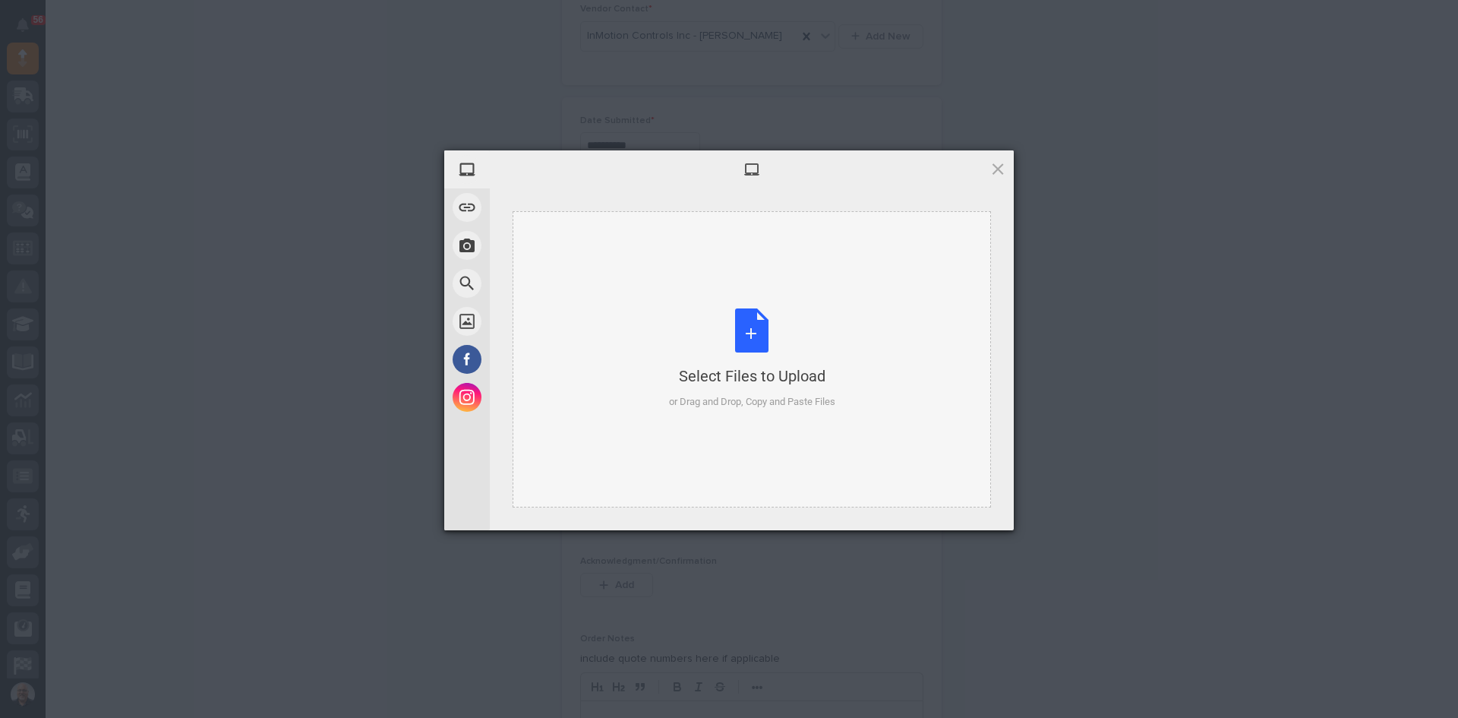
click at [693, 326] on div "Select Files to Upload or Drag and Drop, Copy and Paste Files" at bounding box center [752, 358] width 166 height 101
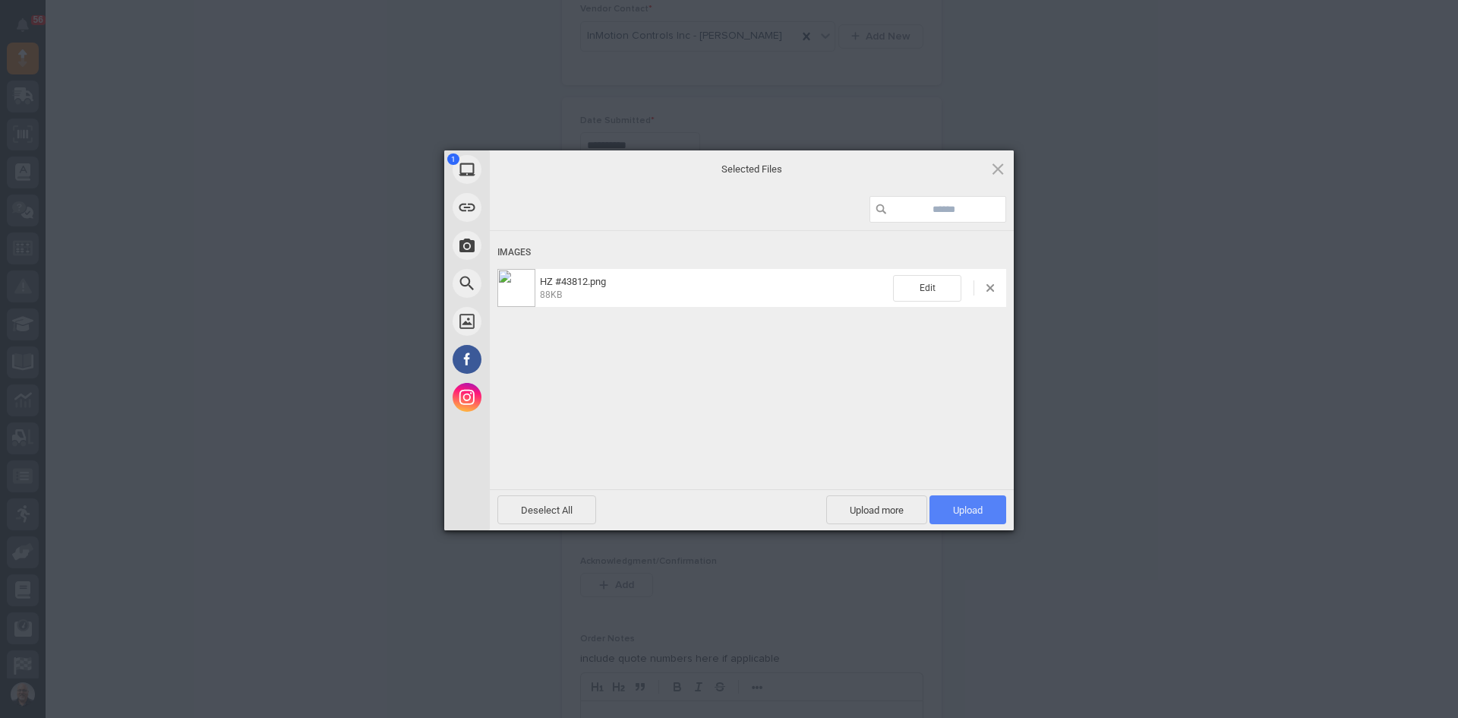
click at [960, 508] on span "Upload 1" at bounding box center [968, 509] width 30 height 11
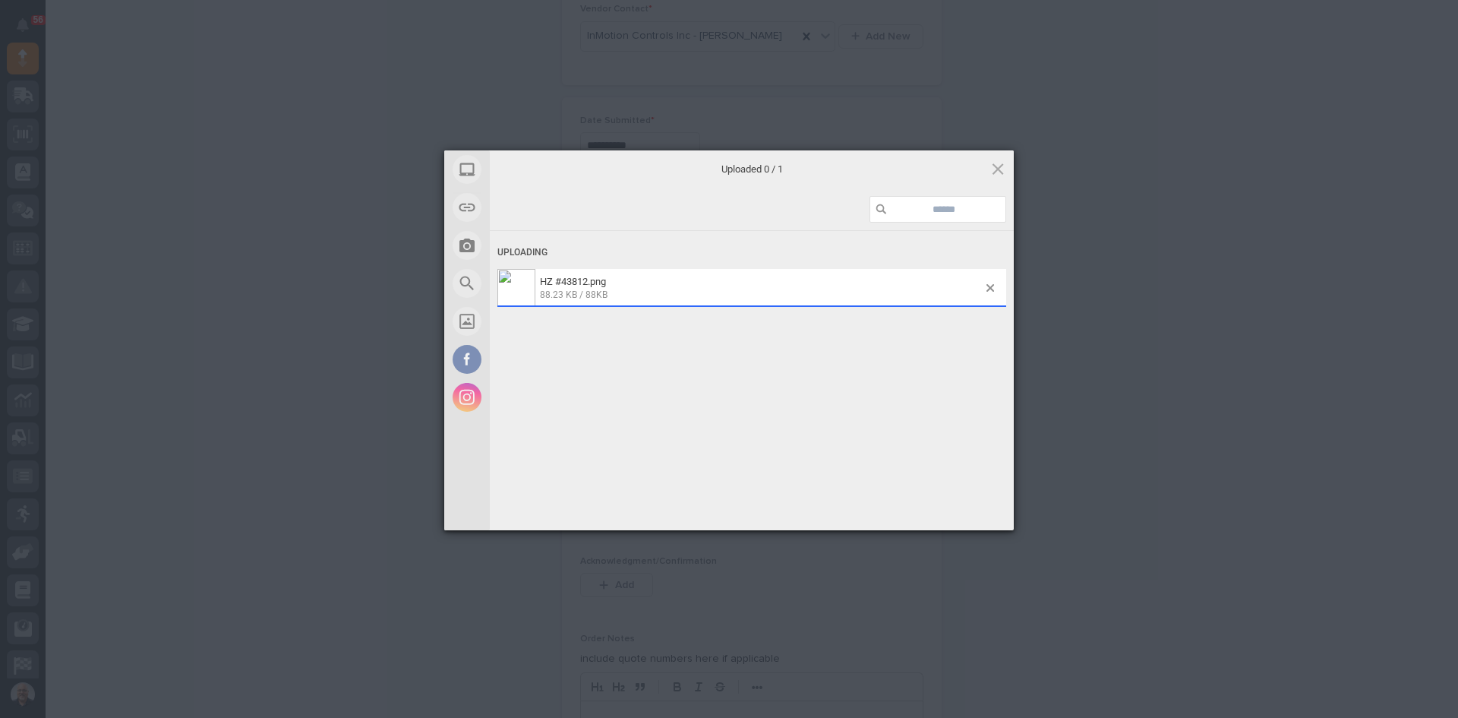
scroll to position [787, 0]
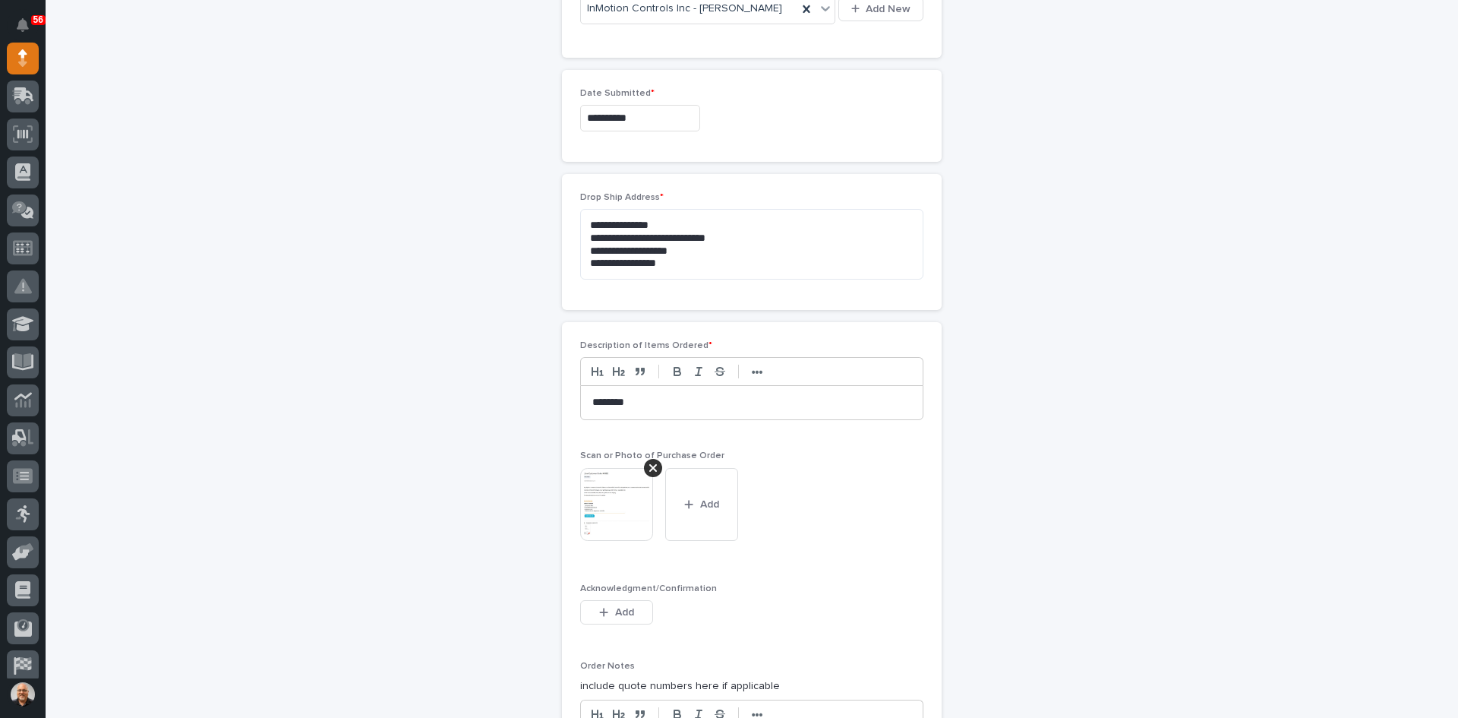
click at [624, 504] on img at bounding box center [616, 504] width 73 height 73
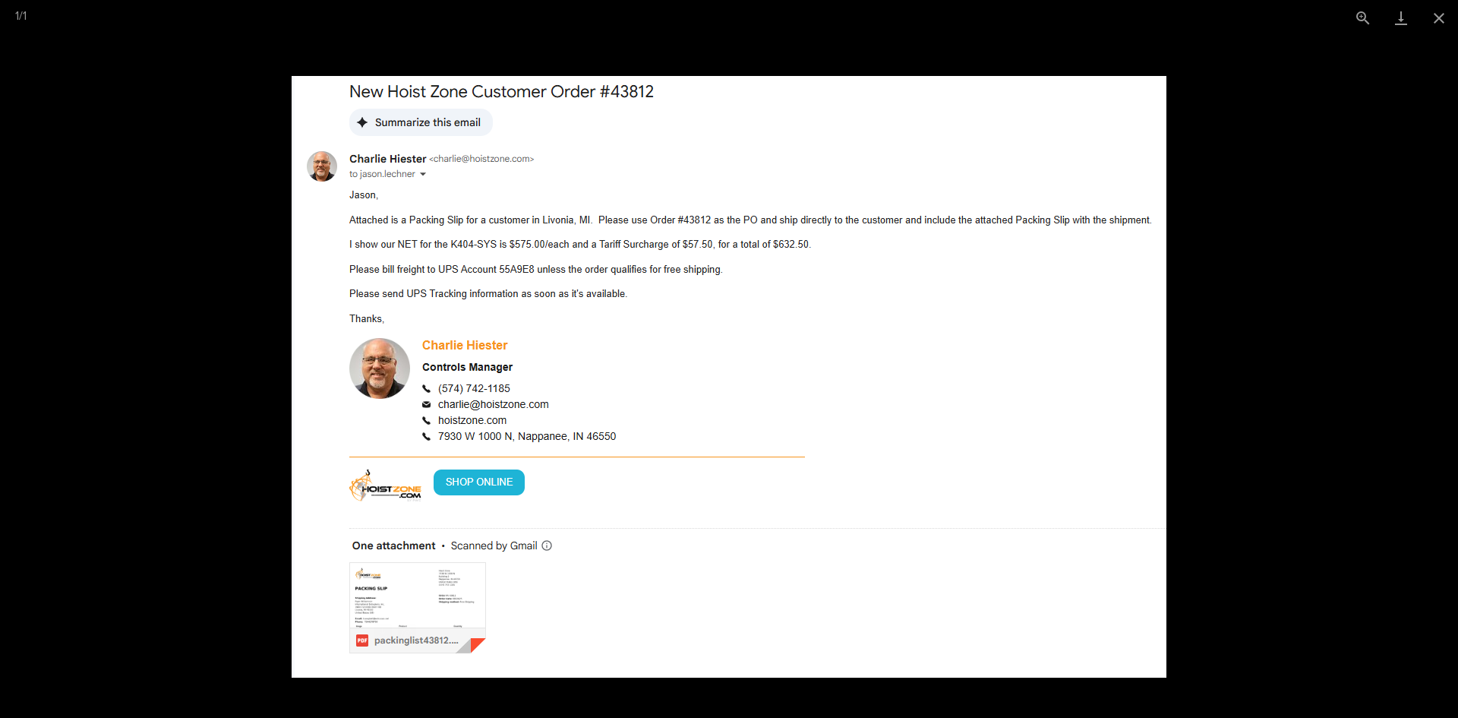
click at [418, 614] on img at bounding box center [729, 376] width 875 height 601
click at [1444, 16] on button "Close gallery" at bounding box center [1439, 18] width 38 height 36
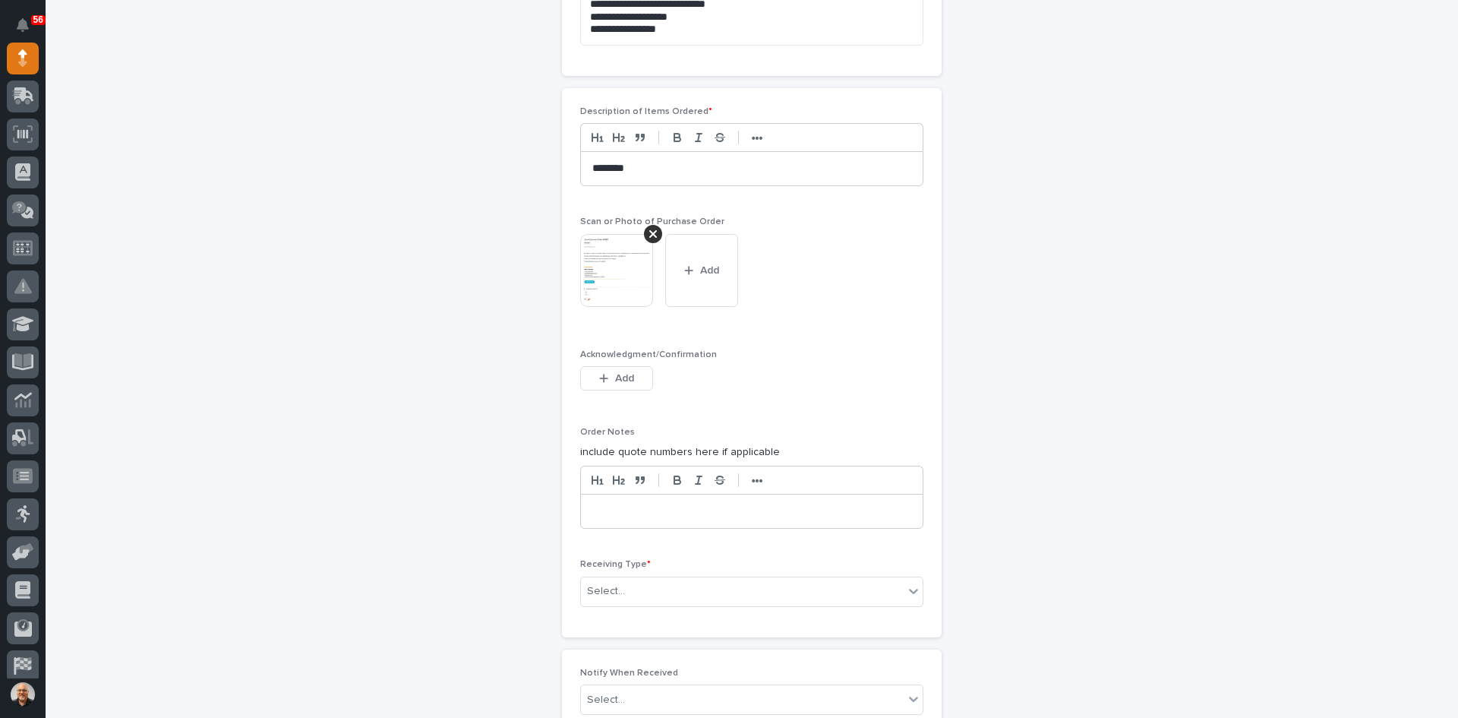
scroll to position [1091, 0]
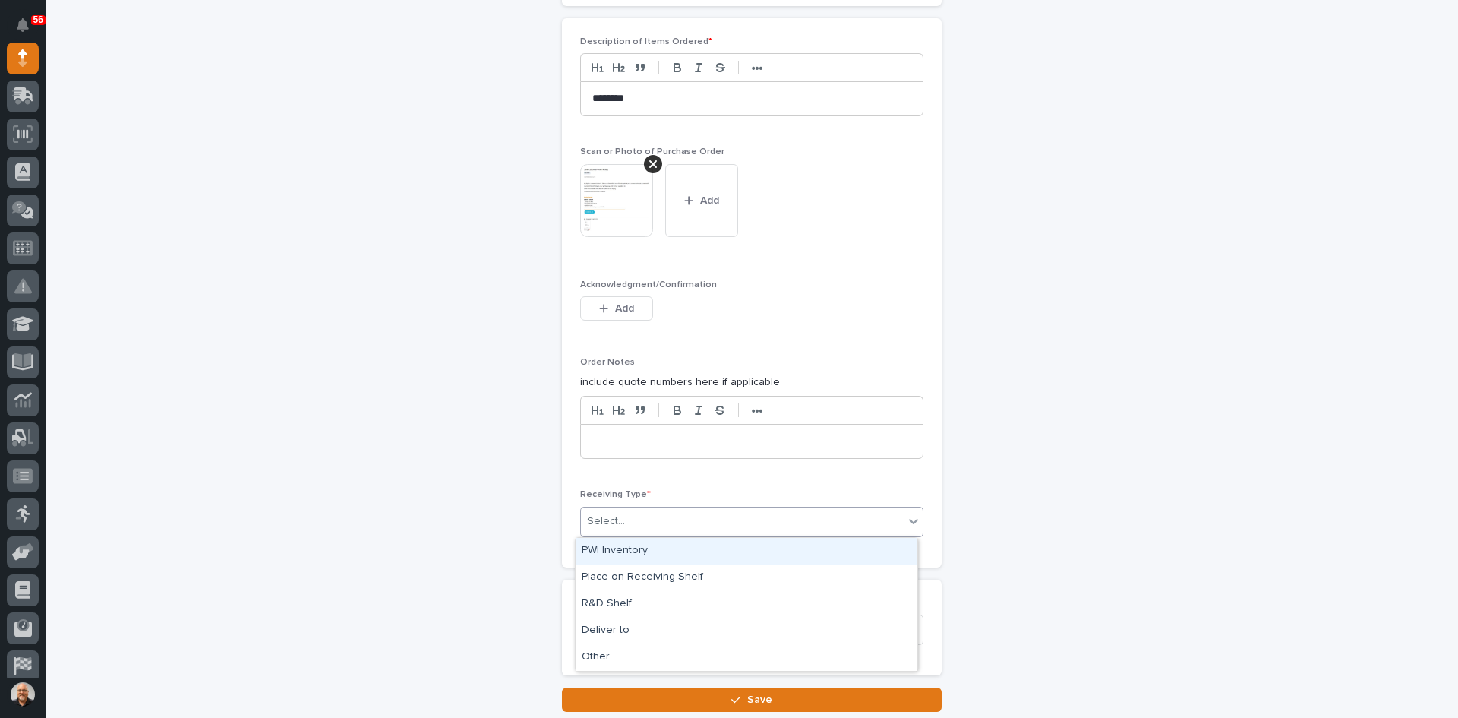
click at [627, 523] on input "text" at bounding box center [628, 521] width 2 height 13
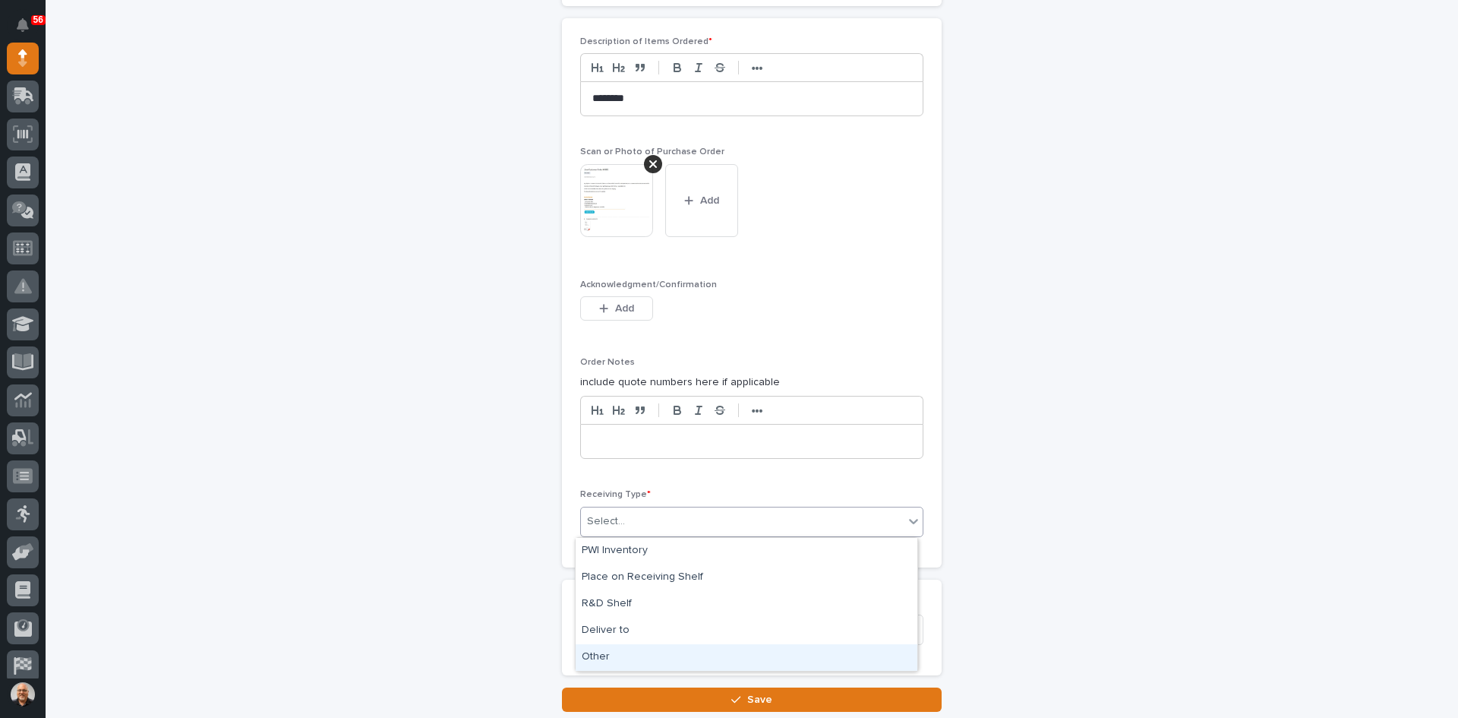
click at [603, 652] on div "Other" at bounding box center [747, 657] width 342 height 27
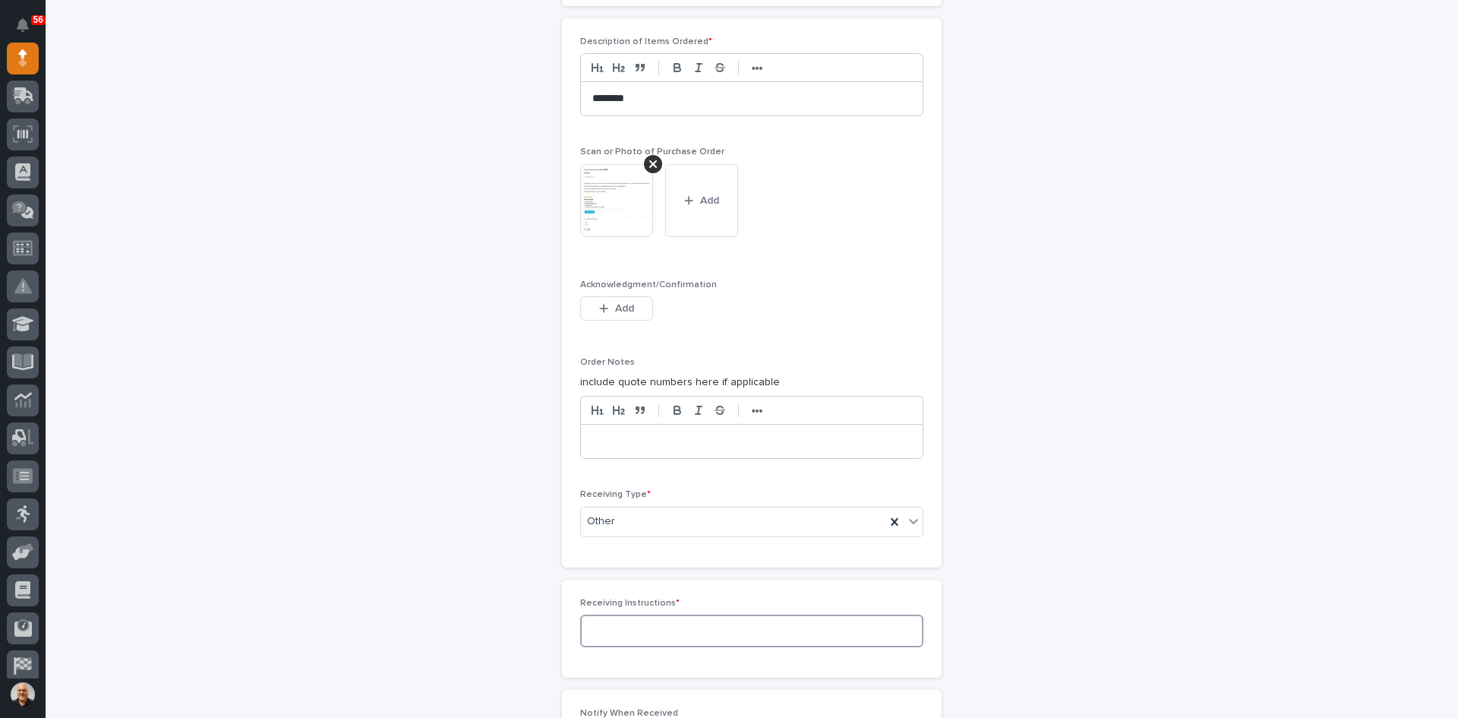
click at [609, 627] on textarea at bounding box center [751, 630] width 343 height 33
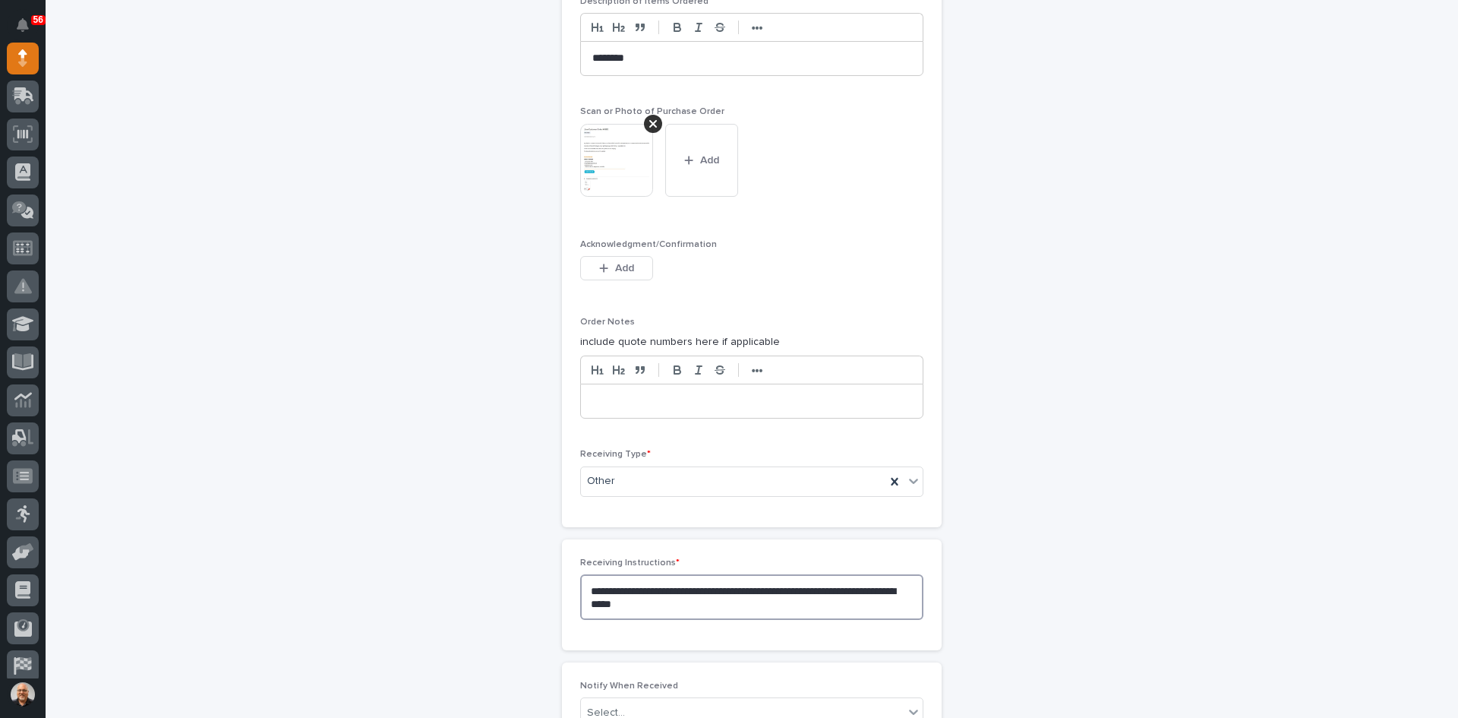
scroll to position [1242, 0]
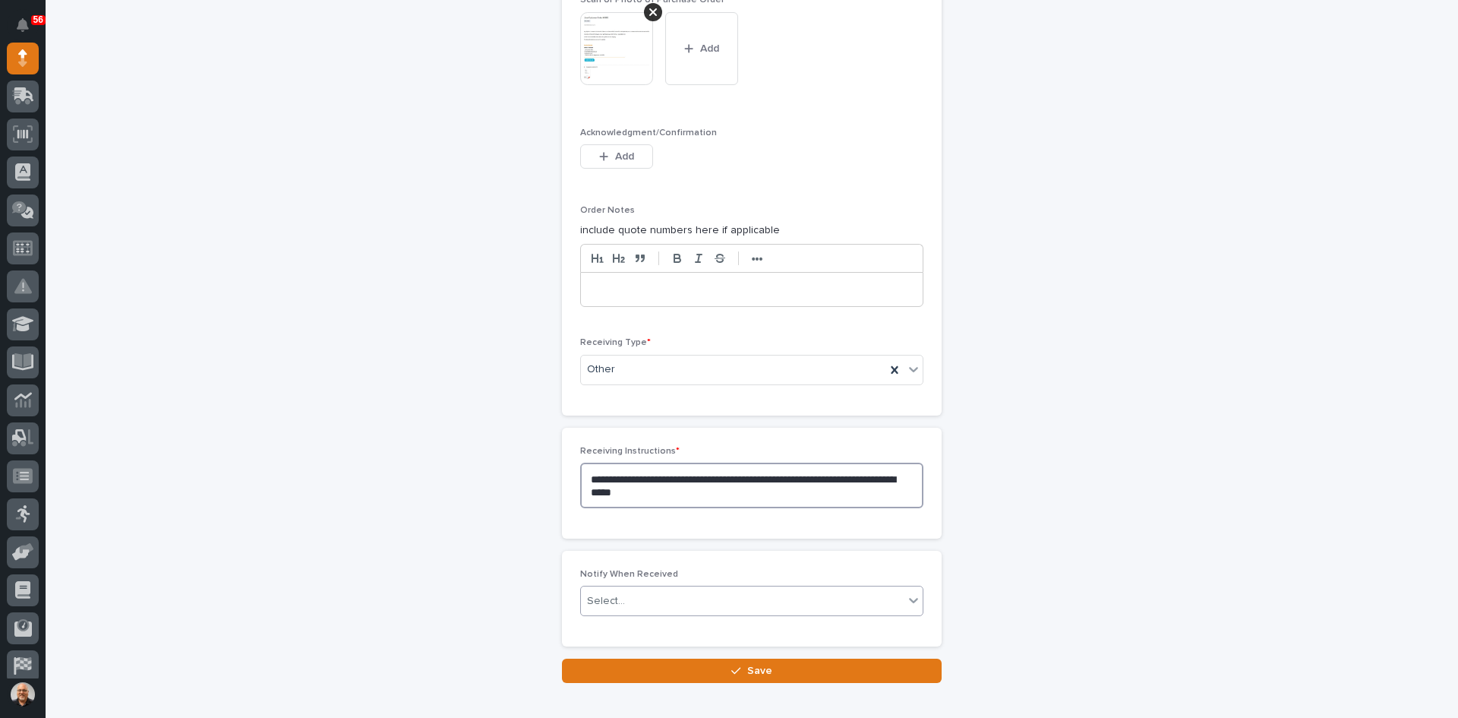
type textarea "**********"
click at [655, 600] on div "Select..." at bounding box center [742, 601] width 323 height 25
click at [741, 669] on div "button" at bounding box center [738, 670] width 15 height 11
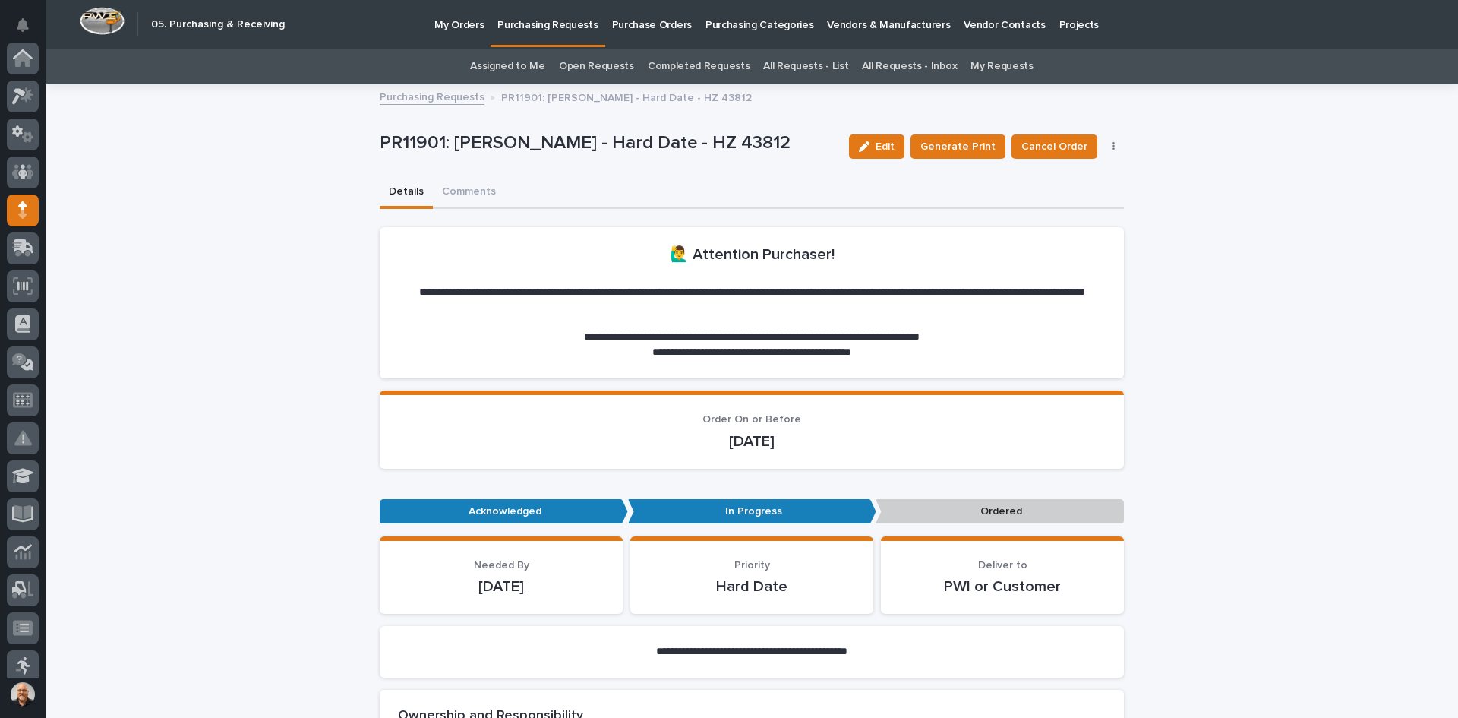
scroll to position [152, 0]
click at [459, 189] on button "Comments" at bounding box center [469, 193] width 72 height 32
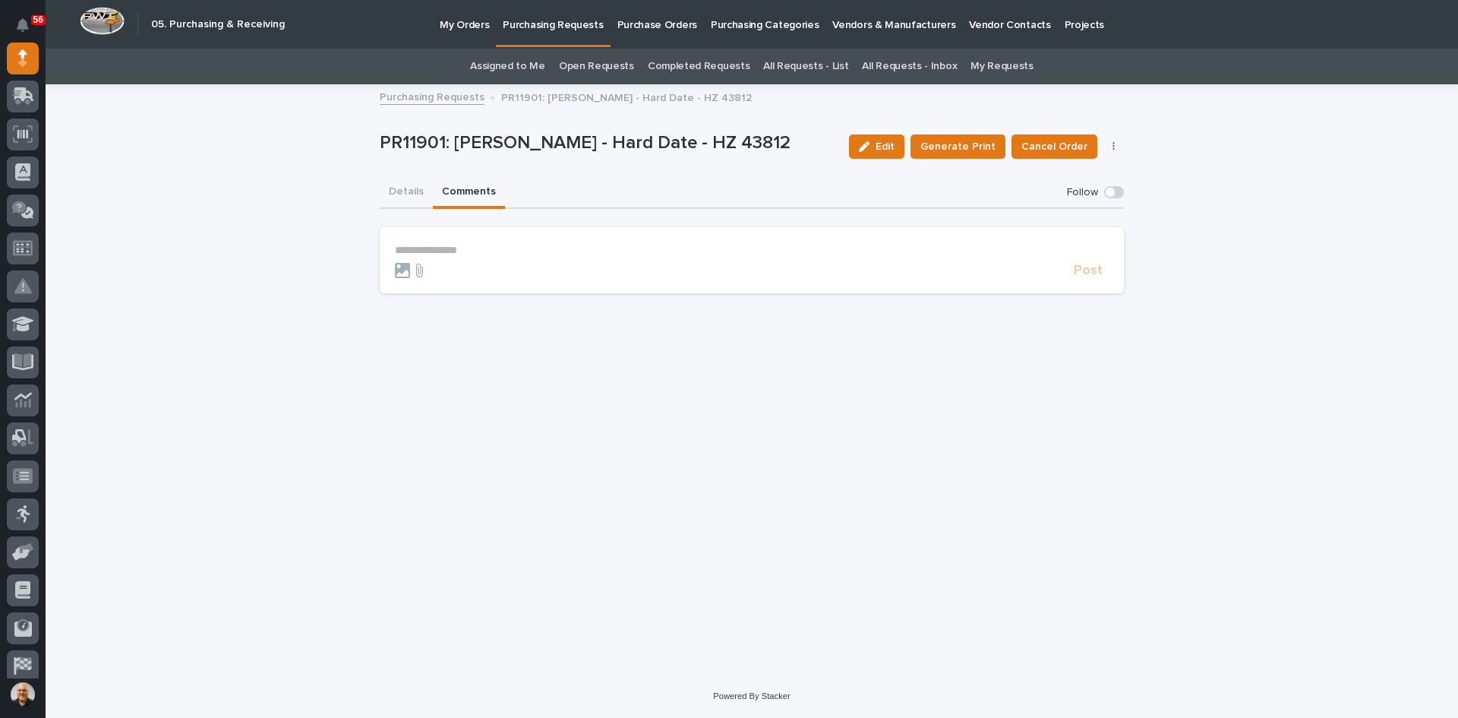
click at [418, 244] on p "**********" at bounding box center [752, 250] width 714 height 13
click at [434, 265] on button "[PERSON_NAME]" at bounding box center [442, 271] width 90 height 12
click at [474, 249] on p "**********" at bounding box center [752, 251] width 714 height 15
click at [510, 294] on span "Caleb Oetjen" at bounding box center [514, 297] width 85 height 11
click at [538, 252] on p "**********" at bounding box center [752, 251] width 714 height 15
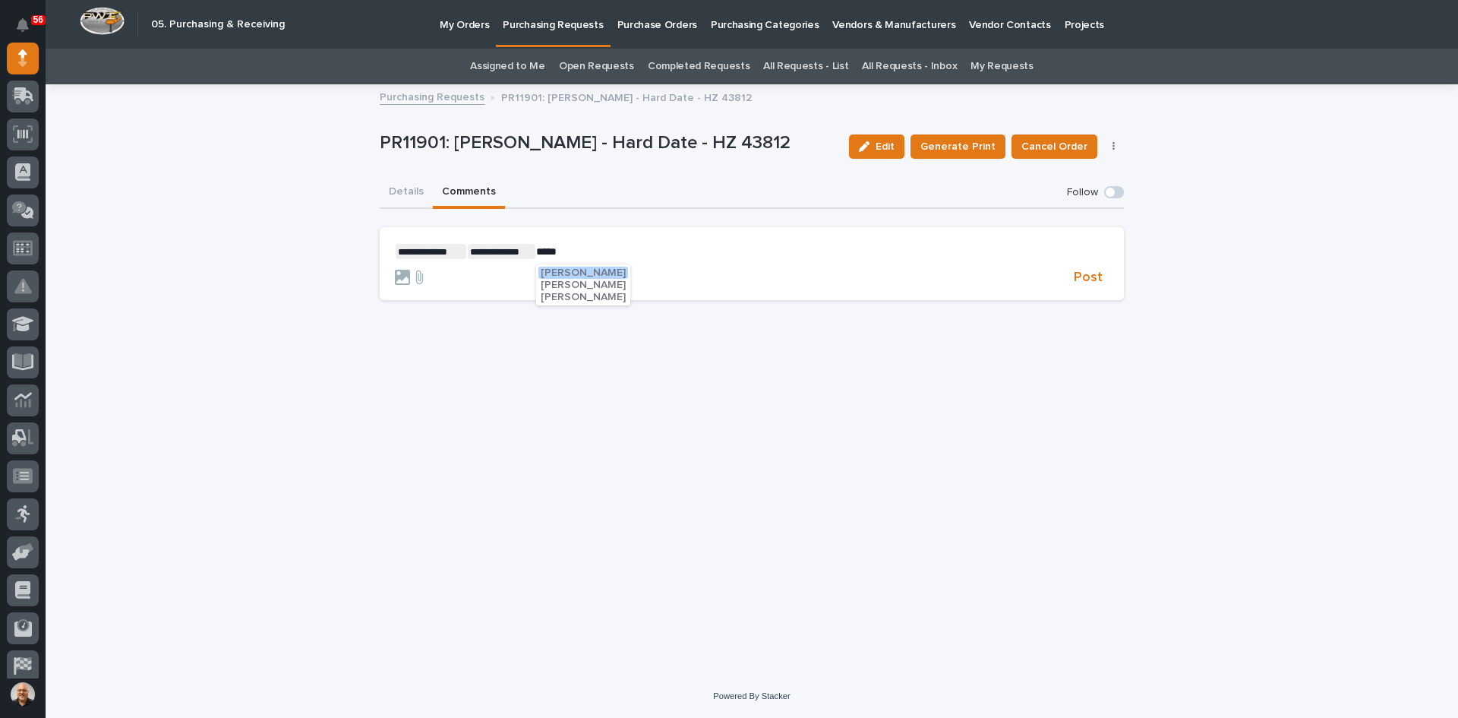
click at [579, 283] on span "[PERSON_NAME]" at bounding box center [583, 284] width 85 height 11
click at [609, 248] on p "**********" at bounding box center [752, 251] width 714 height 15
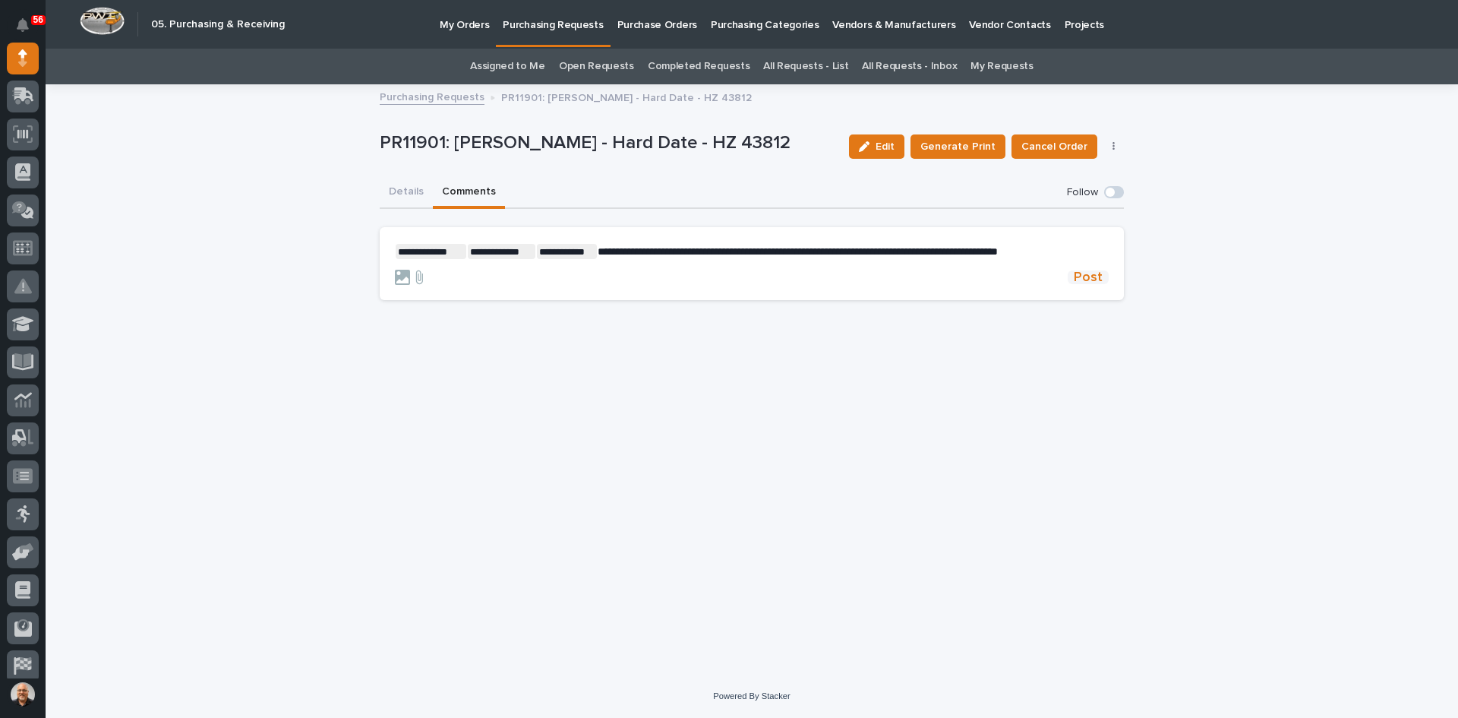
click at [1088, 276] on span "Post" at bounding box center [1088, 277] width 29 height 14
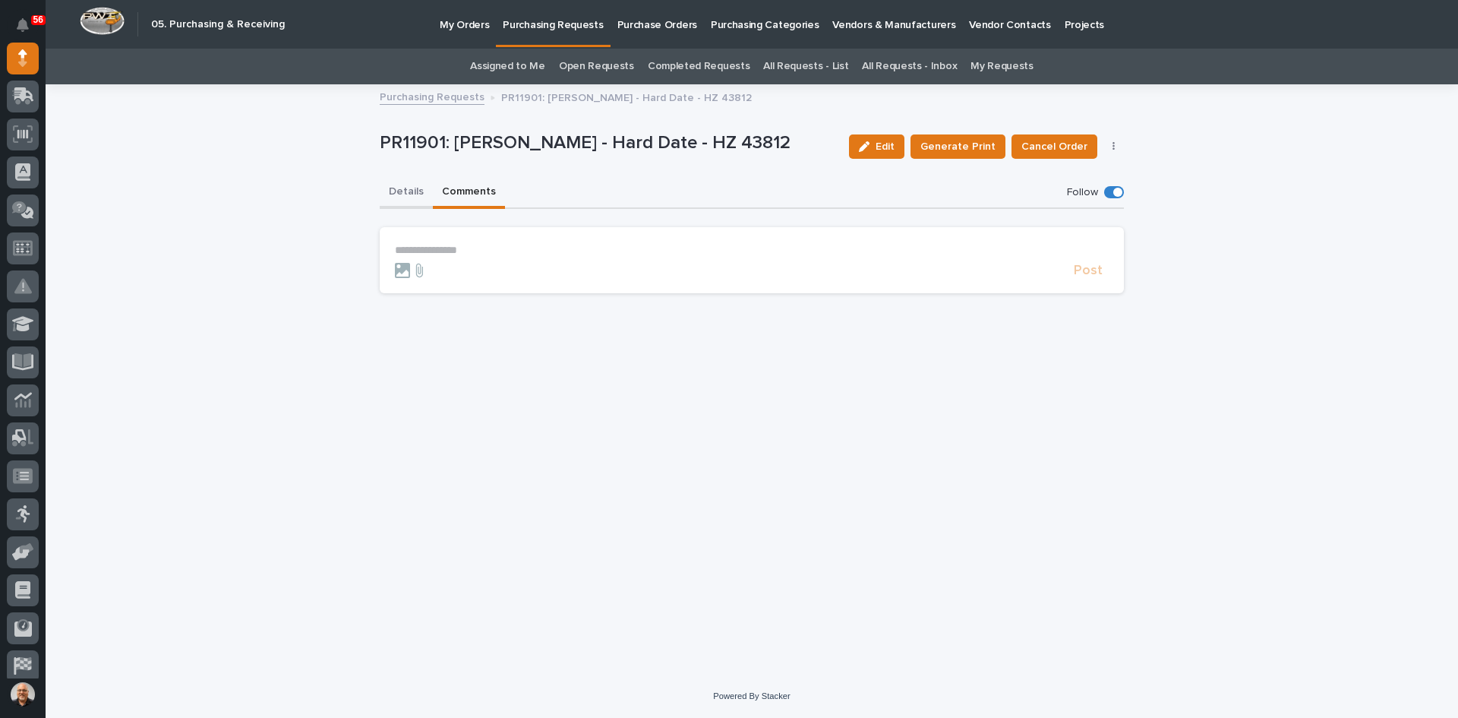
click at [407, 191] on button "Details" at bounding box center [406, 193] width 53 height 32
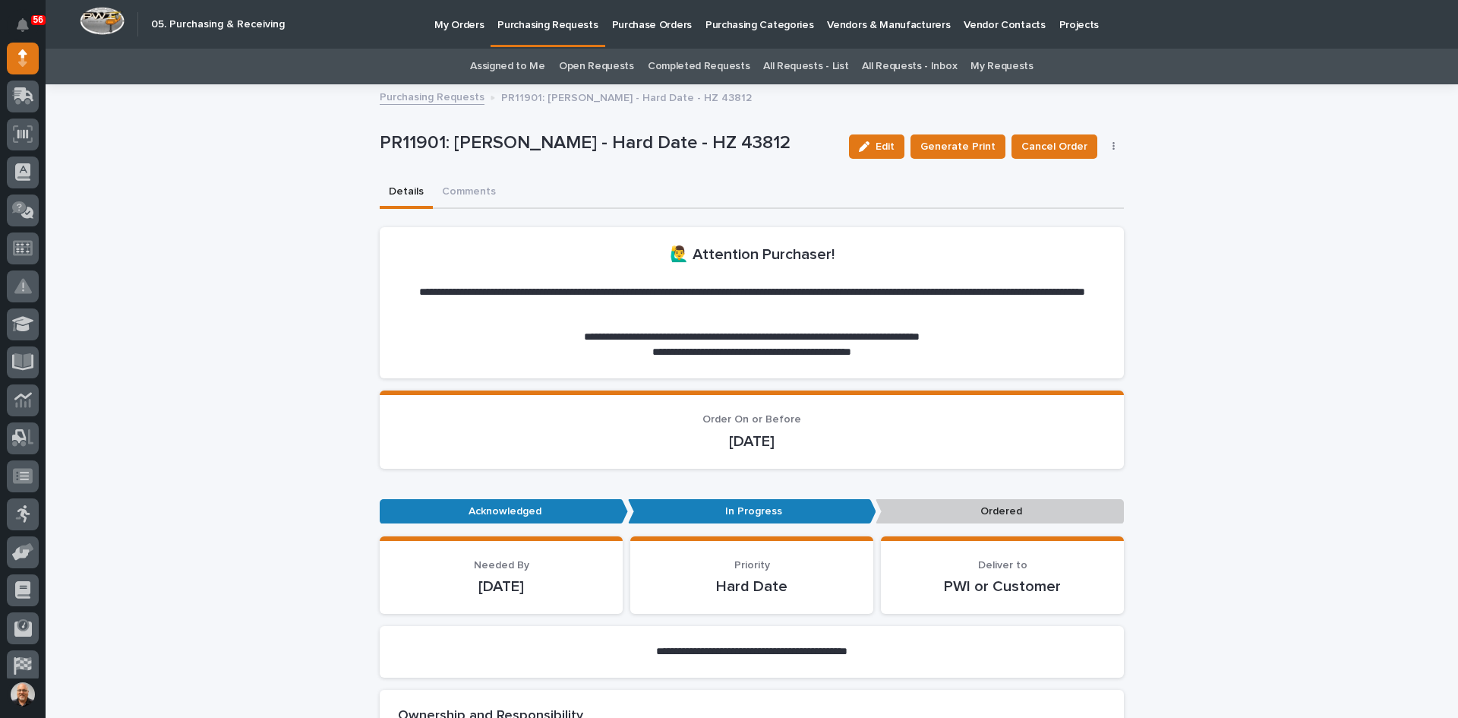
click at [1110, 142] on button "button" at bounding box center [1113, 146] width 21 height 11
click at [998, 513] on p "Ordered" at bounding box center [1000, 511] width 248 height 25
